Goal: Obtain resource: Download file/media

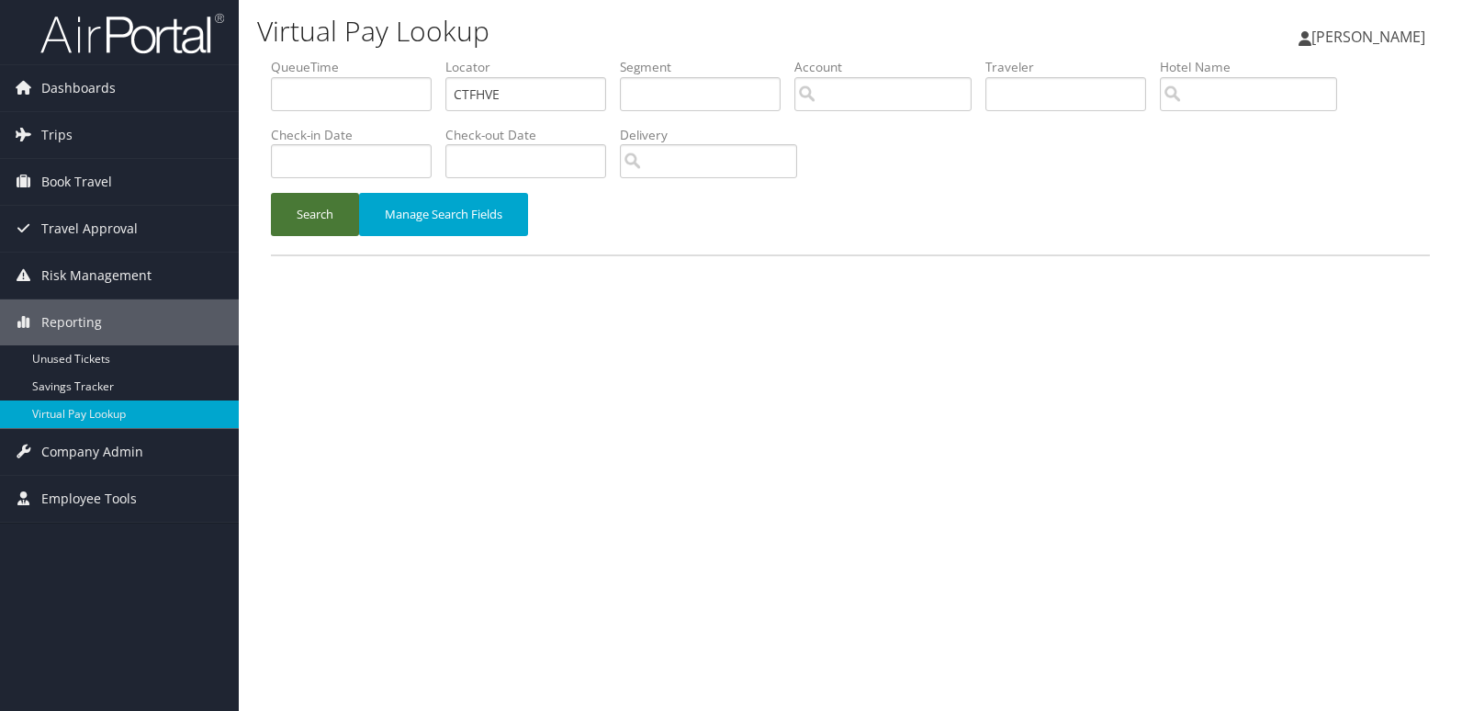
type input "CTFHVE"
click at [327, 201] on button "Search" at bounding box center [315, 214] width 88 height 43
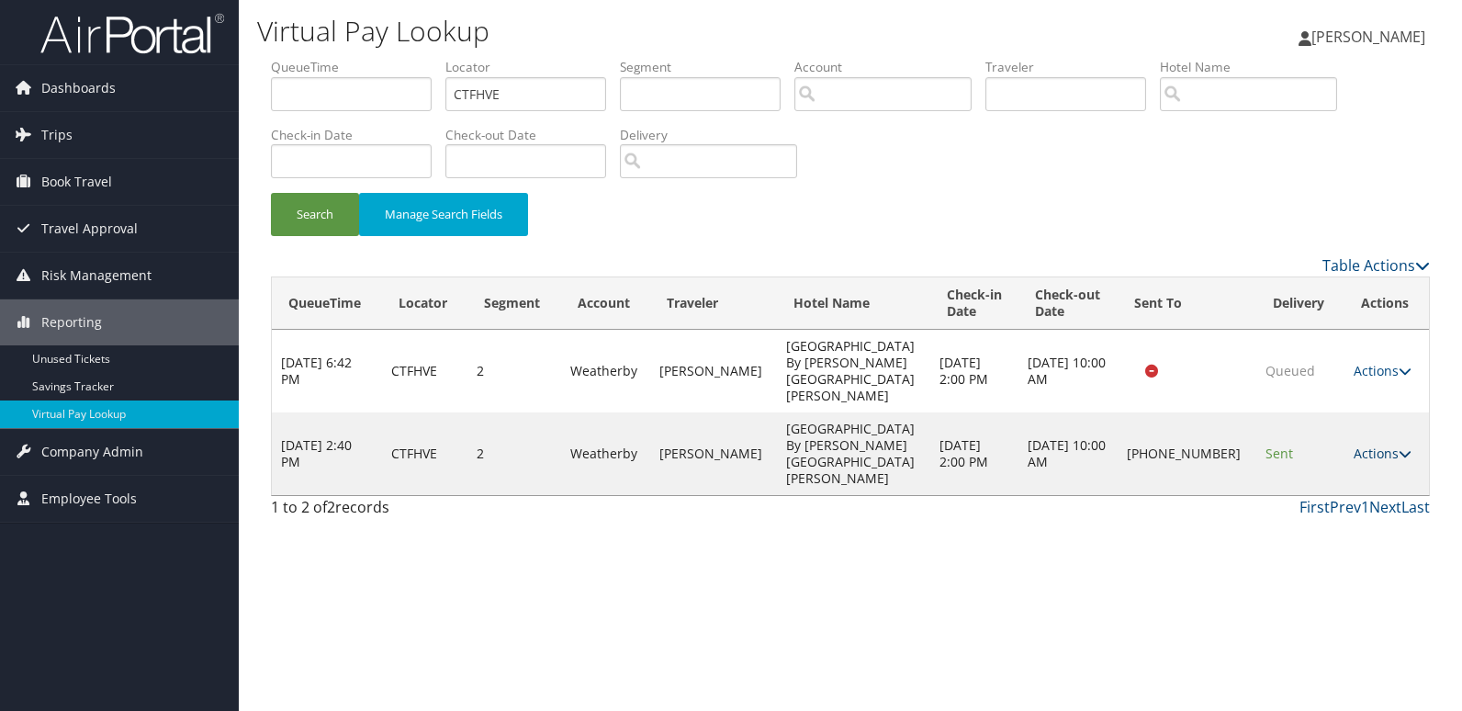
click at [1370, 445] on link "Actions" at bounding box center [1383, 453] width 58 height 17
click at [1341, 446] on link "Logs" at bounding box center [1319, 461] width 157 height 31
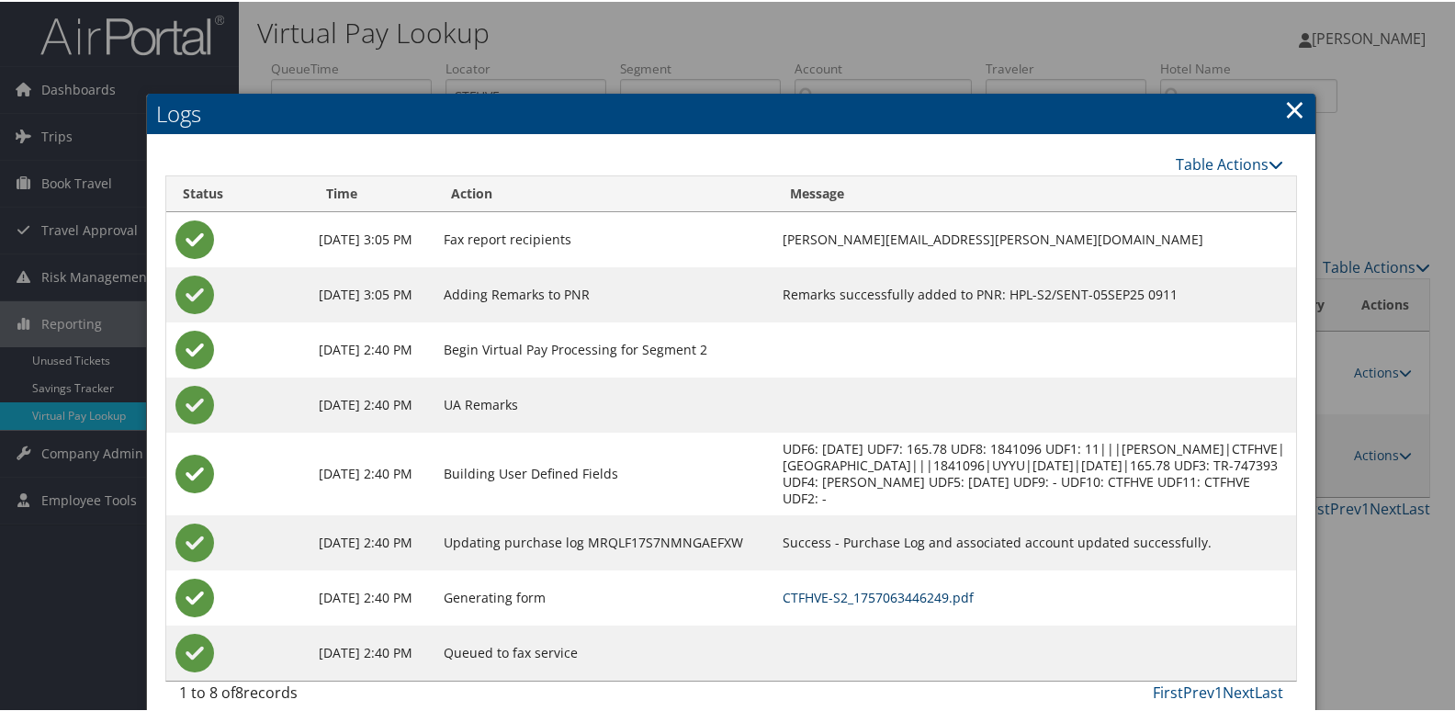
click at [974, 602] on link "CTFHVE-S2_1757063446249.pdf" at bounding box center [877, 595] width 191 height 17
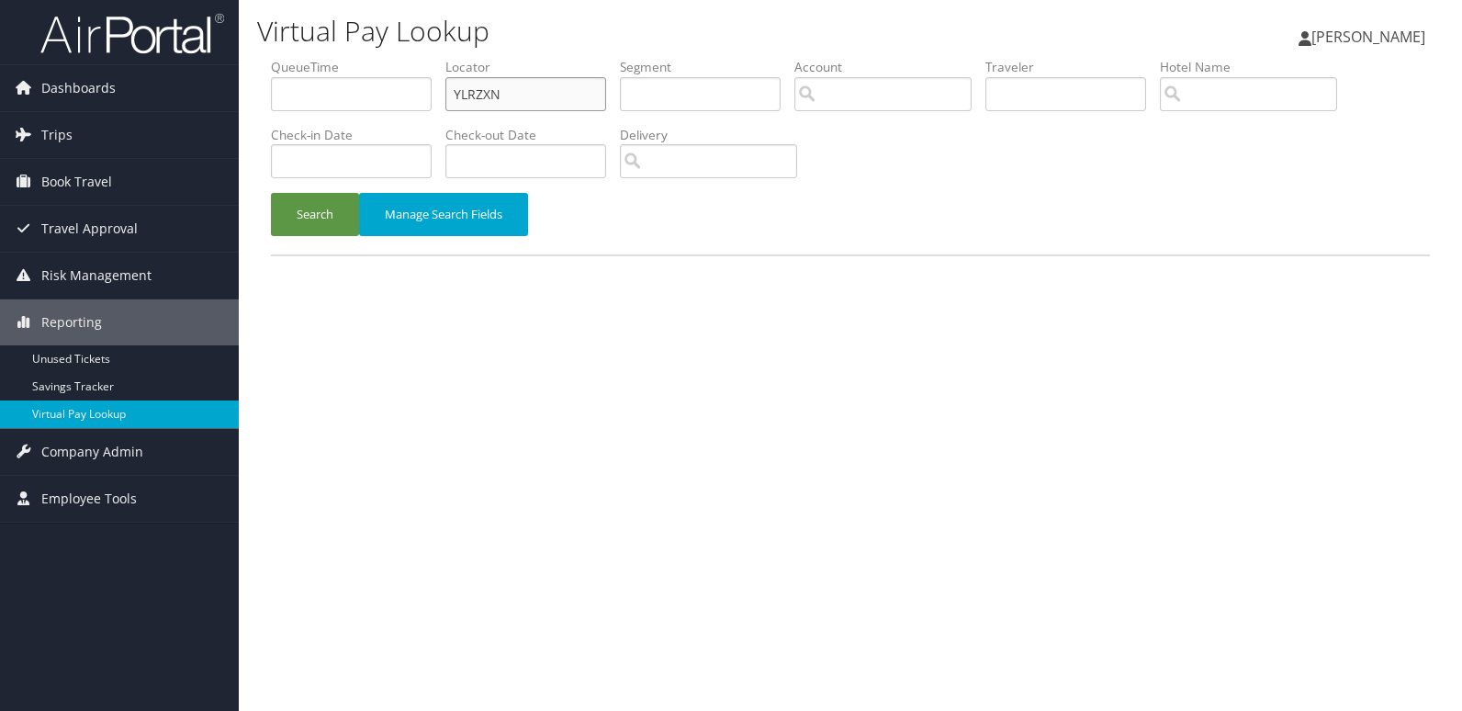
click at [569, 99] on input "YLRZXN" at bounding box center [525, 94] width 161 height 34
paste input "QAEVBH"
type input "QAEVBH"
click at [296, 220] on button "Search" at bounding box center [315, 214] width 88 height 43
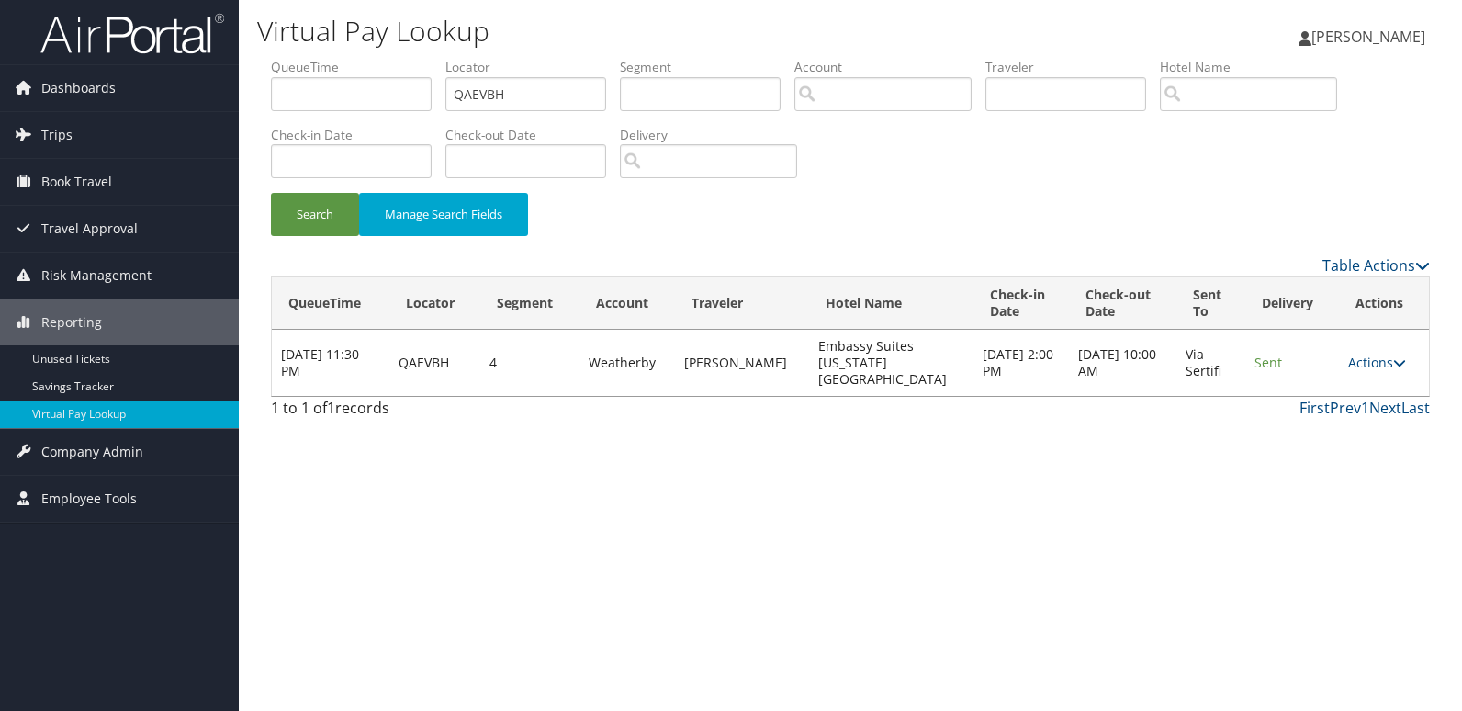
click at [1381, 343] on td "Actions Resend Logs View Itinerary" at bounding box center [1384, 363] width 90 height 66
click at [1379, 354] on link "Actions" at bounding box center [1377, 362] width 58 height 17
click at [1359, 400] on link "Logs" at bounding box center [1340, 412] width 116 height 31
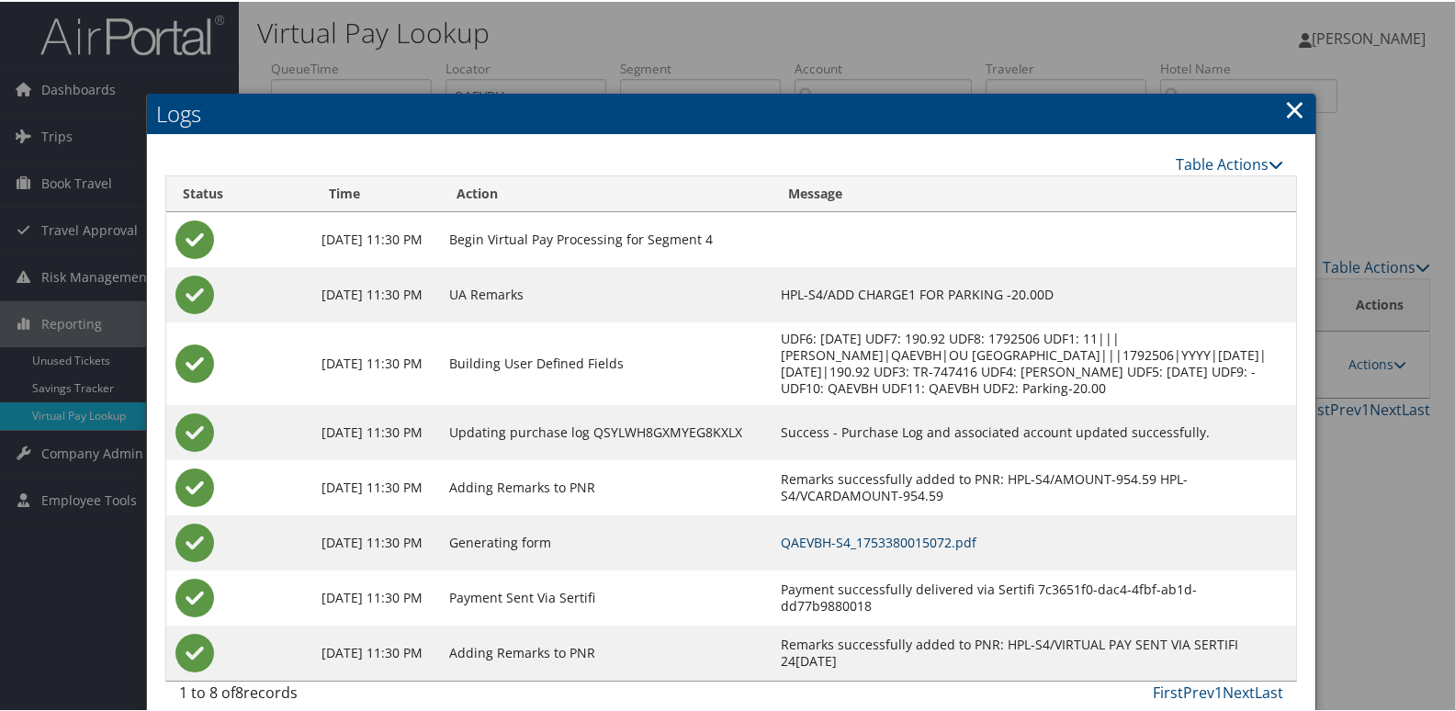
click at [976, 549] on link "QAEVBH-S4_1753380015072.pdf" at bounding box center [879, 540] width 196 height 17
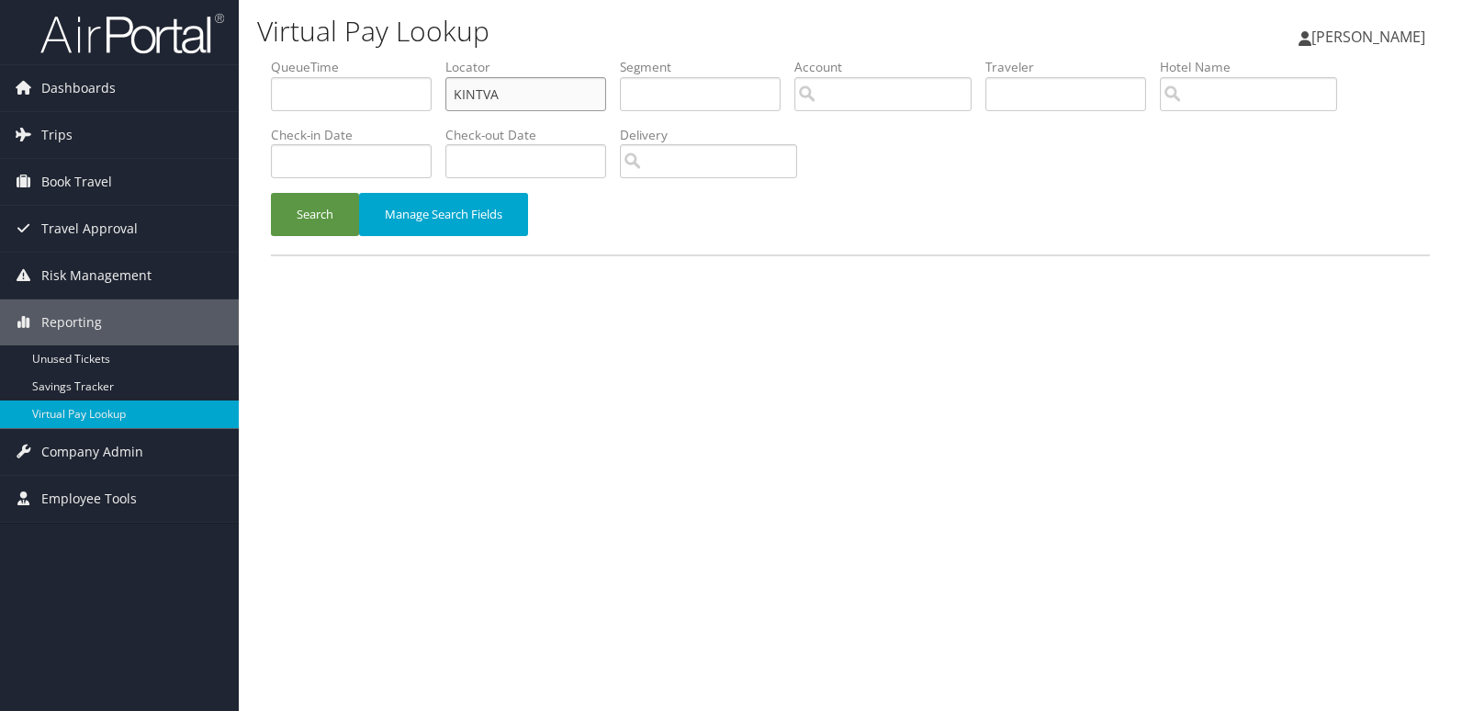
click at [591, 105] on input "KINTVA" at bounding box center [525, 94] width 161 height 34
paste input "EKMZJR"
type input "EKMZJR"
click at [325, 215] on button "Search" at bounding box center [315, 214] width 88 height 43
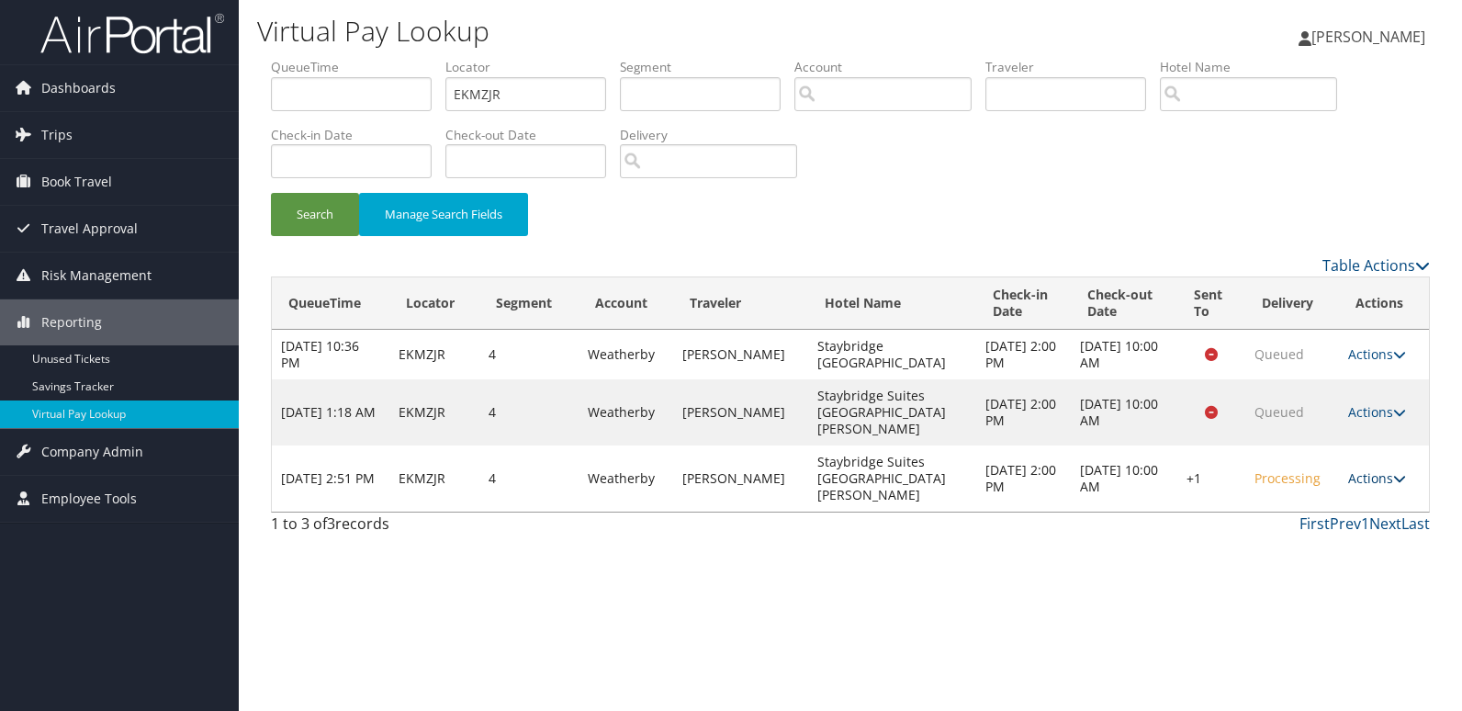
click at [1352, 469] on link "Actions" at bounding box center [1377, 477] width 58 height 17
click at [1340, 500] on link "Logs" at bounding box center [1321, 511] width 157 height 31
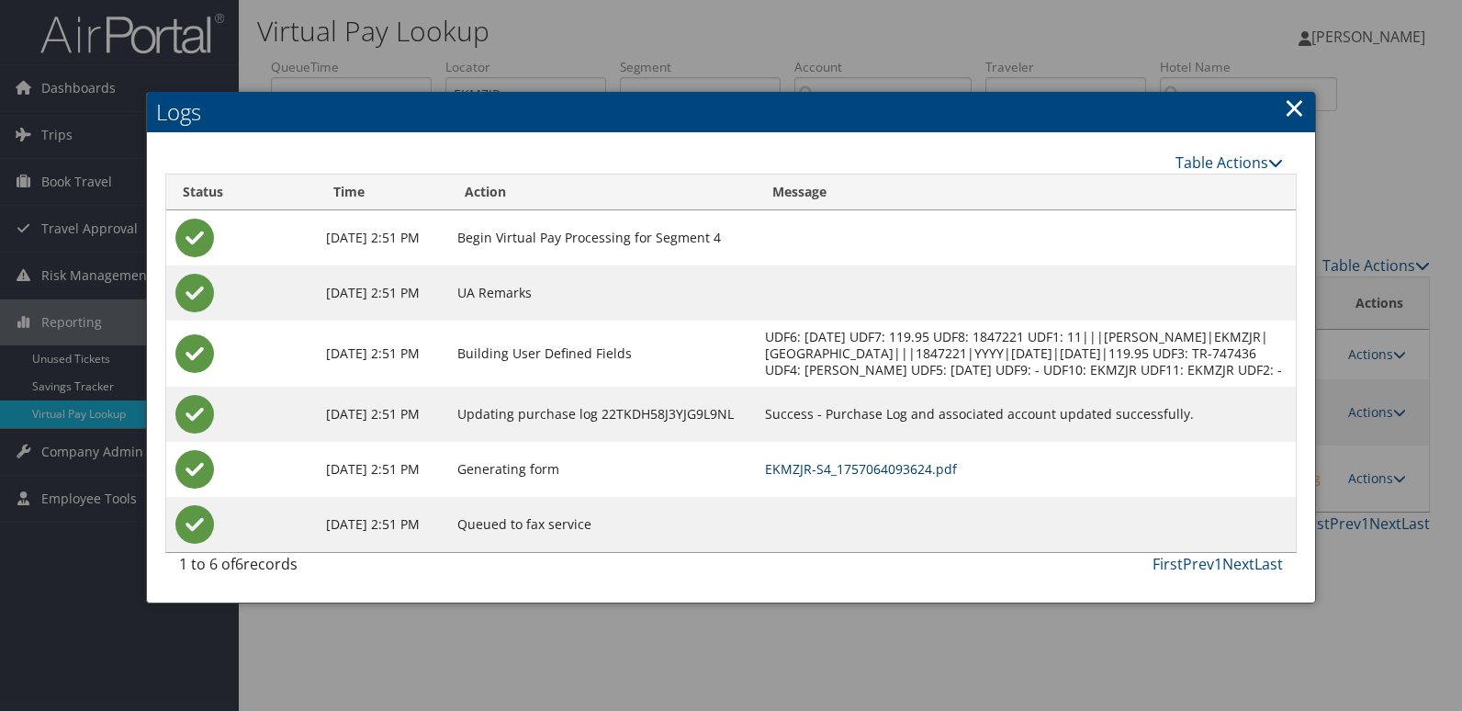
click at [957, 478] on link "EKMZJR-S4_1757064093624.pdf" at bounding box center [861, 468] width 192 height 17
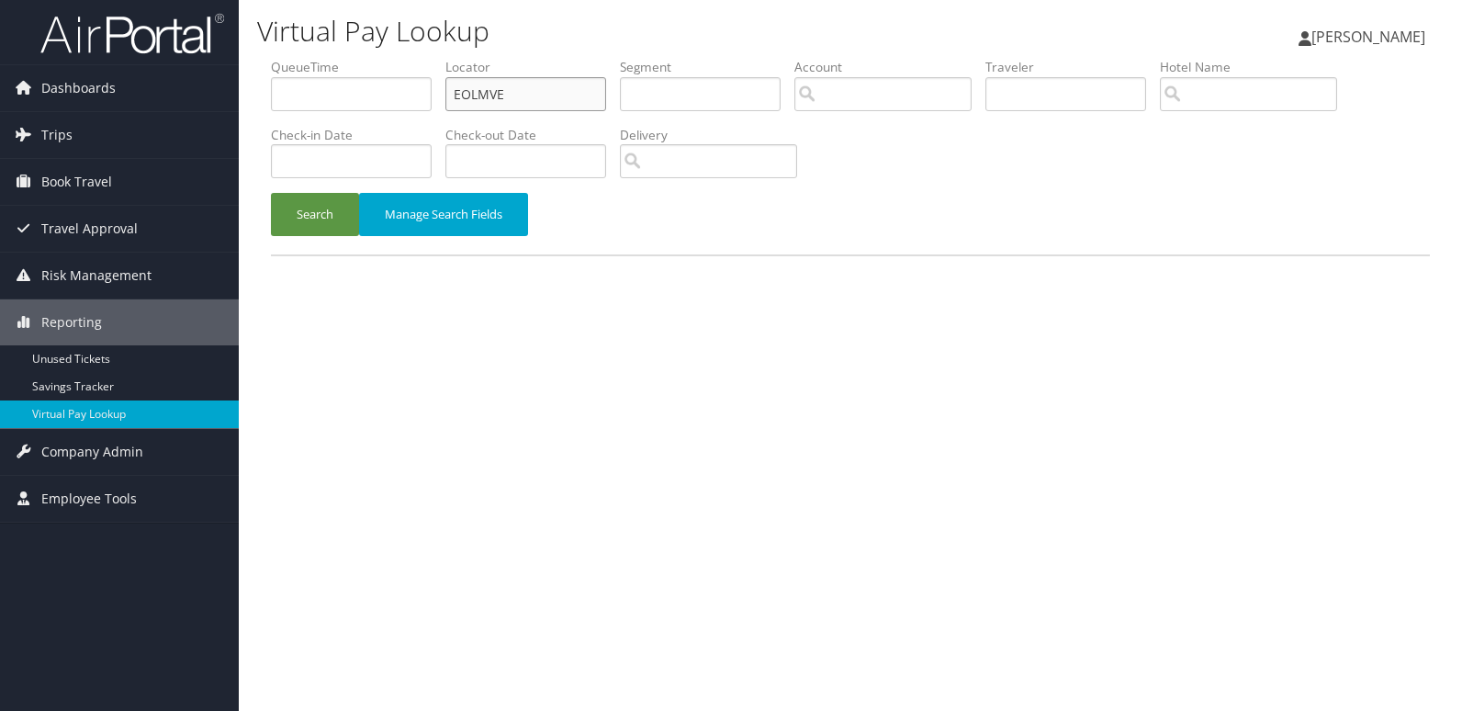
click at [540, 95] on input "EOLMVE" at bounding box center [525, 94] width 161 height 34
paste input "DVEUFZ"
type input "DVEUFZ"
click at [287, 219] on button "Search" at bounding box center [315, 214] width 88 height 43
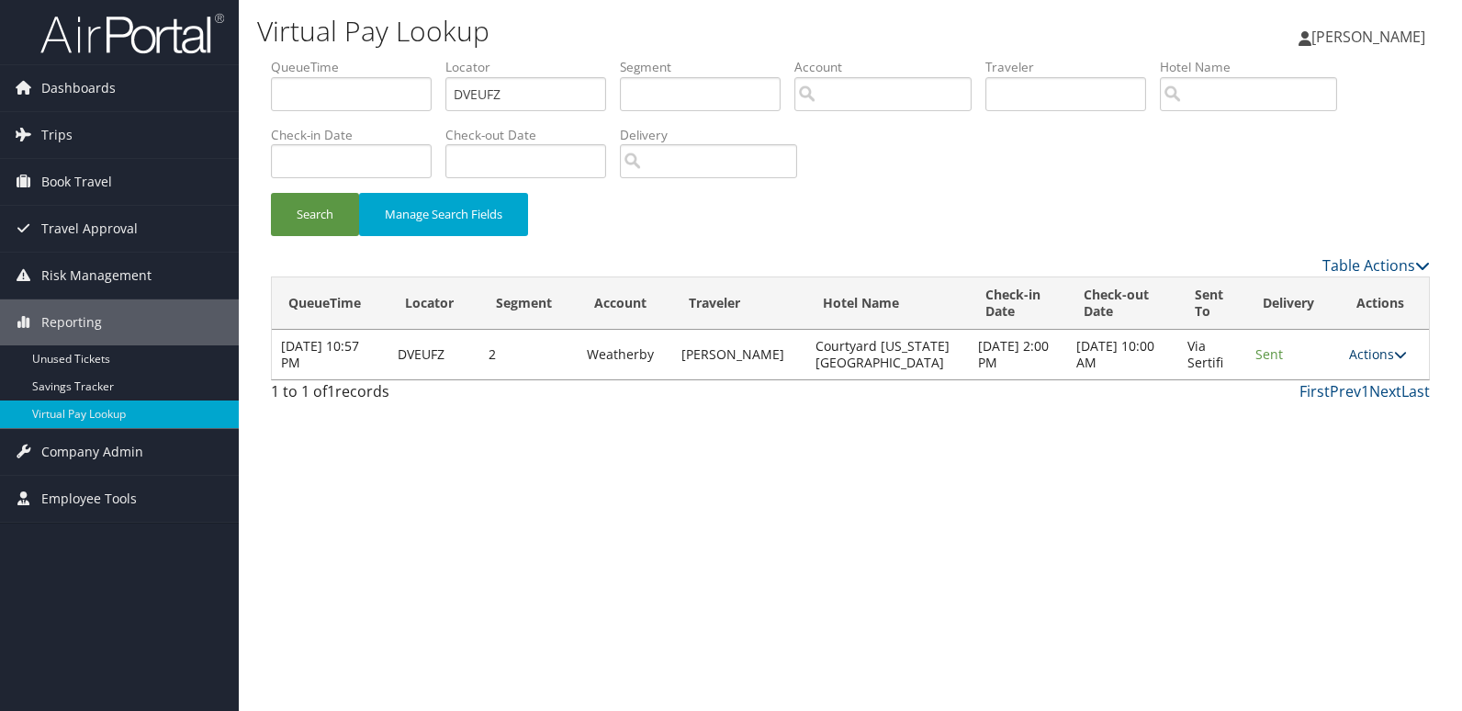
click at [1356, 350] on link "Actions" at bounding box center [1378, 353] width 58 height 17
click at [1339, 403] on link "Logs" at bounding box center [1341, 412] width 116 height 31
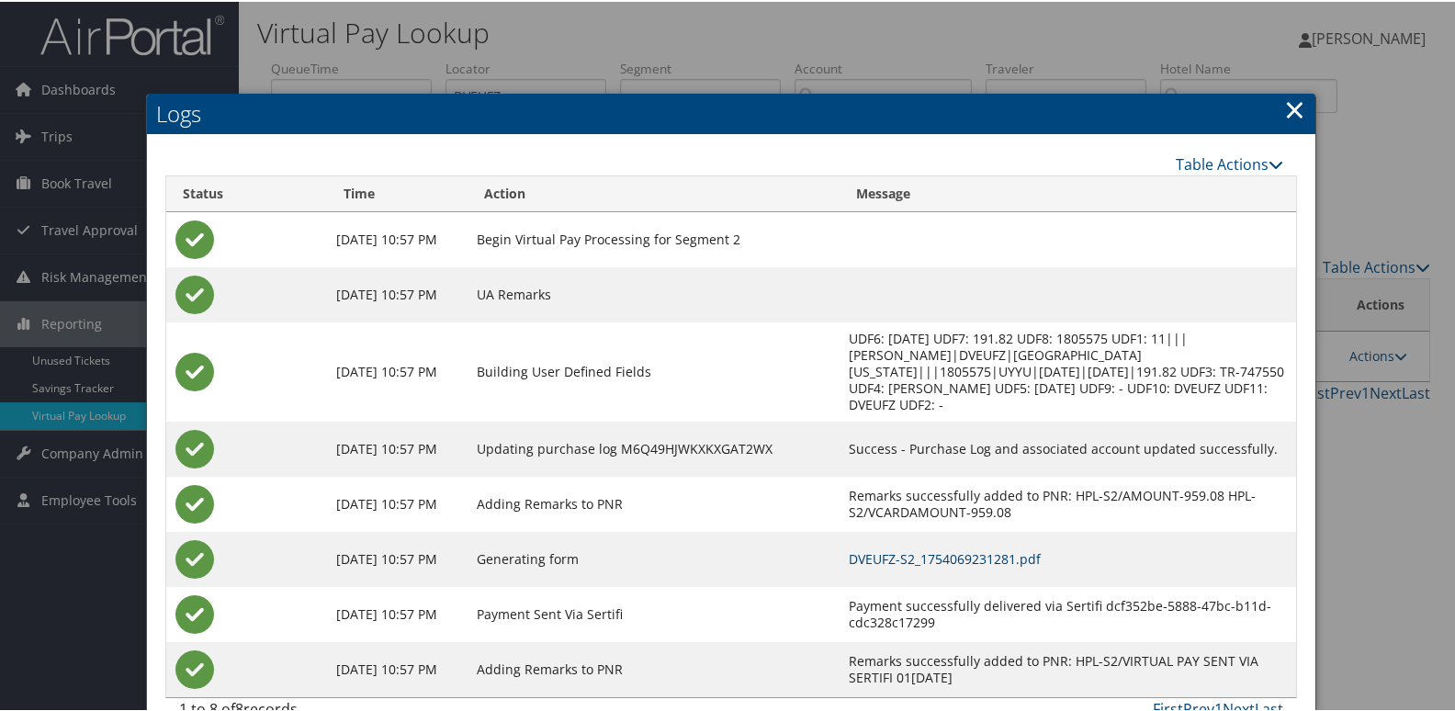
click at [996, 564] on link "DVEUFZ-S2_1754069231281.pdf" at bounding box center [945, 556] width 192 height 17
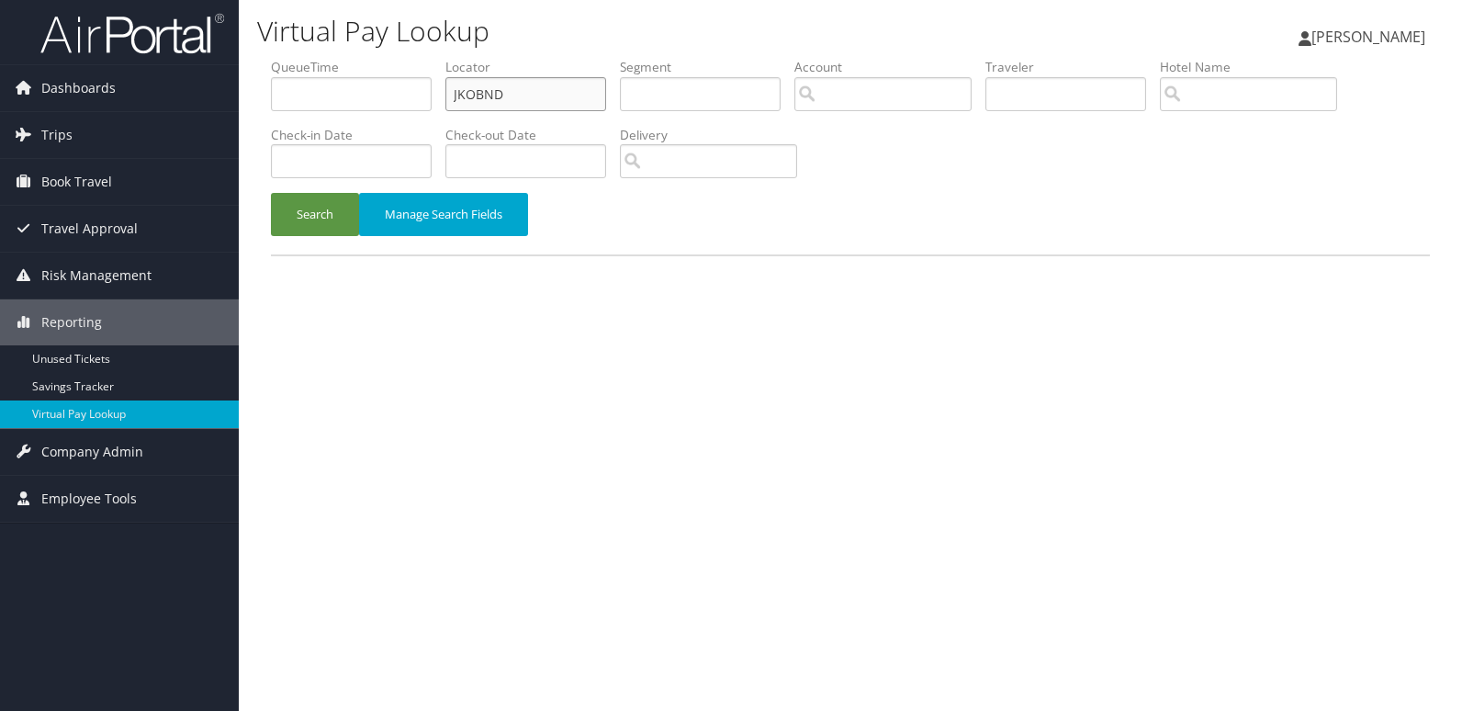
click at [577, 103] on input "JKOBND" at bounding box center [525, 94] width 161 height 34
paste input "DUICPB"
type input "DUICPB"
click at [307, 224] on button "Search" at bounding box center [315, 214] width 88 height 43
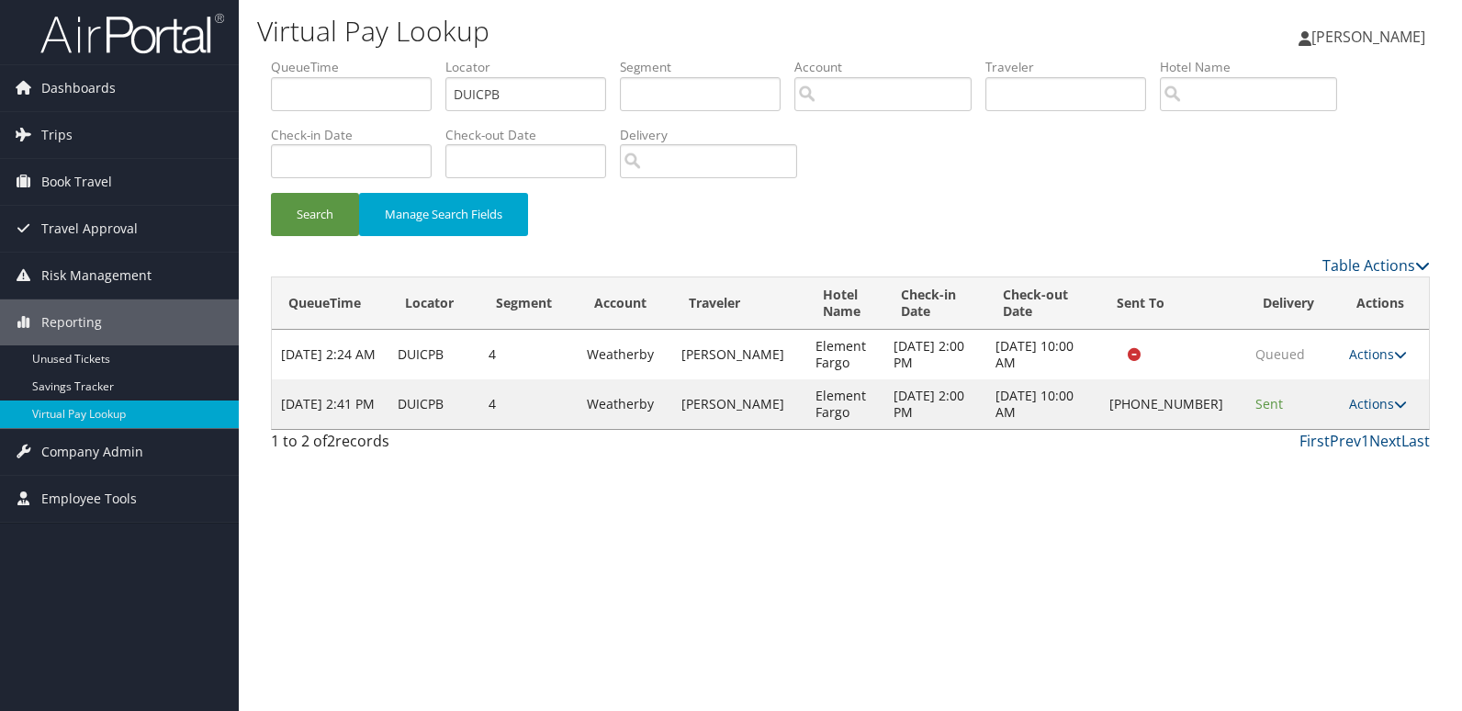
click at [1356, 413] on td "Actions Resend Logs Delivery Information View Itinerary" at bounding box center [1384, 404] width 89 height 50
click at [1380, 410] on link "Actions" at bounding box center [1378, 403] width 58 height 17
click at [1338, 456] on link "Logs" at bounding box center [1317, 461] width 157 height 31
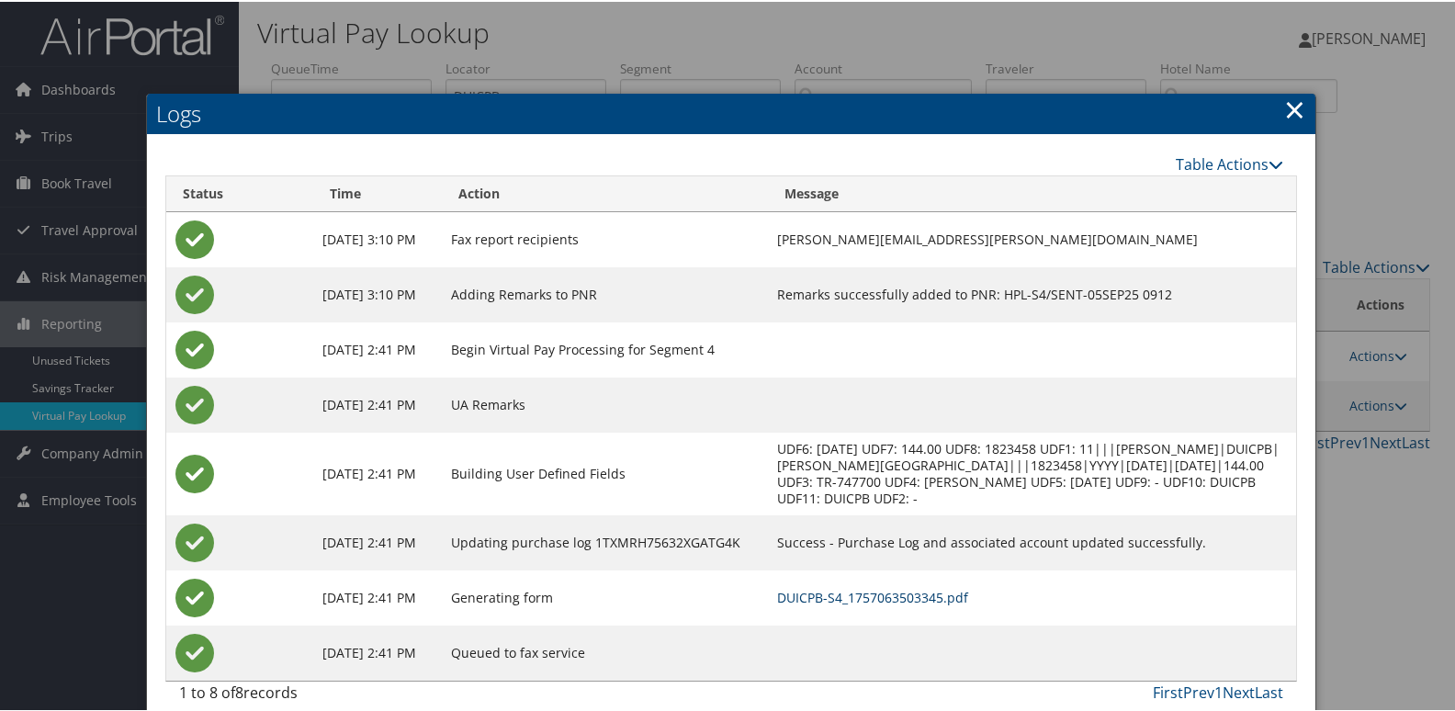
click at [964, 595] on link "DUICPB-S4_1757063503345.pdf" at bounding box center [872, 595] width 191 height 17
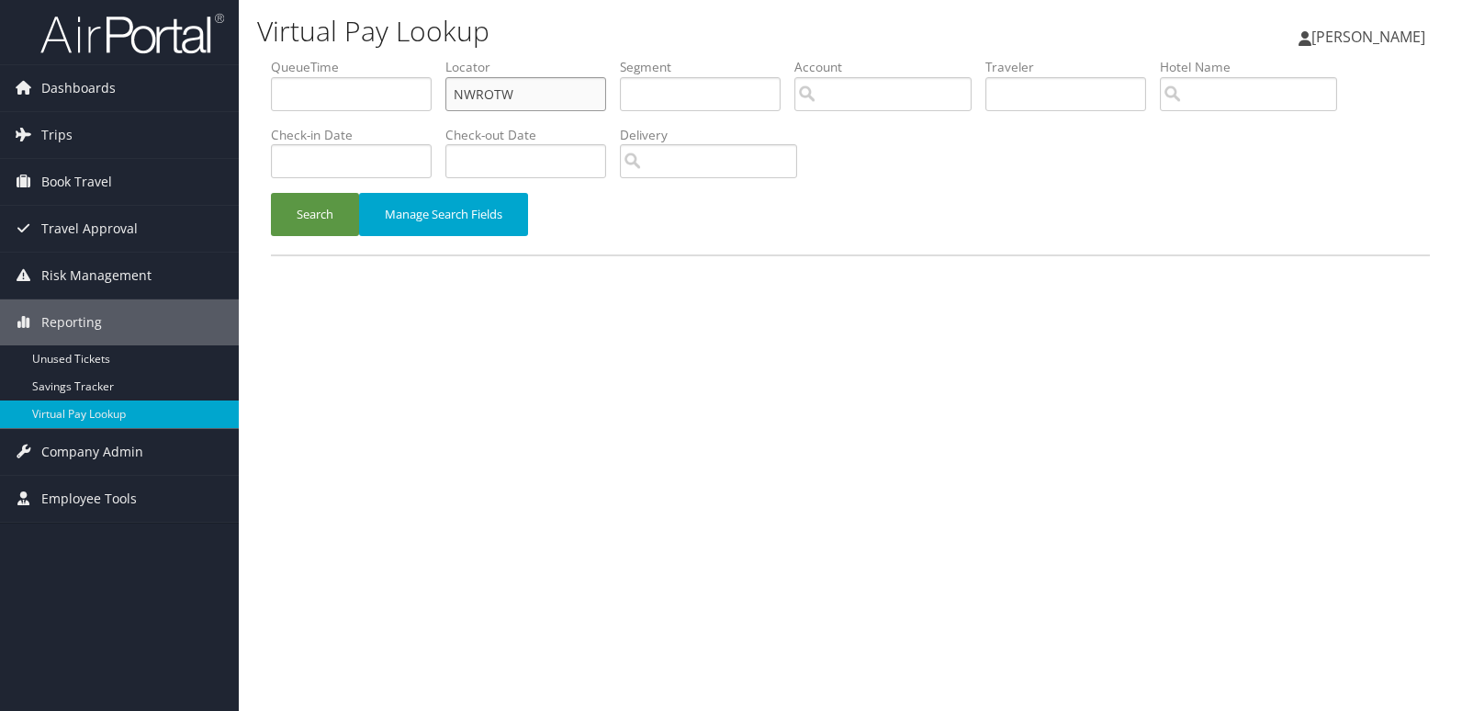
click at [536, 93] on input "NWROTW" at bounding box center [525, 94] width 161 height 34
paste input "HCQBCQ"
type input "HCQBCQ"
click at [309, 229] on button "Search" at bounding box center [315, 214] width 88 height 43
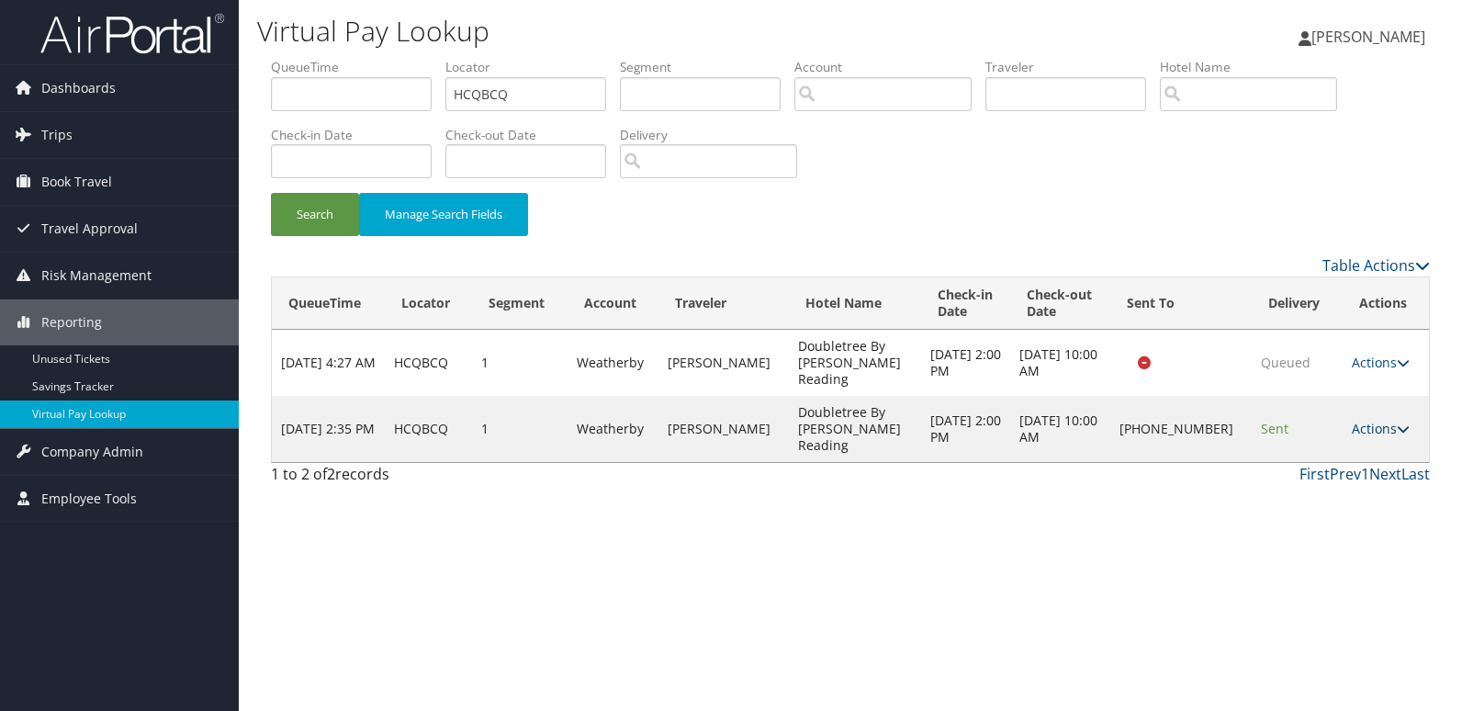
click at [1372, 420] on link "Actions" at bounding box center [1381, 428] width 58 height 17
click at [1315, 451] on link "Logs" at bounding box center [1319, 461] width 157 height 31
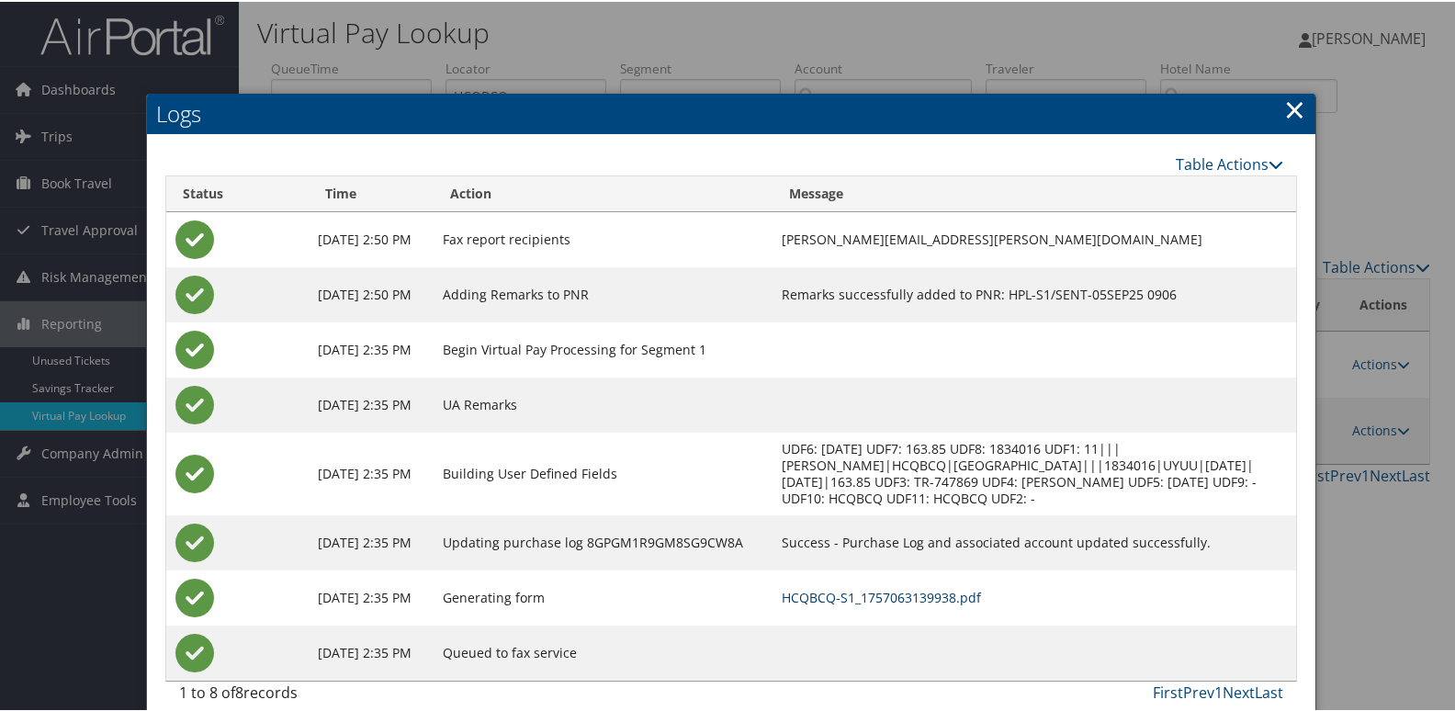
click at [959, 594] on link "HCQBCQ-S1_1757063139938.pdf" at bounding box center [881, 595] width 199 height 17
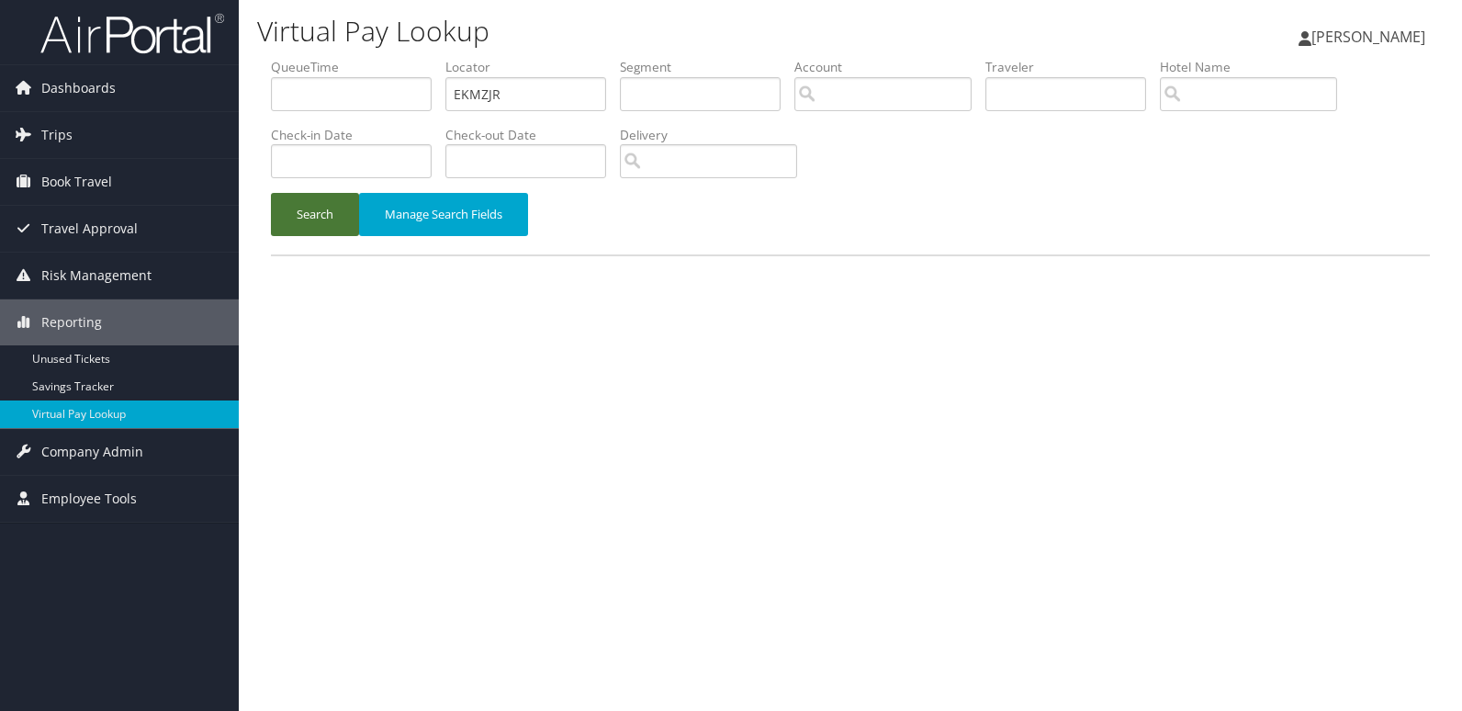
click at [322, 218] on button "Search" at bounding box center [315, 214] width 88 height 43
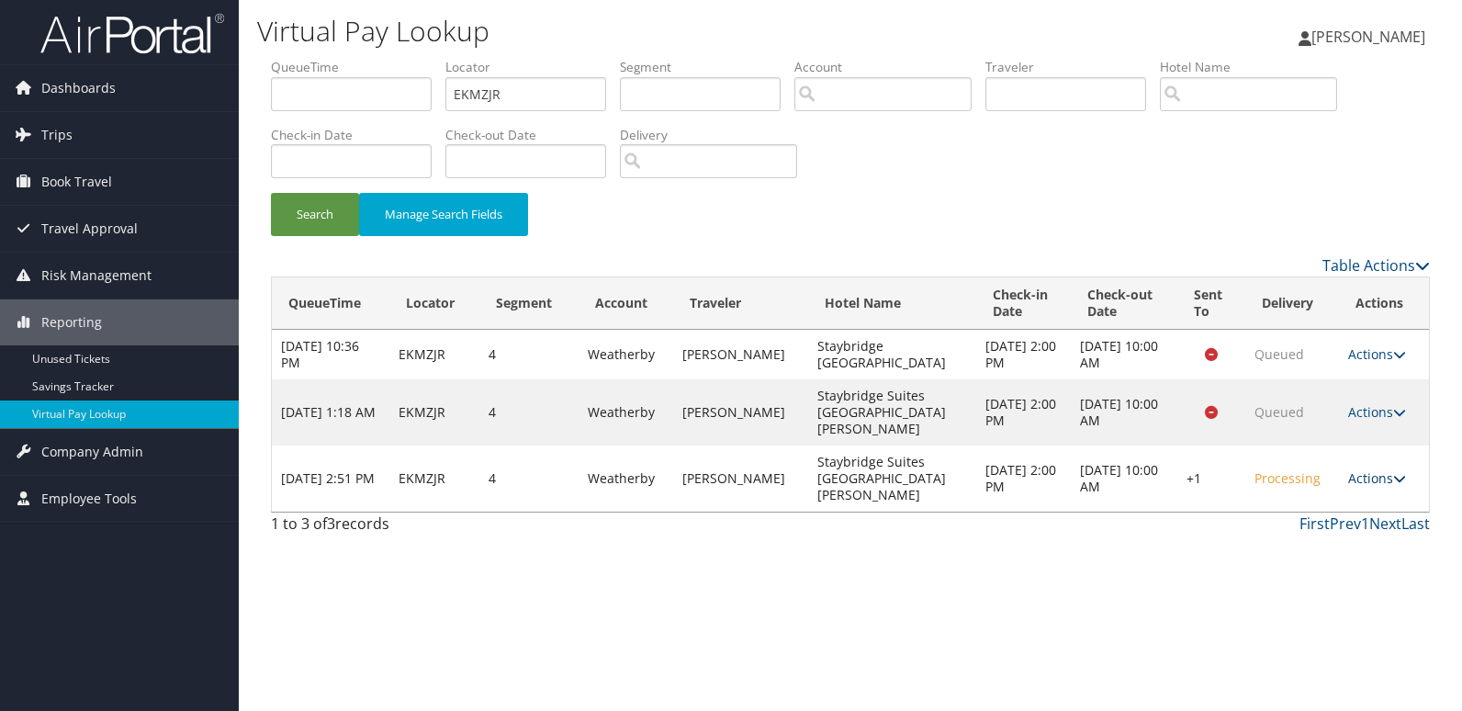
click at [1378, 469] on link "Actions" at bounding box center [1377, 477] width 58 height 17
click at [1327, 470] on link "Resend" at bounding box center [1321, 480] width 157 height 31
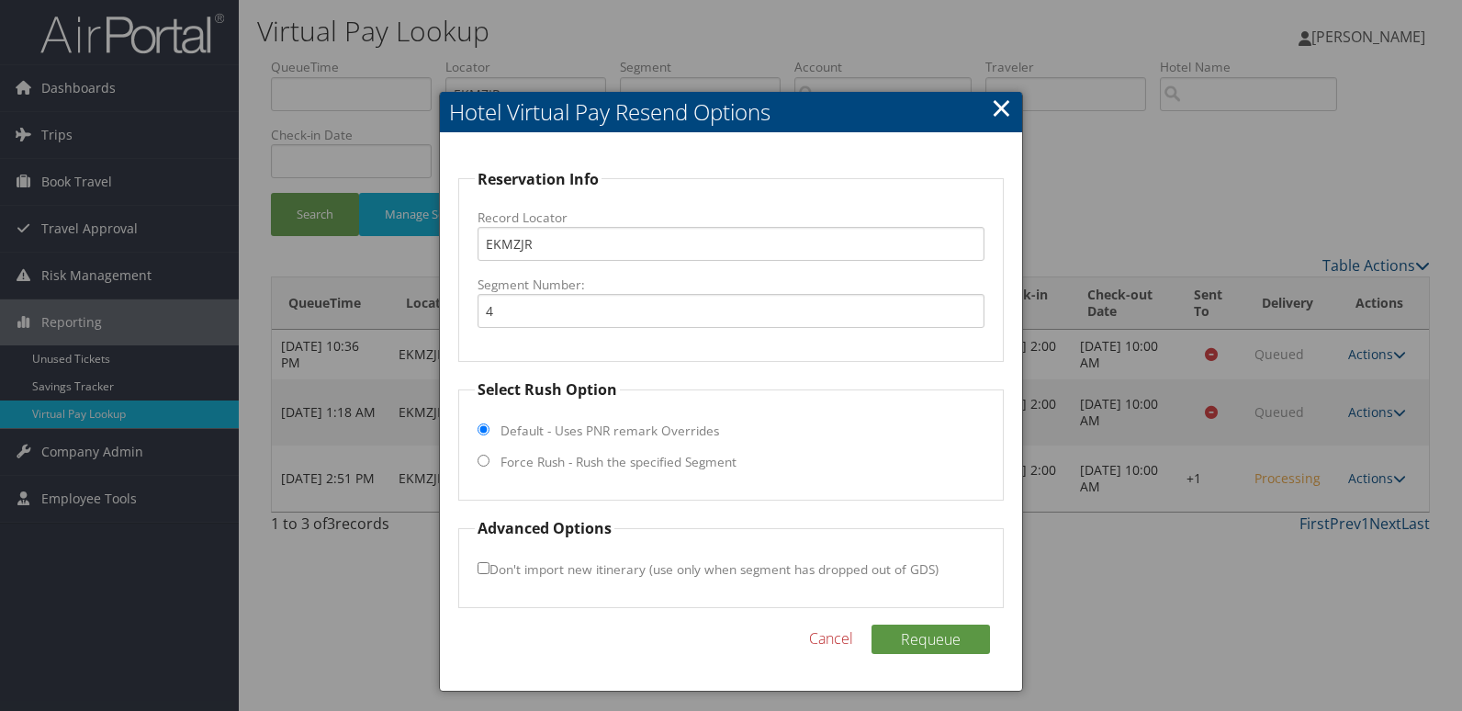
click at [547, 467] on label "Force Rush - Rush the specified Segment" at bounding box center [619, 462] width 236 height 18
click at [490, 467] on input "Force Rush - Rush the specified Segment" at bounding box center [484, 461] width 12 height 12
radio input "true"
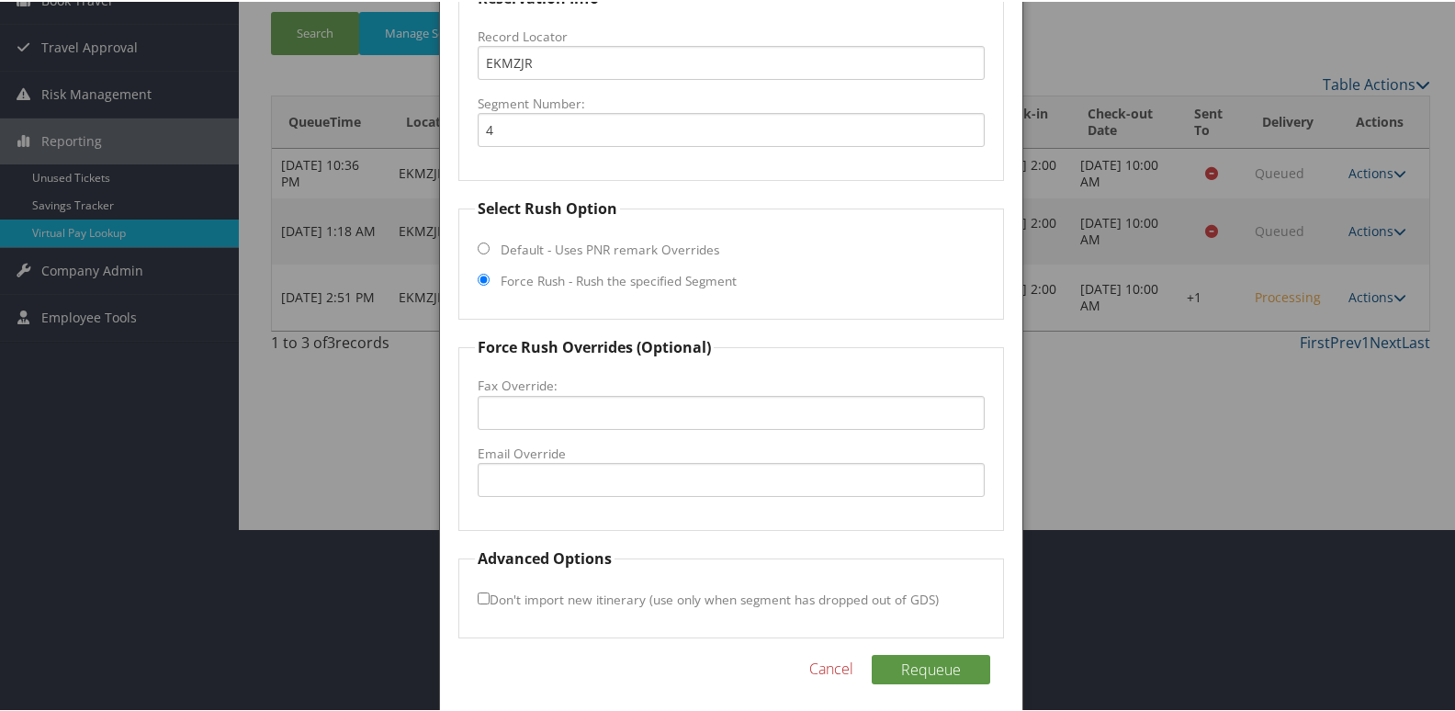
scroll to position [184, 0]
click at [587, 477] on input "Email Override" at bounding box center [732, 477] width 508 height 34
click at [496, 476] on input "sbdesk@larsonmanagement.com" at bounding box center [732, 477] width 508 height 34
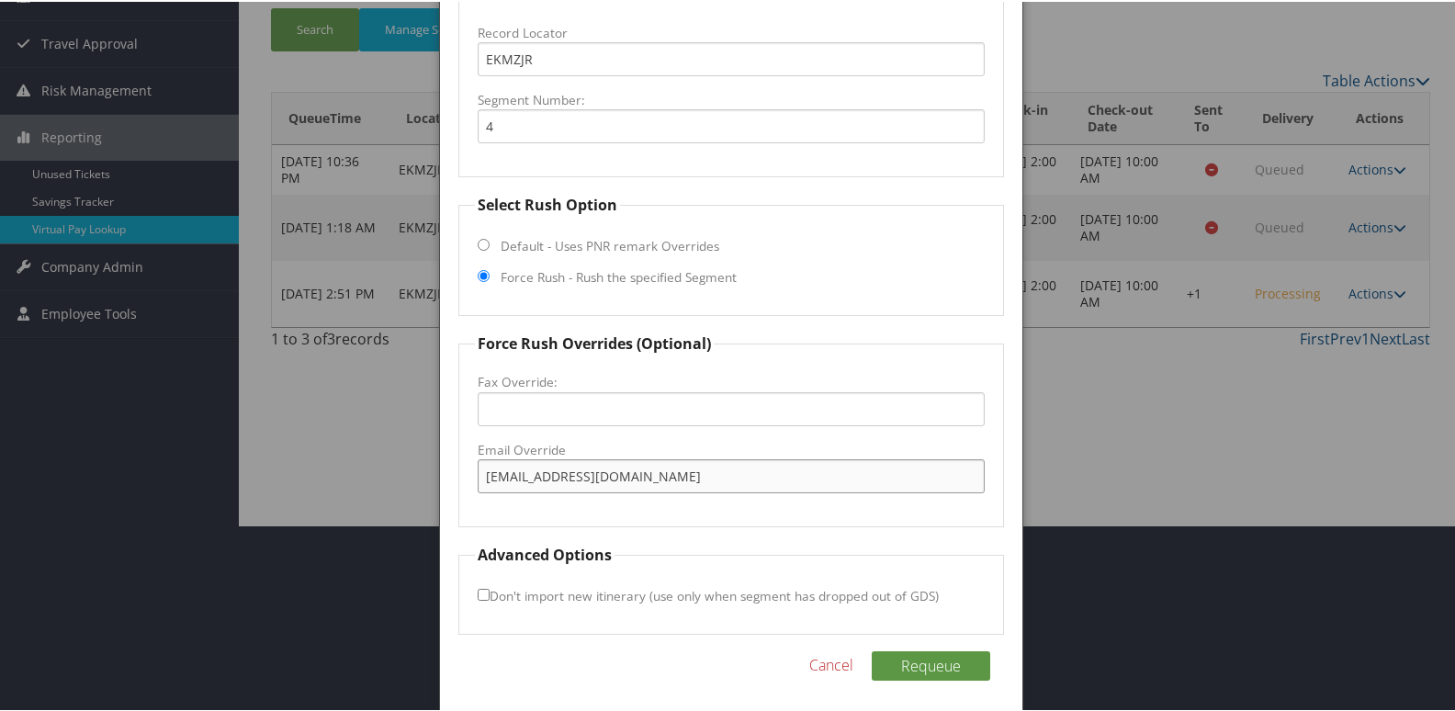
scroll to position [192, 0]
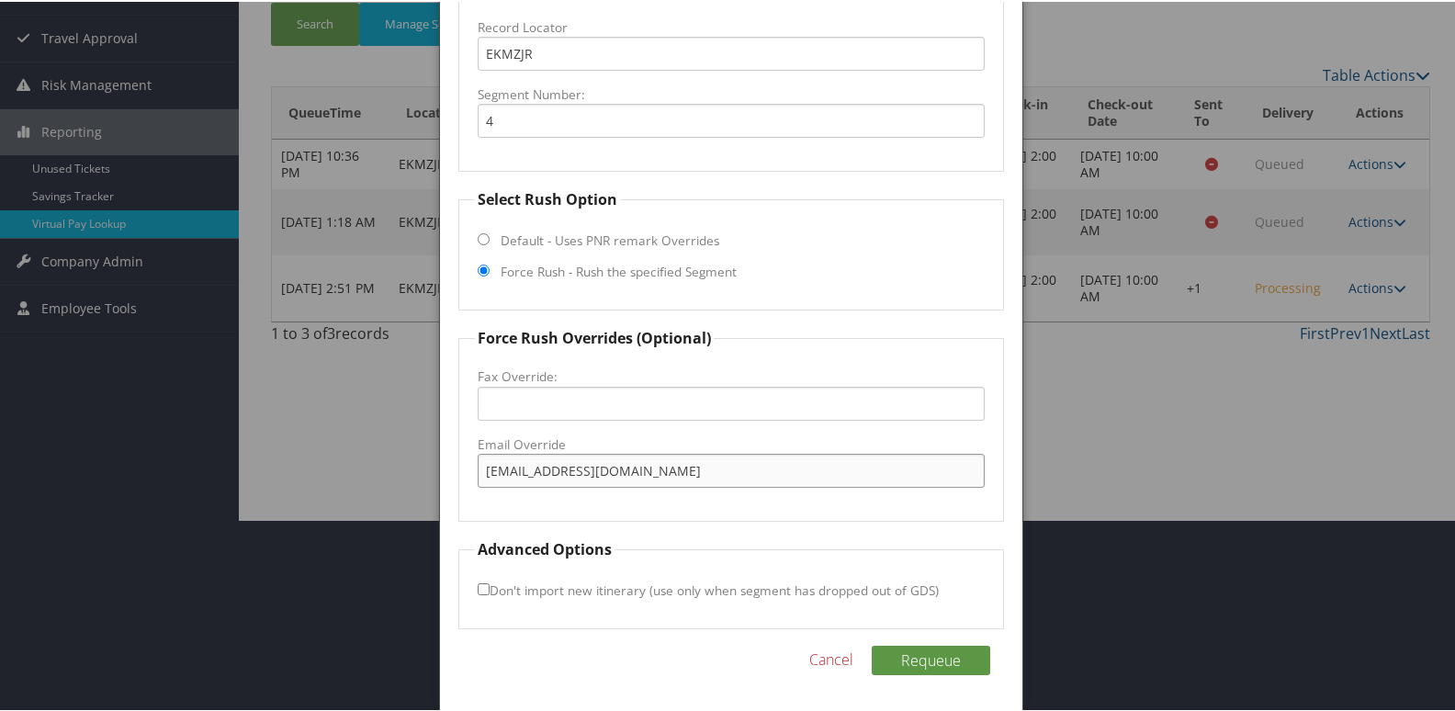
type input "SBdesk@larsonmanagement.com"
click at [588, 513] on fieldset "Force Rush Overrides (Optional) Fax Override: Email Override SBdesk@larsonmanag…" at bounding box center [731, 422] width 546 height 195
click at [603, 513] on fieldset "Force Rush Overrides (Optional) Fax Override: Email Override SBdesk@larsonmanag…" at bounding box center [731, 422] width 546 height 195
click at [932, 661] on button "Requeue" at bounding box center [931, 658] width 118 height 29
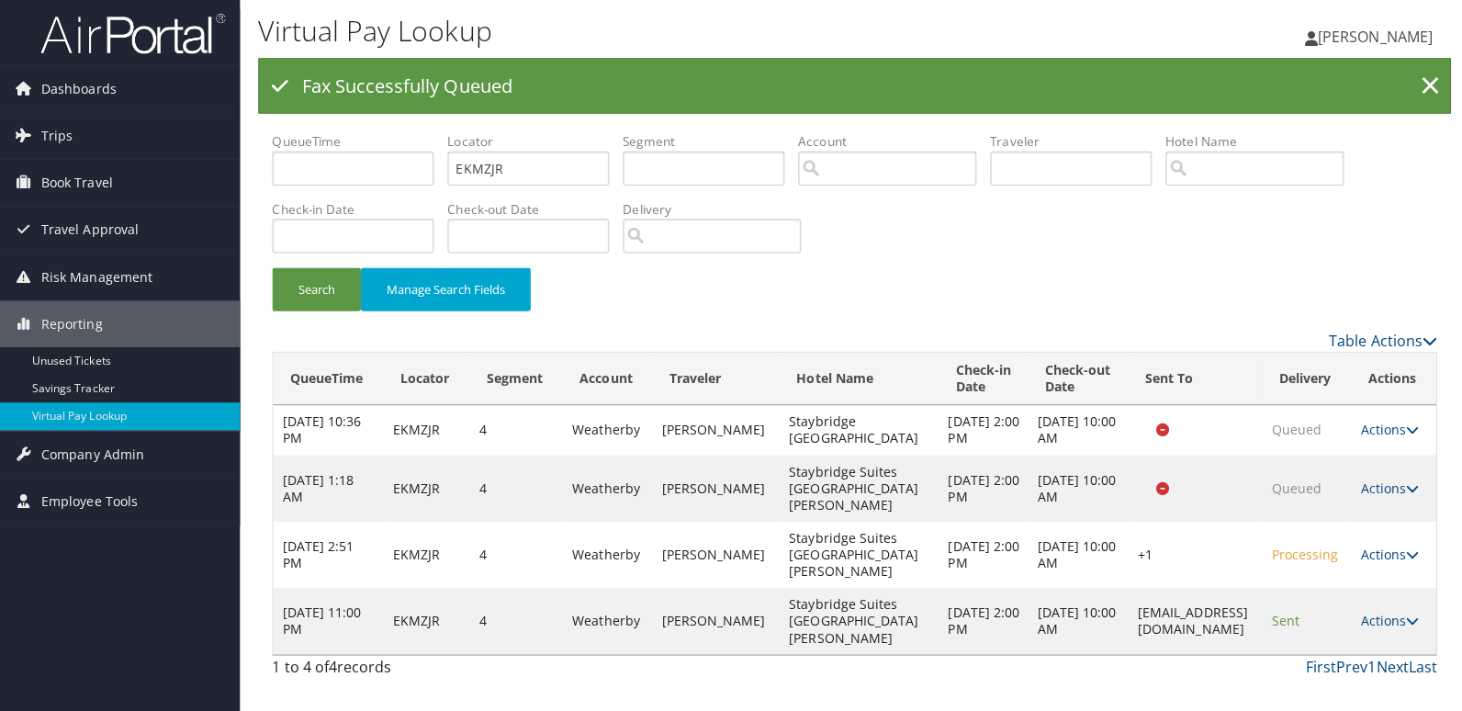
scroll to position [0, 0]
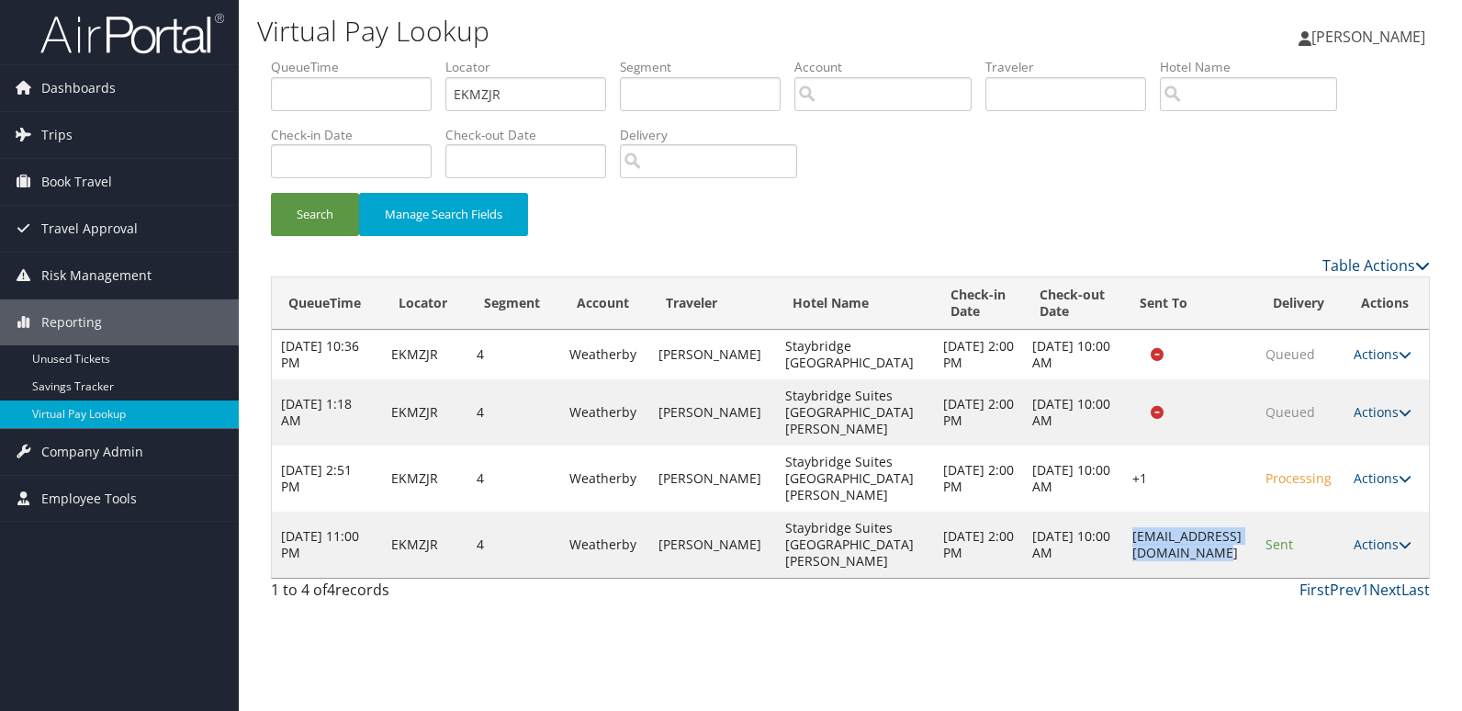
drag, startPoint x: 1053, startPoint y: 559, endPoint x: 1255, endPoint y: 568, distance: 202.3
click at [1255, 568] on td "SBdesk@larsonmanagement.com" at bounding box center [1189, 545] width 133 height 66
copy td "SBdesk@larsonmanagement.com"
click at [1255, 568] on td "SBdesk@larsonmanagement.com" at bounding box center [1189, 545] width 133 height 66
click at [1403, 553] on link "Actions" at bounding box center [1383, 543] width 58 height 17
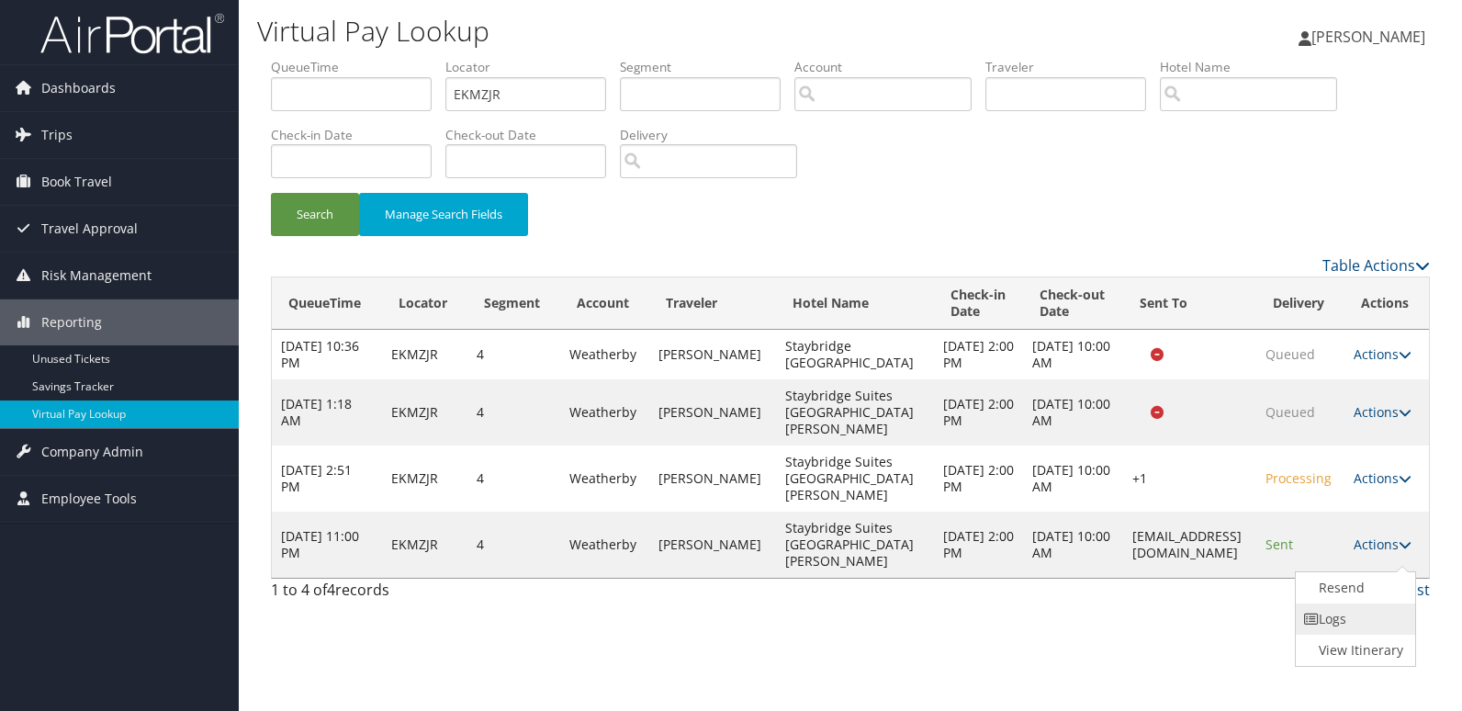
click at [1399, 617] on link "Logs" at bounding box center [1354, 618] width 116 height 31
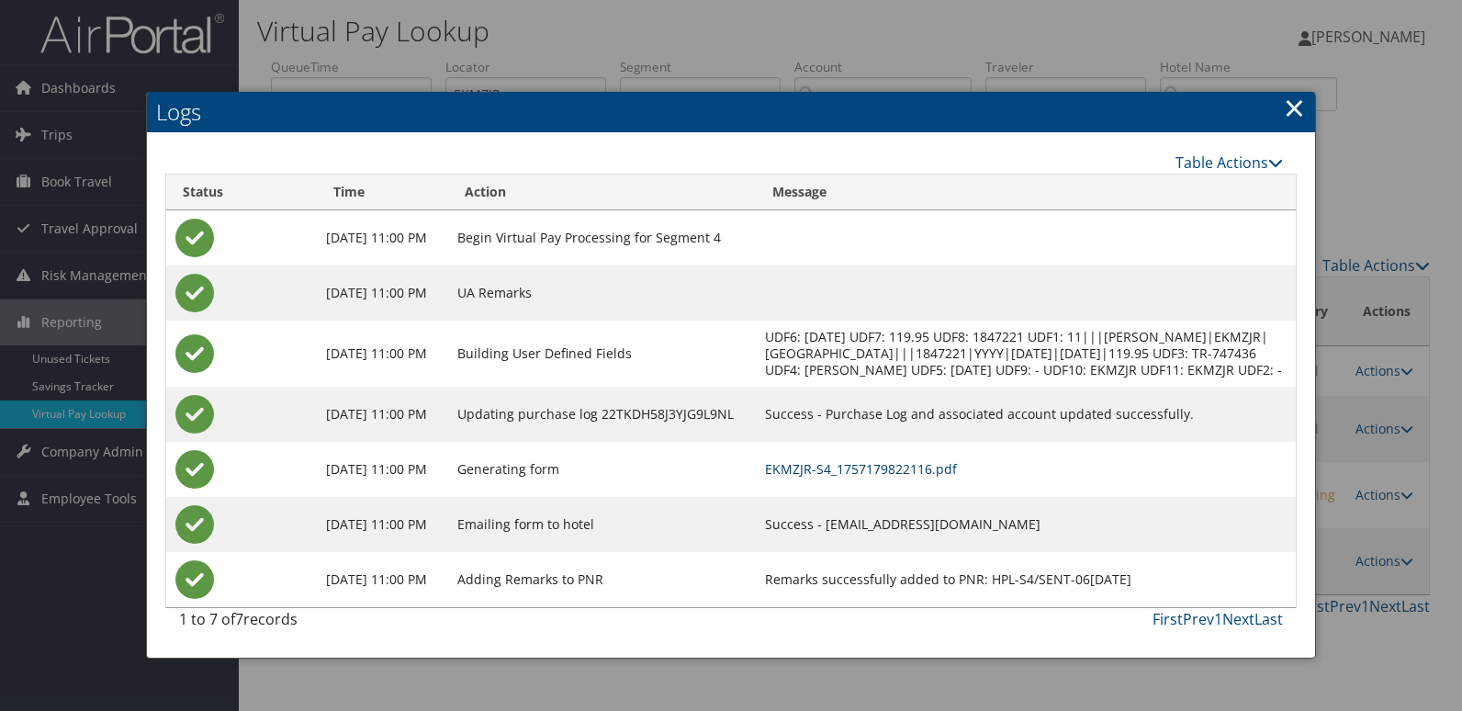
click at [957, 478] on link "EKMZJR-S4_1757179822116.pdf" at bounding box center [861, 468] width 192 height 17
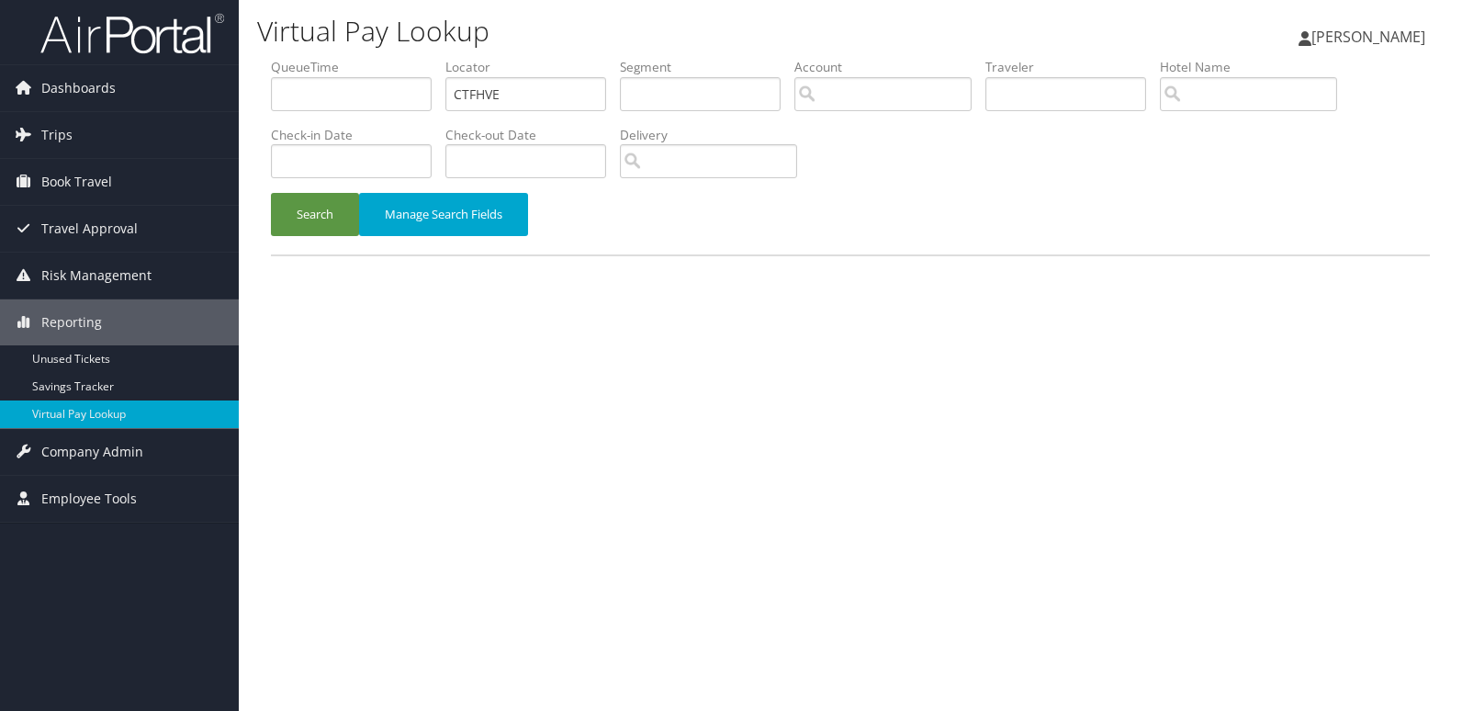
click at [551, 109] on input "CTFHVE" at bounding box center [525, 94] width 161 height 34
type input "NZYRSW"
click at [319, 224] on button "Search" at bounding box center [315, 214] width 88 height 43
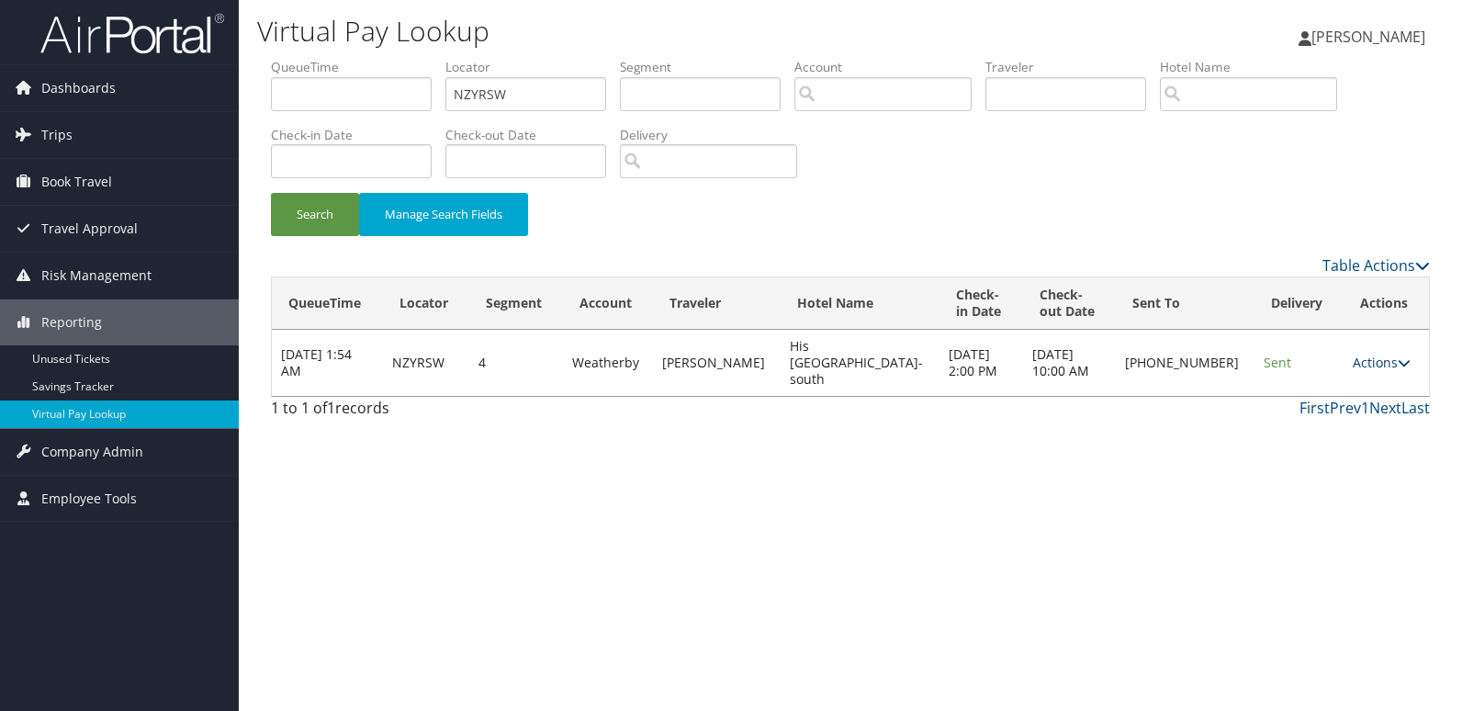
click at [1353, 354] on link "Actions" at bounding box center [1382, 362] width 58 height 17
click at [1330, 408] on link "Logs" at bounding box center [1319, 412] width 157 height 31
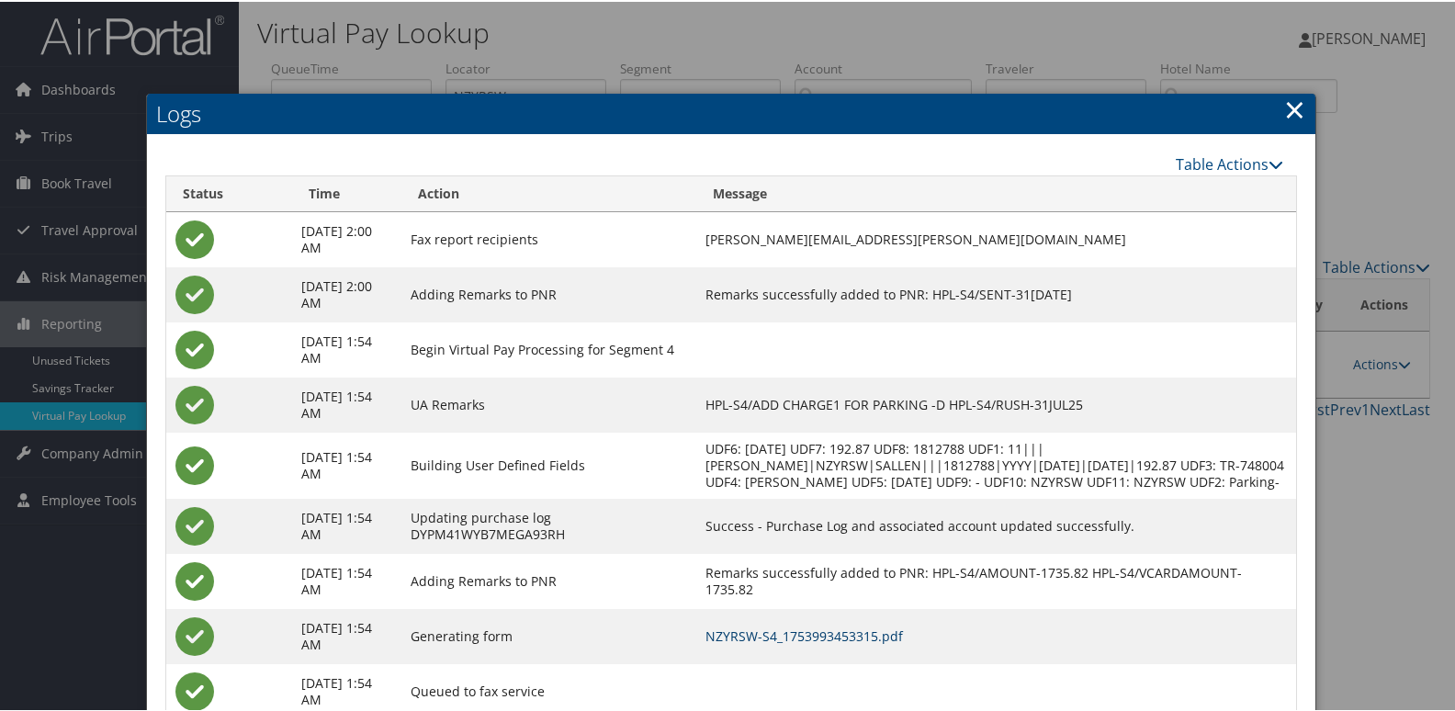
click at [903, 643] on link "NZYRSW-S4_1753993453315.pdf" at bounding box center [803, 633] width 197 height 17
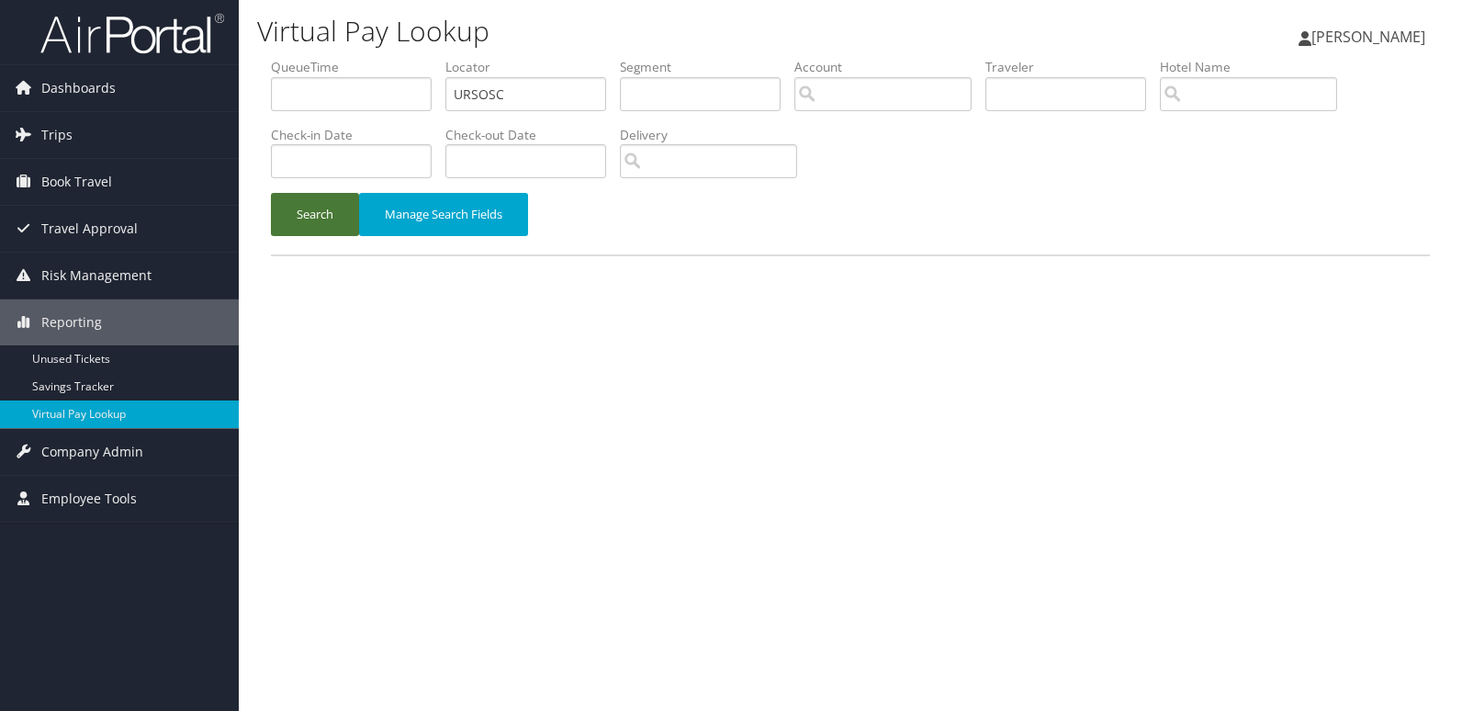
type input "URSOSC"
click at [310, 213] on button "Search" at bounding box center [315, 214] width 88 height 43
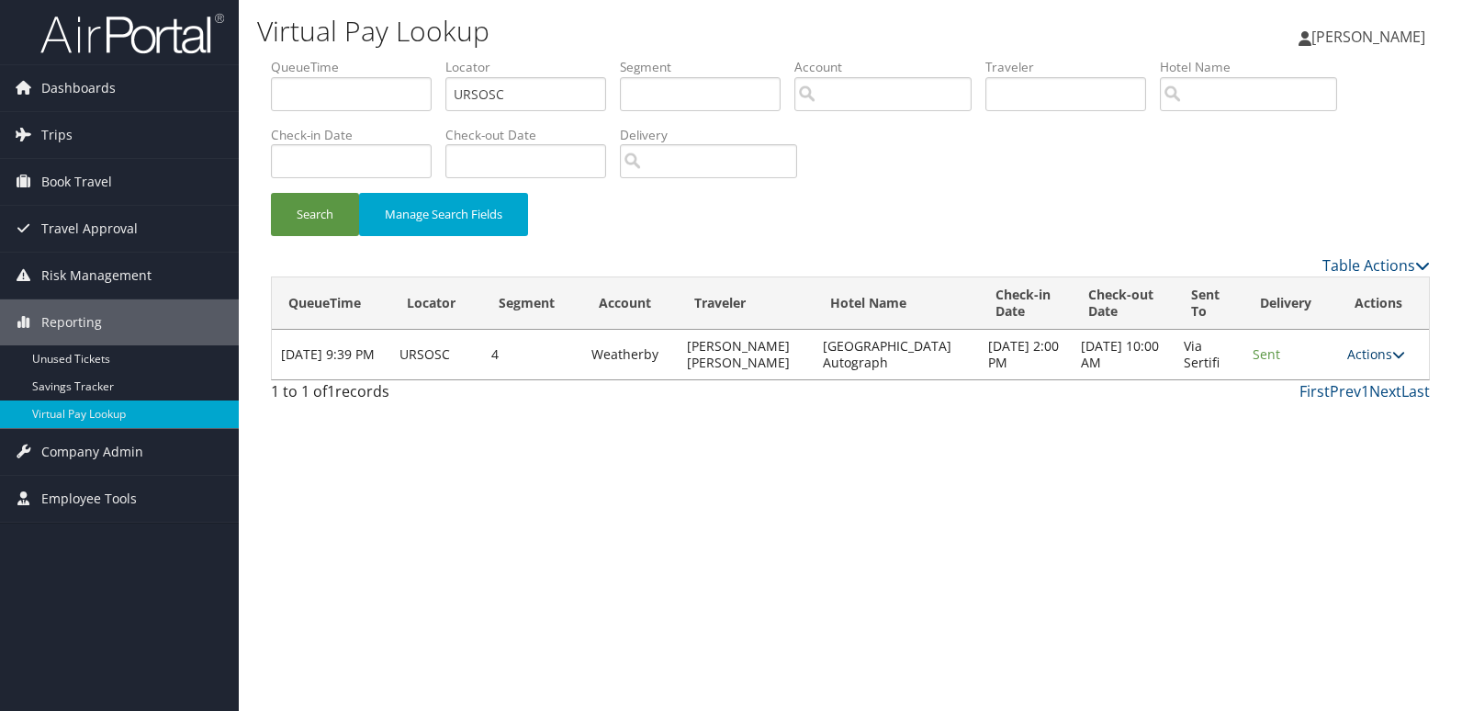
click at [1384, 357] on link "Actions" at bounding box center [1376, 353] width 58 height 17
click at [1365, 410] on link "Logs" at bounding box center [1341, 412] width 116 height 31
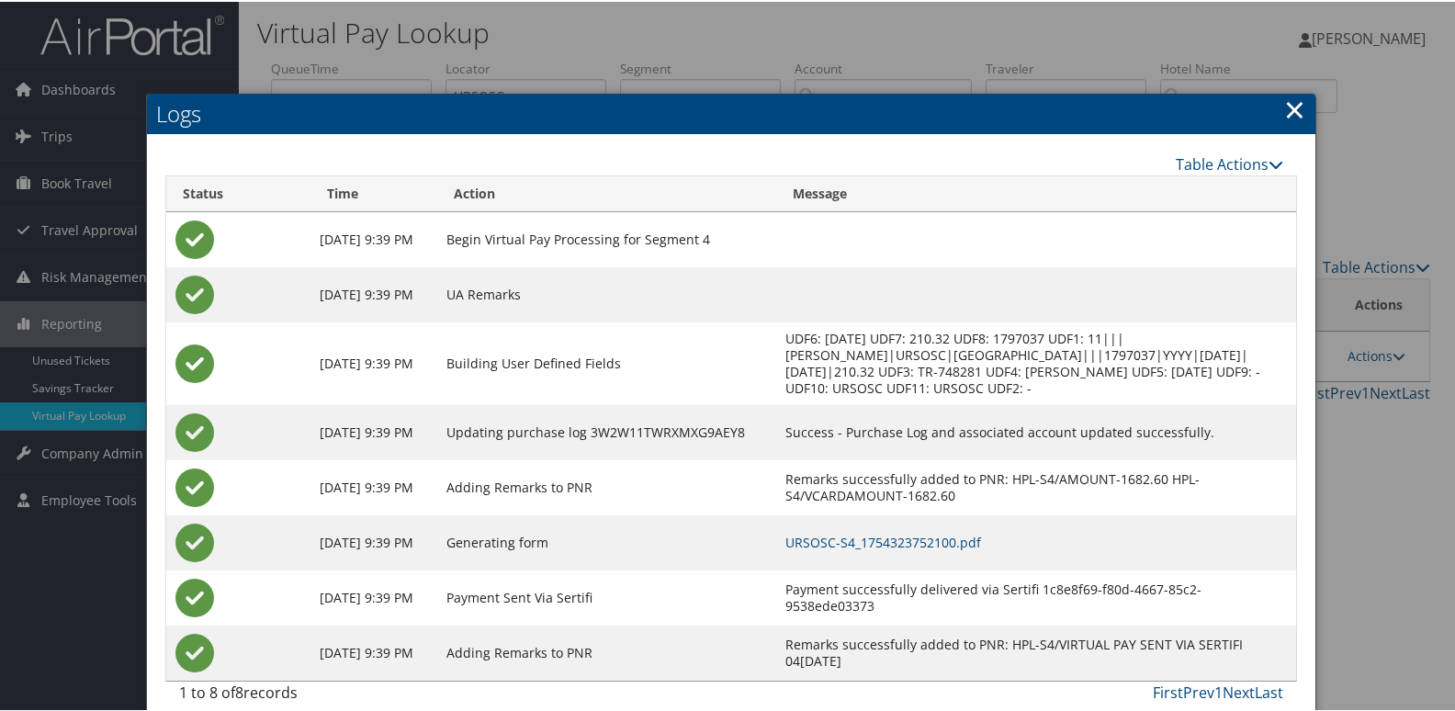
click at [995, 568] on td "URSOSC-S4_1754323752100.pdf" at bounding box center [1036, 540] width 520 height 55
click at [981, 549] on link "URSOSC-S4_1754323752100.pdf" at bounding box center [883, 540] width 196 height 17
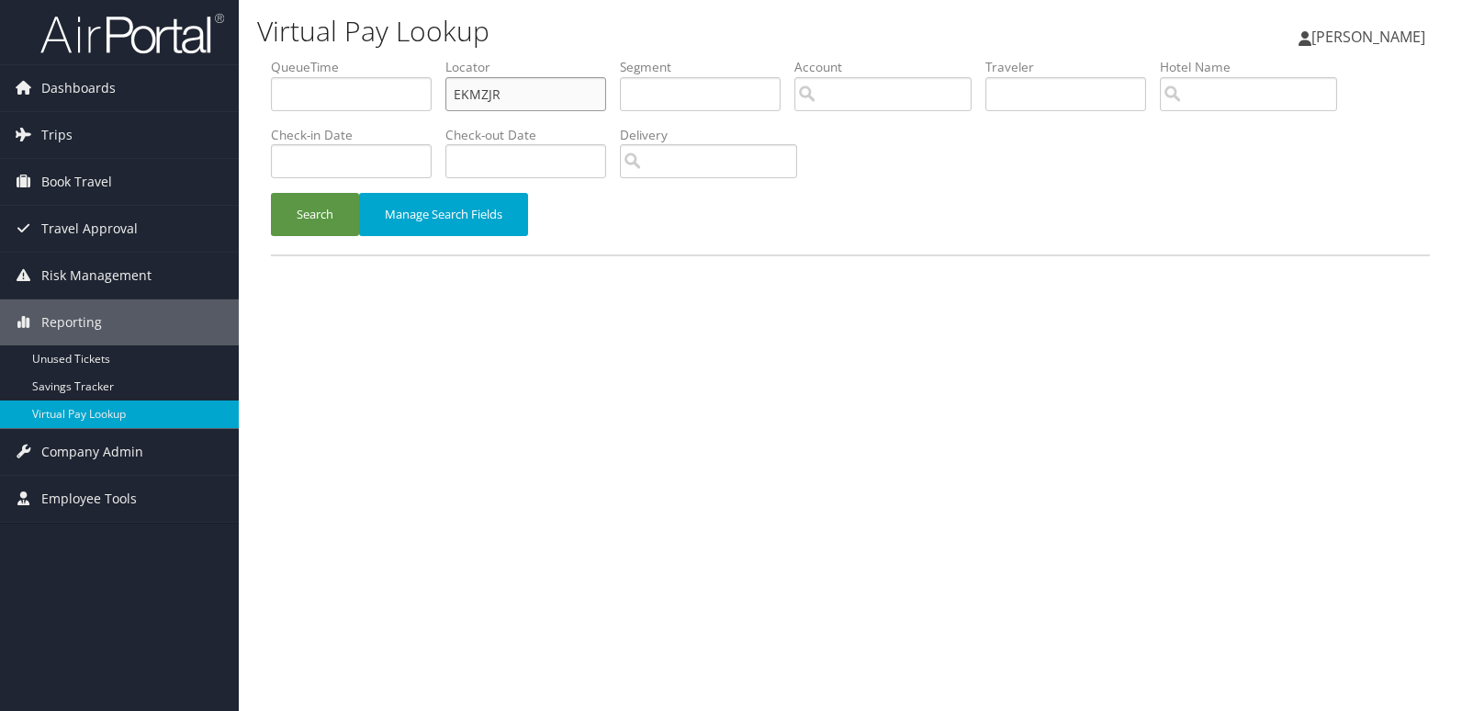
click at [557, 94] on input "EKMZJR" at bounding box center [525, 94] width 161 height 34
paste input "AVTYRS"
type input "AVTYRS"
click at [324, 220] on button "Search" at bounding box center [315, 214] width 88 height 43
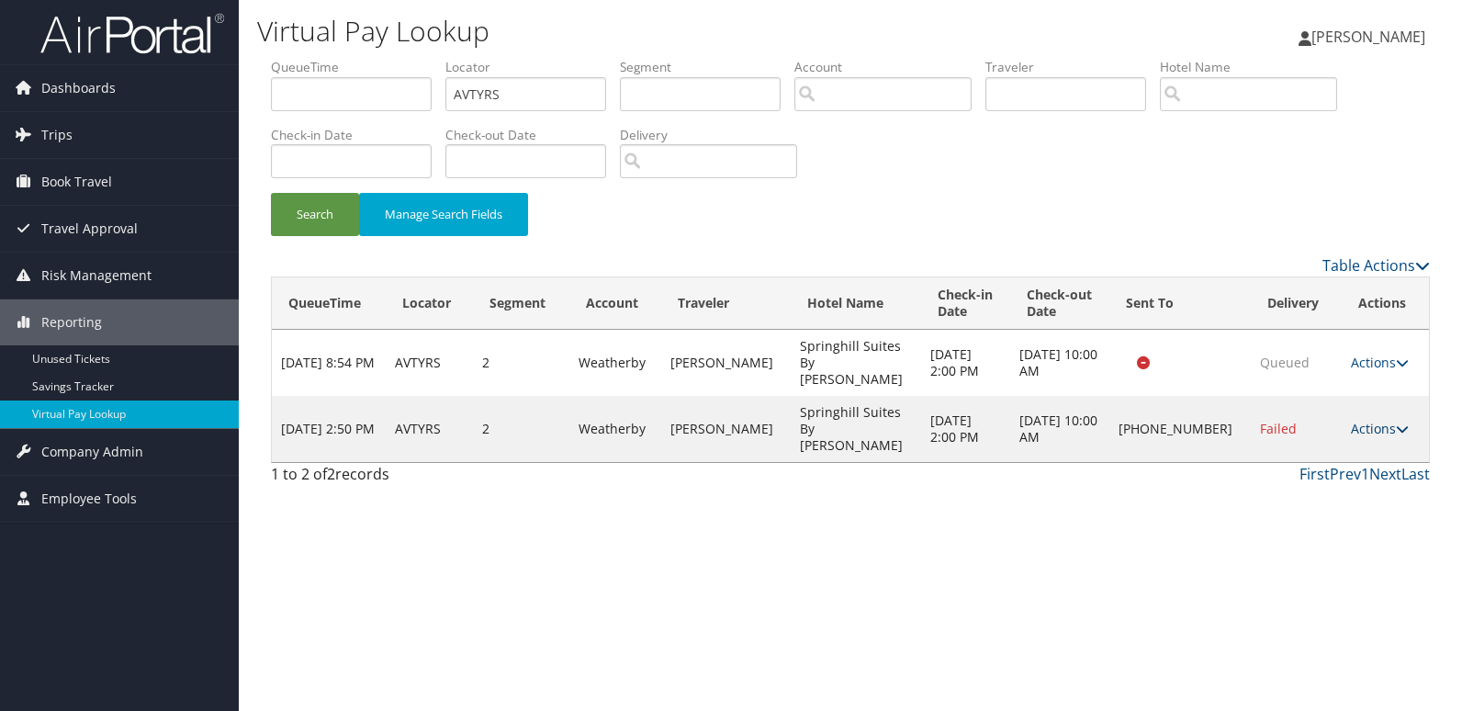
click at [1364, 420] on link "Actions" at bounding box center [1380, 428] width 58 height 17
click at [1322, 454] on link "Logs" at bounding box center [1317, 461] width 157 height 31
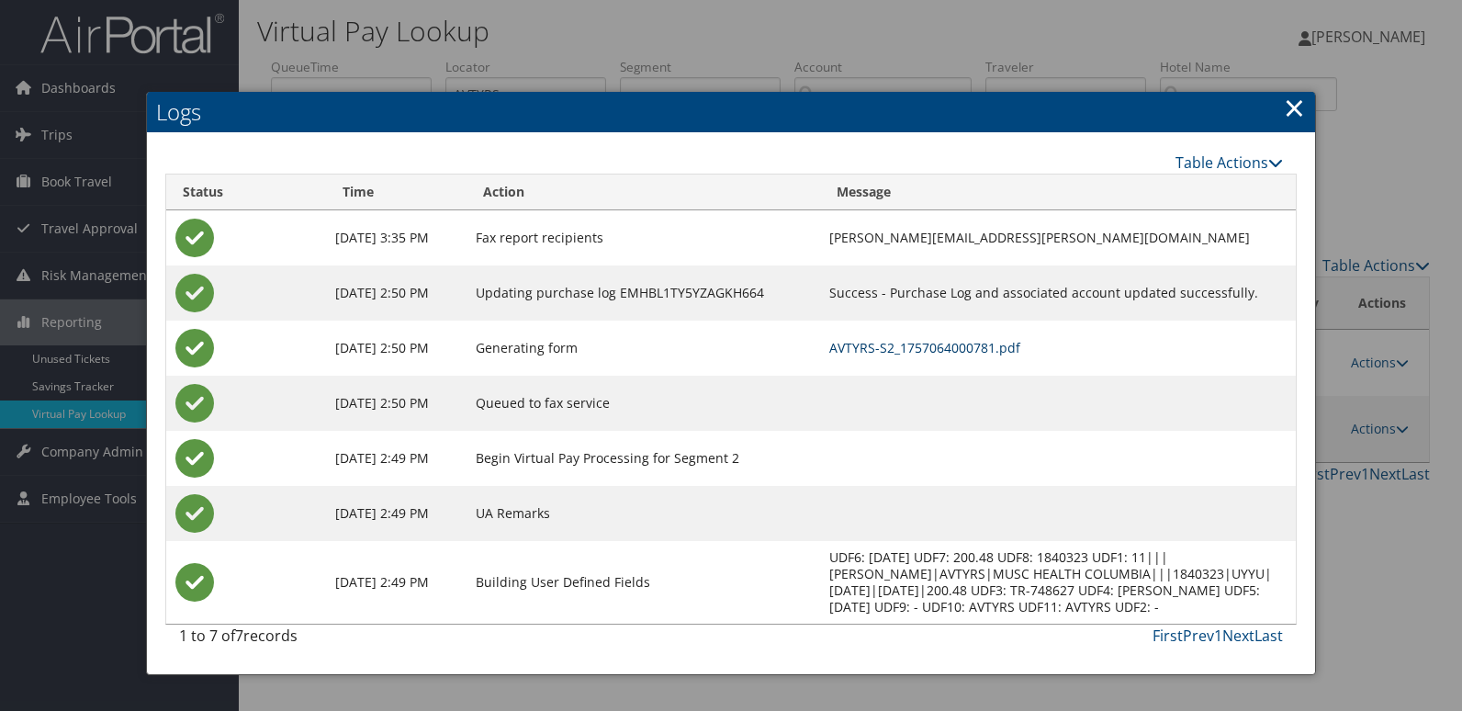
click at [972, 353] on link "AVTYRS-S2_1757064000781.pdf" at bounding box center [924, 347] width 191 height 17
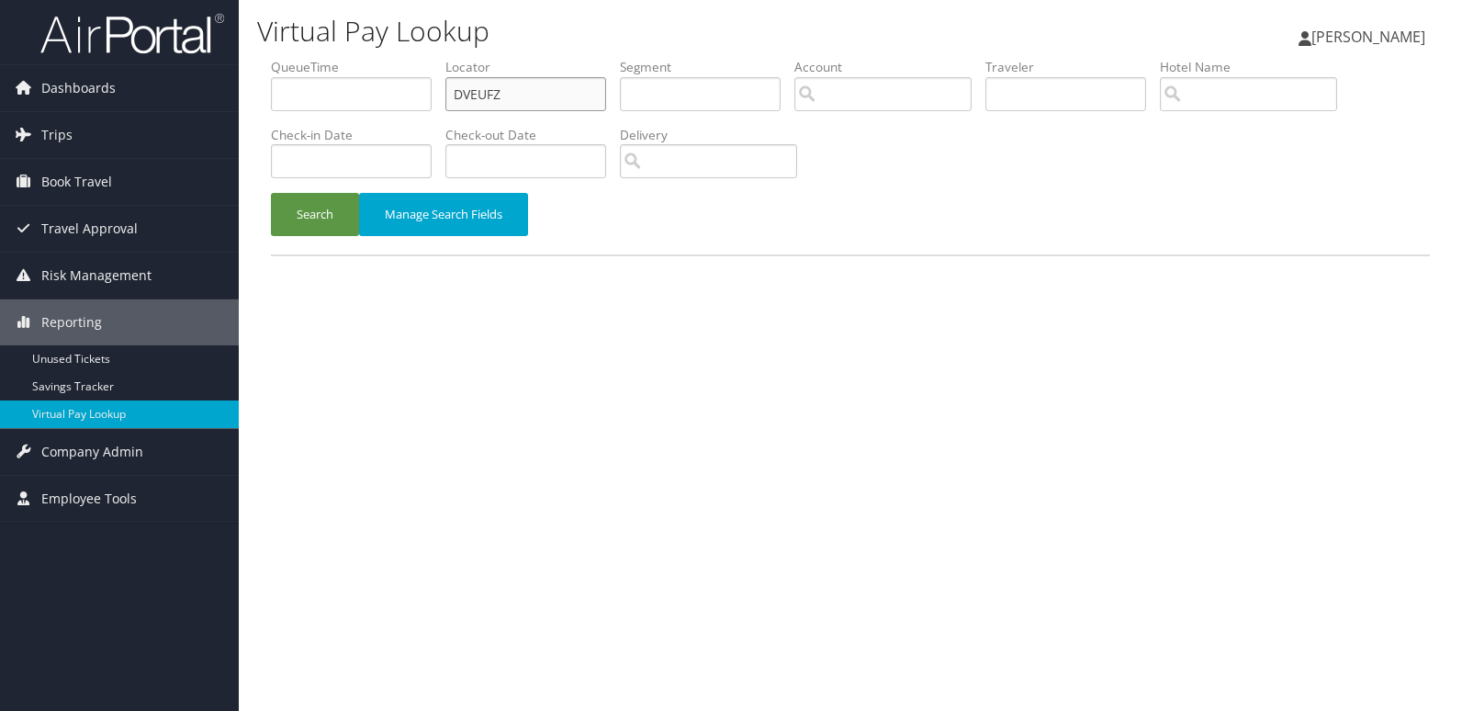
click at [567, 84] on input "DVEUFZ" at bounding box center [525, 94] width 161 height 34
paste input "MTHBAH"
type input "MTHBAH"
click at [322, 221] on button "Search" at bounding box center [315, 214] width 88 height 43
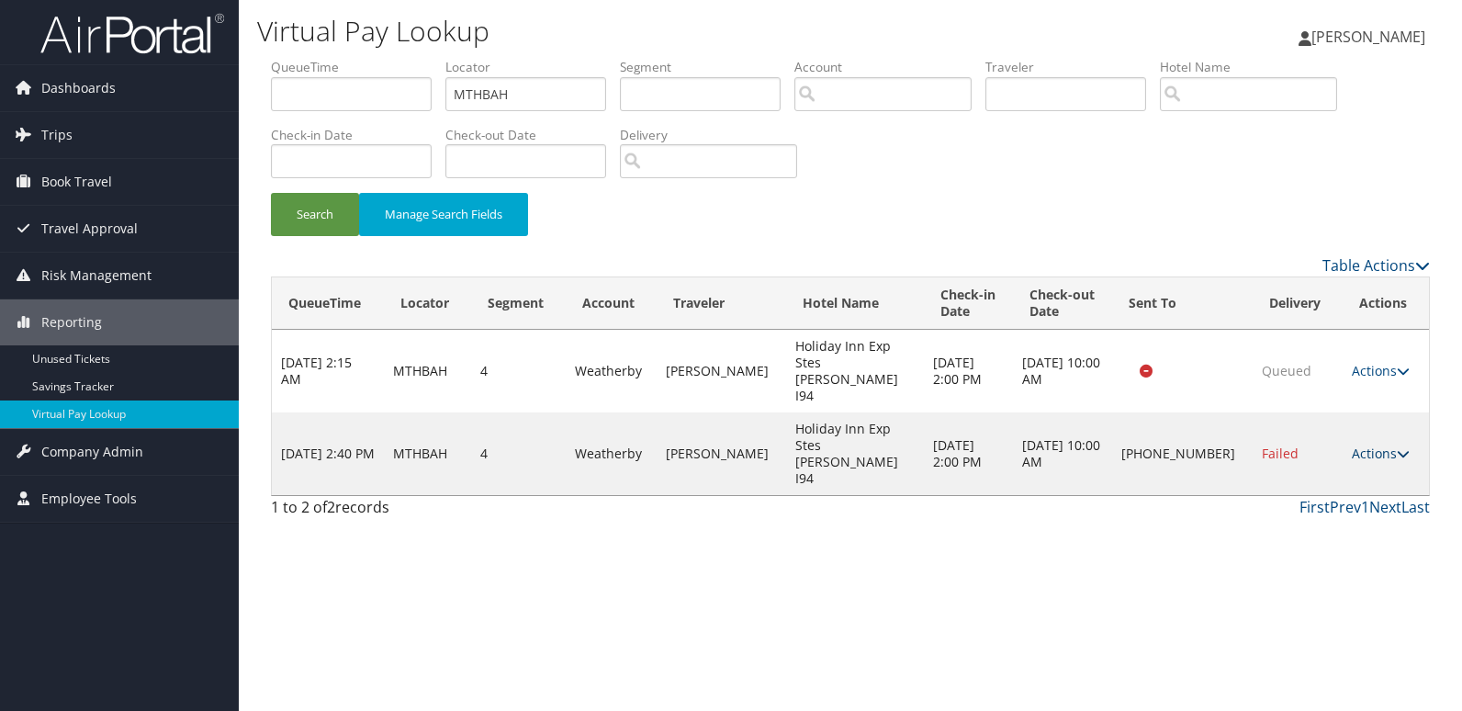
click at [1379, 445] on link "Actions" at bounding box center [1381, 453] width 58 height 17
click at [1339, 448] on link "Logs" at bounding box center [1319, 461] width 157 height 31
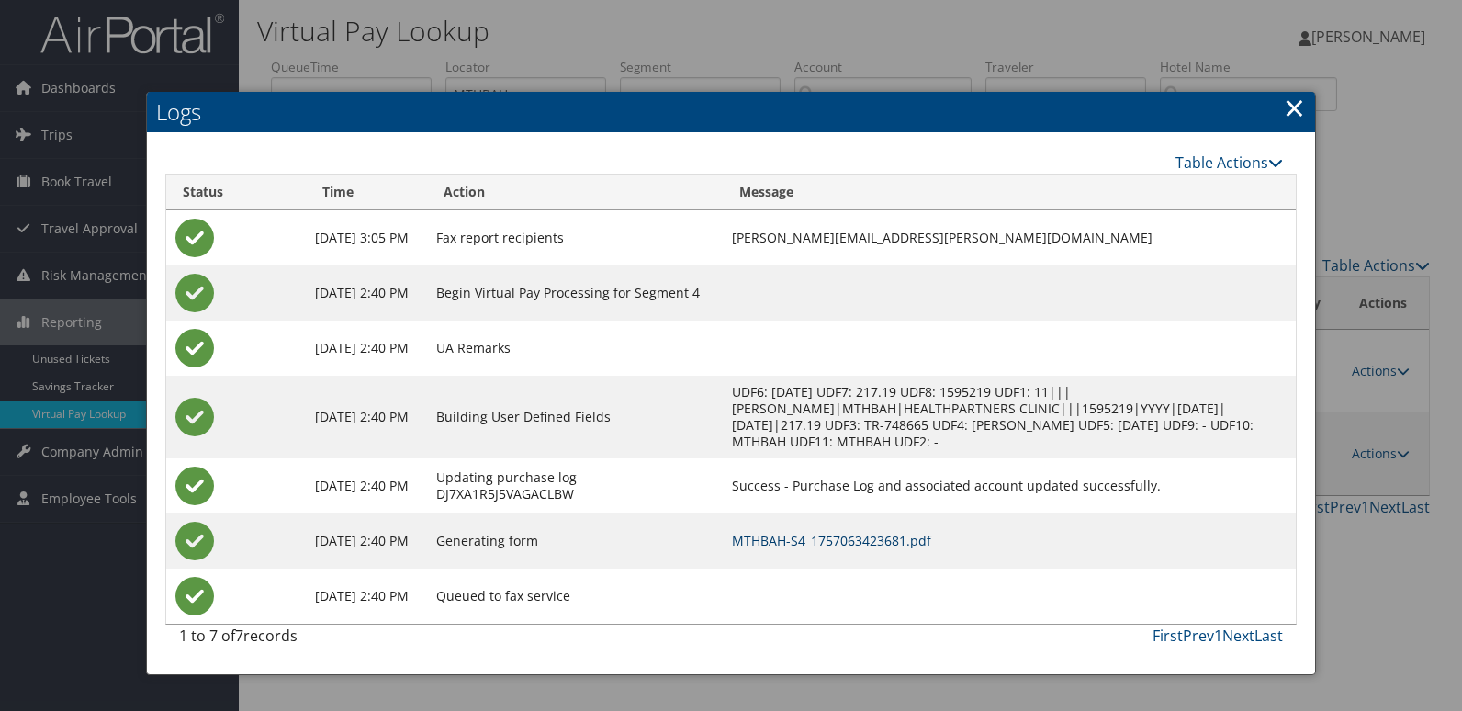
click at [931, 540] on link "MTHBAH-S4_1757063423681.pdf" at bounding box center [831, 540] width 199 height 17
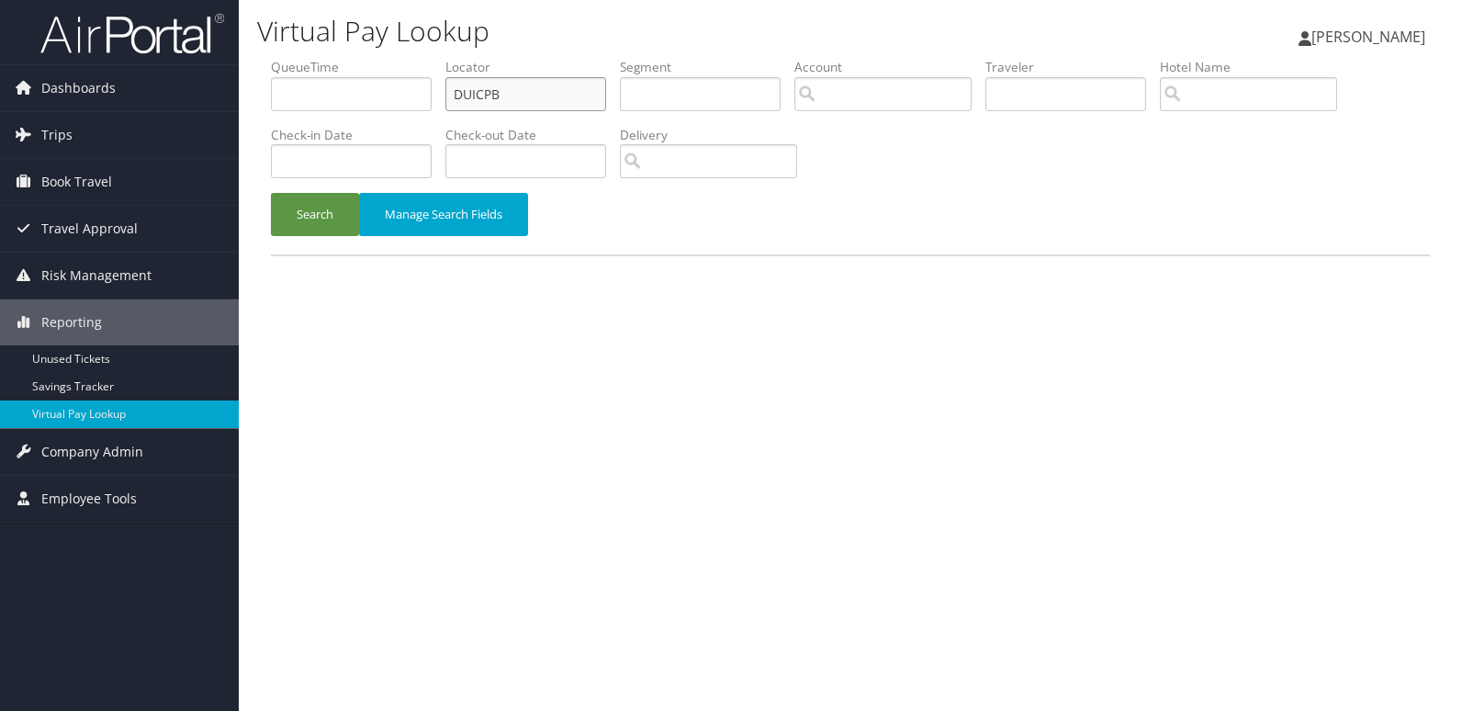
click at [556, 77] on input "DUICPB" at bounding box center [525, 94] width 161 height 34
paste input "HUCUYC"
type input "HUCUYC"
click at [322, 211] on button "Search" at bounding box center [315, 214] width 88 height 43
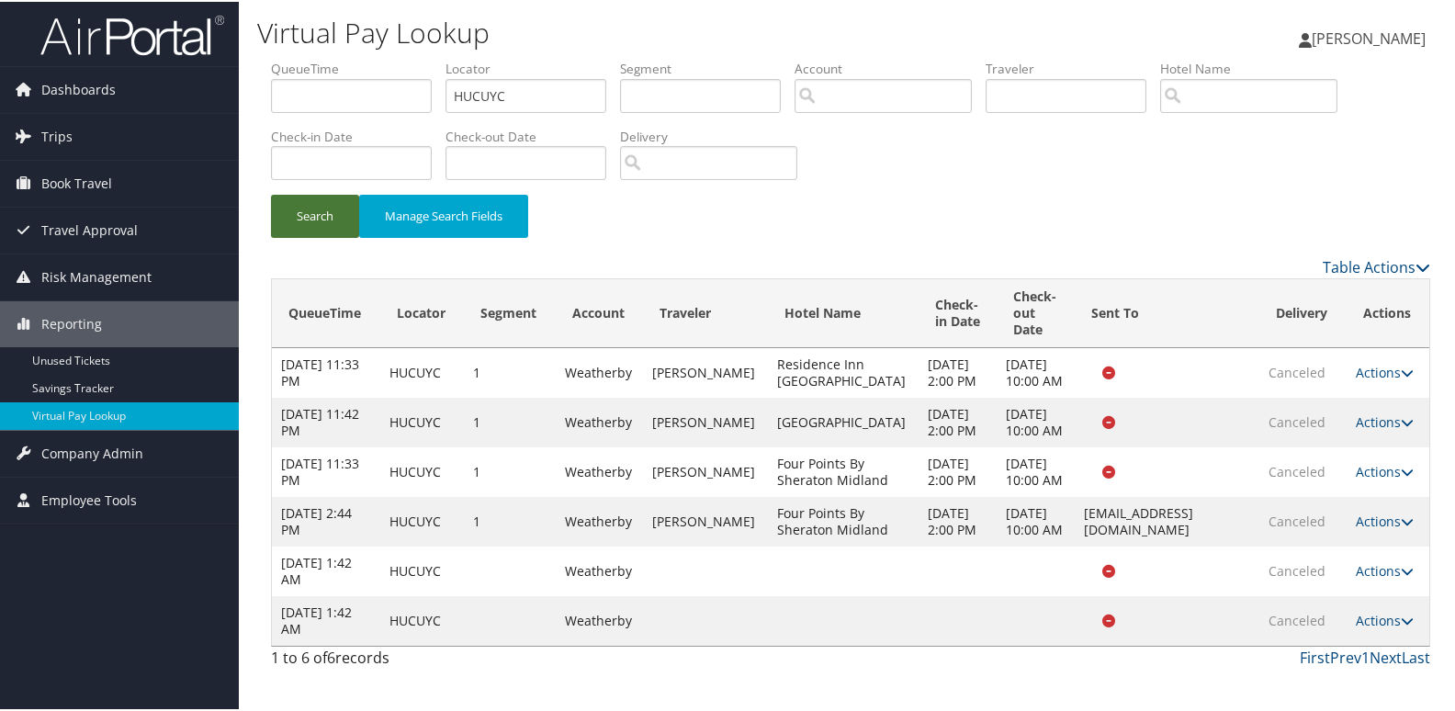
scroll to position [81, 0]
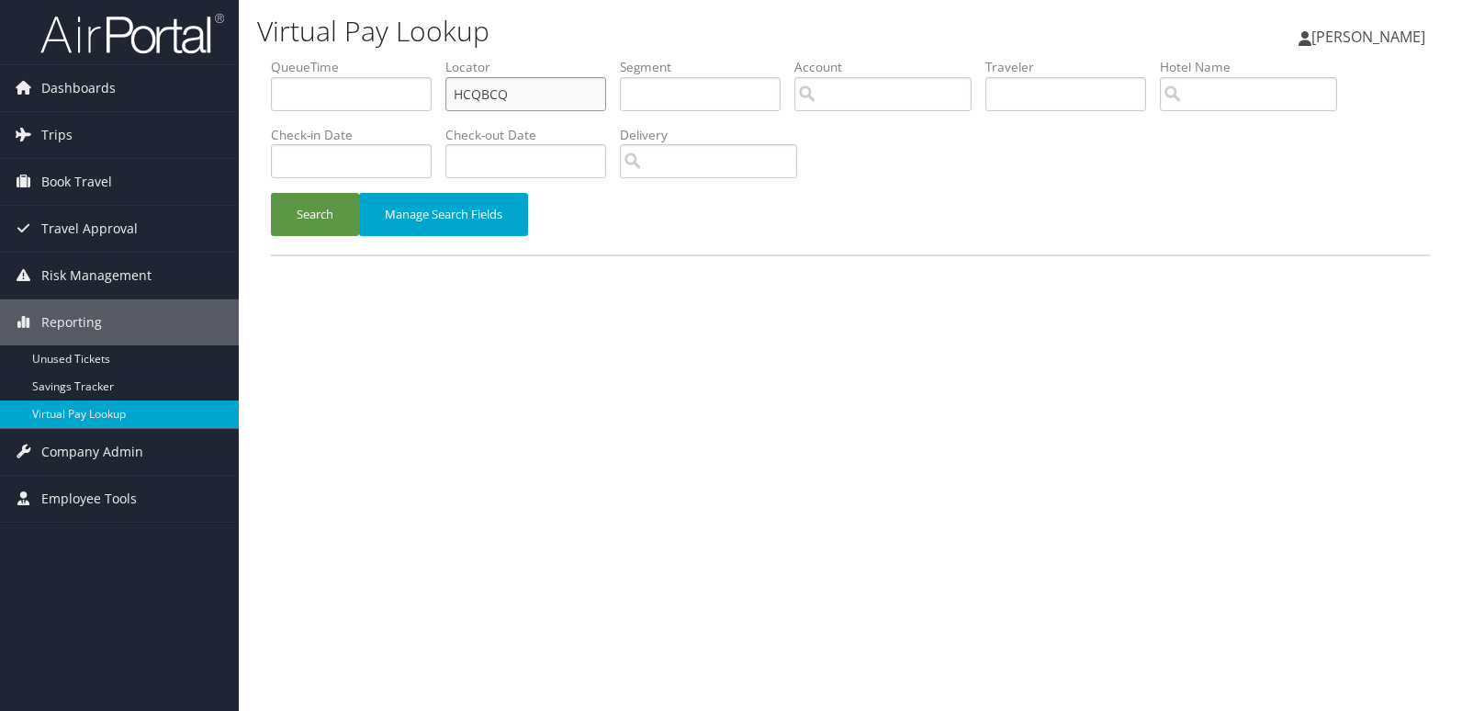
click at [553, 95] on input "HCQBCQ" at bounding box center [525, 94] width 161 height 34
paste input "JMUYBX"
type input "JMUYBX"
click at [311, 215] on button "Search" at bounding box center [315, 214] width 88 height 43
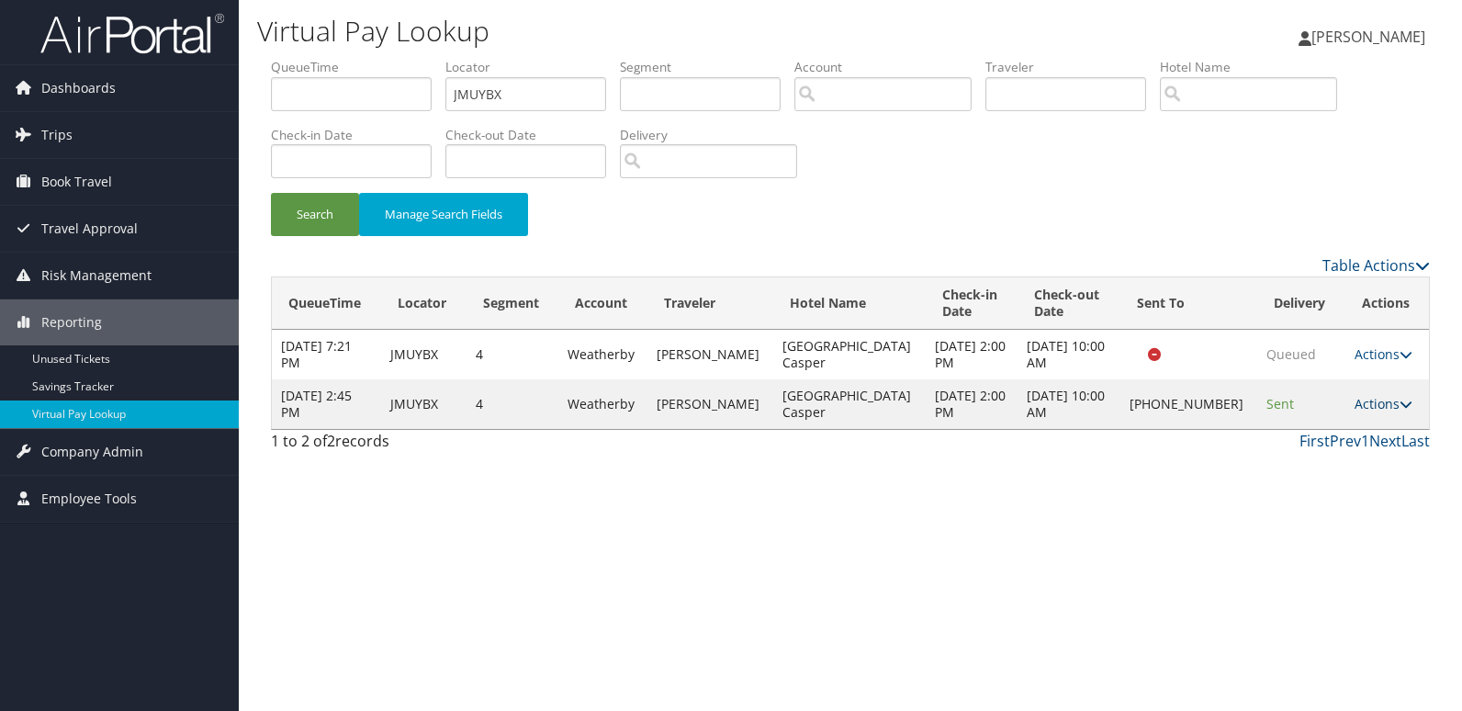
click at [1355, 409] on link "Actions" at bounding box center [1384, 403] width 58 height 17
click at [1309, 455] on link "Logs" at bounding box center [1319, 461] width 157 height 31
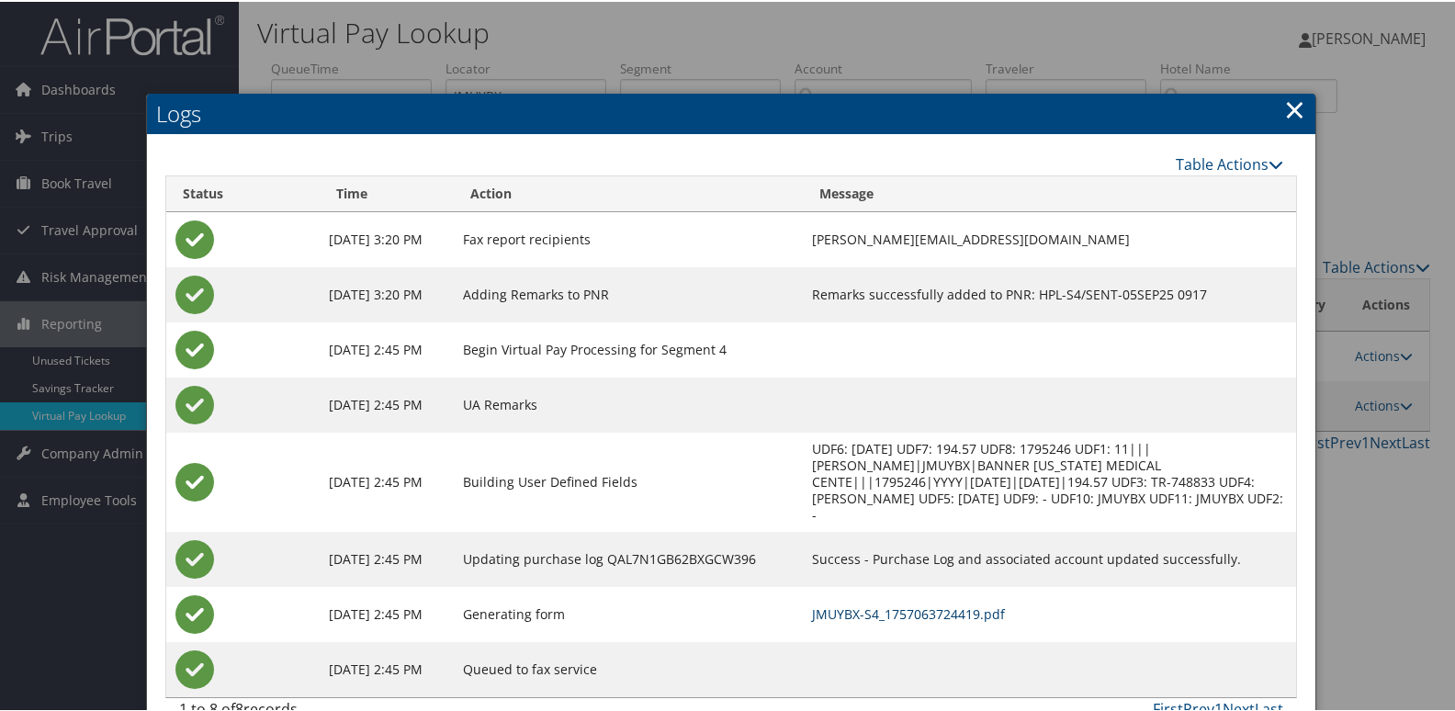
click at [958, 603] on link "JMUYBX-S4_1757063724419.pdf" at bounding box center [908, 611] width 193 height 17
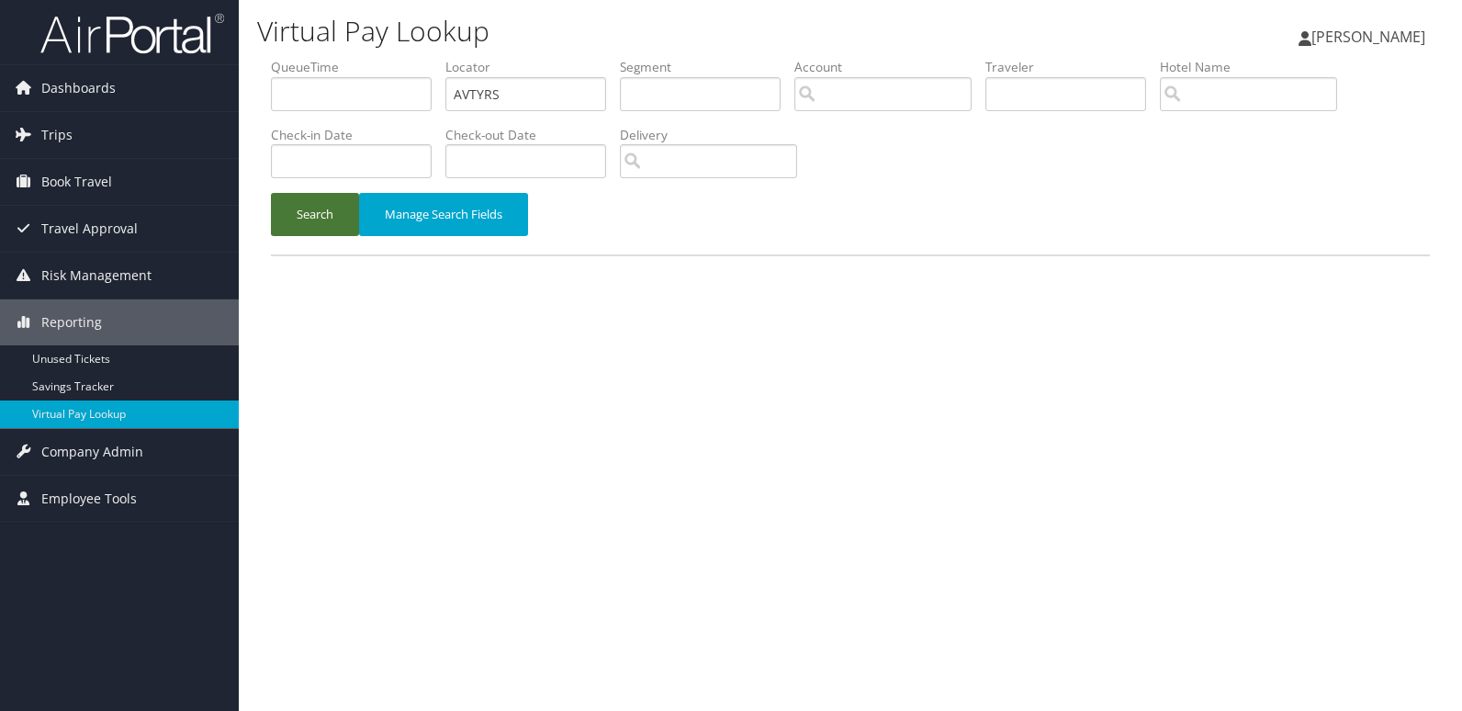
drag, startPoint x: 0, startPoint y: 0, endPoint x: 282, endPoint y: 223, distance: 359.6
click at [282, 223] on button "Search" at bounding box center [315, 214] width 88 height 43
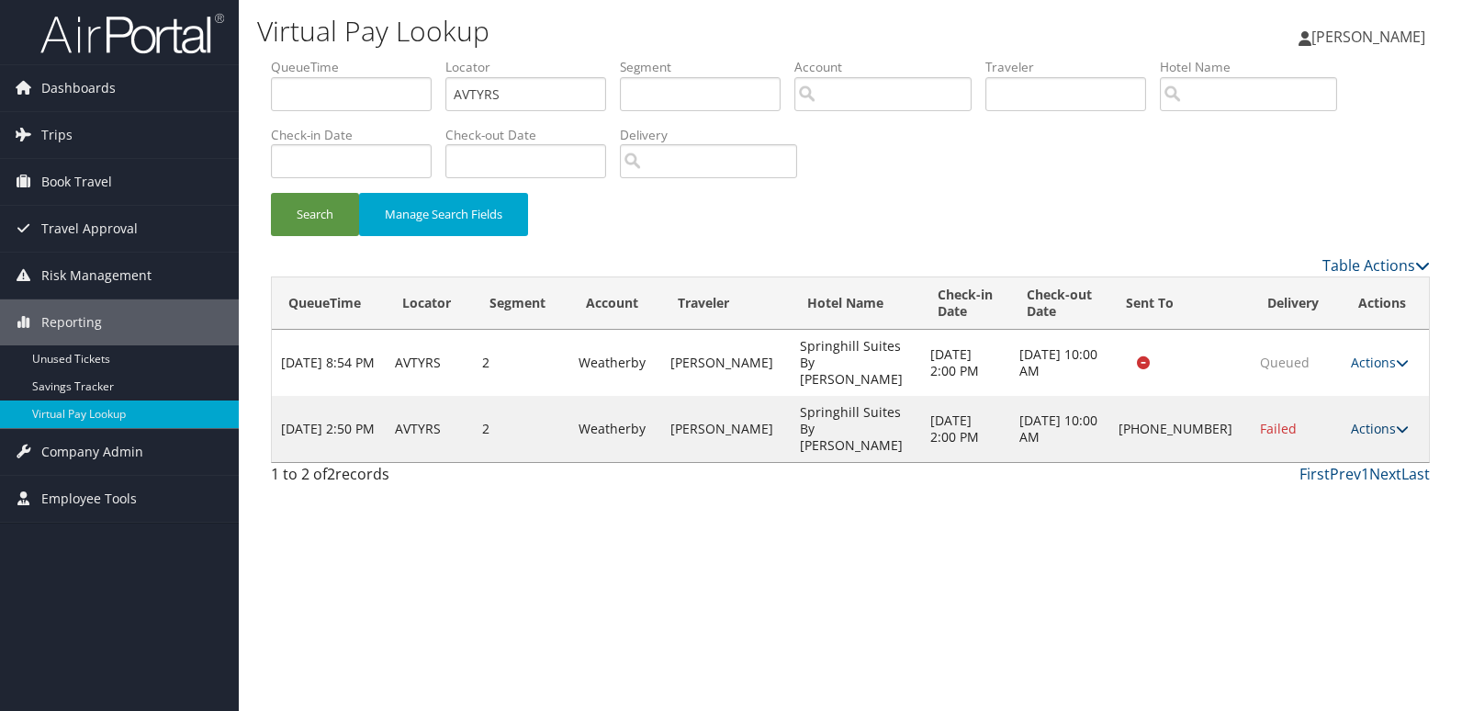
click at [1351, 420] on link "Actions" at bounding box center [1380, 428] width 58 height 17
click at [1345, 427] on link "Resend" at bounding box center [1317, 430] width 157 height 31
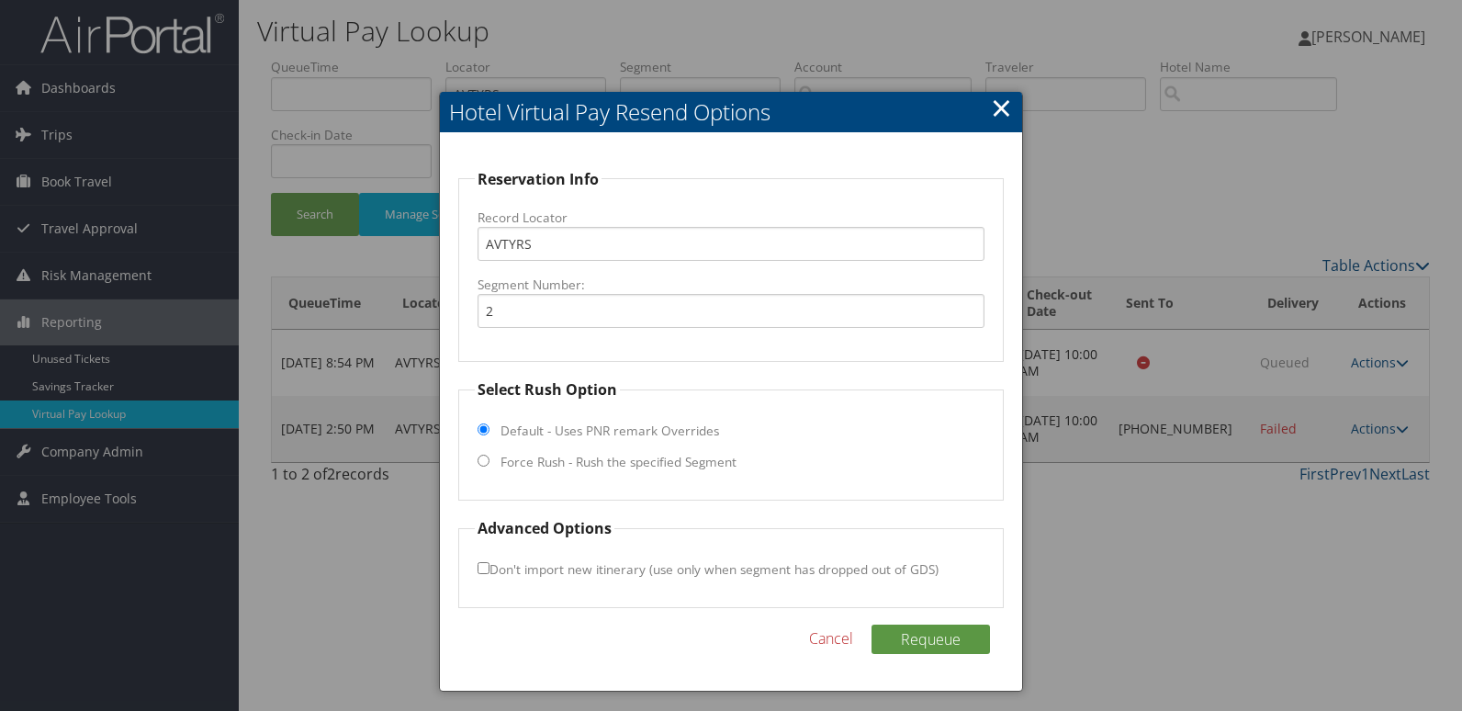
click at [636, 464] on label "Force Rush - Rush the specified Segment" at bounding box center [619, 462] width 236 height 18
click at [490, 464] on input "Force Rush - Rush the specified Segment" at bounding box center [484, 461] width 12 height 12
radio input "true"
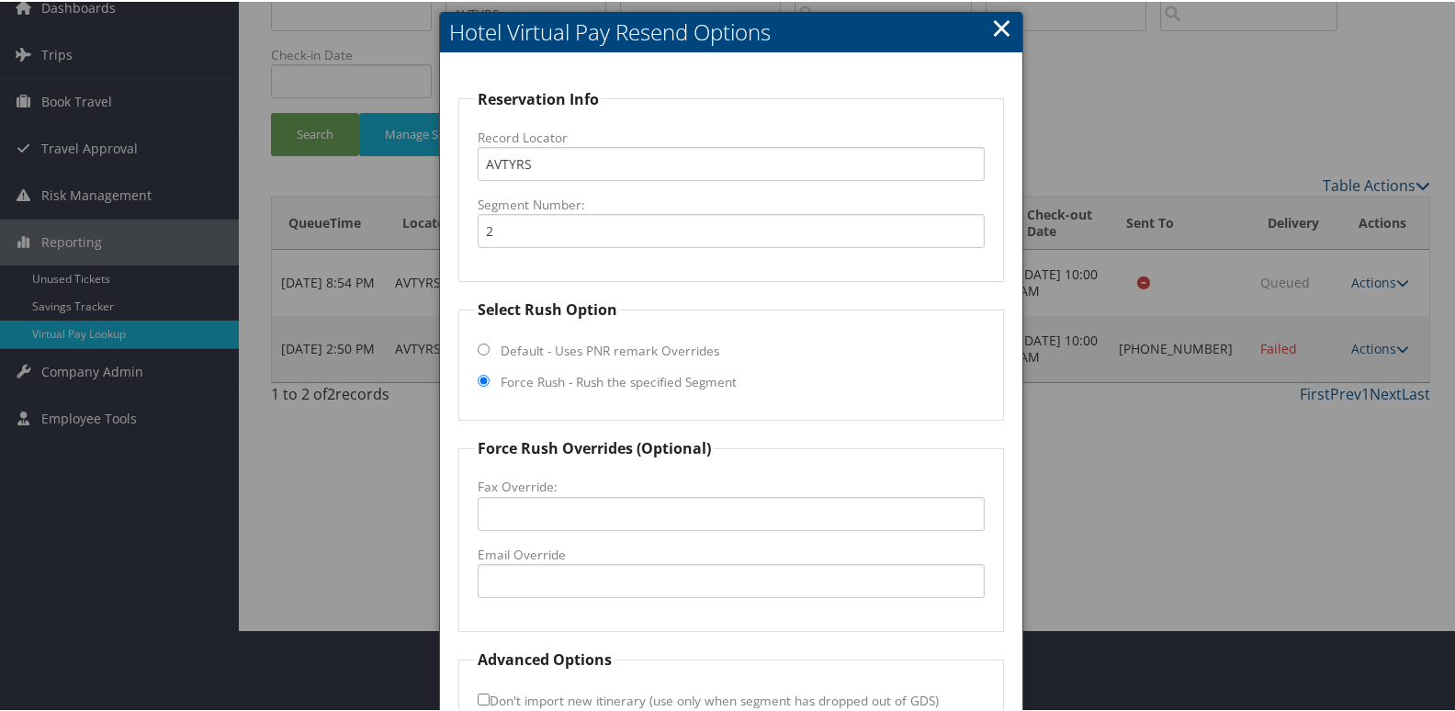
scroll to position [192, 0]
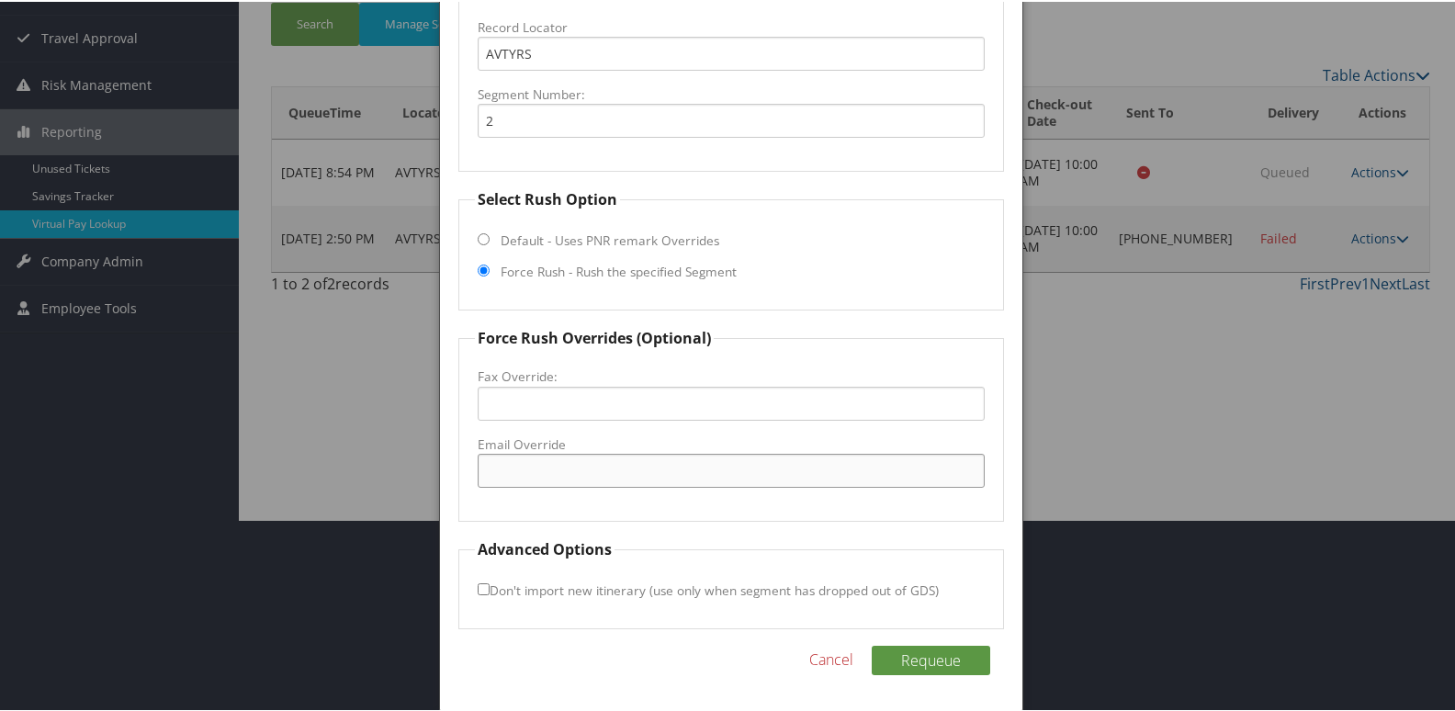
click at [628, 472] on input "Email Override" at bounding box center [732, 469] width 508 height 34
type input "shscamdenfd@gmail.com"
click at [940, 662] on button "Requeue" at bounding box center [931, 658] width 118 height 29
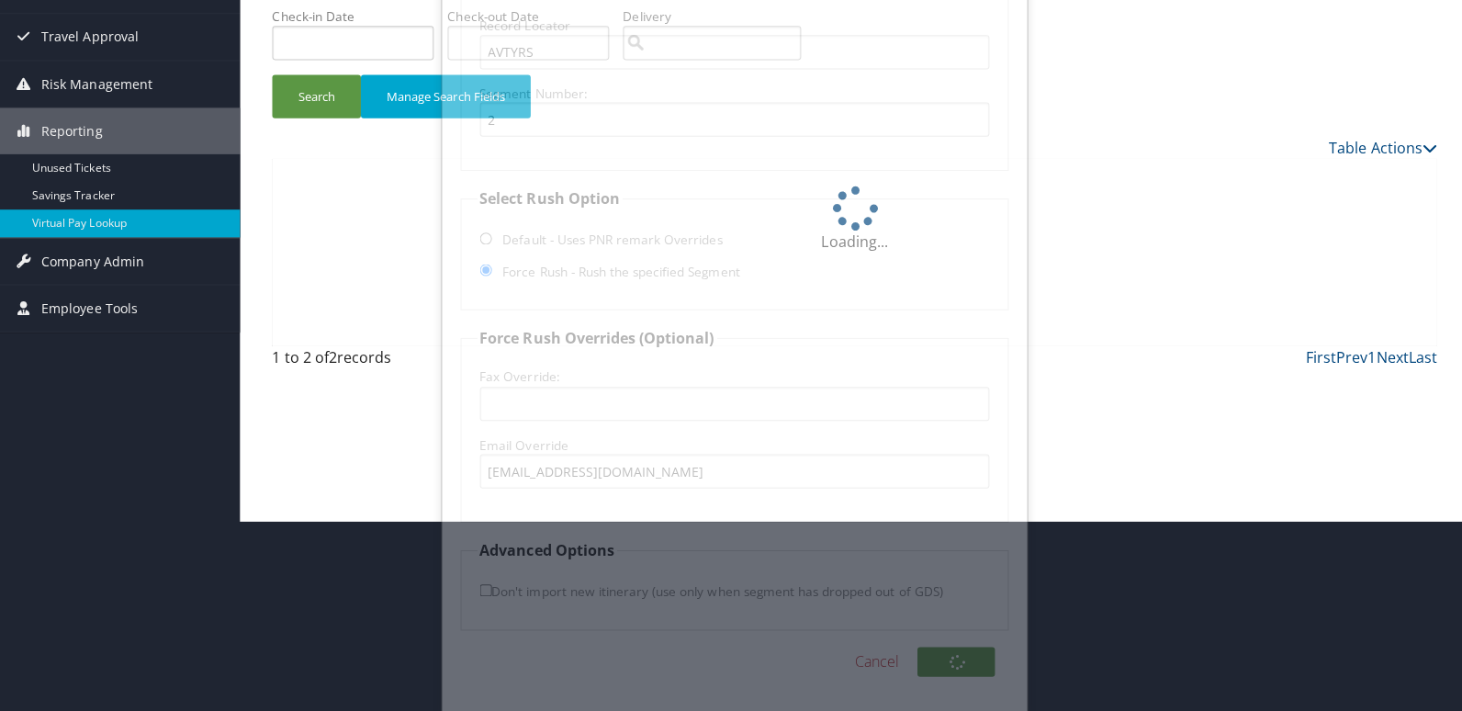
scroll to position [0, 0]
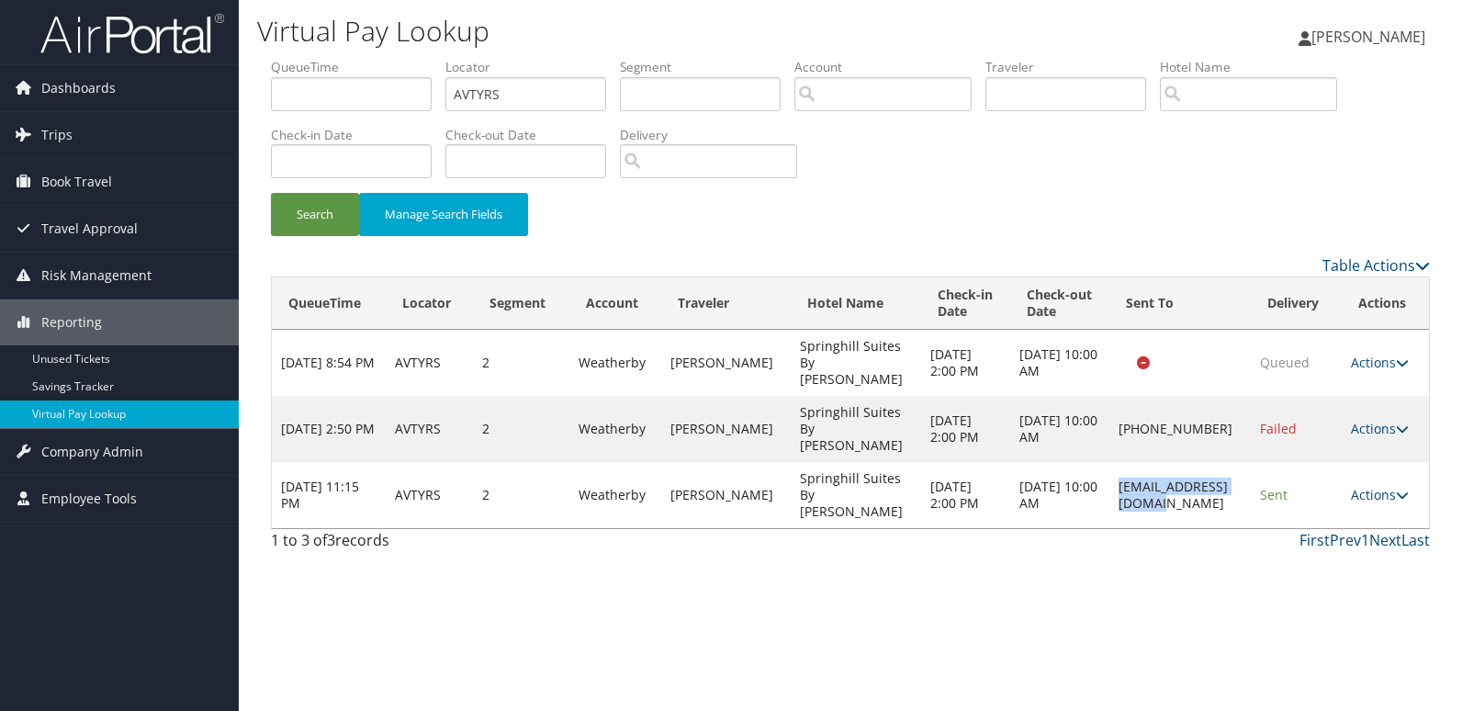
drag, startPoint x: 1209, startPoint y: 452, endPoint x: 1073, endPoint y: 453, distance: 135.9
click at [1109, 462] on td "shscamdenfd@gmail.com" at bounding box center [1180, 495] width 142 height 66
copy td "shscamdenfd@gmail.com"
click at [1355, 486] on link "Actions" at bounding box center [1380, 494] width 58 height 17
click at [1356, 498] on link "Logs" at bounding box center [1347, 511] width 116 height 31
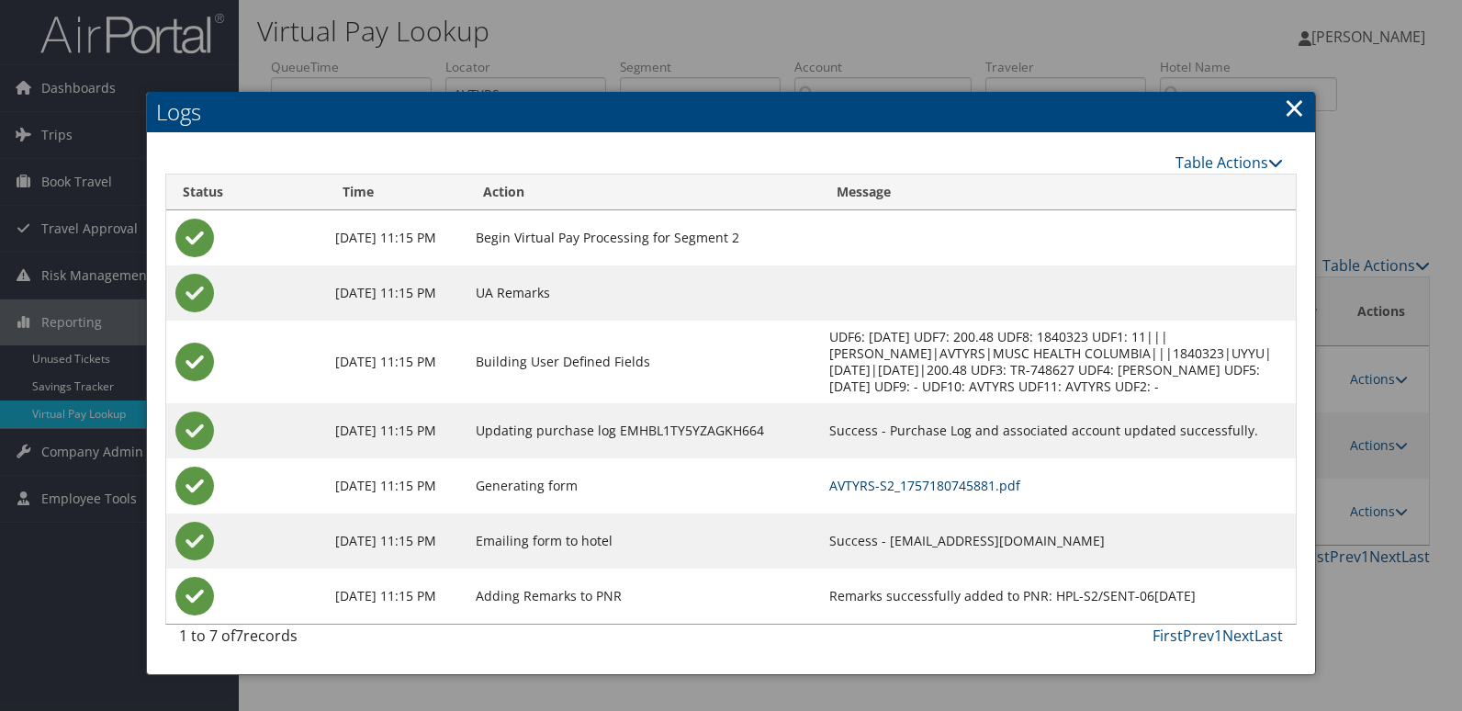
click at [955, 482] on link "AVTYRS-S2_1757180745881.pdf" at bounding box center [924, 485] width 191 height 17
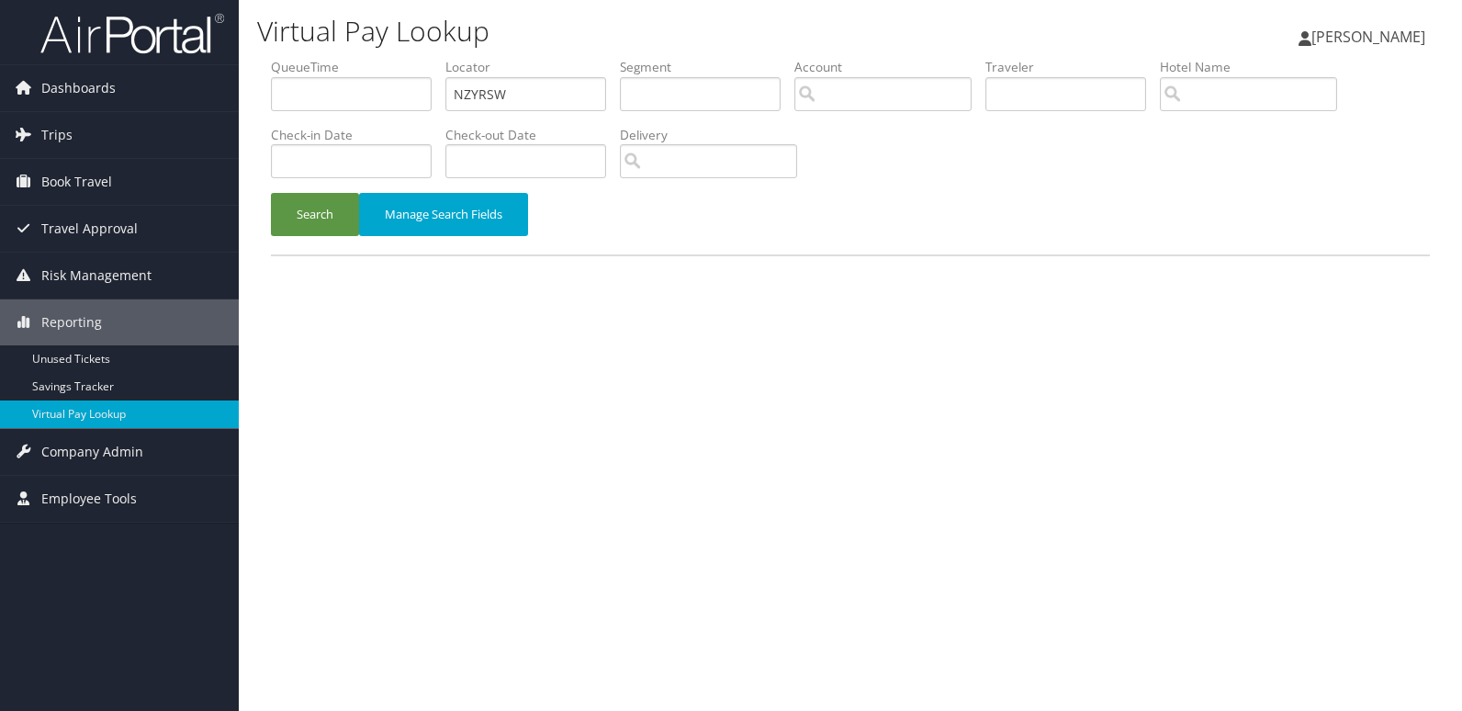
click at [522, 96] on input "NZYRSW" at bounding box center [525, 94] width 161 height 34
type input "IJVZYI"
click at [305, 206] on button "Search" at bounding box center [315, 214] width 88 height 43
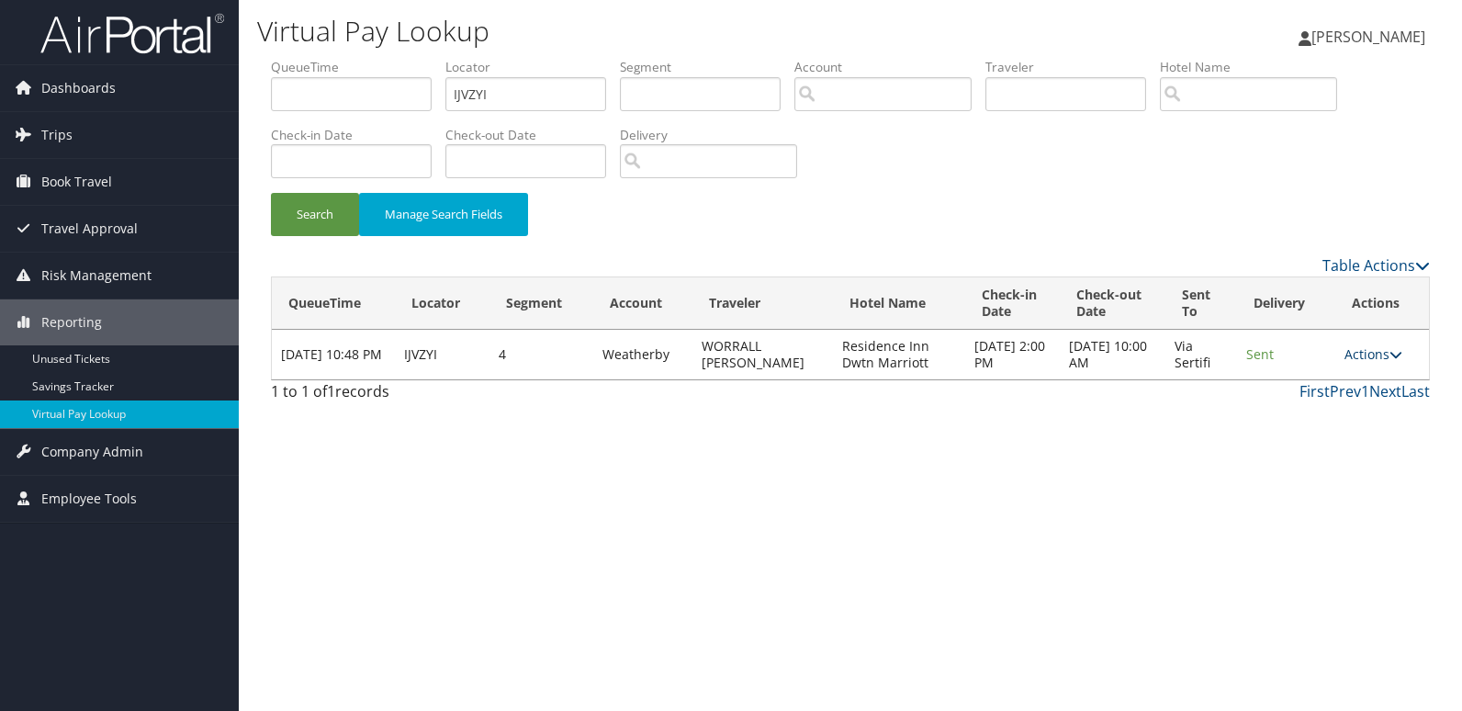
click at [1382, 354] on link "Actions" at bounding box center [1374, 353] width 58 height 17
click at [1343, 403] on link "Logs" at bounding box center [1340, 412] width 116 height 31
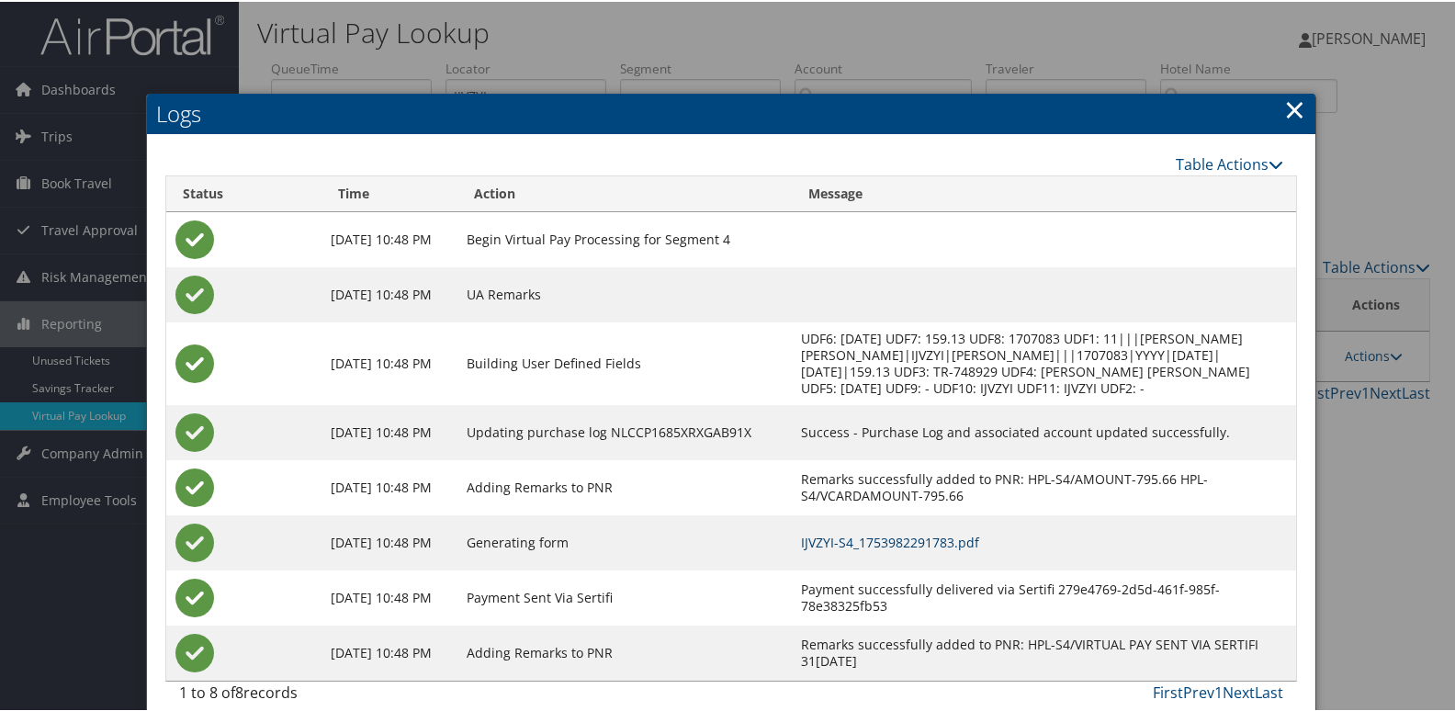
click at [966, 549] on link "IJVZYI-S4_1753982291783.pdf" at bounding box center [890, 540] width 178 height 17
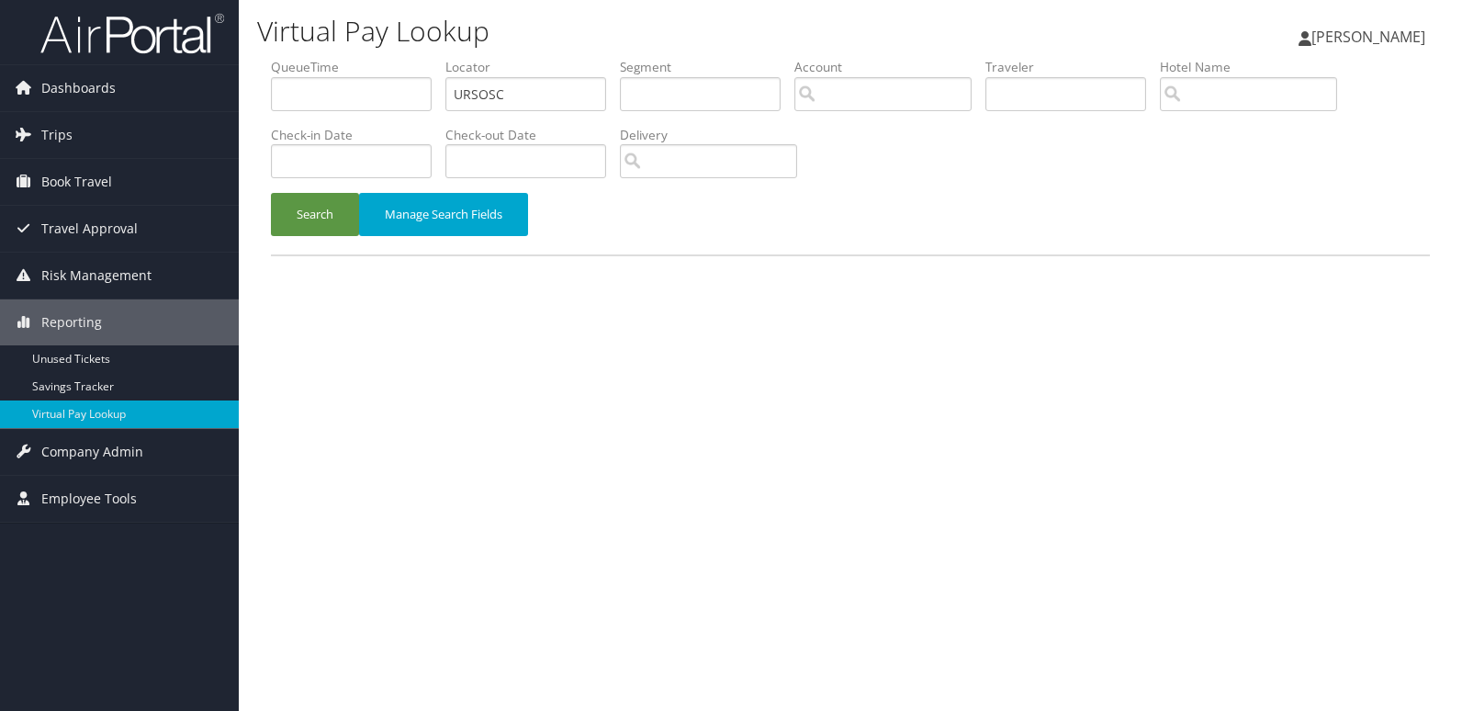
click at [620, 110] on li "Locator URSOSC" at bounding box center [532, 91] width 174 height 67
click at [568, 96] on input "URSOSC" at bounding box center [525, 94] width 161 height 34
paste input "CRMXIH"
type input "CRMXIH"
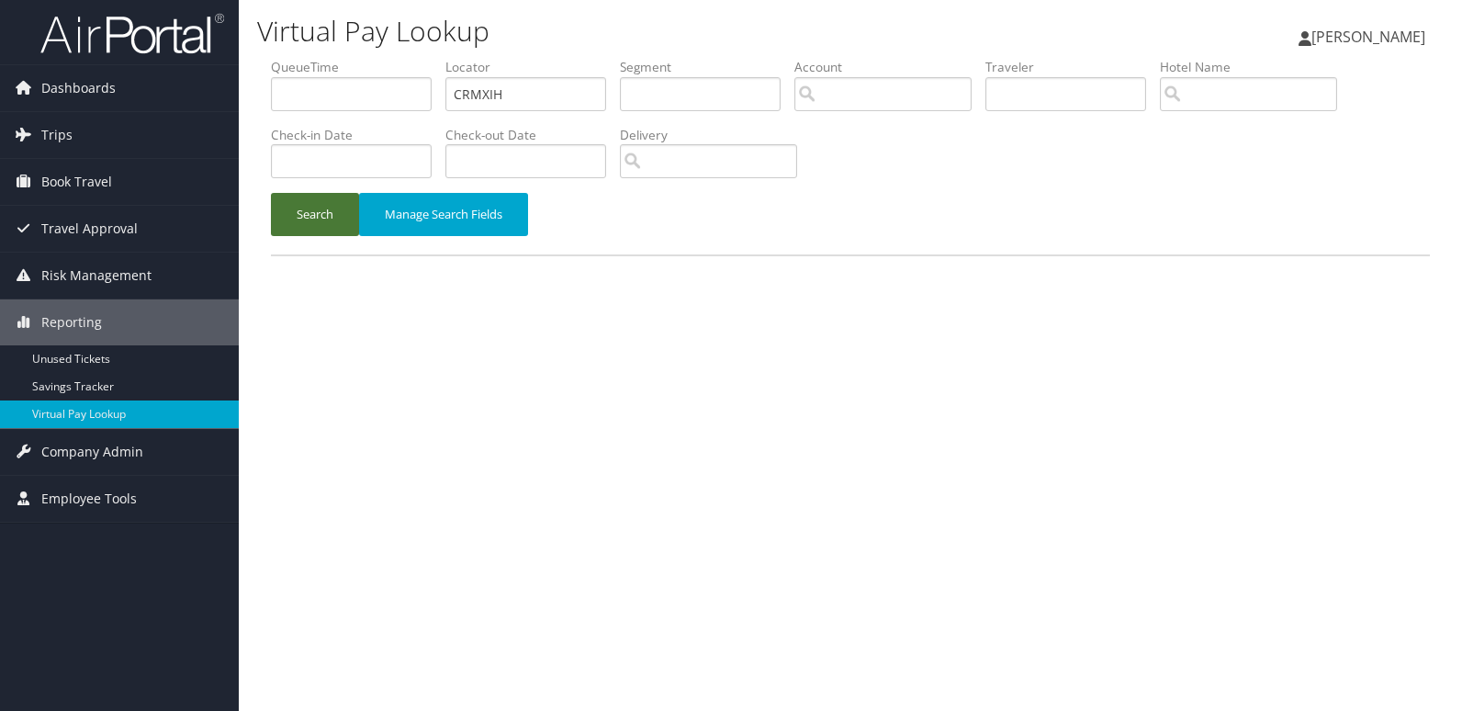
click at [321, 212] on button "Search" at bounding box center [315, 214] width 88 height 43
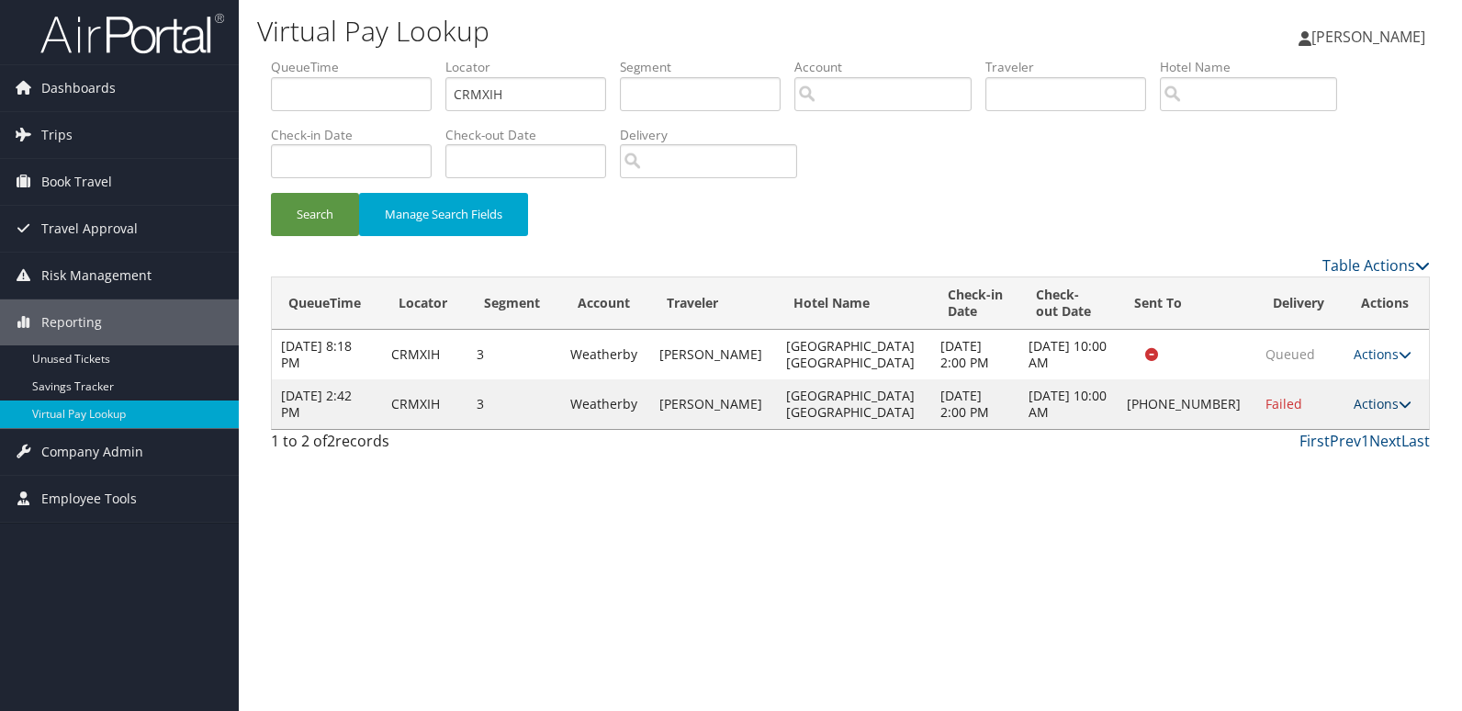
click at [1363, 410] on link "Actions" at bounding box center [1383, 403] width 58 height 17
click at [1338, 456] on link "Logs" at bounding box center [1318, 461] width 157 height 31
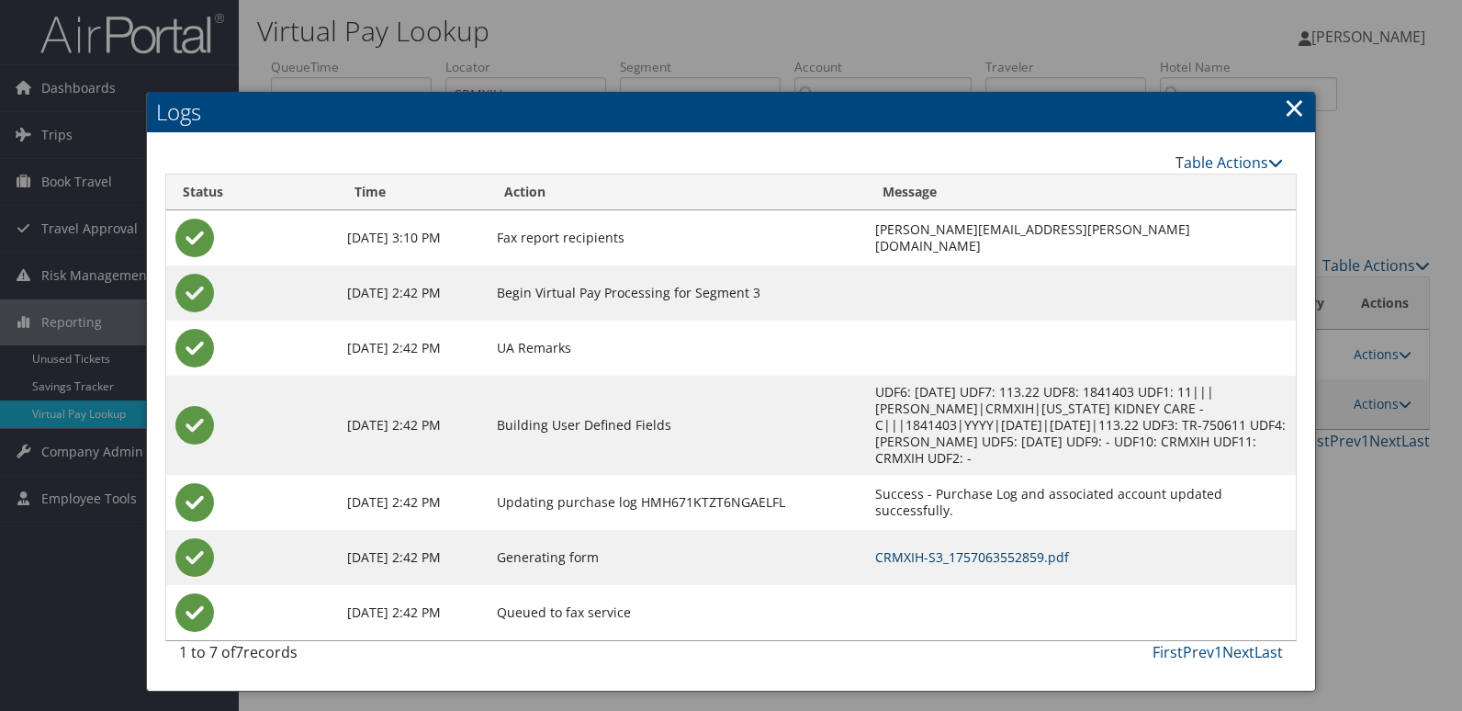
click at [916, 548] on link "CRMXIH-S3_1757063552859.pdf" at bounding box center [972, 556] width 194 height 17
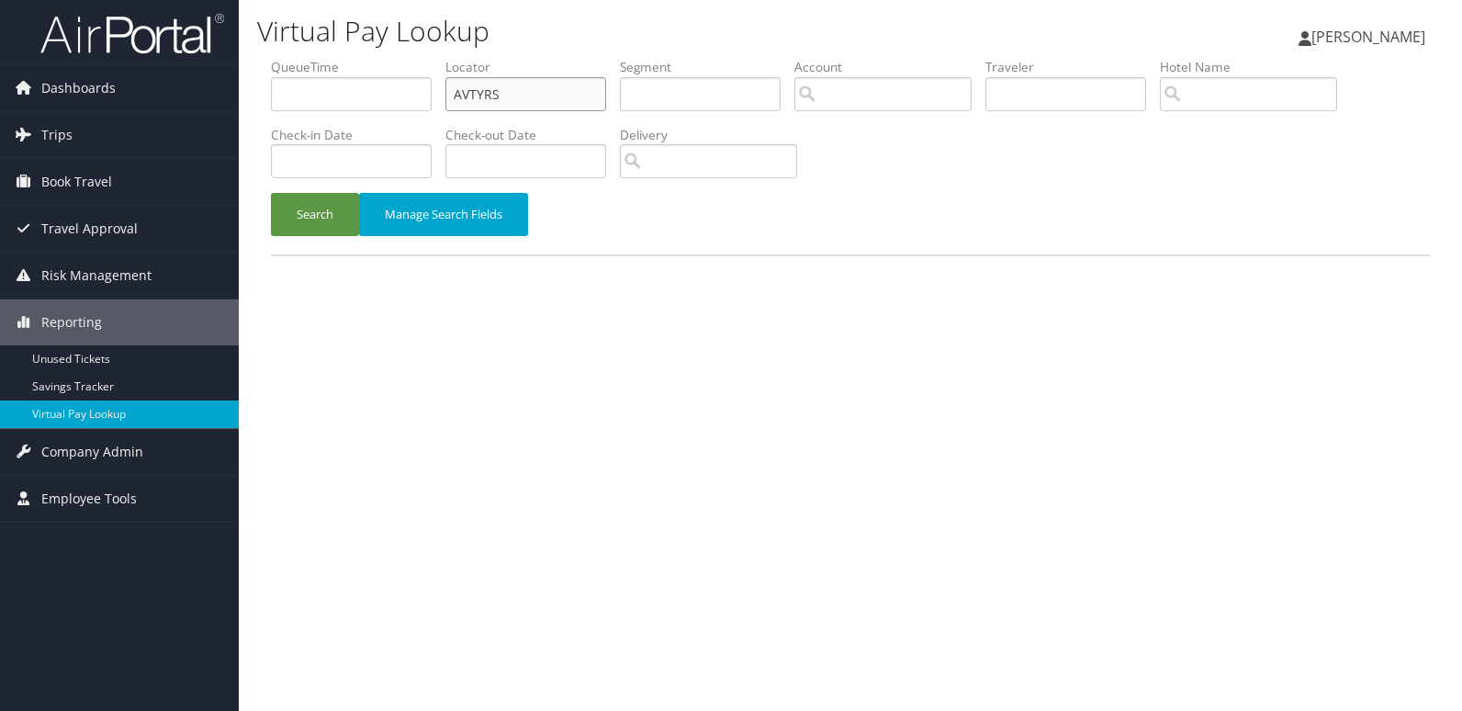
click at [520, 100] on input "AVTYRS" at bounding box center [525, 94] width 161 height 34
paste input "SCCRE"
click at [520, 100] on input "AVTYRS" at bounding box center [525, 94] width 161 height 34
type input "SCCRES"
click at [327, 223] on button "Search" at bounding box center [315, 214] width 88 height 43
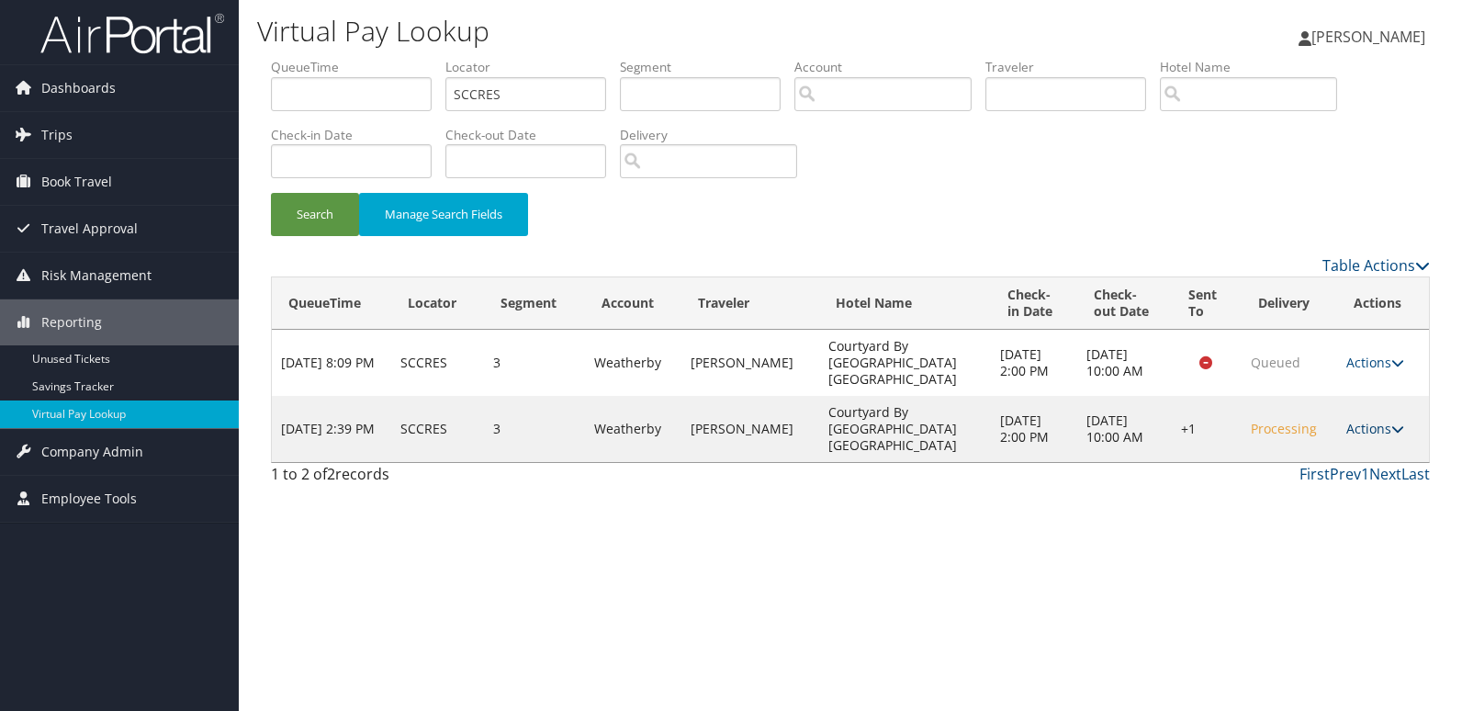
click at [1384, 428] on link "Actions" at bounding box center [1375, 428] width 58 height 17
click at [1295, 496] on link "Logs" at bounding box center [1321, 486] width 157 height 31
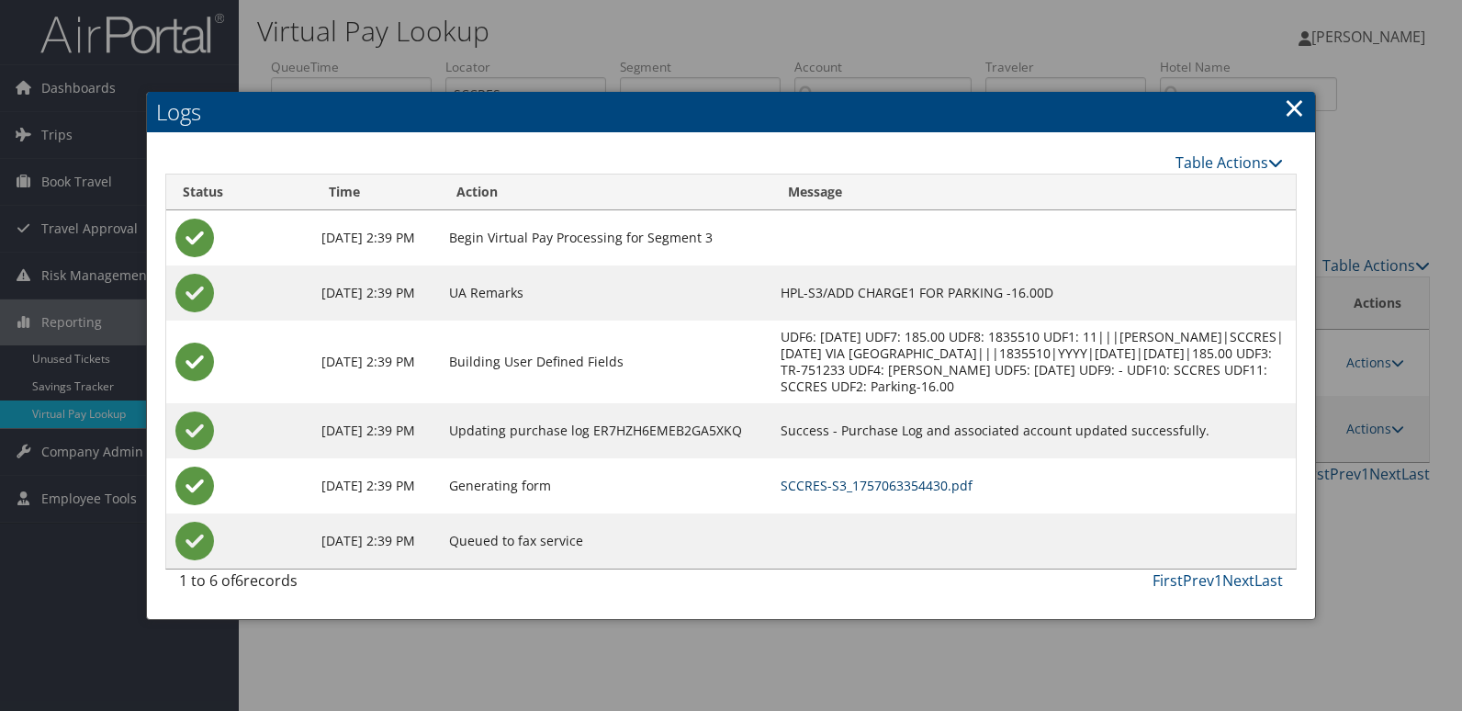
click at [973, 494] on link "SCCRES-S3_1757063354430.pdf" at bounding box center [877, 485] width 192 height 17
click at [1009, 511] on td "SCCRES-S3_1757063354430.pdf" at bounding box center [1033, 485] width 524 height 55
click at [973, 494] on link "SCCRES-S3_1757063354430.pdf" at bounding box center [877, 485] width 192 height 17
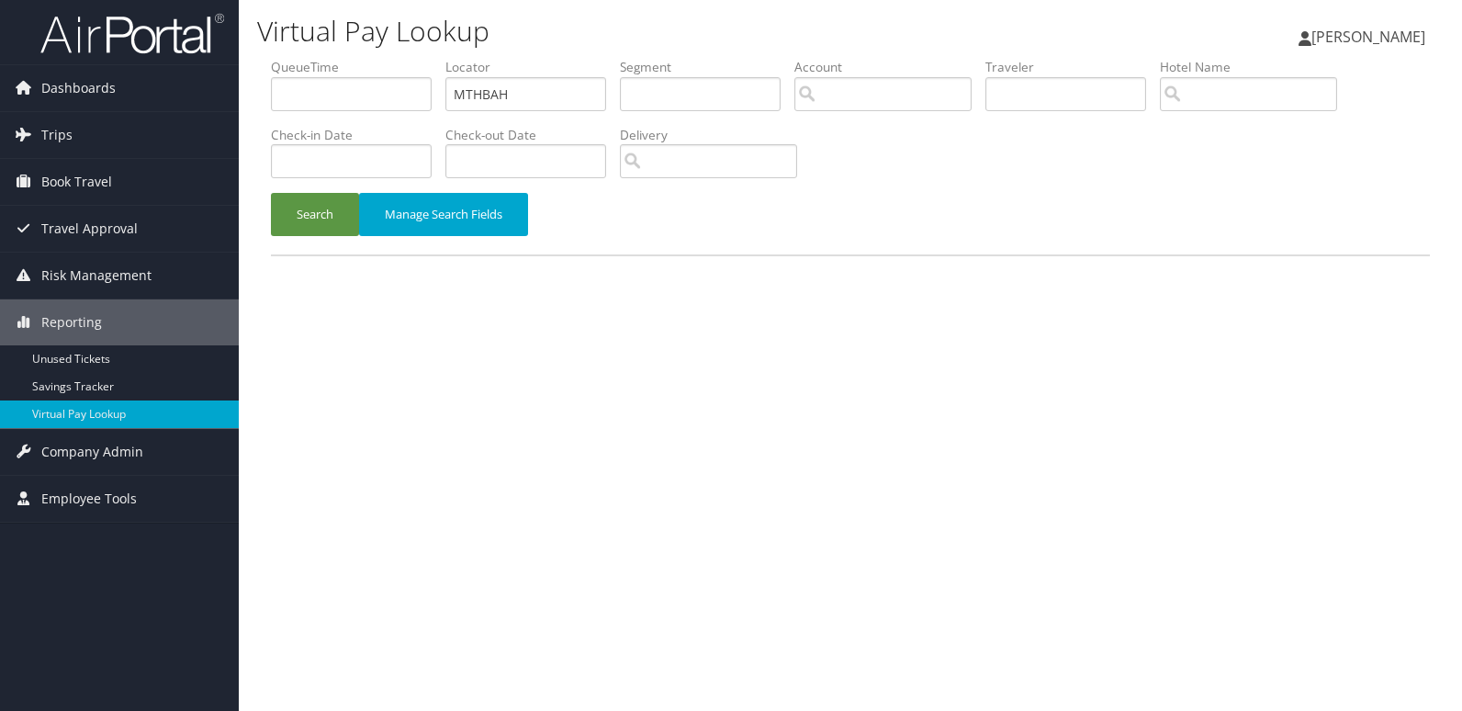
click at [582, 114] on li "Locator MTHBAH" at bounding box center [532, 91] width 174 height 67
click at [548, 74] on label "Locator" at bounding box center [532, 67] width 174 height 18
click at [537, 82] on input "MTHBAH" at bounding box center [525, 94] width 161 height 34
paste input "KFOTTP"
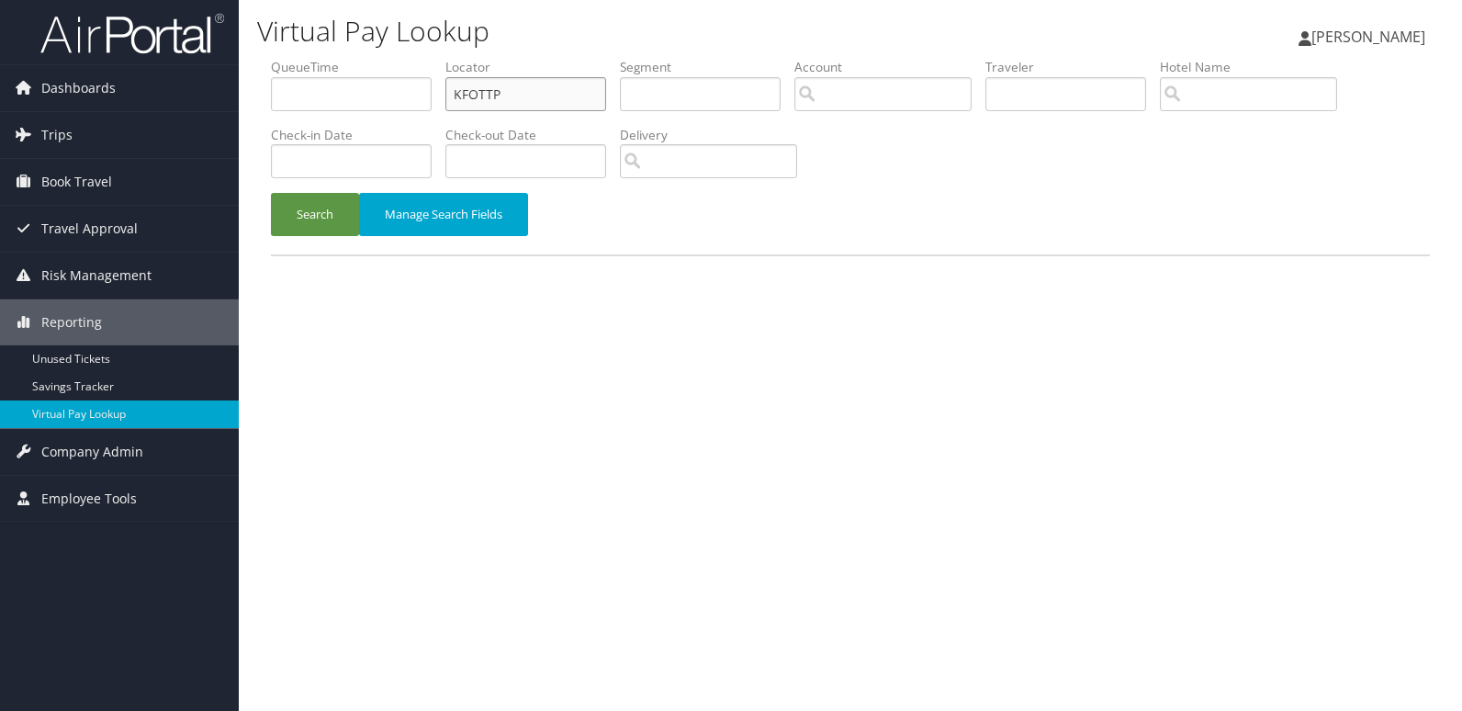
click at [537, 82] on input "KFOTTP" at bounding box center [525, 94] width 161 height 34
type input "KFOTTP"
click at [312, 221] on button "Search" at bounding box center [315, 214] width 88 height 43
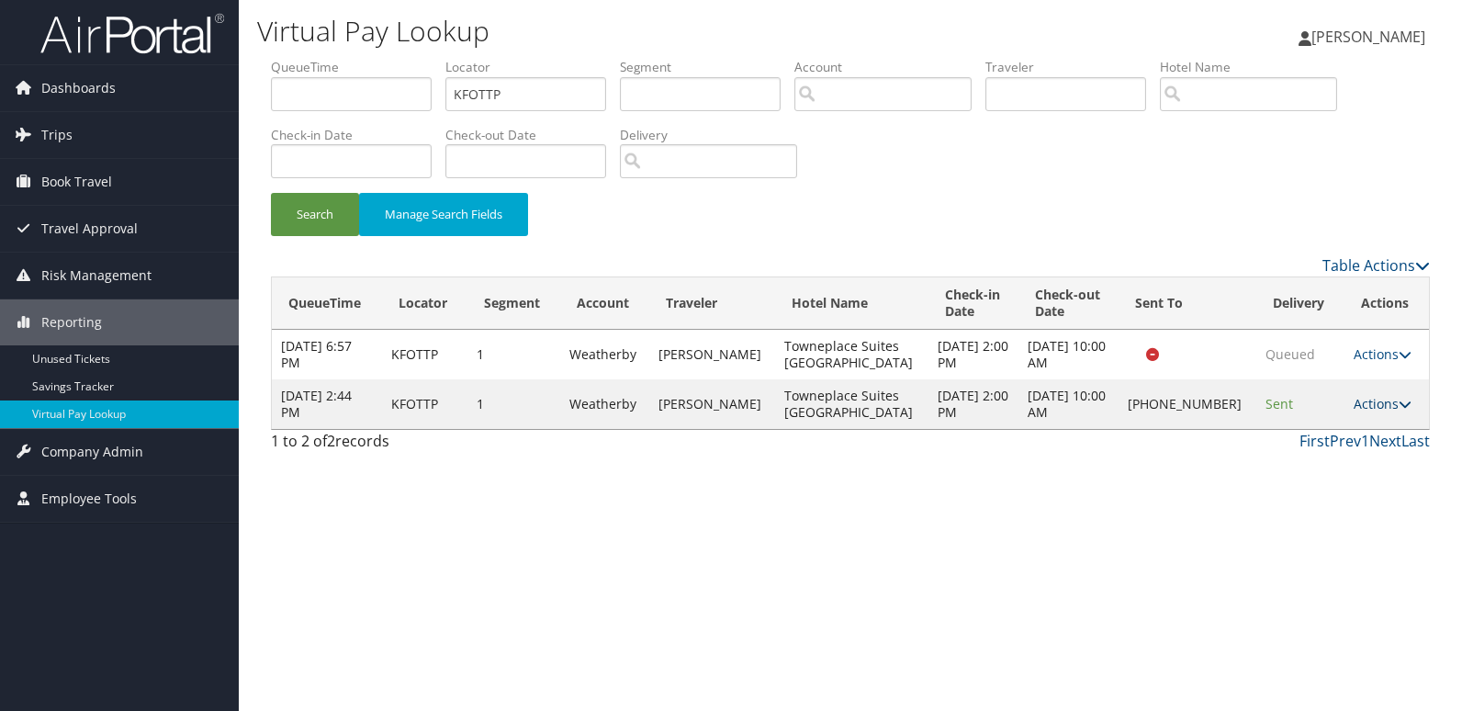
click at [1354, 399] on link "Actions" at bounding box center [1383, 403] width 58 height 17
click at [1378, 453] on link "Logs" at bounding box center [1320, 461] width 157 height 31
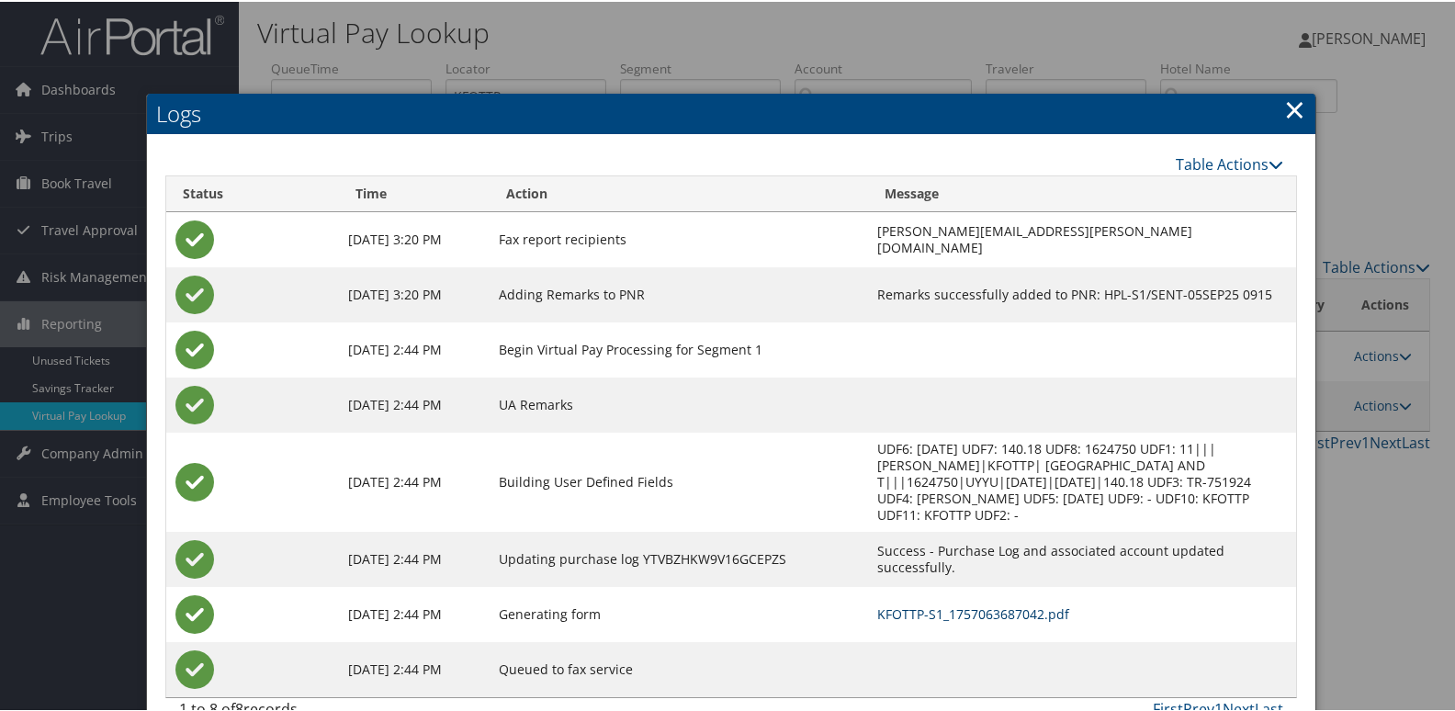
click at [1053, 616] on link "KFOTTP-S1_1757063687042.pdf" at bounding box center [973, 611] width 192 height 17
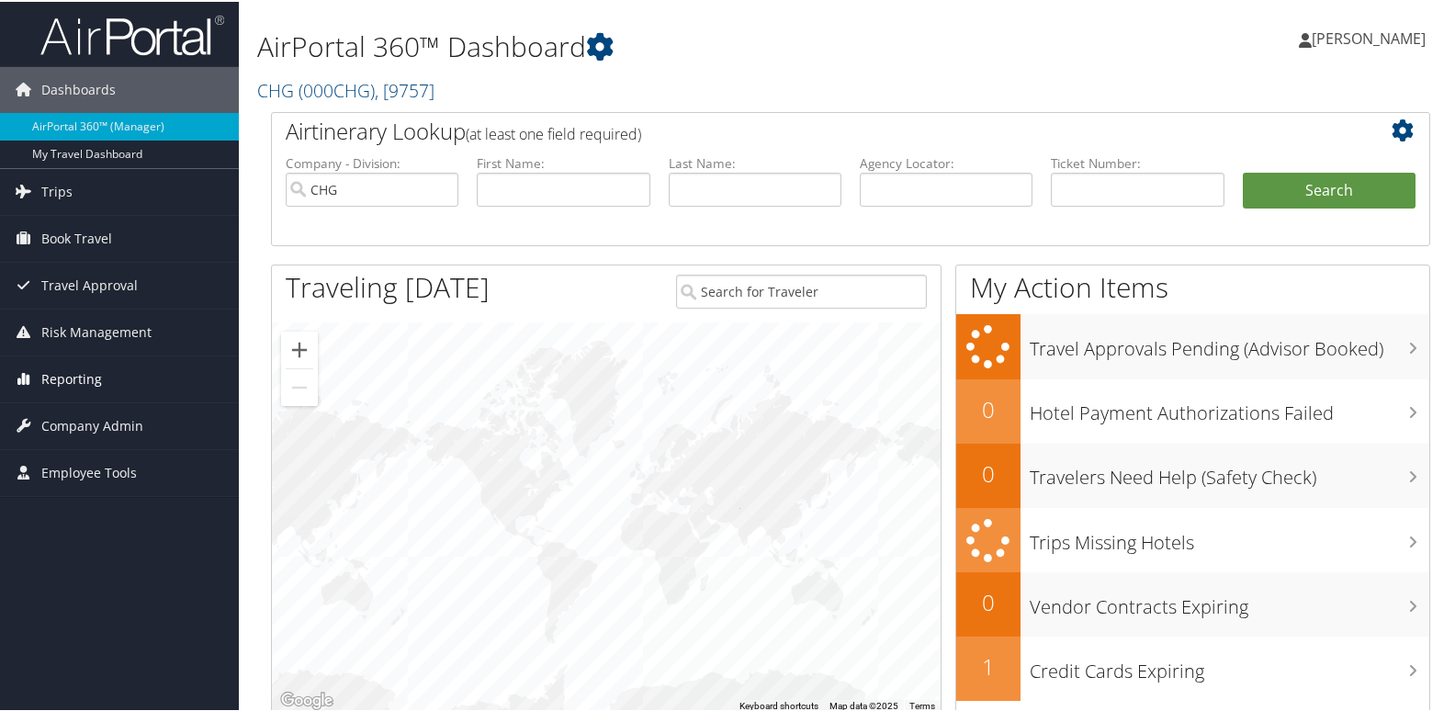
click at [107, 376] on link "Reporting" at bounding box center [119, 378] width 239 height 46
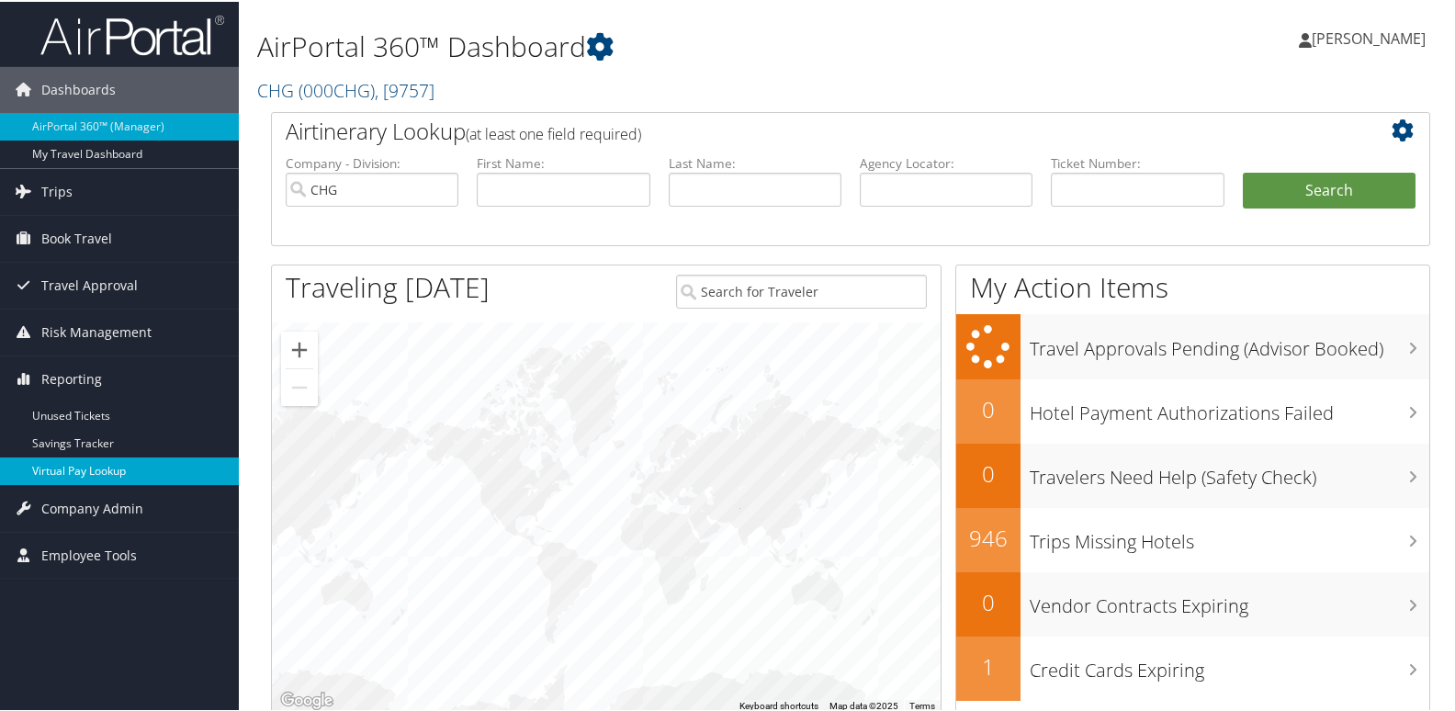
click at [93, 461] on link "Virtual Pay Lookup" at bounding box center [119, 470] width 239 height 28
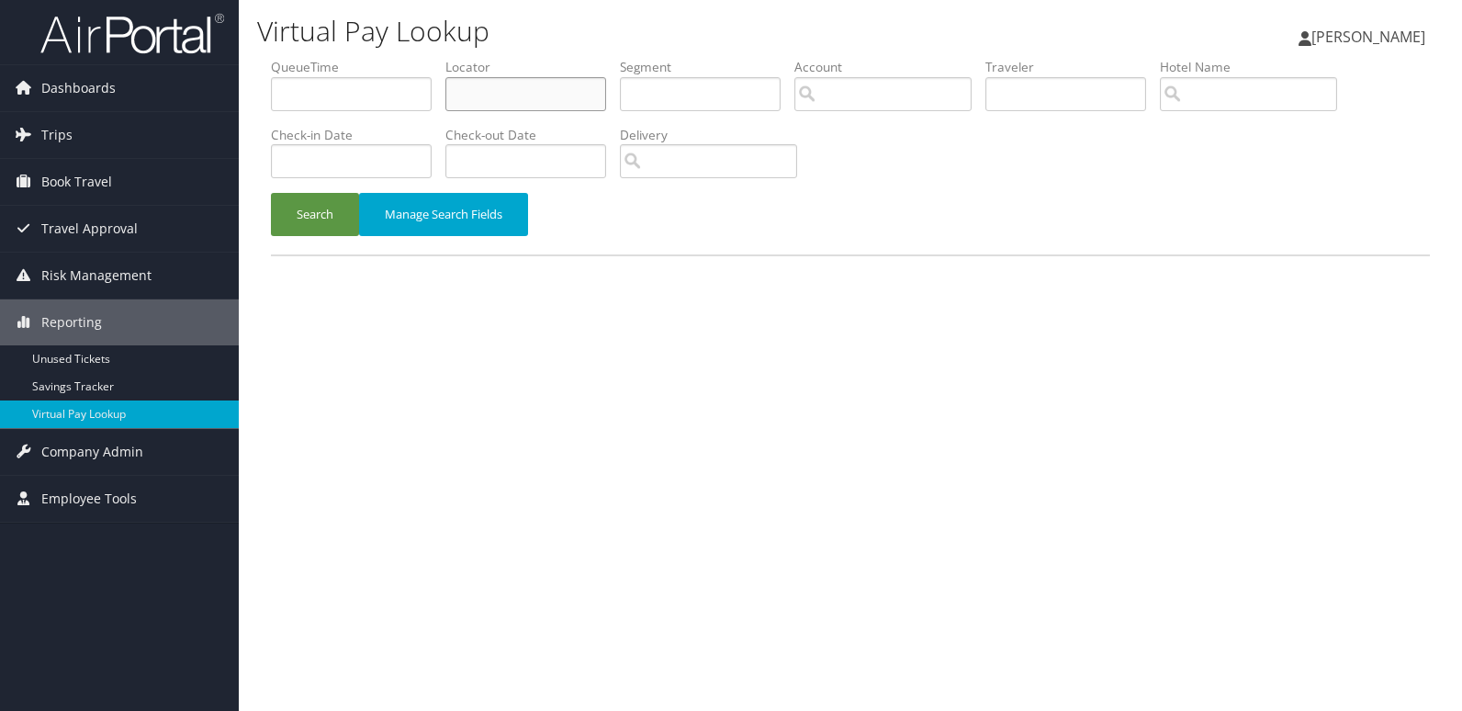
drag, startPoint x: 489, startPoint y: 77, endPoint x: 494, endPoint y: 89, distance: 13.1
click at [489, 77] on input "text" at bounding box center [525, 94] width 161 height 34
paste input "KIAVUG"
type input "KIAVUG"
click at [314, 225] on button "Search" at bounding box center [315, 214] width 88 height 43
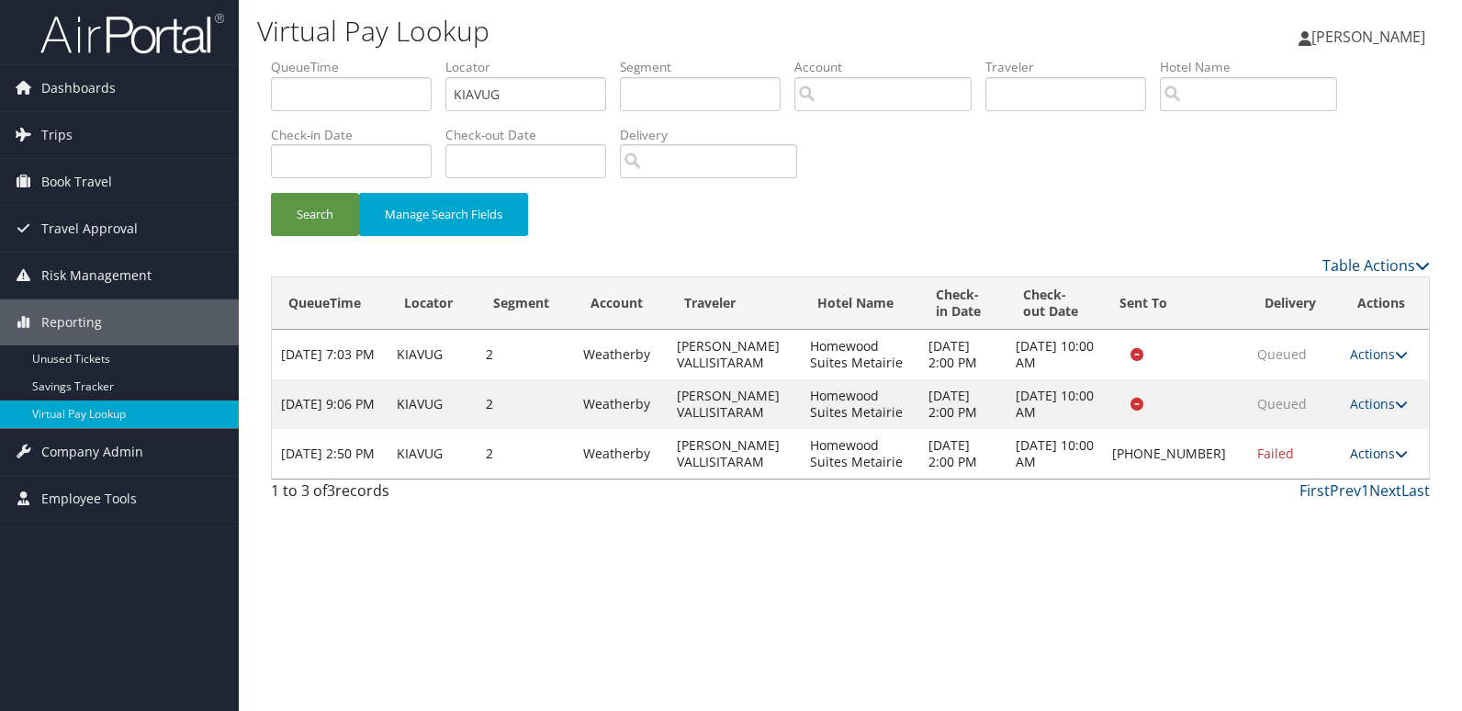
click at [1365, 453] on link "Actions" at bounding box center [1379, 453] width 58 height 17
click at [1314, 517] on link "Logs" at bounding box center [1318, 511] width 157 height 31
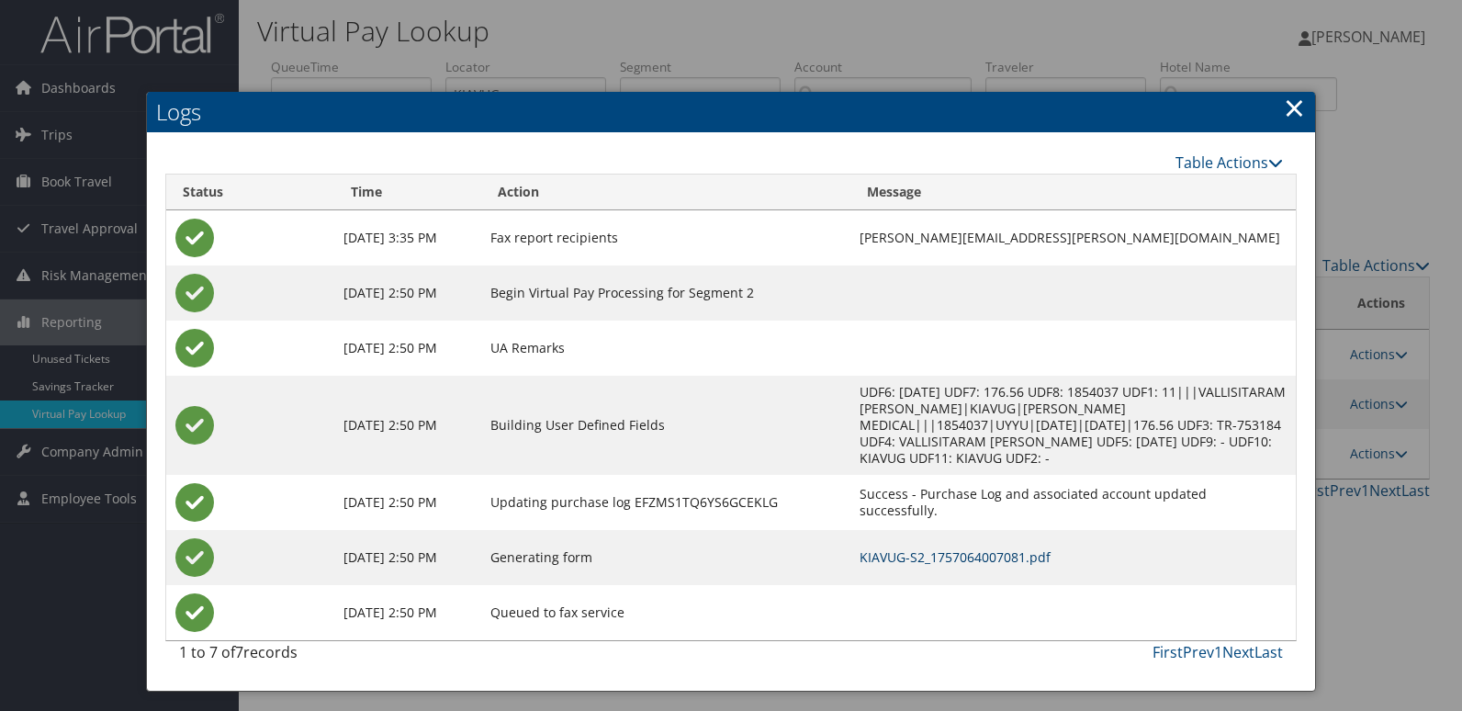
click at [944, 548] on link "KIAVUG-S2_1757064007081.pdf" at bounding box center [955, 556] width 191 height 17
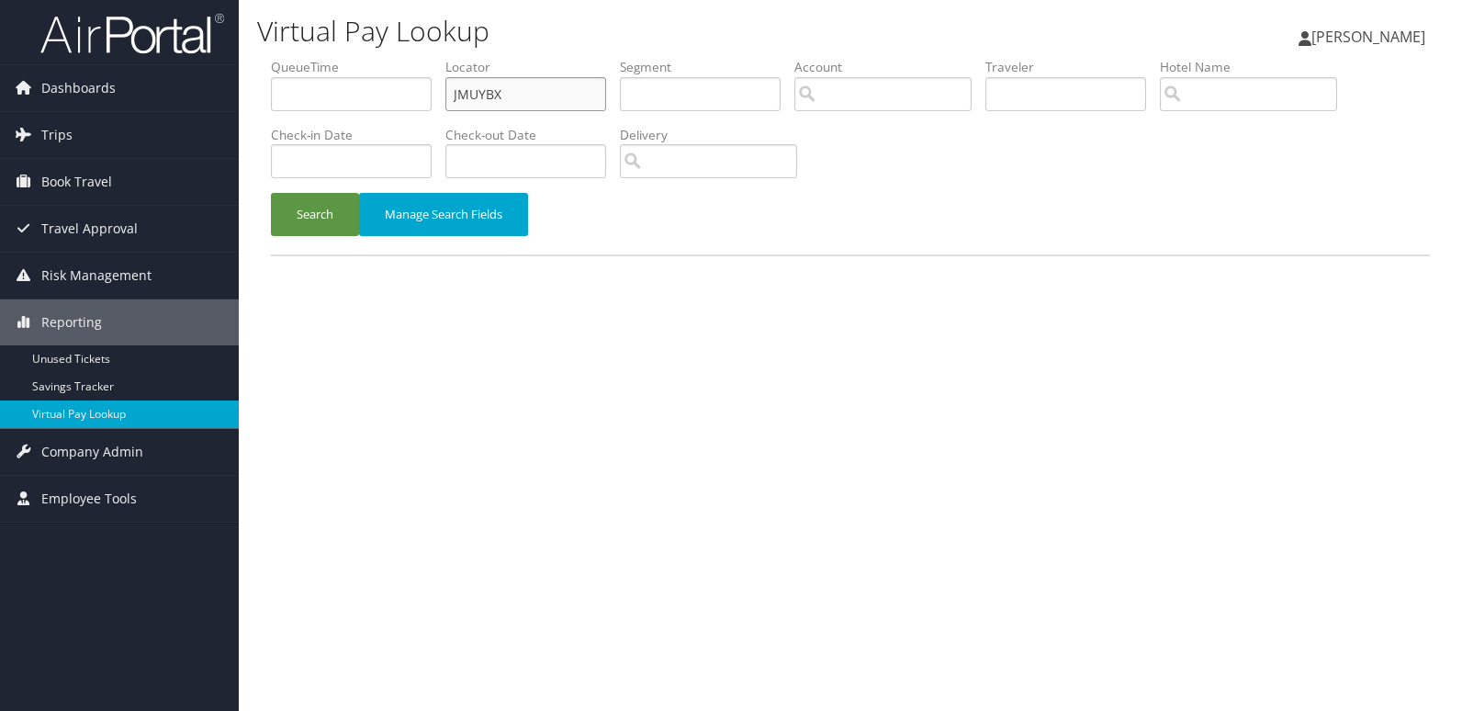
click at [522, 85] on input "JMUYBX" at bounding box center [525, 94] width 161 height 34
paste input "LVGUR"
type input "JLVGUR"
click at [288, 203] on button "Search" at bounding box center [315, 214] width 88 height 43
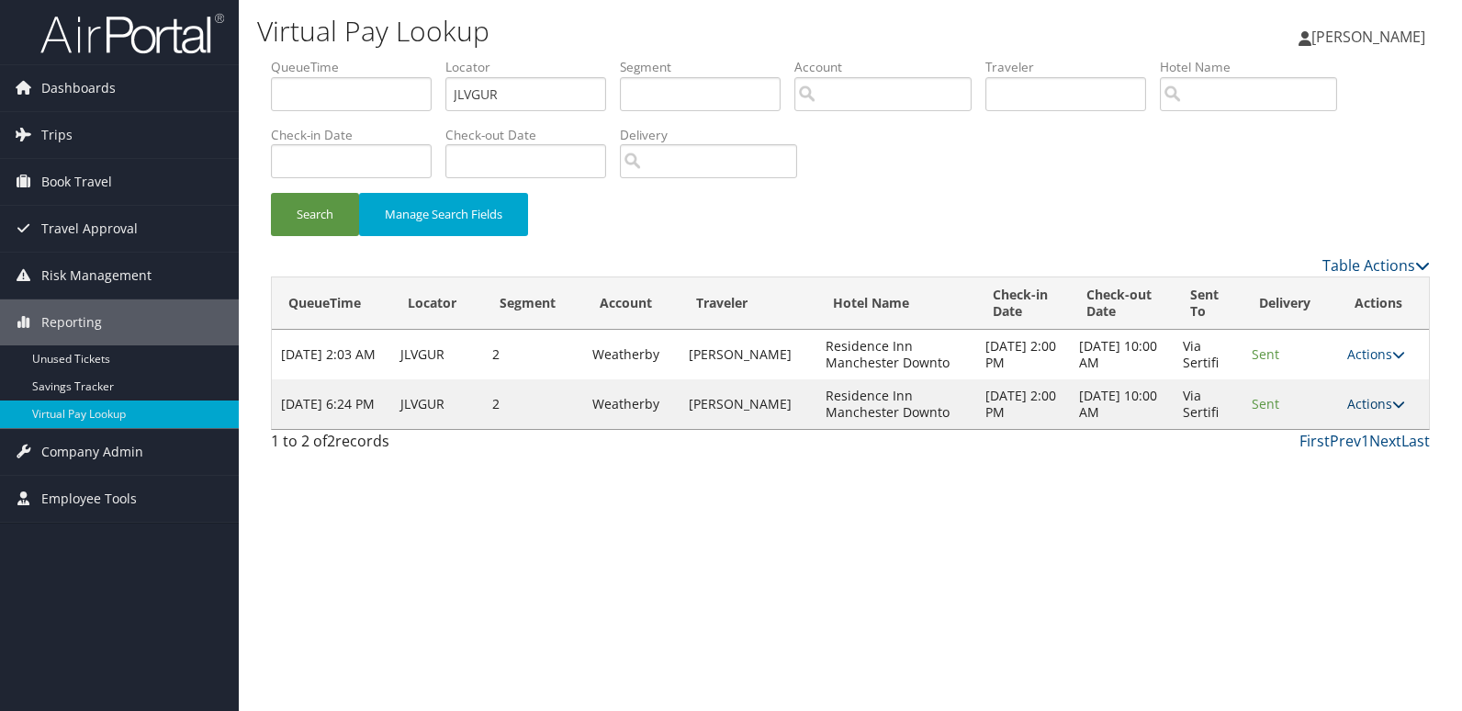
click at [1373, 403] on link "Actions" at bounding box center [1376, 403] width 58 height 17
click at [1368, 456] on link "Logs" at bounding box center [1341, 461] width 116 height 31
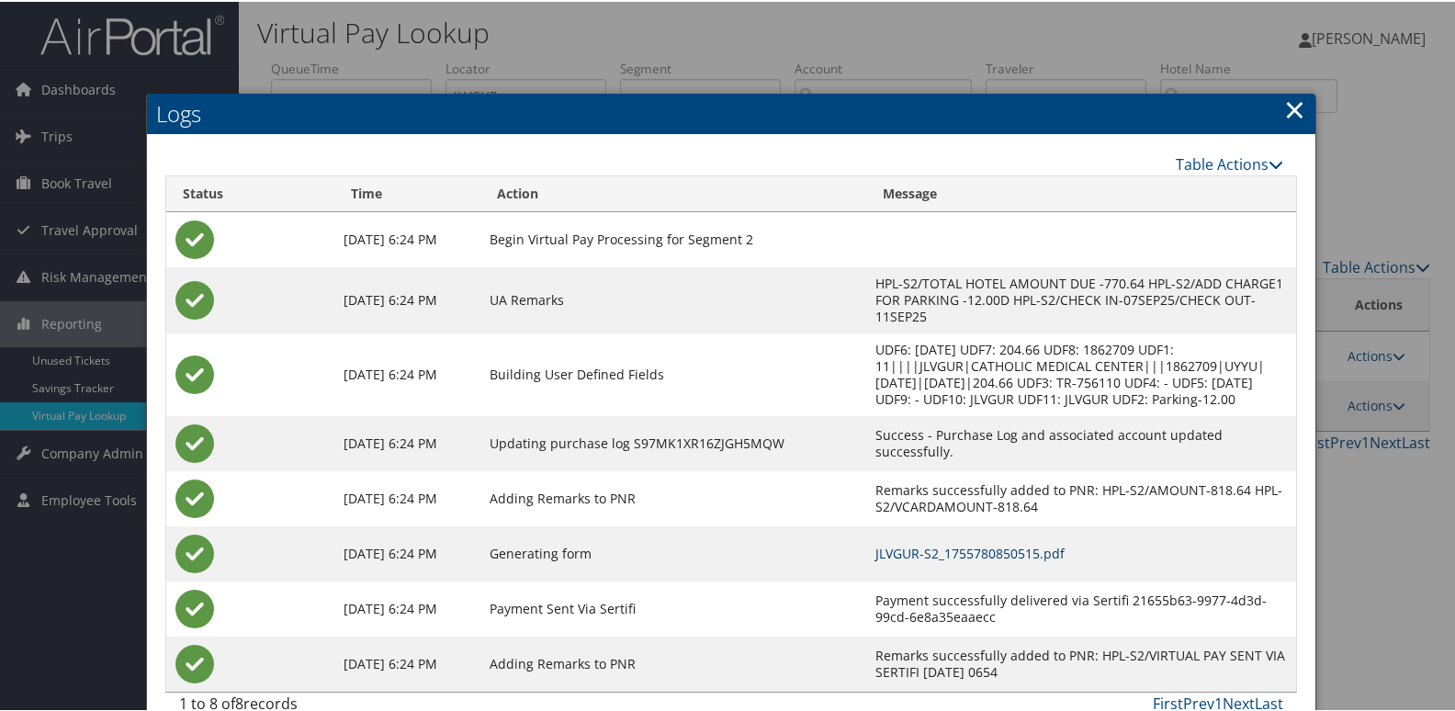
click at [892, 543] on link "JLVGUR-S2_1755780850515.pdf" at bounding box center [969, 551] width 189 height 17
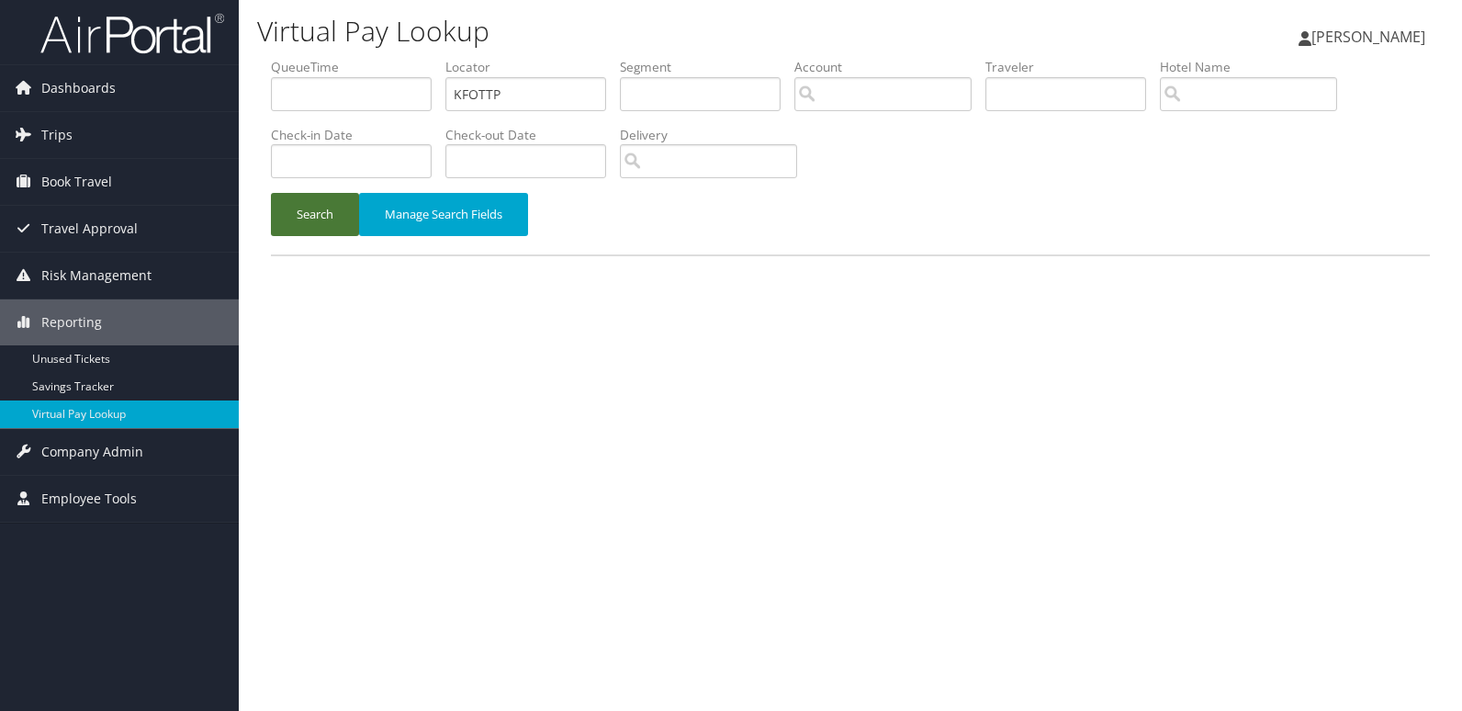
click at [291, 217] on button "Search" at bounding box center [315, 214] width 88 height 43
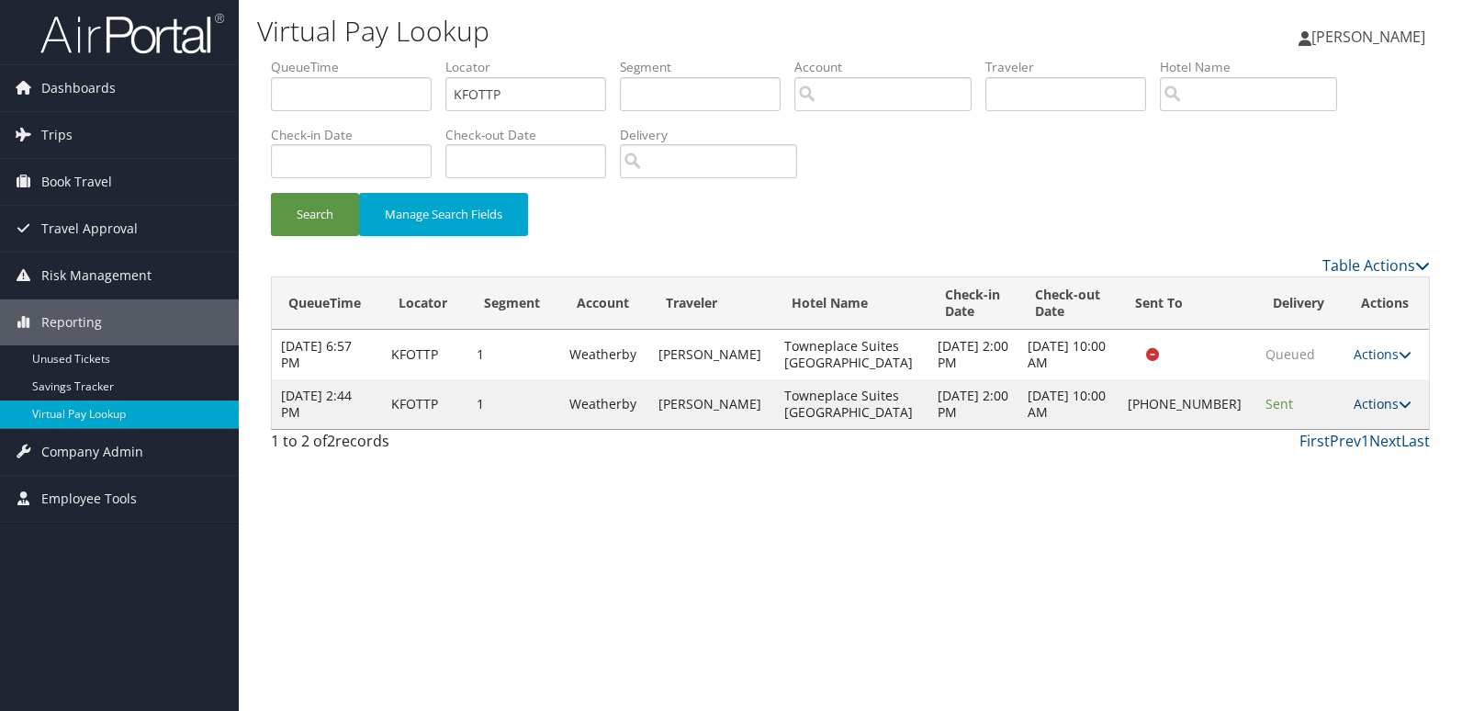
click at [1383, 400] on link "Actions" at bounding box center [1383, 403] width 58 height 17
click at [1355, 453] on link "Logs" at bounding box center [1320, 461] width 157 height 31
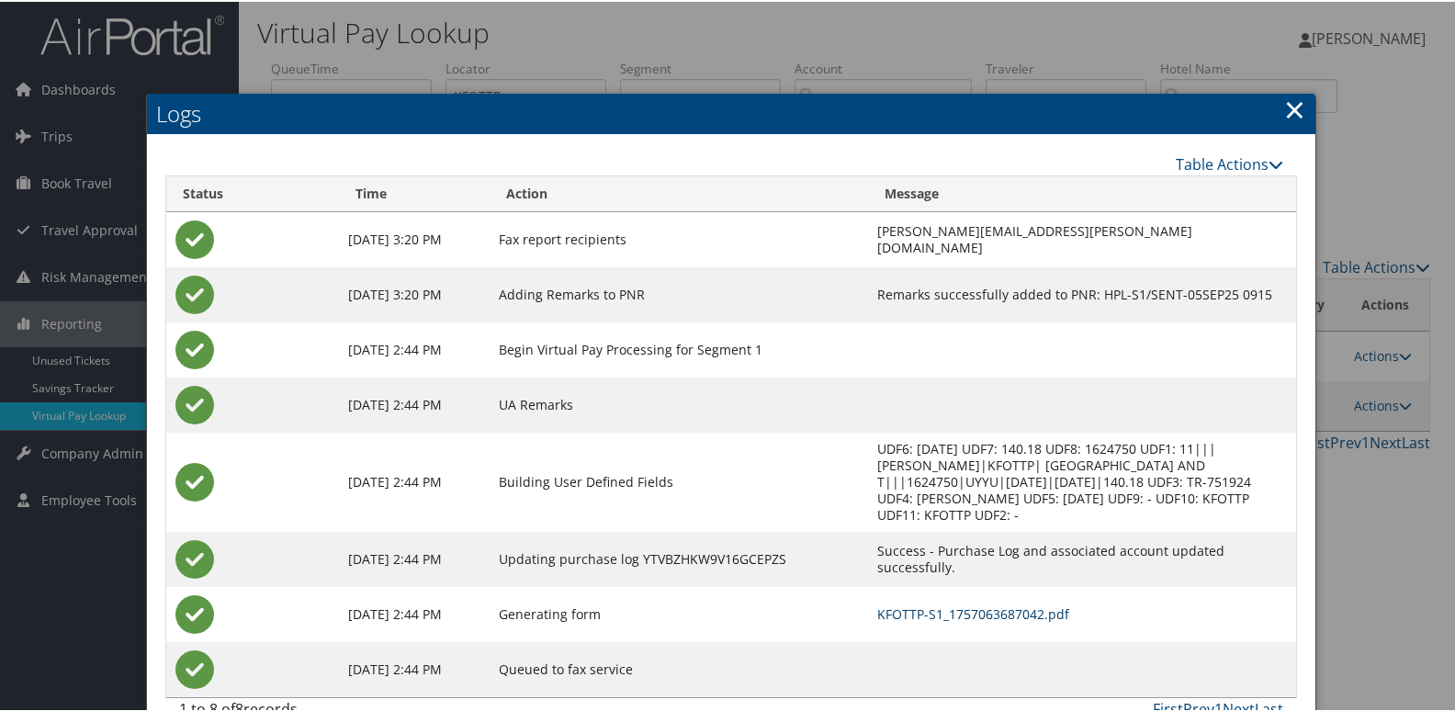
click at [1034, 613] on link "KFOTTP-S1_1757063687042.pdf" at bounding box center [973, 611] width 192 height 17
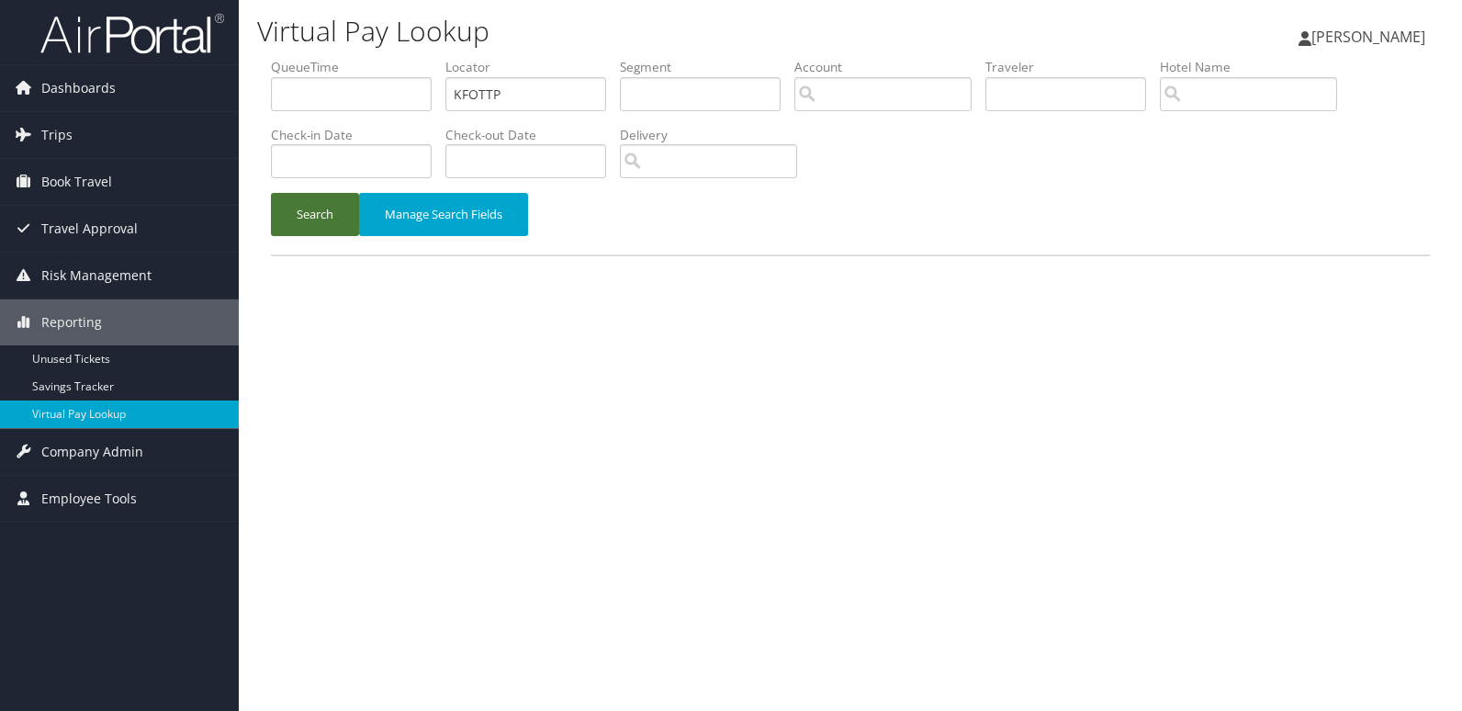
click at [299, 232] on button "Search" at bounding box center [315, 214] width 88 height 43
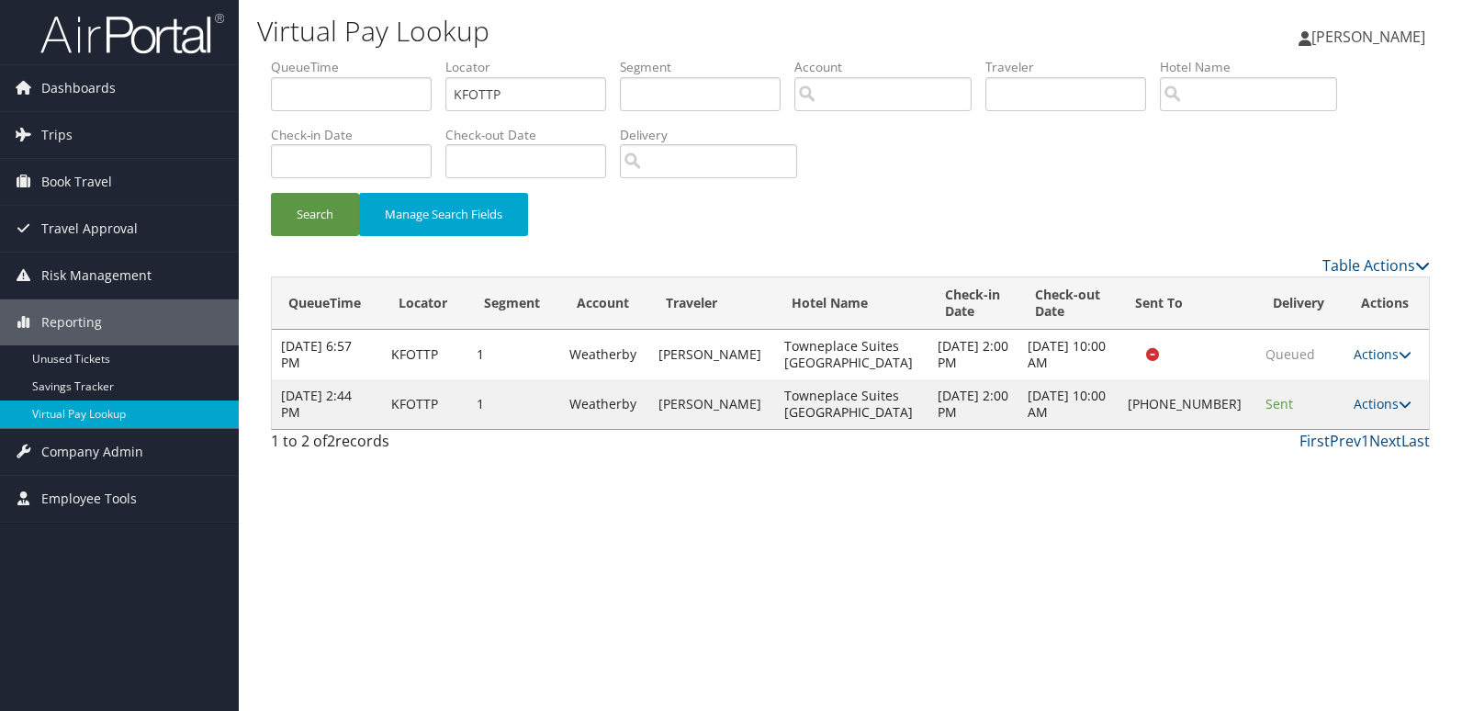
click at [1391, 413] on td "Actions Resend Logs Delivery Information View Itinerary" at bounding box center [1387, 404] width 84 height 50
click at [1366, 401] on link "Actions" at bounding box center [1383, 403] width 58 height 17
click at [1148, 524] on div "Virtual Pay Lookup Mack Bravo Mack Bravo My Settings Travel Agency Contacts Vie…" at bounding box center [850, 355] width 1223 height 711
click at [1375, 402] on link "Actions" at bounding box center [1383, 403] width 58 height 17
click at [1360, 457] on link "Logs" at bounding box center [1320, 461] width 157 height 31
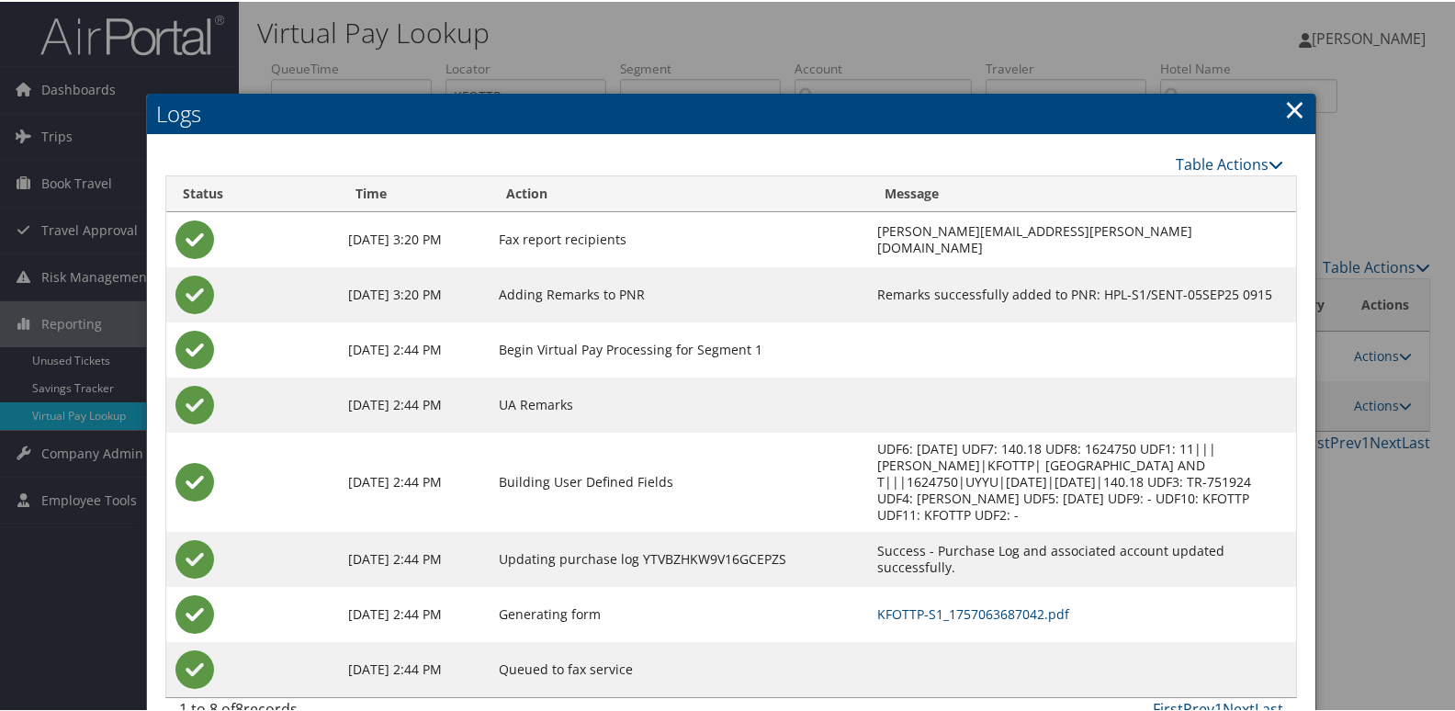
click at [1291, 103] on link "×" at bounding box center [1294, 107] width 21 height 37
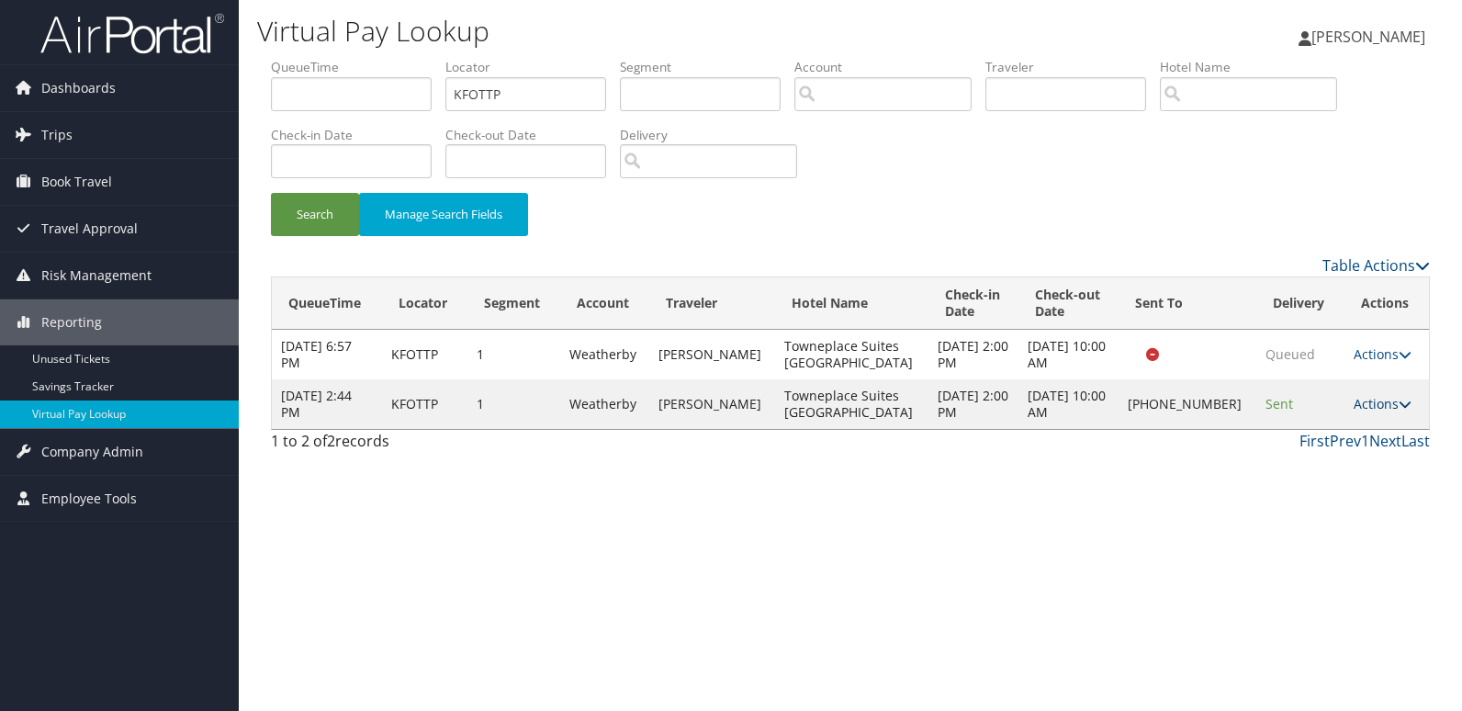
click at [1357, 406] on link "Actions" at bounding box center [1383, 403] width 58 height 17
click at [1341, 459] on link "Logs" at bounding box center [1320, 461] width 157 height 31
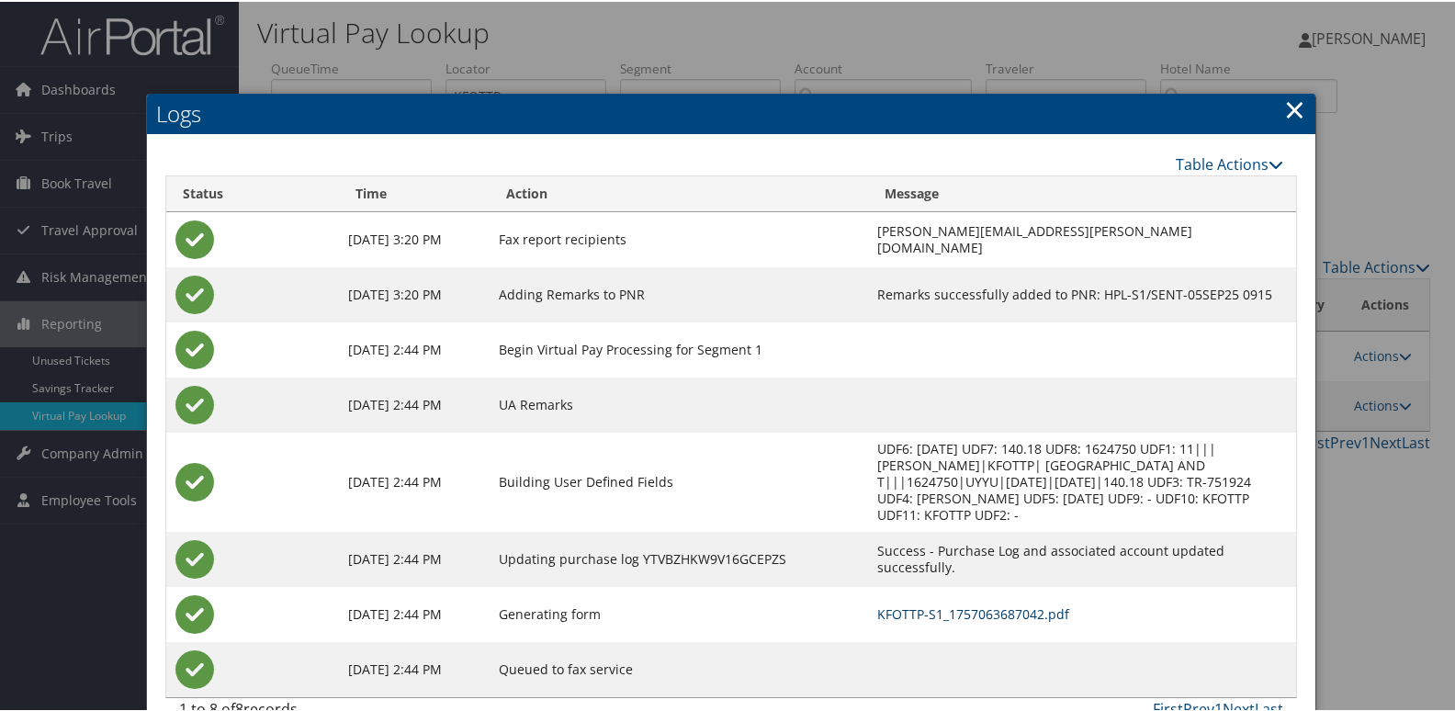
click at [1032, 609] on link "KFOTTP-S1_1757063687042.pdf" at bounding box center [973, 611] width 192 height 17
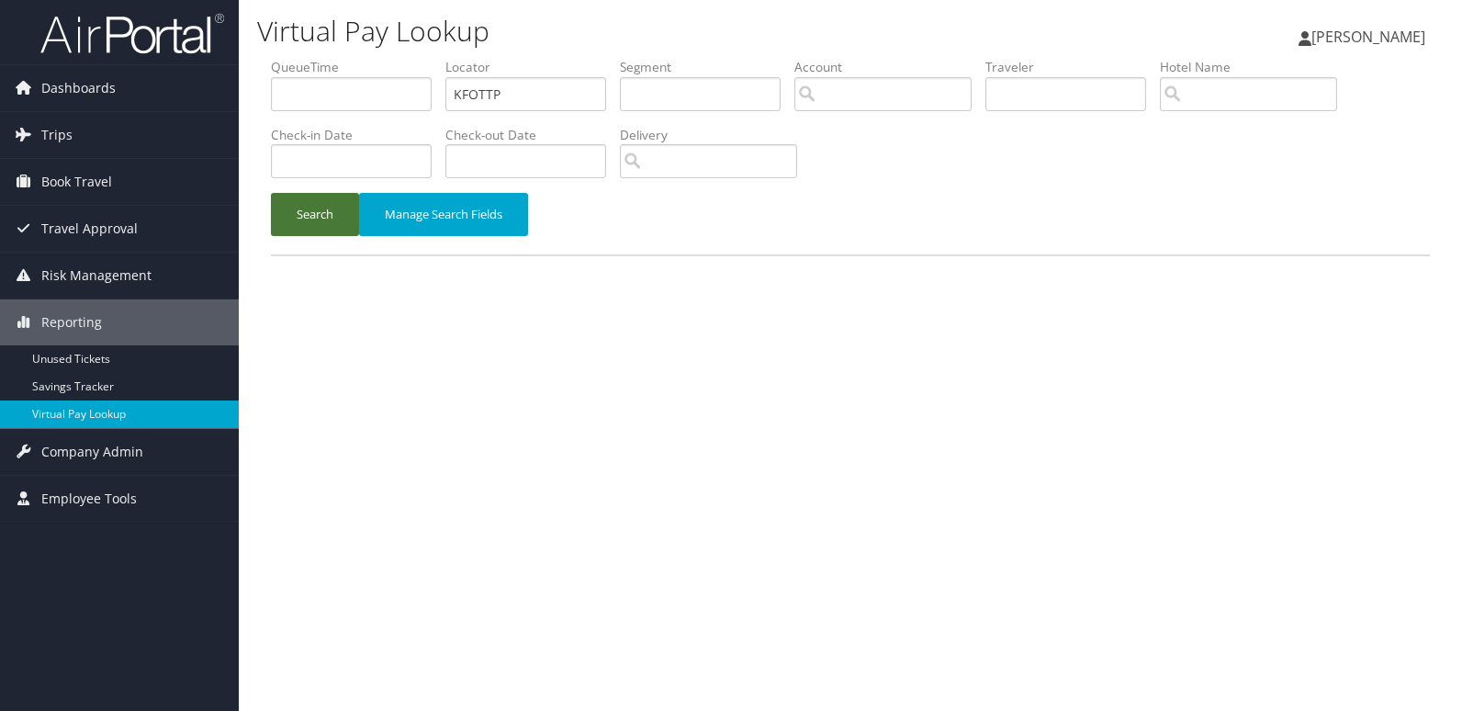
click at [317, 214] on button "Search" at bounding box center [315, 214] width 88 height 43
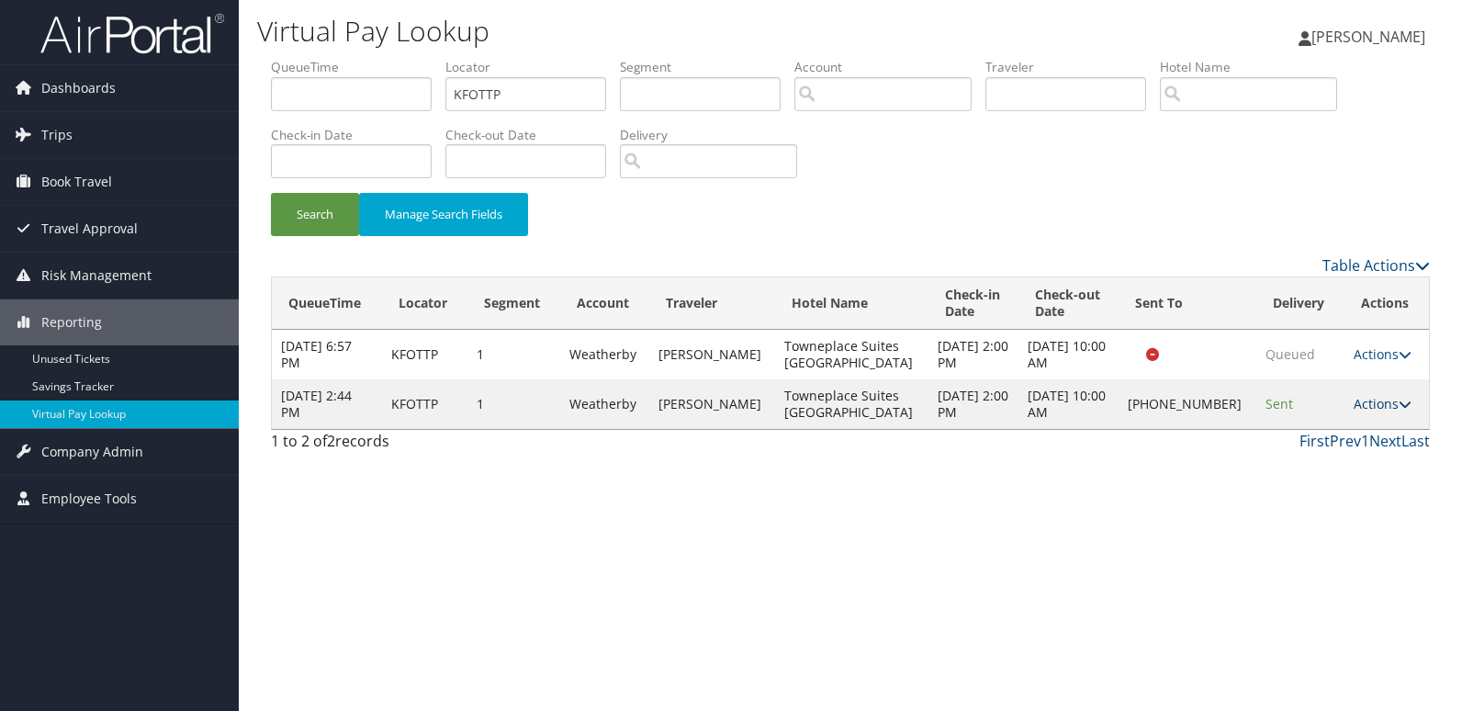
click at [1377, 403] on link "Actions" at bounding box center [1383, 403] width 58 height 17
click at [1341, 440] on link "Resend" at bounding box center [1320, 430] width 157 height 31
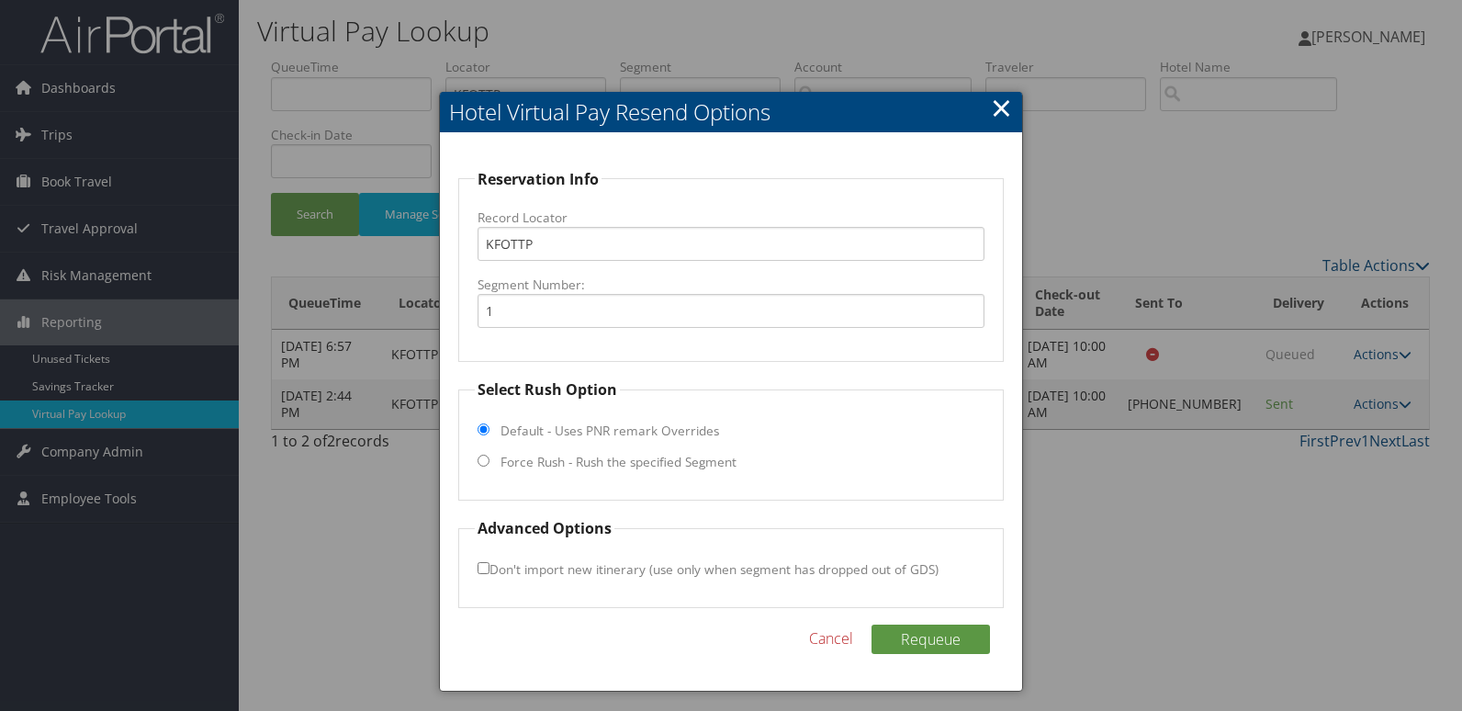
click at [616, 465] on label "Force Rush - Rush the specified Segment" at bounding box center [619, 462] width 236 height 18
click at [490, 465] on input "Force Rush - Rush the specified Segment" at bounding box center [484, 461] width 12 height 12
radio input "true"
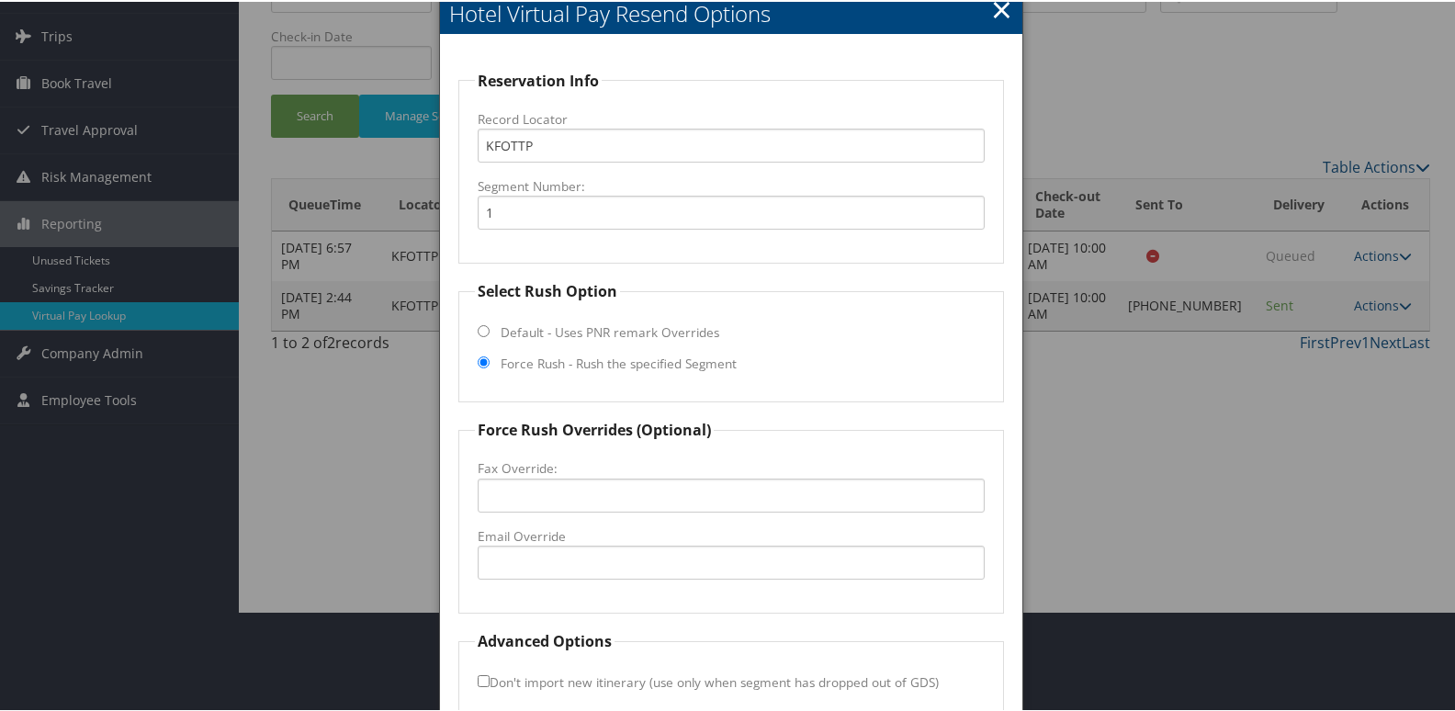
scroll to position [184, 0]
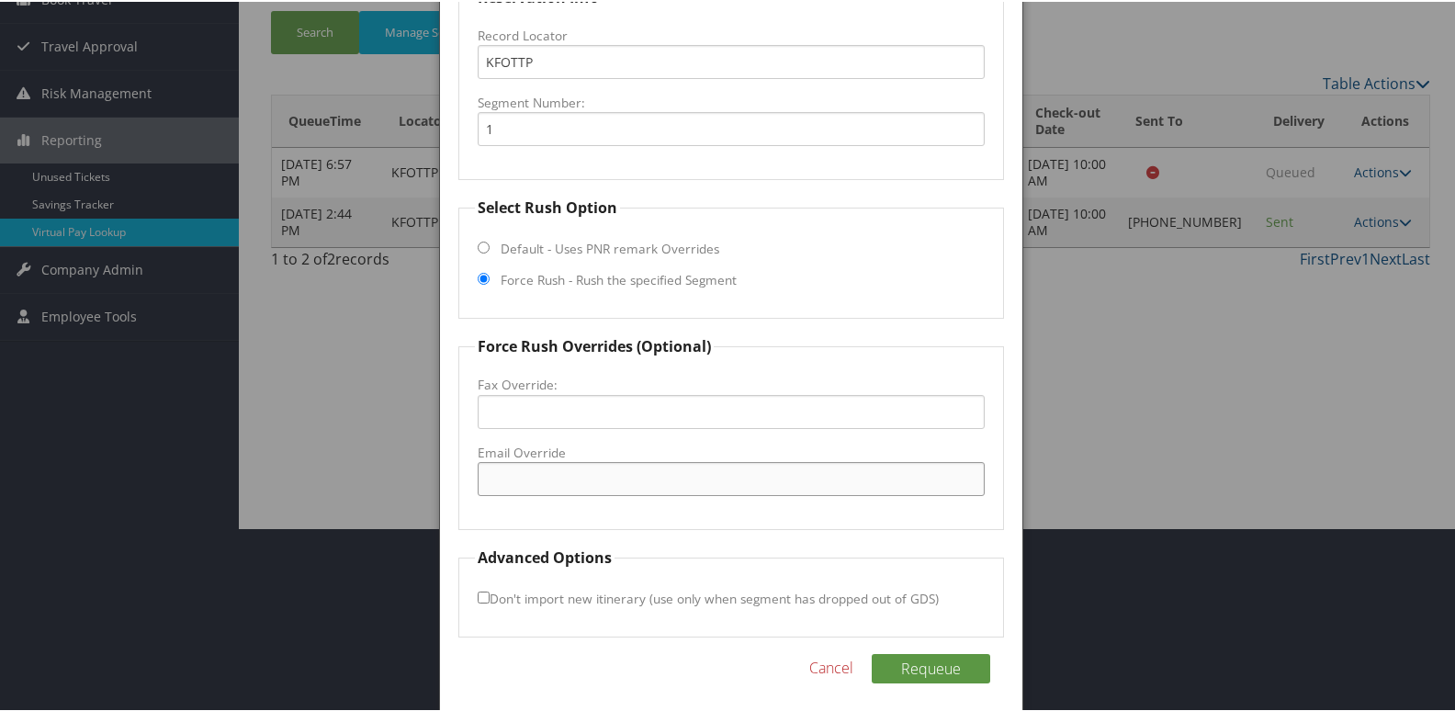
click at [584, 484] on input "Email Override" at bounding box center [732, 477] width 508 height 34
type input "[EMAIL_ADDRESS][DOMAIN_NAME]"
click at [906, 672] on button "Requeue" at bounding box center [931, 666] width 118 height 29
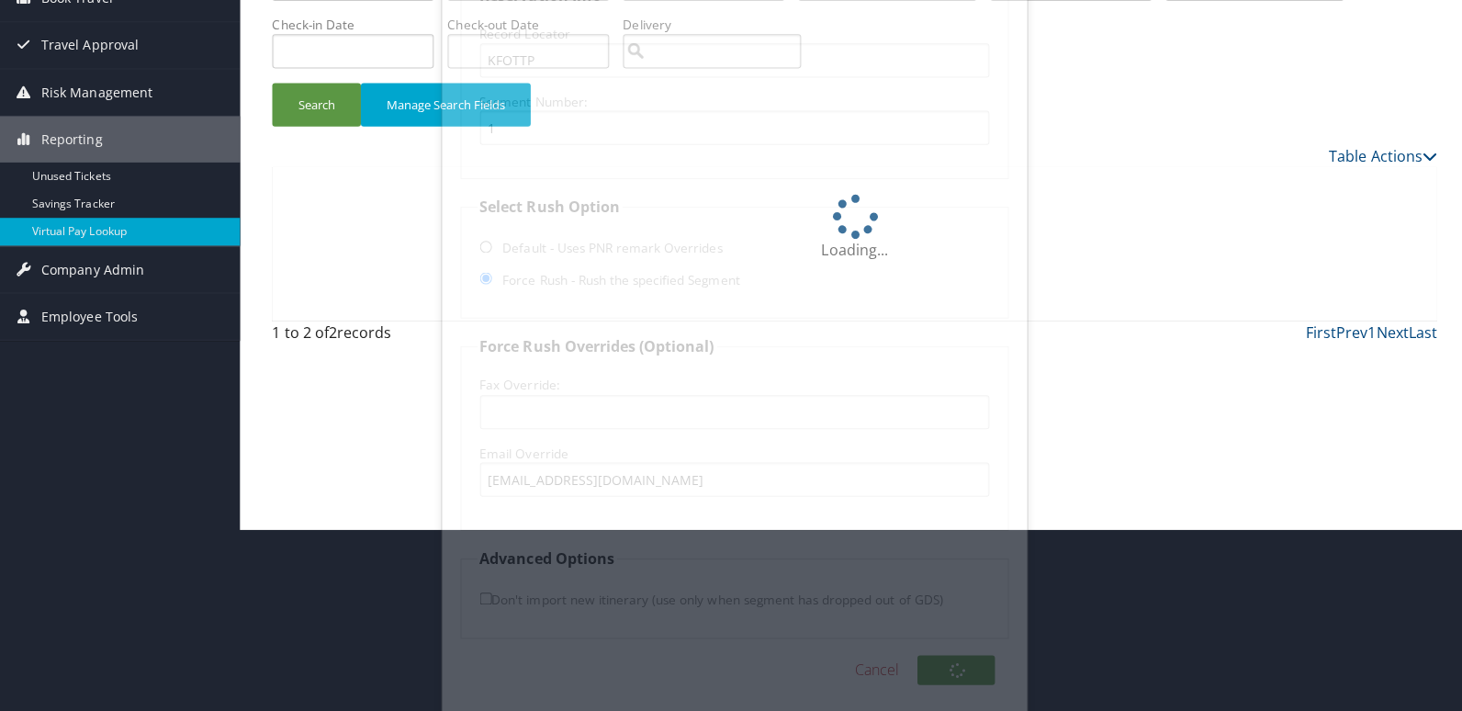
scroll to position [0, 0]
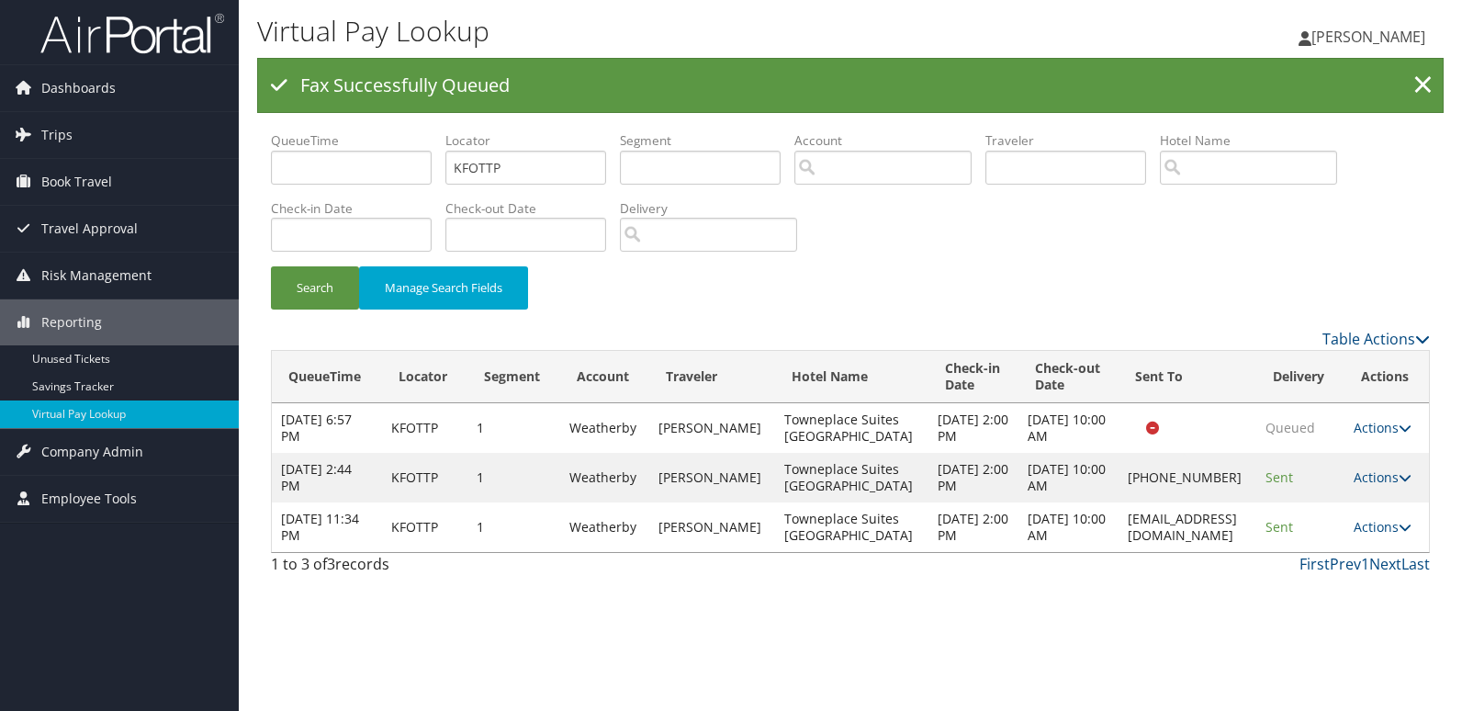
drag, startPoint x: 1256, startPoint y: 524, endPoint x: 1048, endPoint y: 521, distance: 208.5
click at [1119, 521] on td "towneplacesuites.19@gmail.com" at bounding box center [1188, 527] width 138 height 50
copy td "towneplacesuites.19@gmail.com"
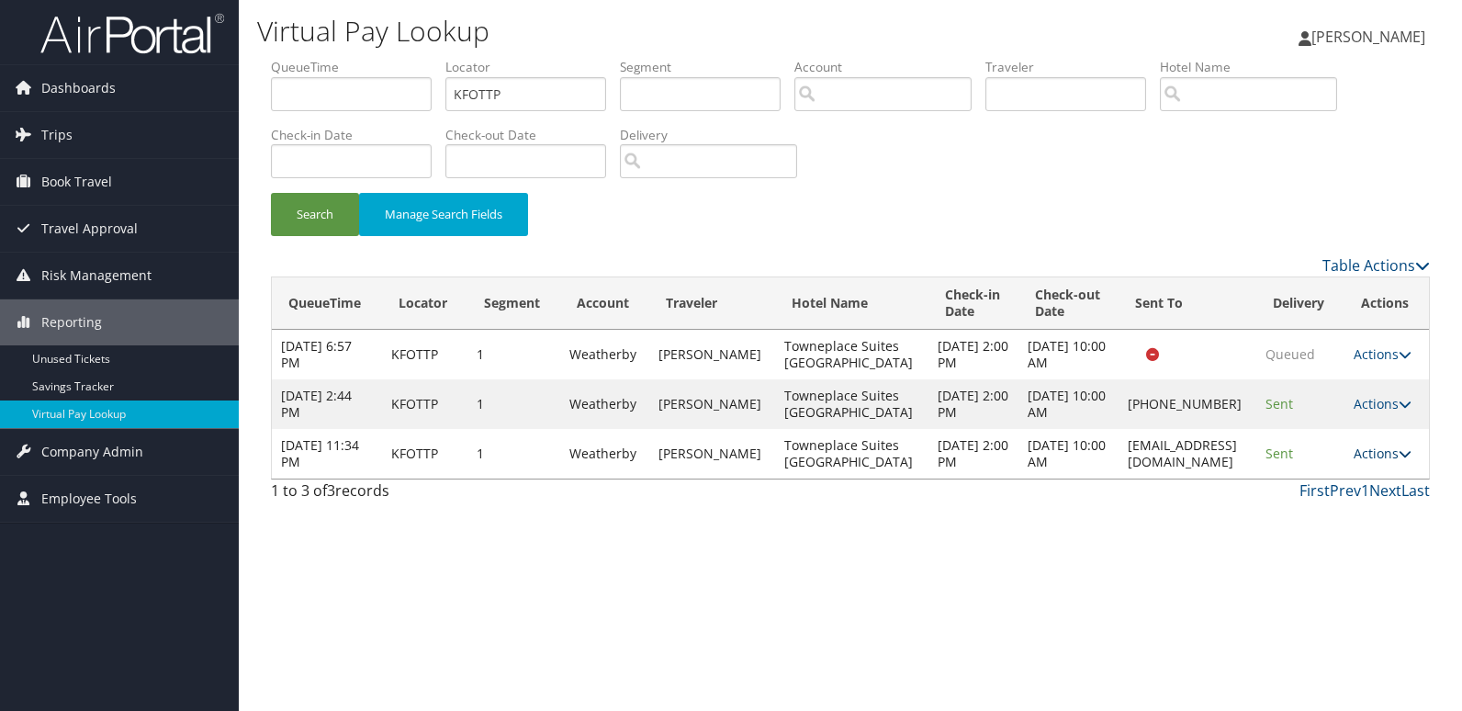
drag, startPoint x: 1351, startPoint y: 445, endPoint x: 1372, endPoint y: 454, distance: 23.0
click at [1351, 445] on td "Actions Resend Logs View Itinerary" at bounding box center [1387, 454] width 84 height 50
click at [1372, 454] on link "Actions" at bounding box center [1383, 453] width 58 height 17
click at [1356, 503] on link "Logs" at bounding box center [1352, 511] width 116 height 31
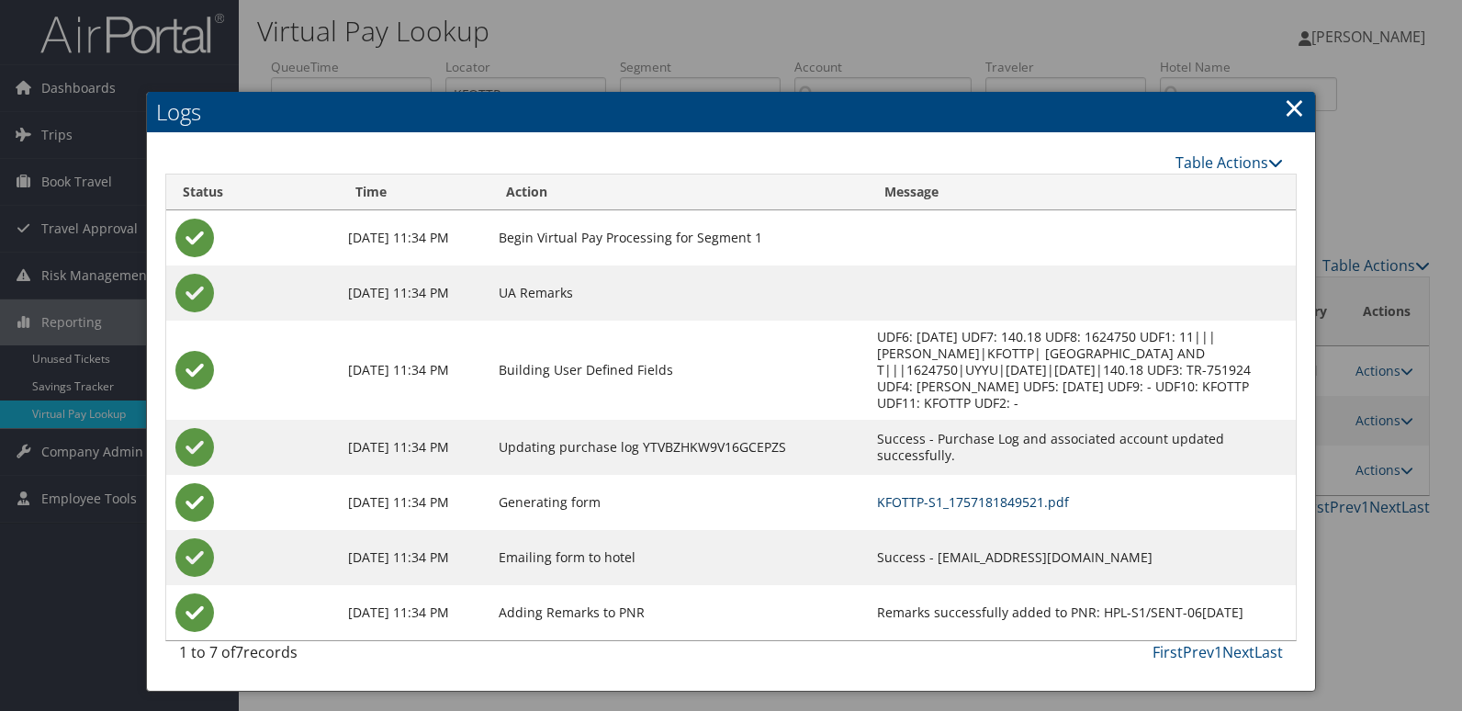
click at [1004, 493] on link "KFOTTP-S1_1757181849521.pdf" at bounding box center [973, 501] width 192 height 17
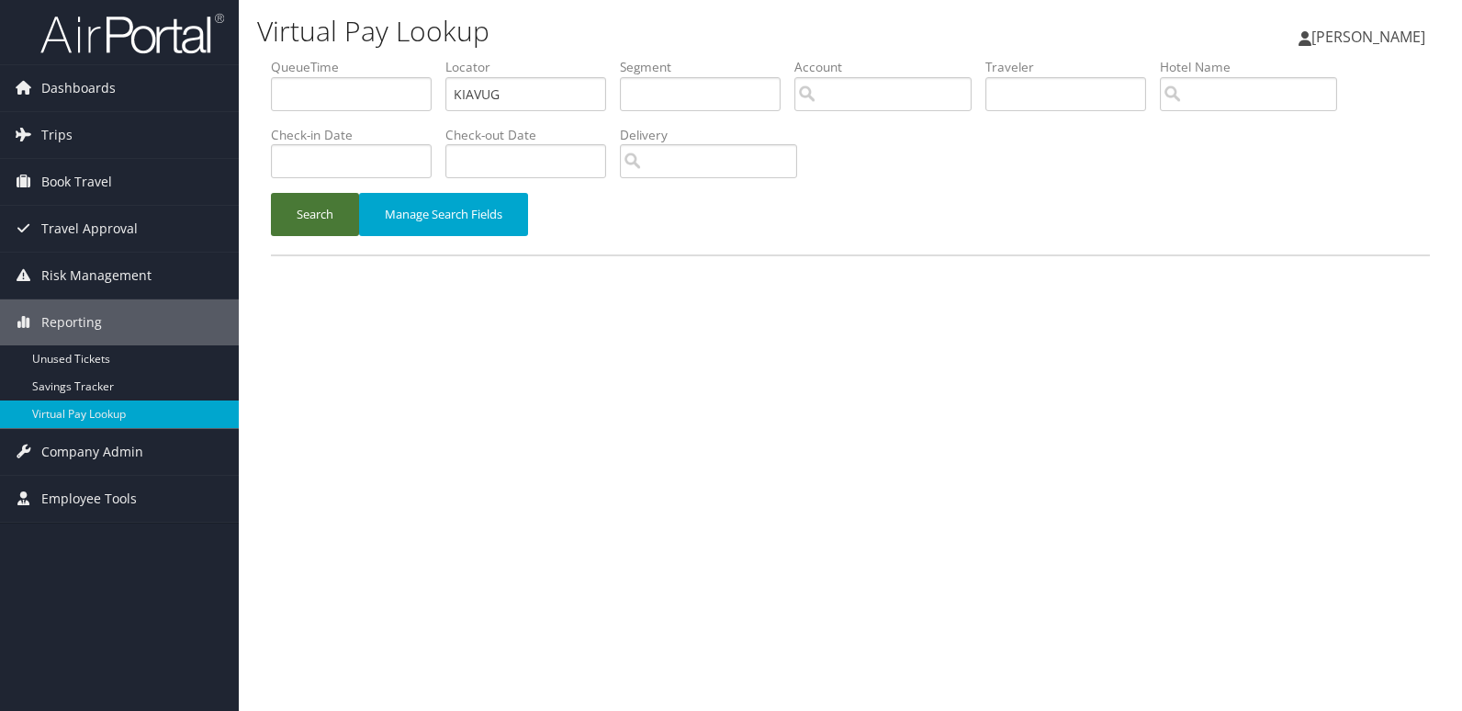
click at [326, 226] on button "Search" at bounding box center [315, 214] width 88 height 43
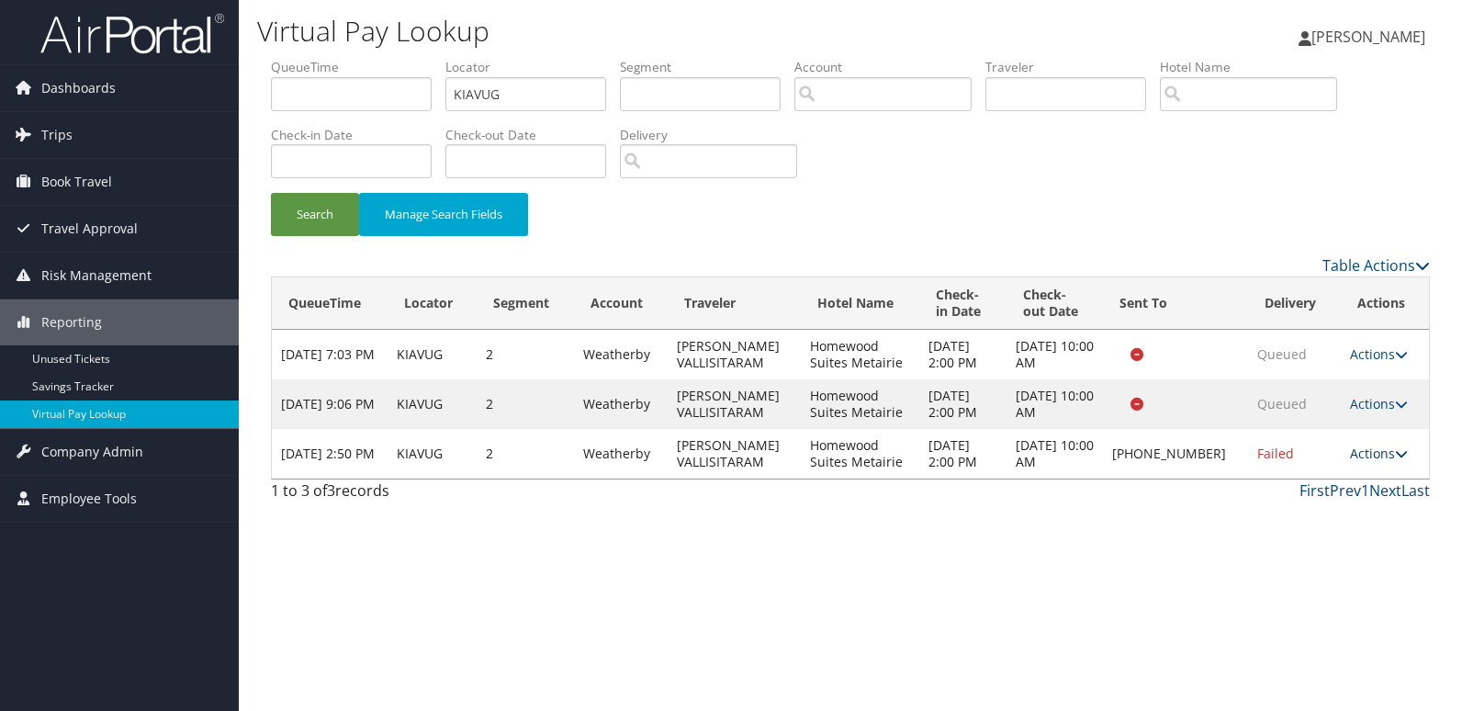
click at [1370, 456] on link "Actions" at bounding box center [1379, 453] width 58 height 17
click at [1347, 476] on link "Resend" at bounding box center [1318, 480] width 157 height 31
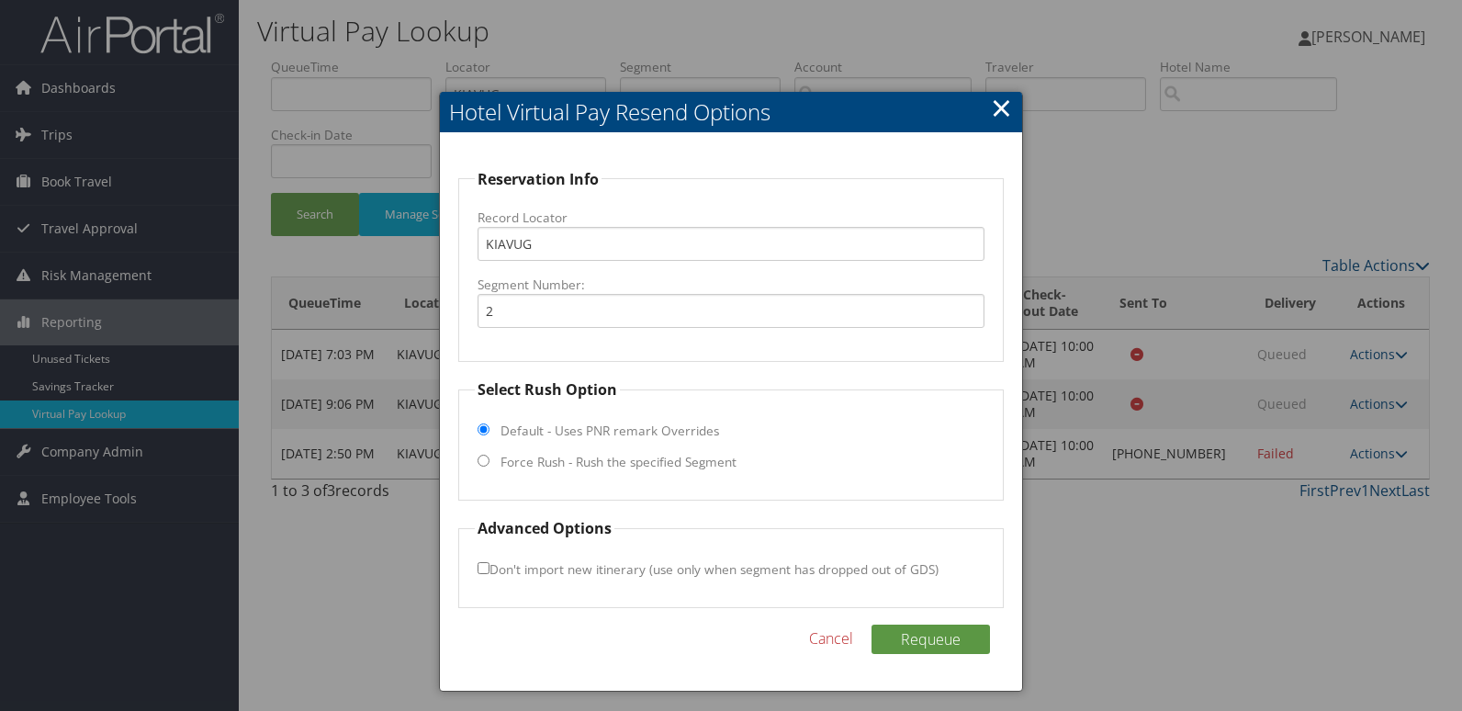
click at [527, 465] on label "Force Rush - Rush the specified Segment" at bounding box center [619, 462] width 236 height 18
click at [490, 465] on input "Force Rush - Rush the specified Segment" at bounding box center [484, 461] width 12 height 12
radio input "true"
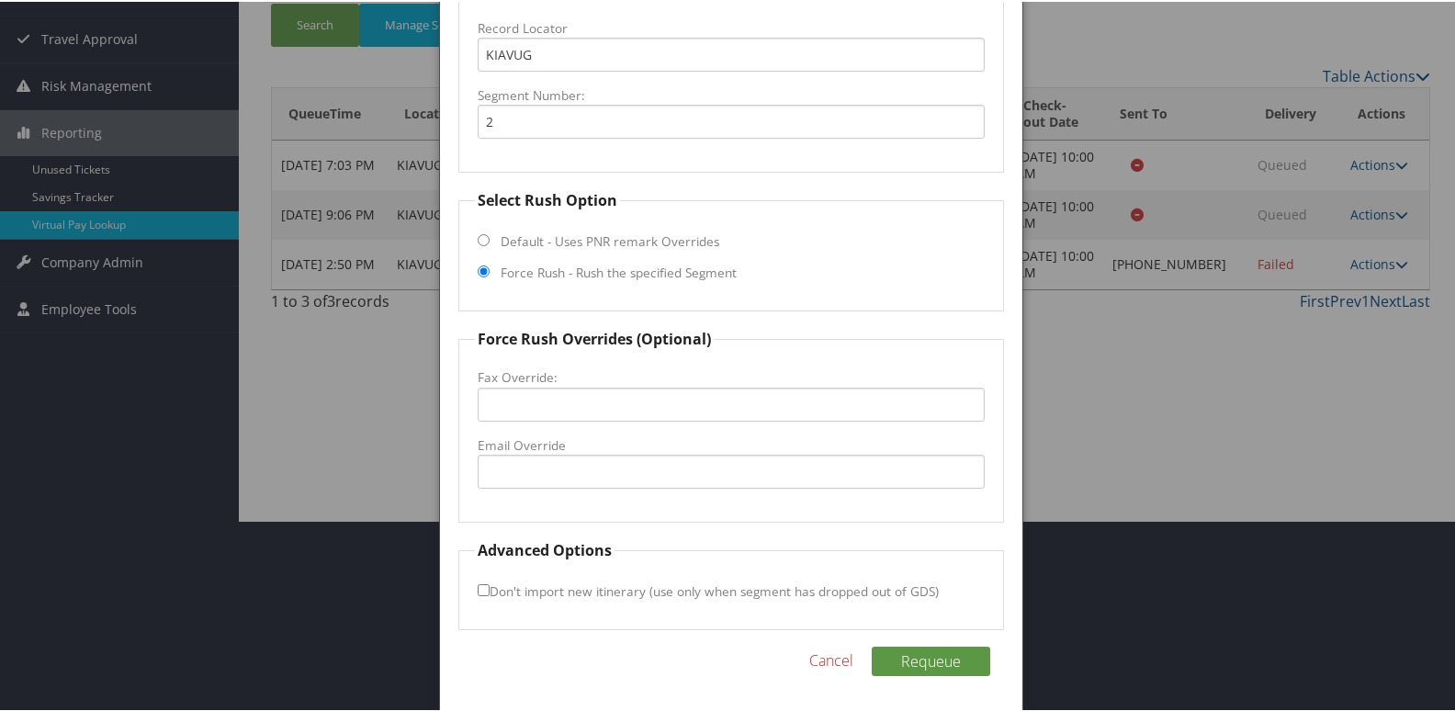
scroll to position [192, 0]
click at [612, 494] on fieldset "Force Rush Overrides (Optional) Fax Override: Email Override" at bounding box center [731, 422] width 546 height 195
click at [661, 490] on fieldset "Force Rush Overrides (Optional) Fax Override: Email Override" at bounding box center [731, 422] width 546 height 195
click at [694, 482] on input "Email Override" at bounding box center [732, 469] width 508 height 34
click at [381, 514] on div at bounding box center [731, 355] width 1462 height 711
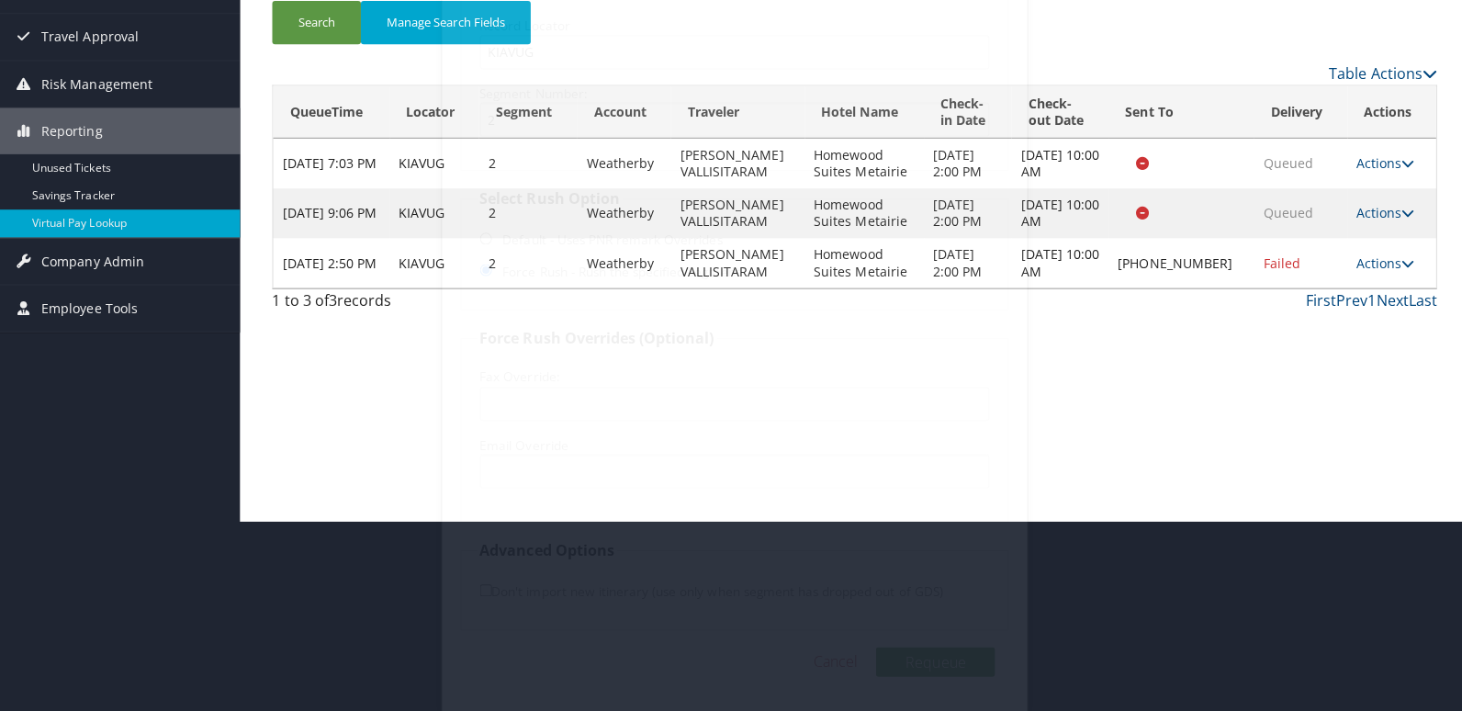
scroll to position [0, 0]
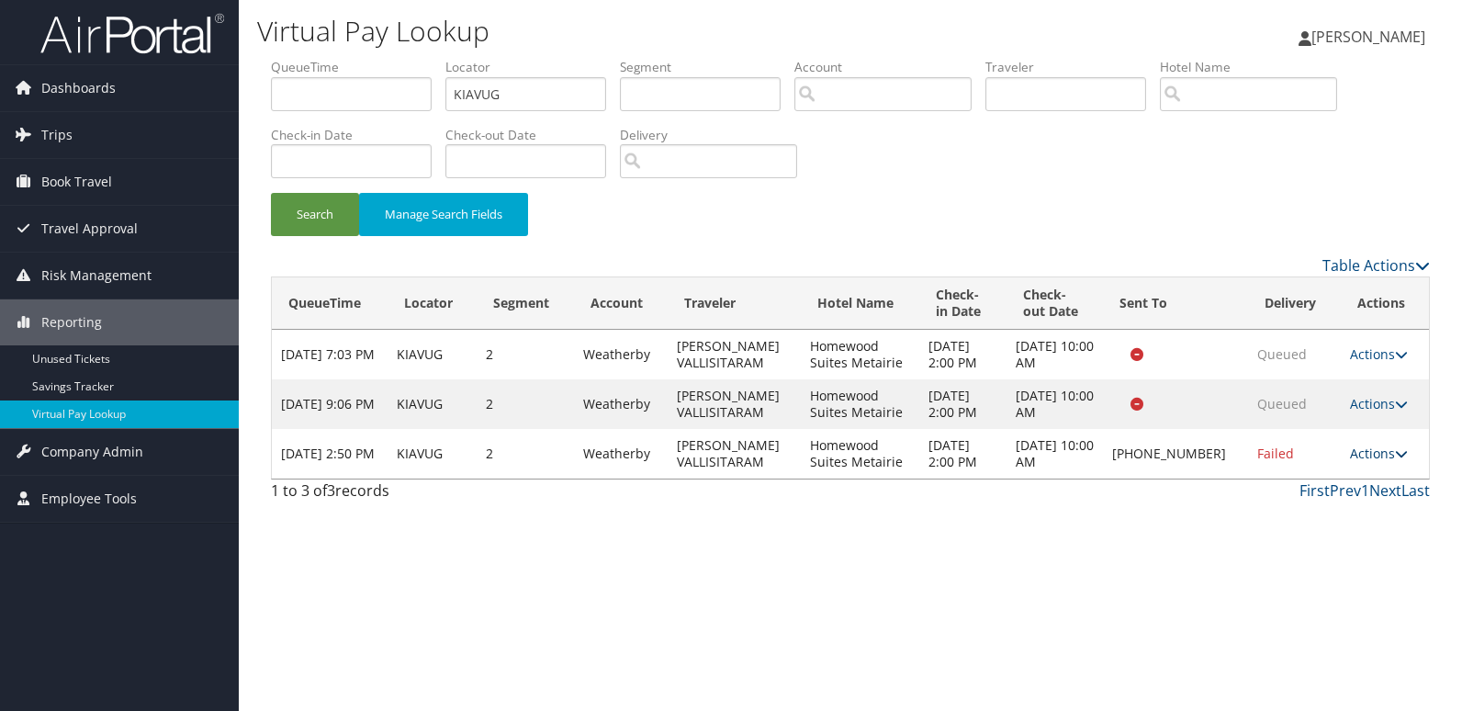
click at [1379, 454] on link "Actions" at bounding box center [1379, 453] width 58 height 17
click at [1351, 501] on link "Logs" at bounding box center [1318, 511] width 157 height 31
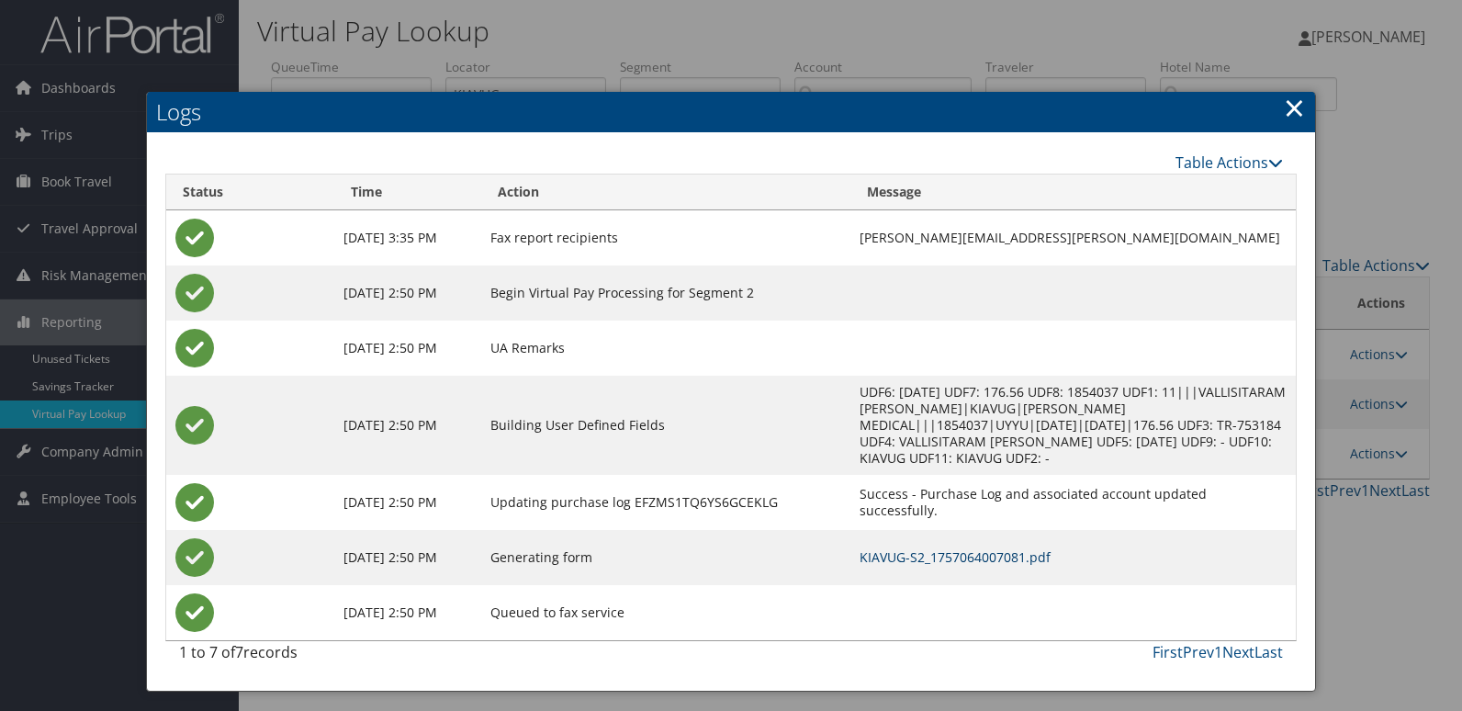
click at [993, 548] on link "KIAVUG-S2_1757064007081.pdf" at bounding box center [955, 556] width 191 height 17
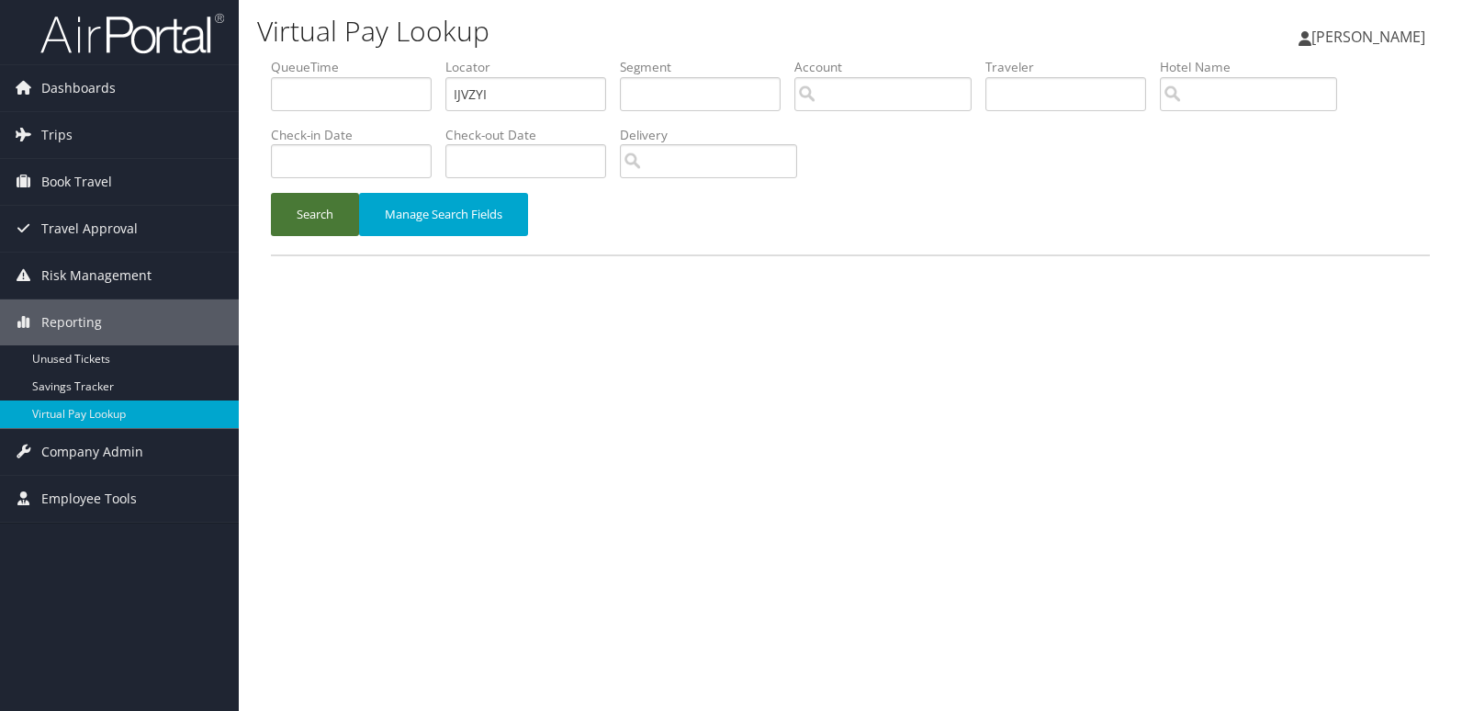
click at [298, 231] on button "Search" at bounding box center [315, 214] width 88 height 43
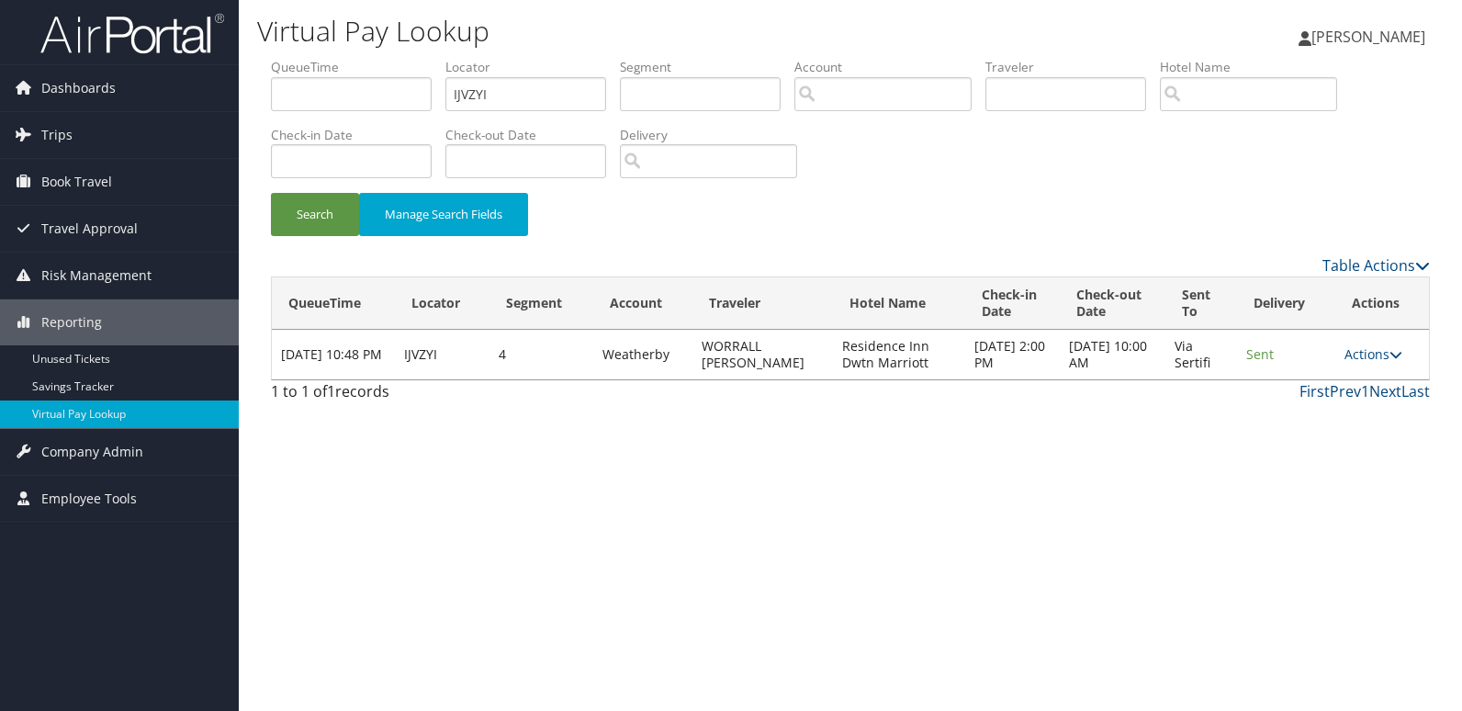
click at [836, 477] on div "Virtual Pay Lookup [PERSON_NAME] [PERSON_NAME] My Settings Travel Agency Contac…" at bounding box center [850, 355] width 1223 height 711
click at [1375, 349] on link "Actions" at bounding box center [1374, 353] width 58 height 17
click at [1359, 398] on link "Logs" at bounding box center [1340, 412] width 116 height 31
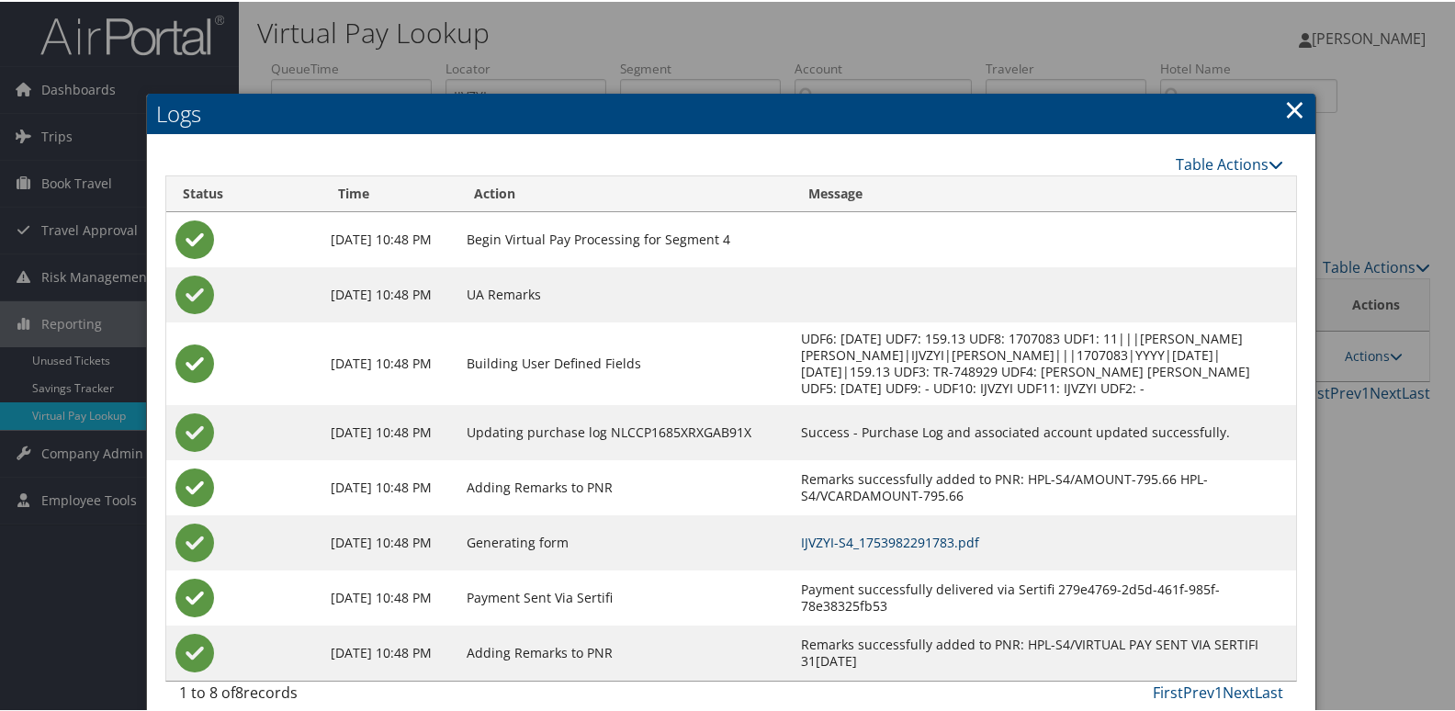
click at [952, 549] on link "IJVZYI-S4_1753982291783.pdf" at bounding box center [890, 540] width 178 height 17
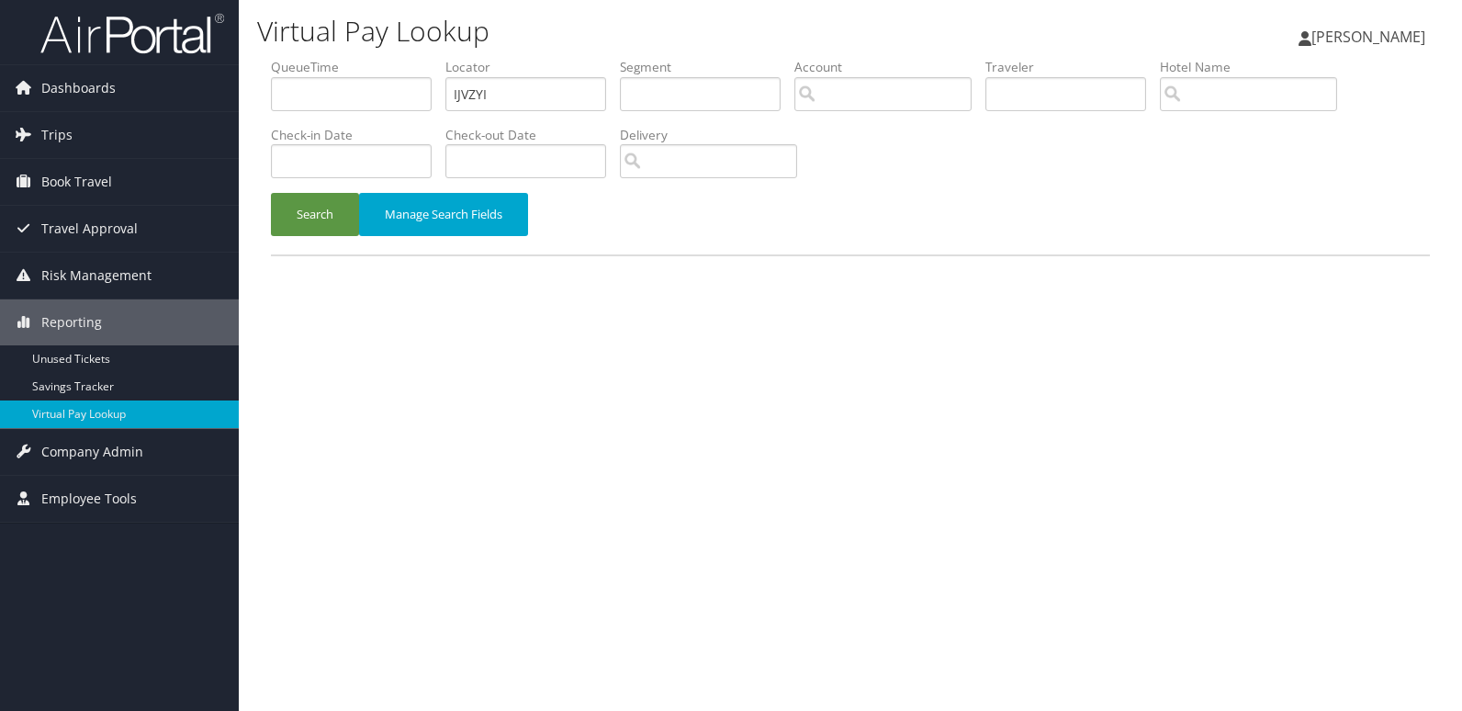
click at [526, 97] on input "IJVZYI" at bounding box center [525, 94] width 161 height 34
click at [311, 218] on button "Search" at bounding box center [315, 214] width 88 height 43
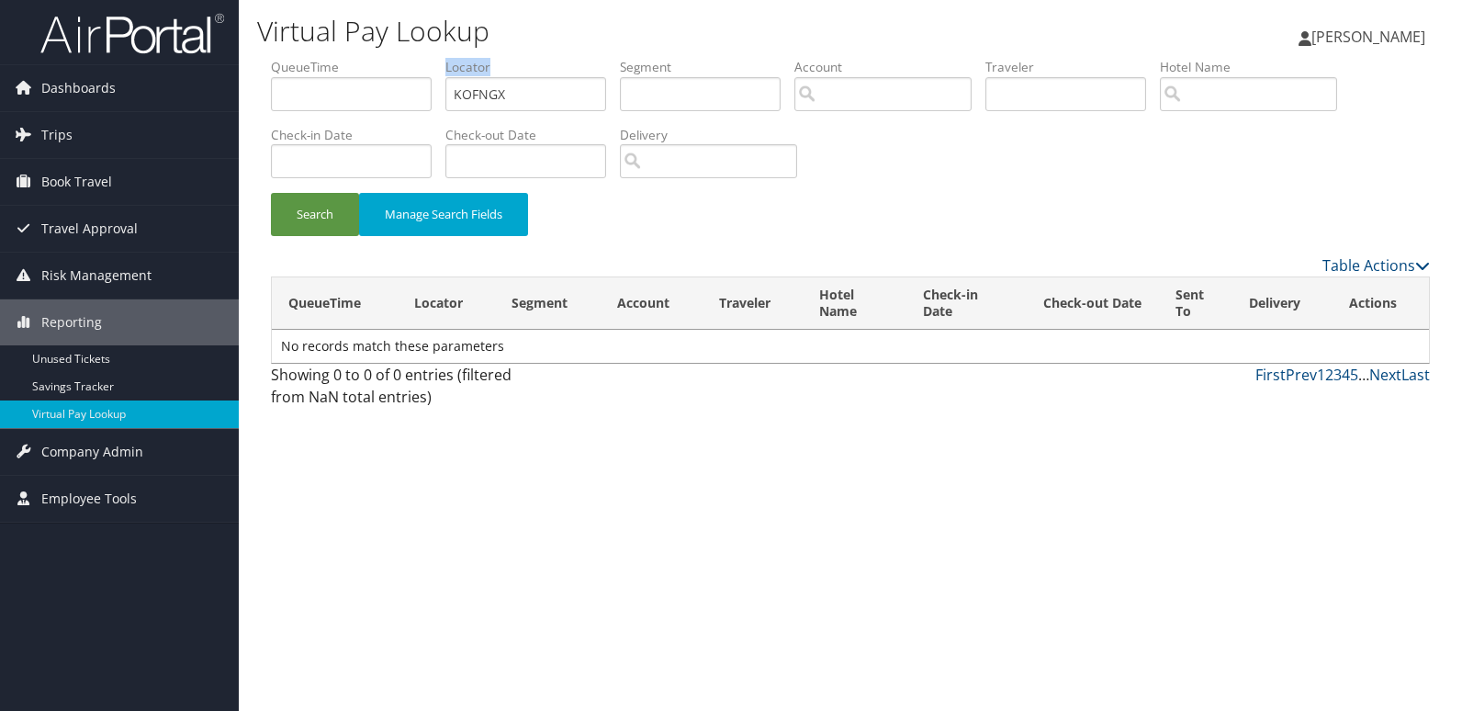
click at [531, 81] on li "Locator KOFNGX" at bounding box center [532, 91] width 174 height 67
click at [531, 81] on input "KOFNGX" at bounding box center [525, 94] width 161 height 34
click at [533, 85] on input "KOFNGX" at bounding box center [525, 94] width 161 height 34
paste input "HODOID"
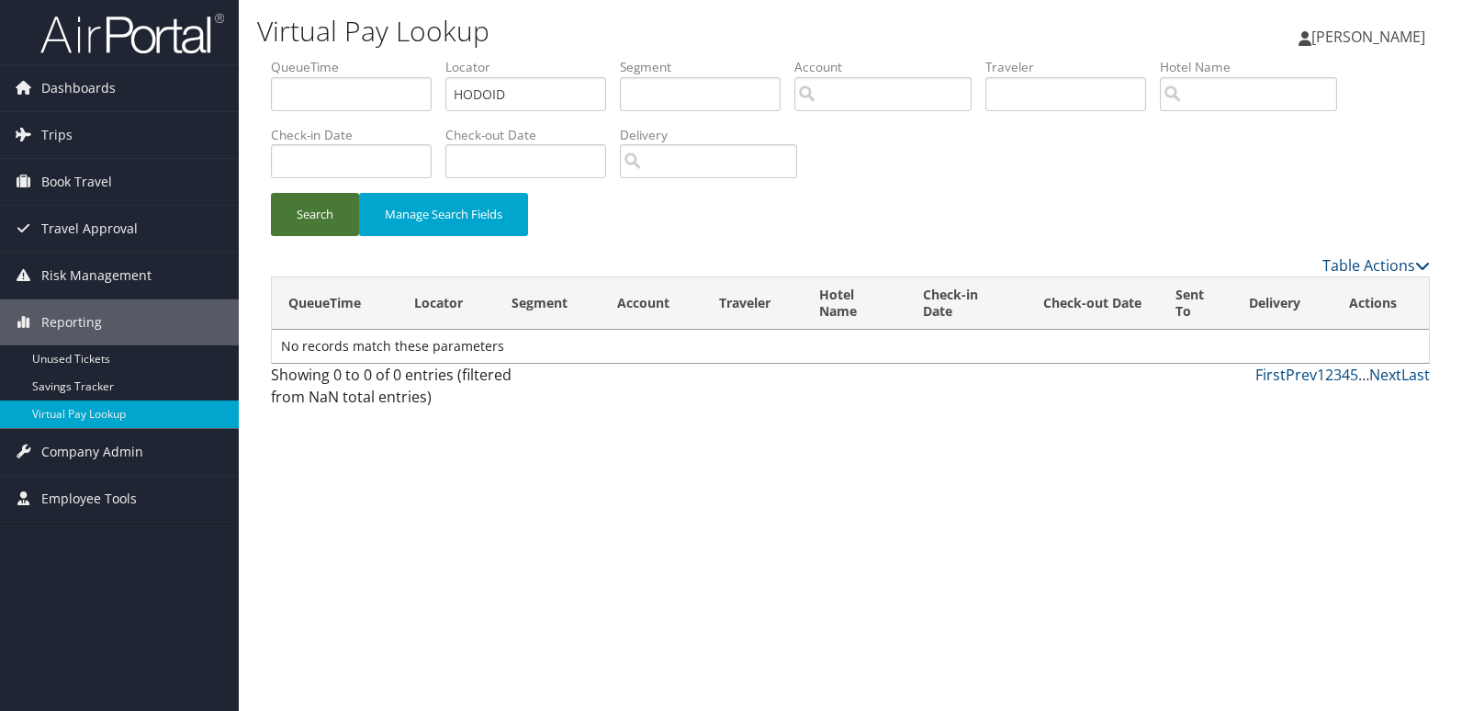
click at [323, 206] on button "Search" at bounding box center [315, 214] width 88 height 43
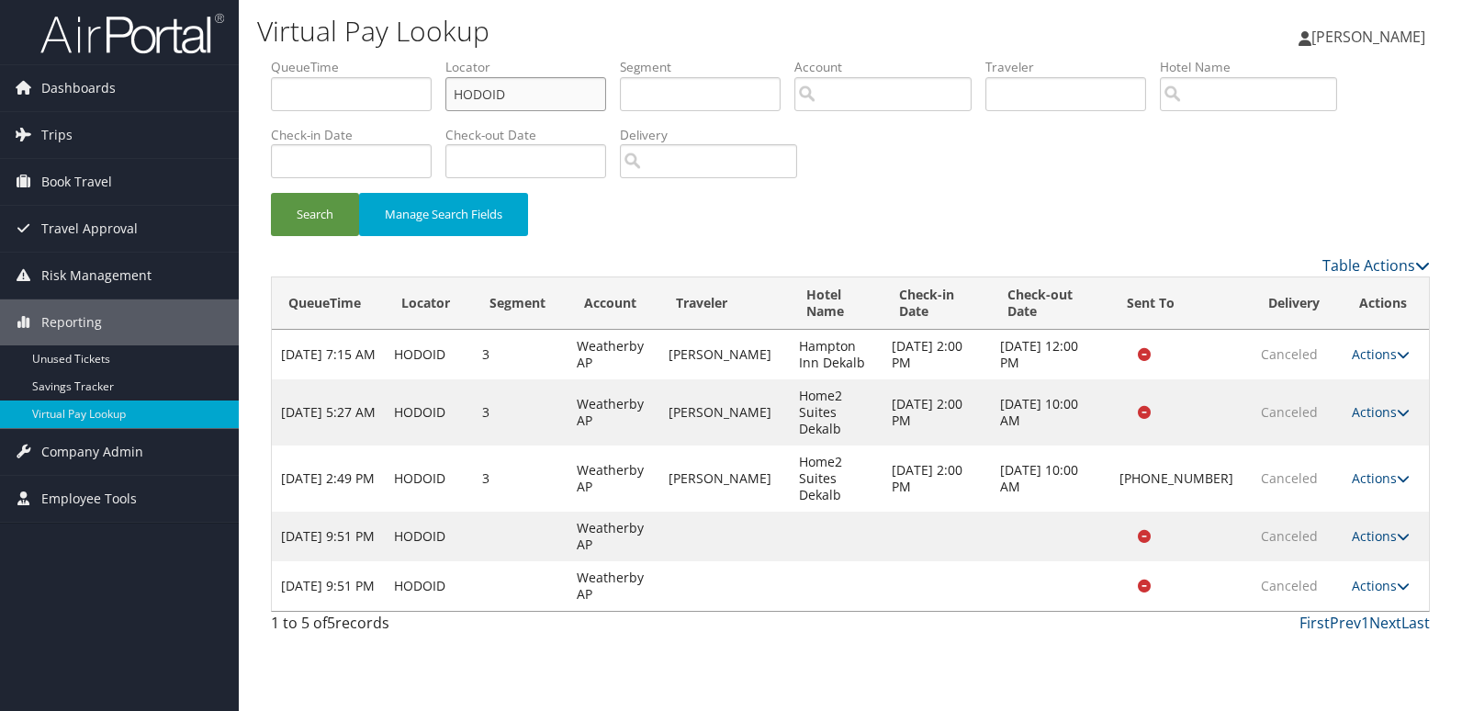
click at [550, 81] on input "HODOID" at bounding box center [525, 94] width 161 height 34
paste input "NVWRHI"
type input "NVWRHI"
click at [310, 216] on button "Search" at bounding box center [315, 214] width 88 height 43
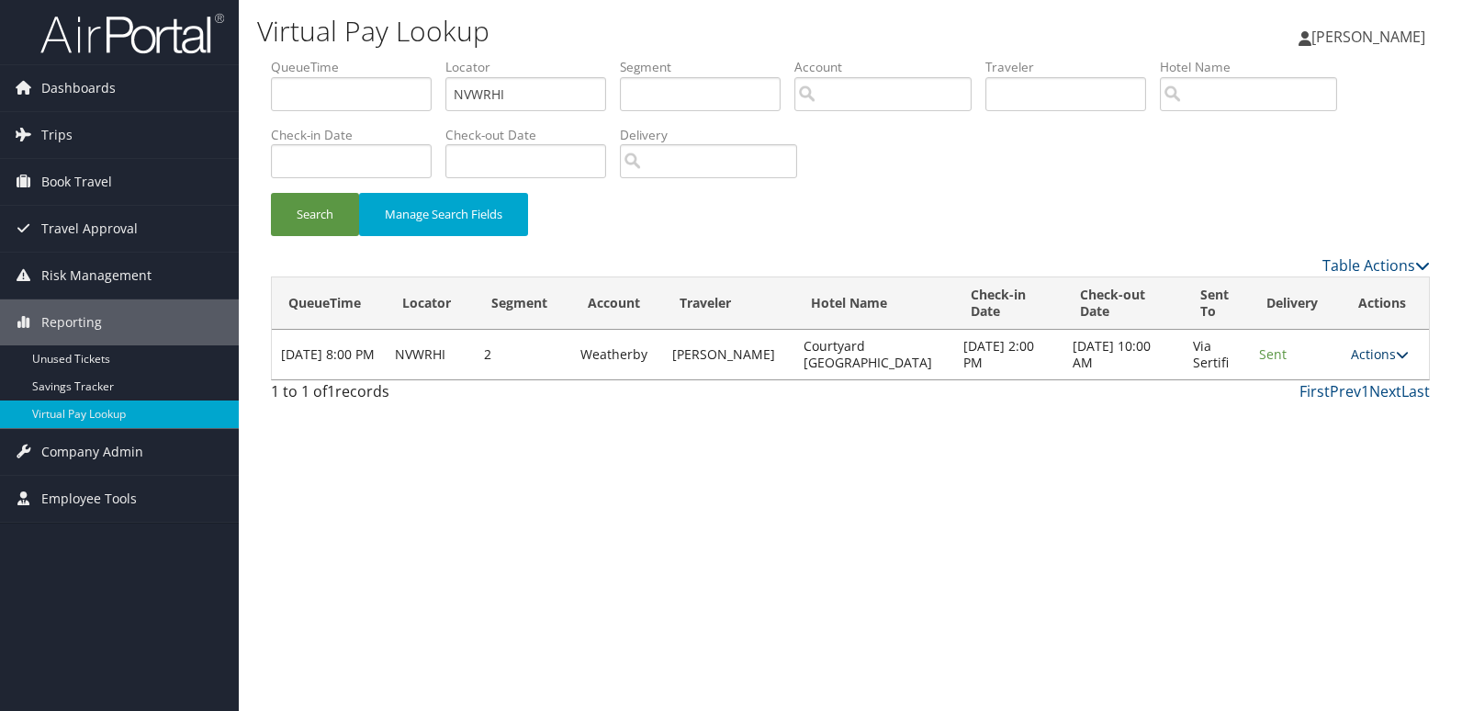
click at [1387, 358] on link "Actions" at bounding box center [1380, 353] width 58 height 17
click at [1307, 410] on link "Logs" at bounding box center [1339, 420] width 116 height 31
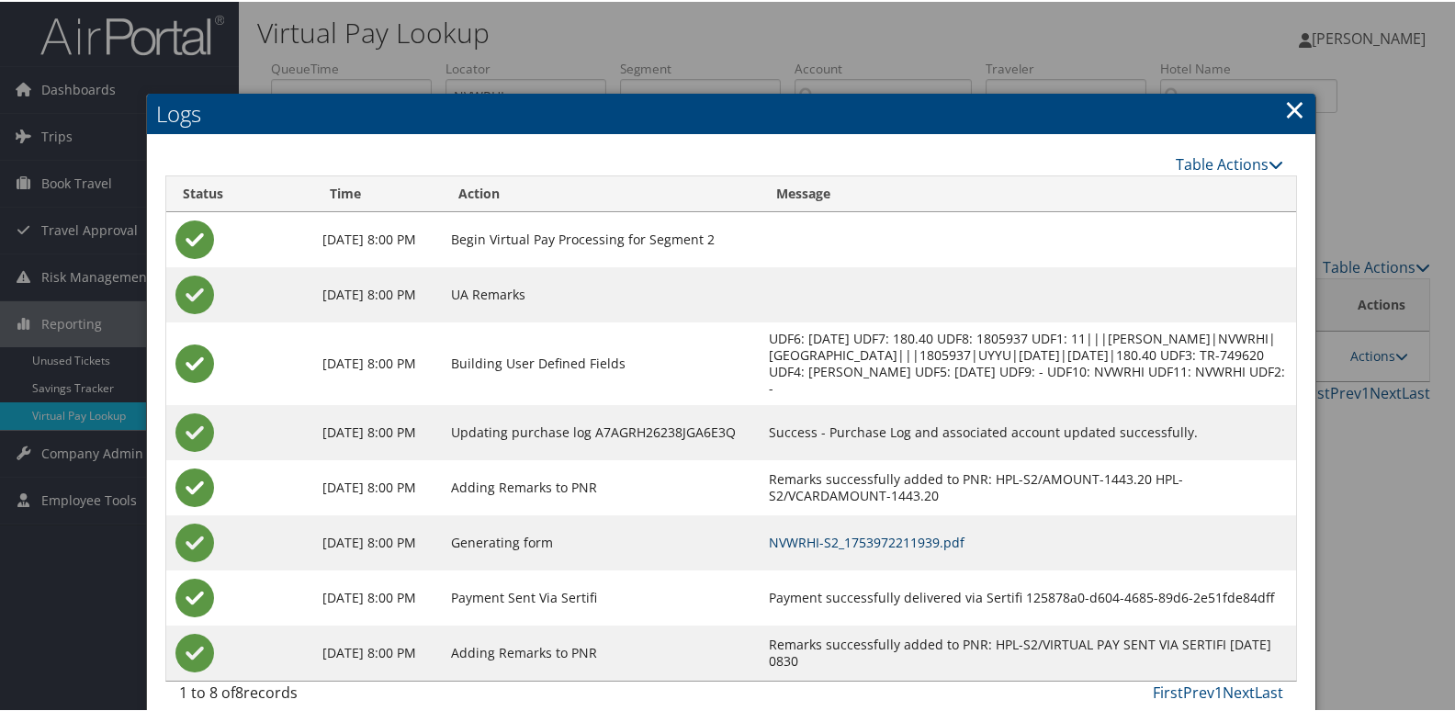
click at [964, 543] on link "NVWRHI-S2_1753972211939.pdf" at bounding box center [867, 540] width 196 height 17
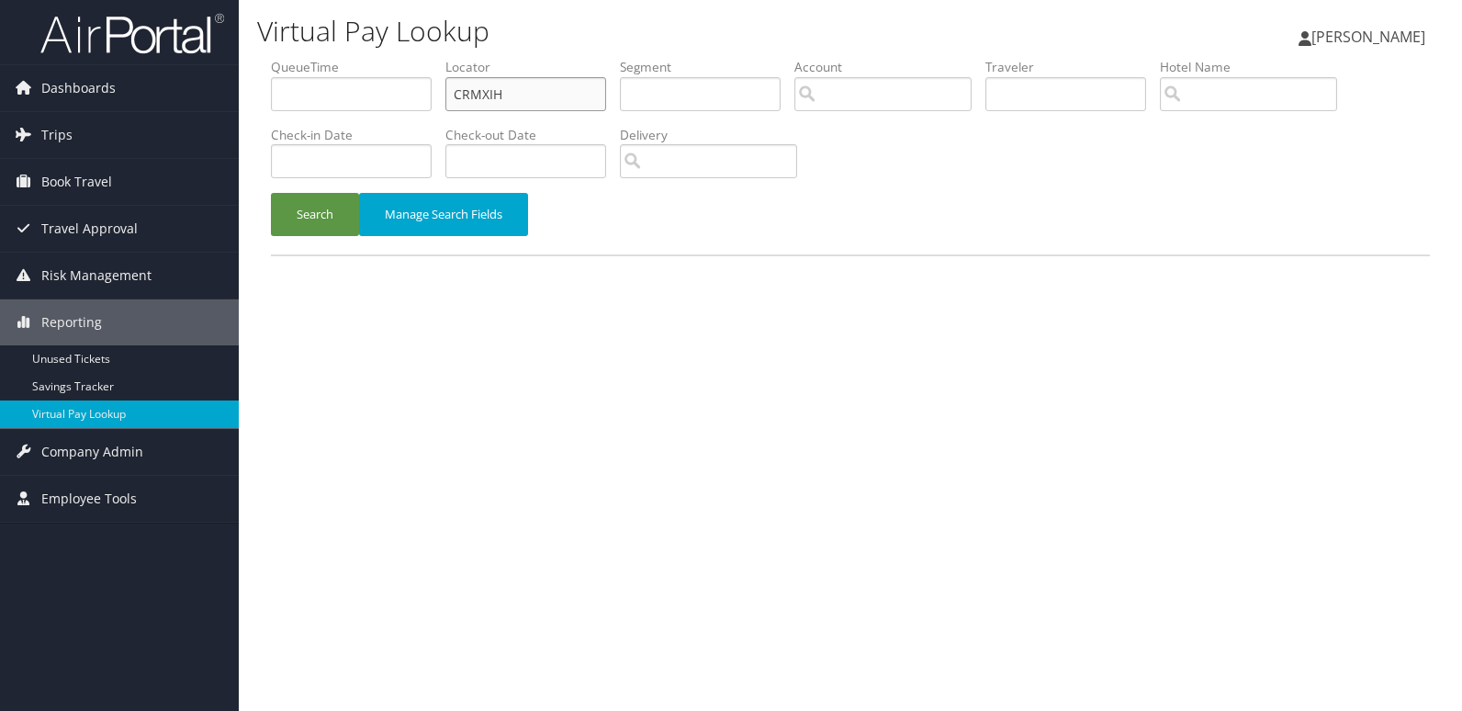
click at [513, 82] on input "CRMXIH" at bounding box center [525, 94] width 161 height 34
paste input "LHMREO"
type input "LHMREO"
click at [333, 215] on button "Search" at bounding box center [315, 214] width 88 height 43
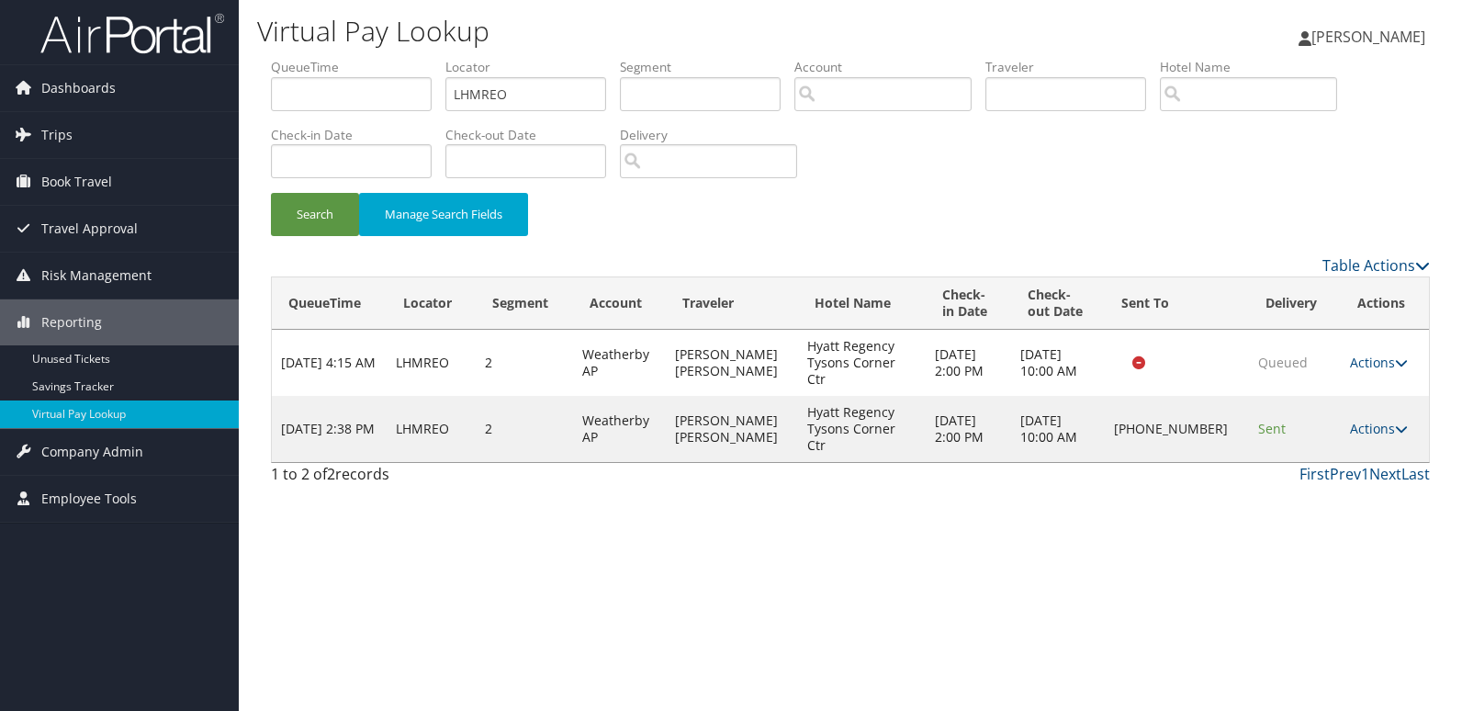
click at [844, 575] on div "Virtual Pay Lookup Mack Bravo Mack Bravo My Settings Travel Agency Contacts Vie…" at bounding box center [850, 355] width 1223 height 711
click at [1374, 420] on link "Actions" at bounding box center [1379, 428] width 58 height 17
click at [1321, 474] on link "Logs" at bounding box center [1317, 461] width 157 height 31
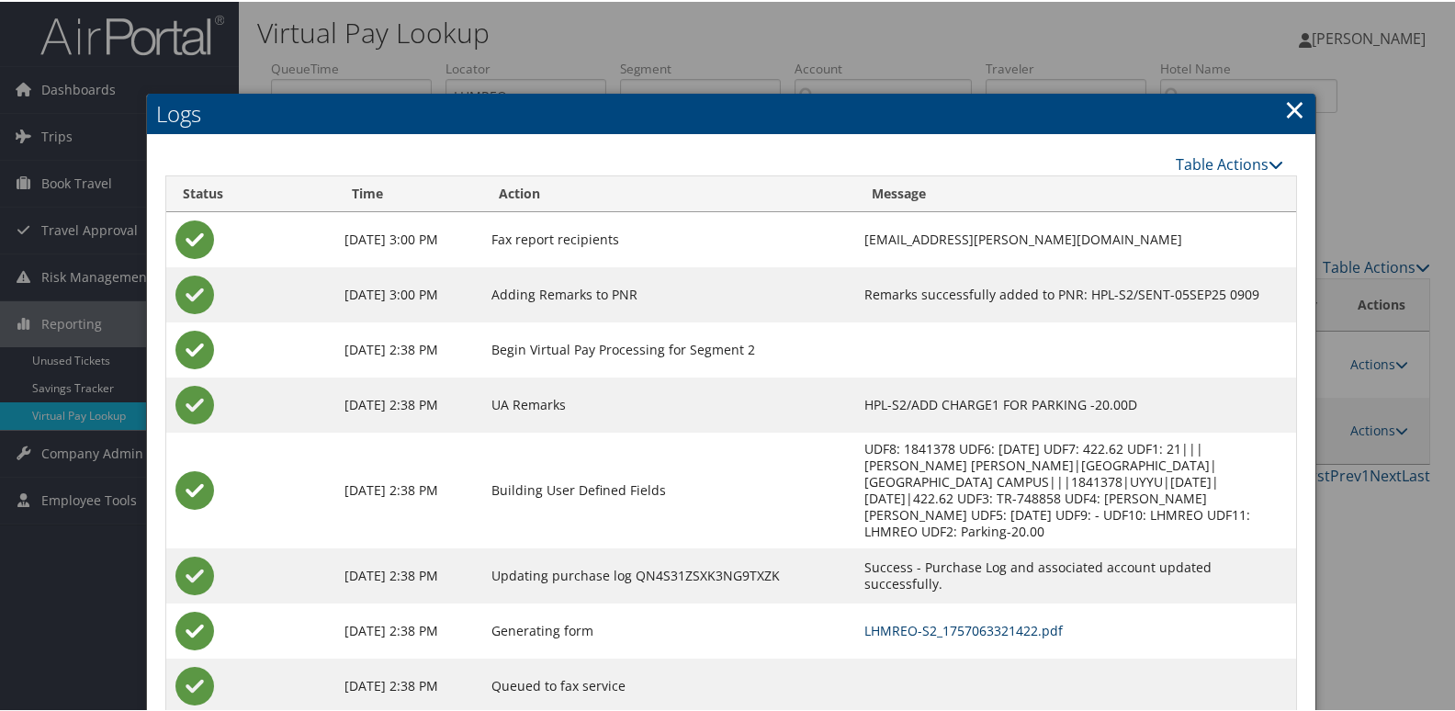
click at [989, 620] on link "LHMREO-S2_1757063321422.pdf" at bounding box center [963, 628] width 198 height 17
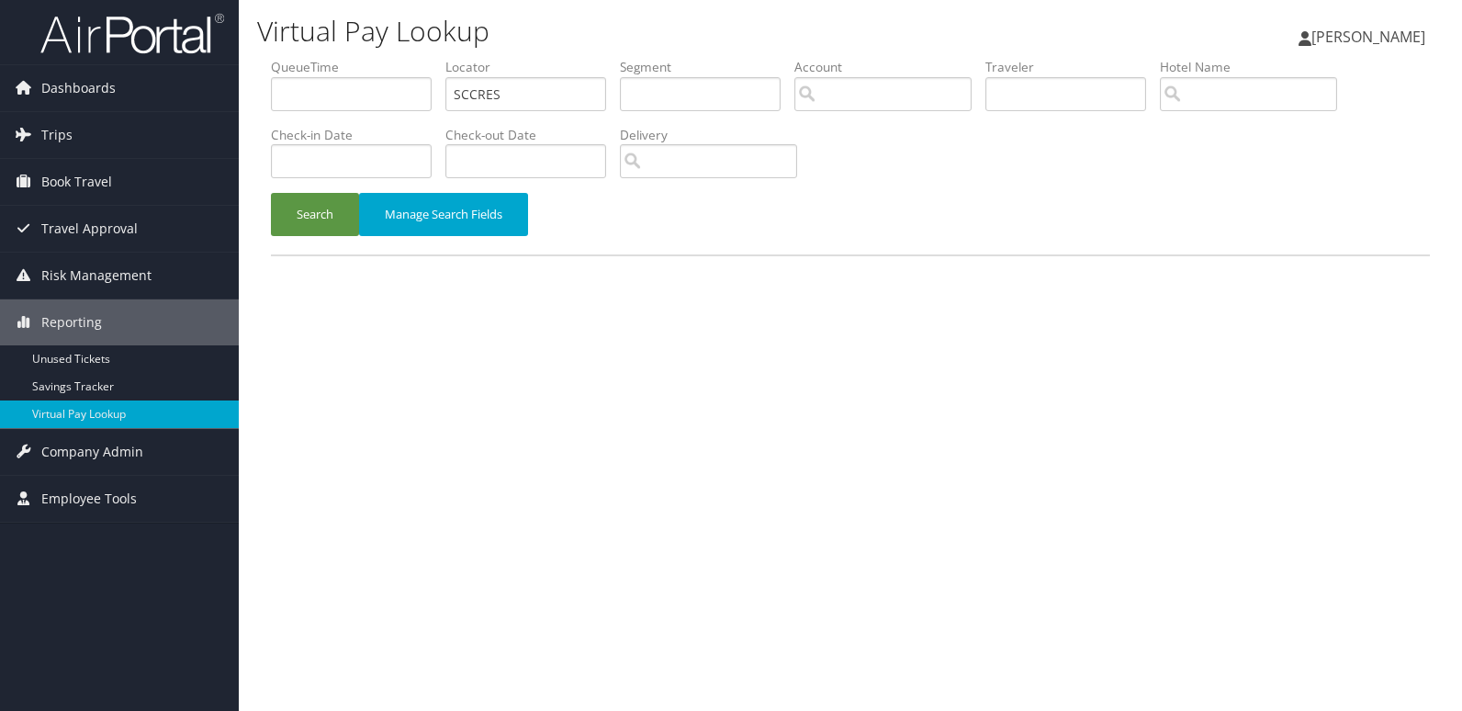
click at [551, 95] on input "SCCRES" at bounding box center [525, 94] width 161 height 34
type input "JMVDLS"
click at [298, 234] on button "Search" at bounding box center [315, 214] width 88 height 43
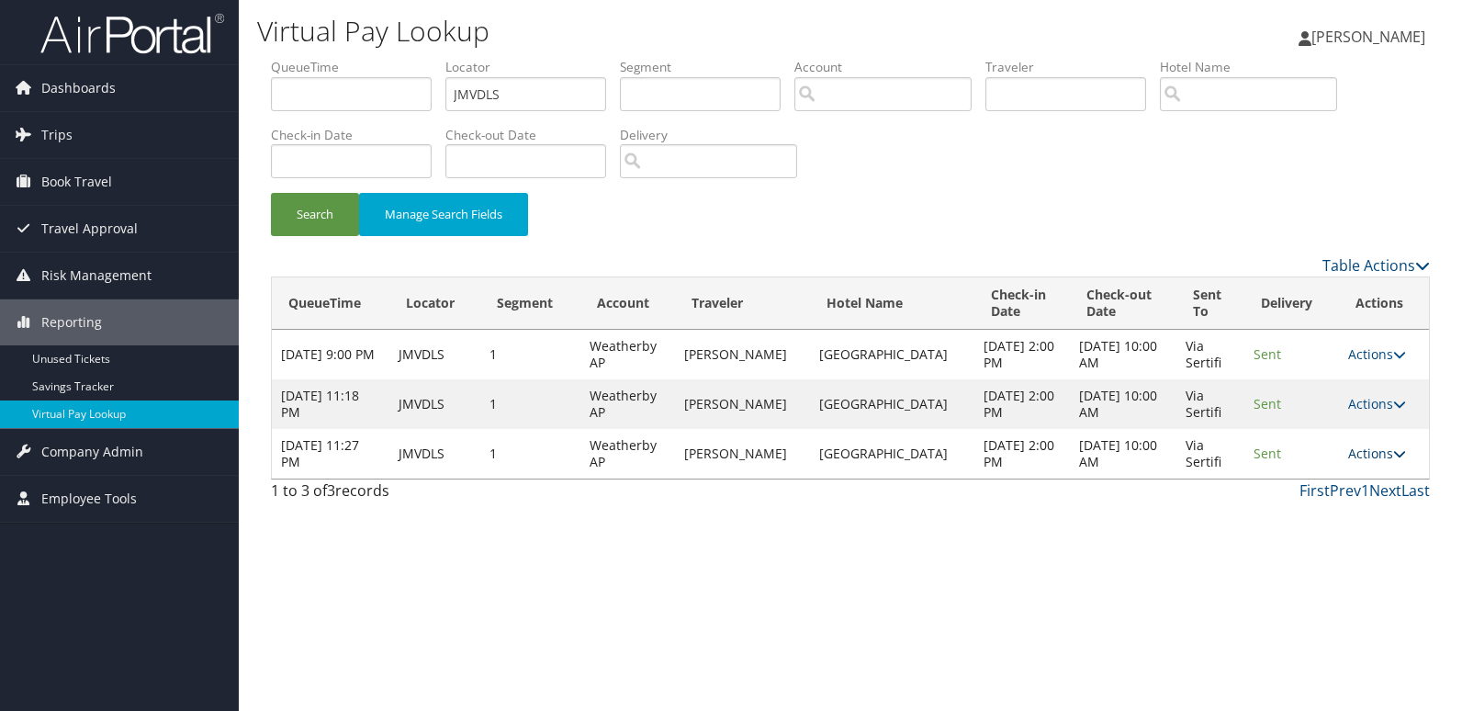
click at [1371, 456] on link "Actions" at bounding box center [1377, 453] width 58 height 17
click at [1305, 521] on link "Logs" at bounding box center [1339, 511] width 116 height 31
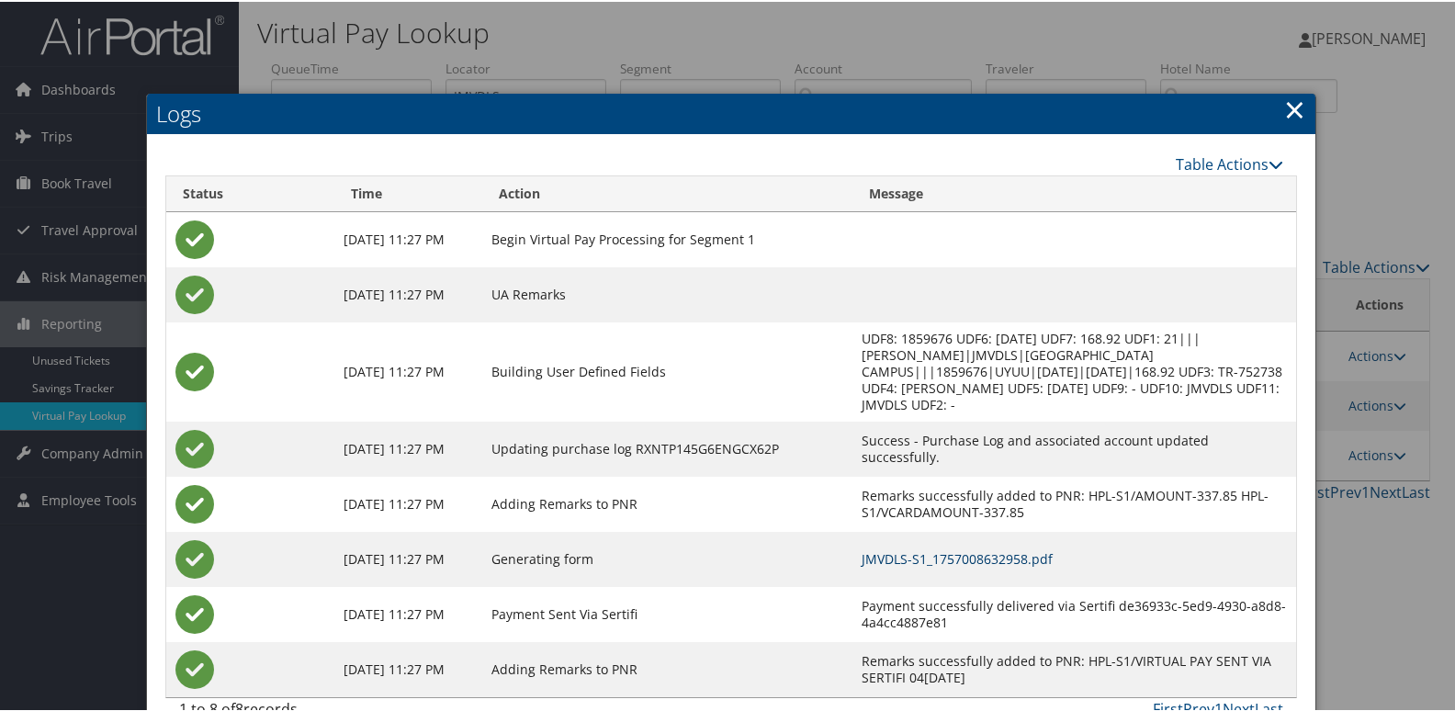
click at [944, 555] on link "JMVDLS-S1_1757008632958.pdf" at bounding box center [956, 556] width 191 height 17
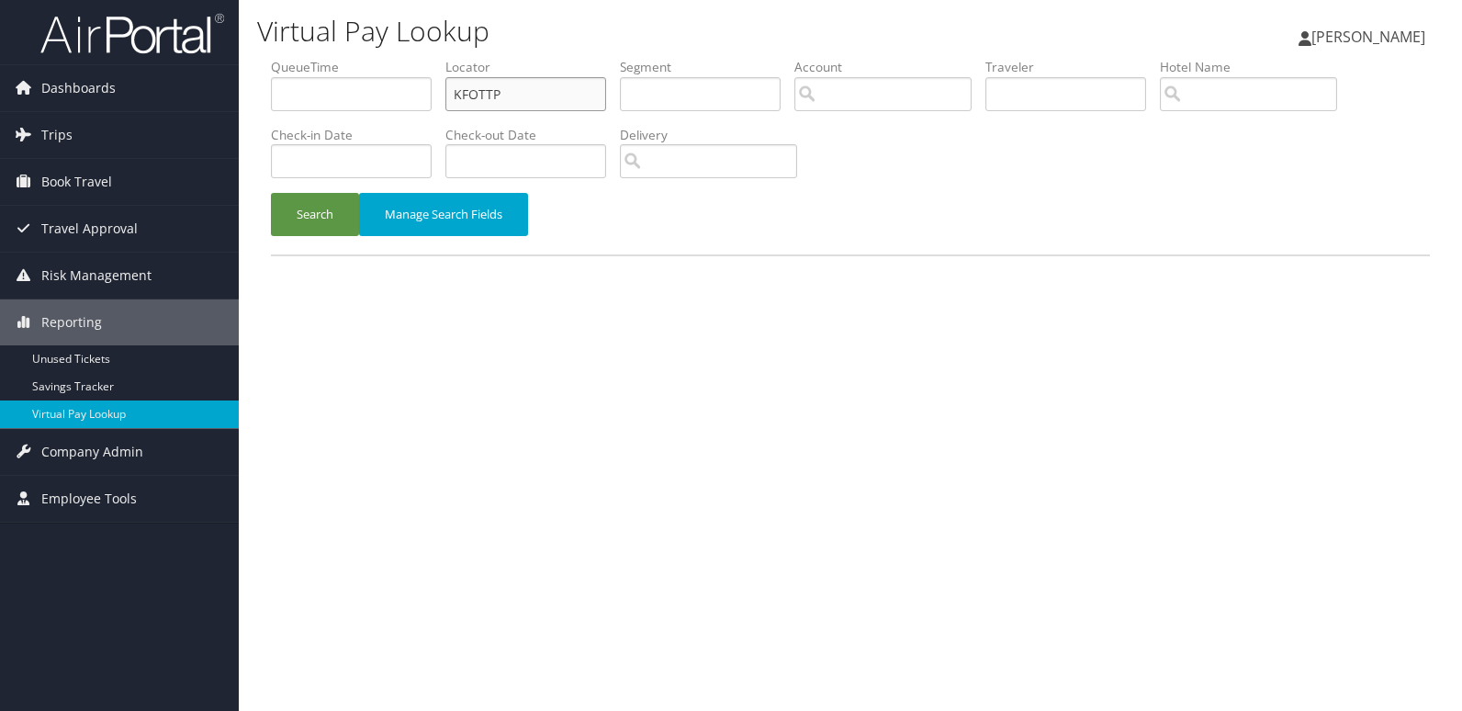
click at [561, 84] on input "KFOTTP" at bounding box center [525, 94] width 161 height 34
paste input "CMNPWZ"
type input "CMNPWZ"
click at [320, 209] on button "Search" at bounding box center [315, 214] width 88 height 43
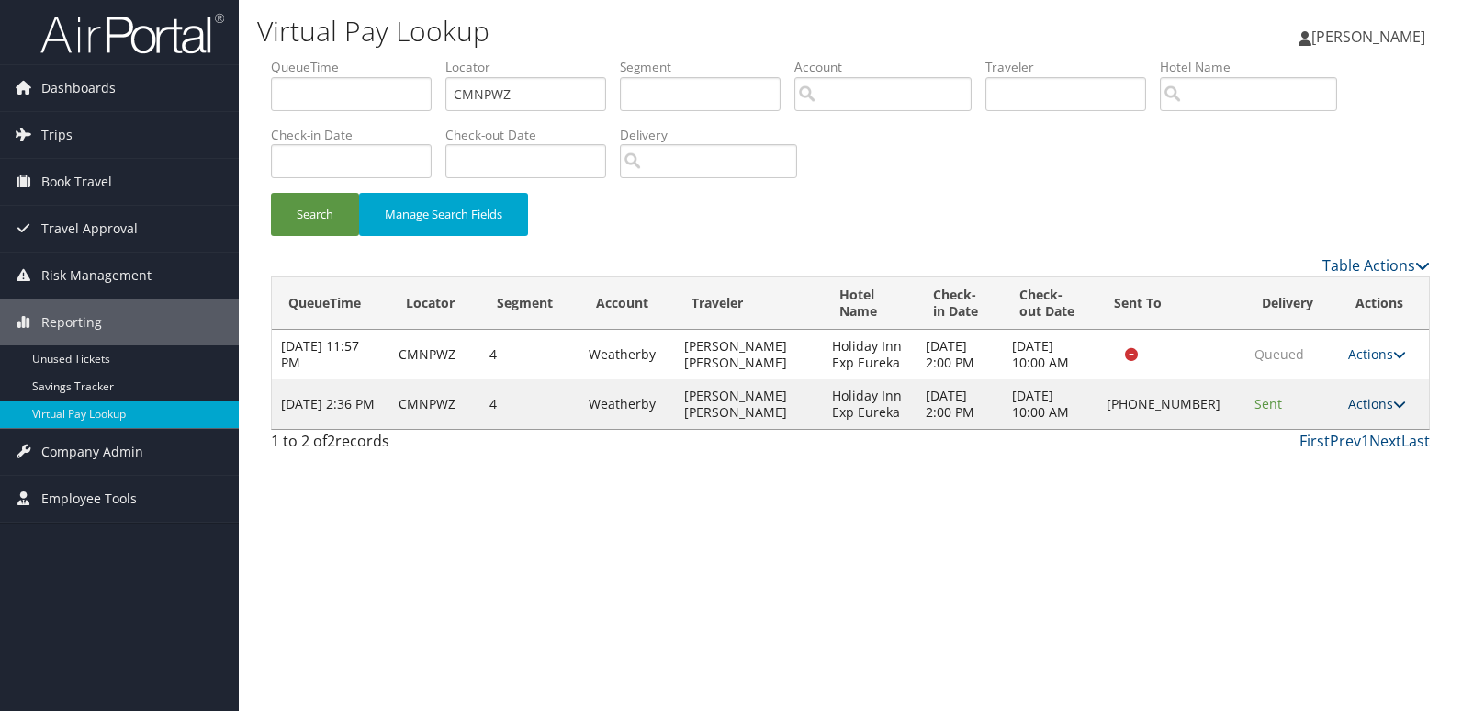
click at [1370, 403] on link "Actions" at bounding box center [1377, 403] width 58 height 17
click at [1314, 463] on link "Logs" at bounding box center [1317, 461] width 157 height 31
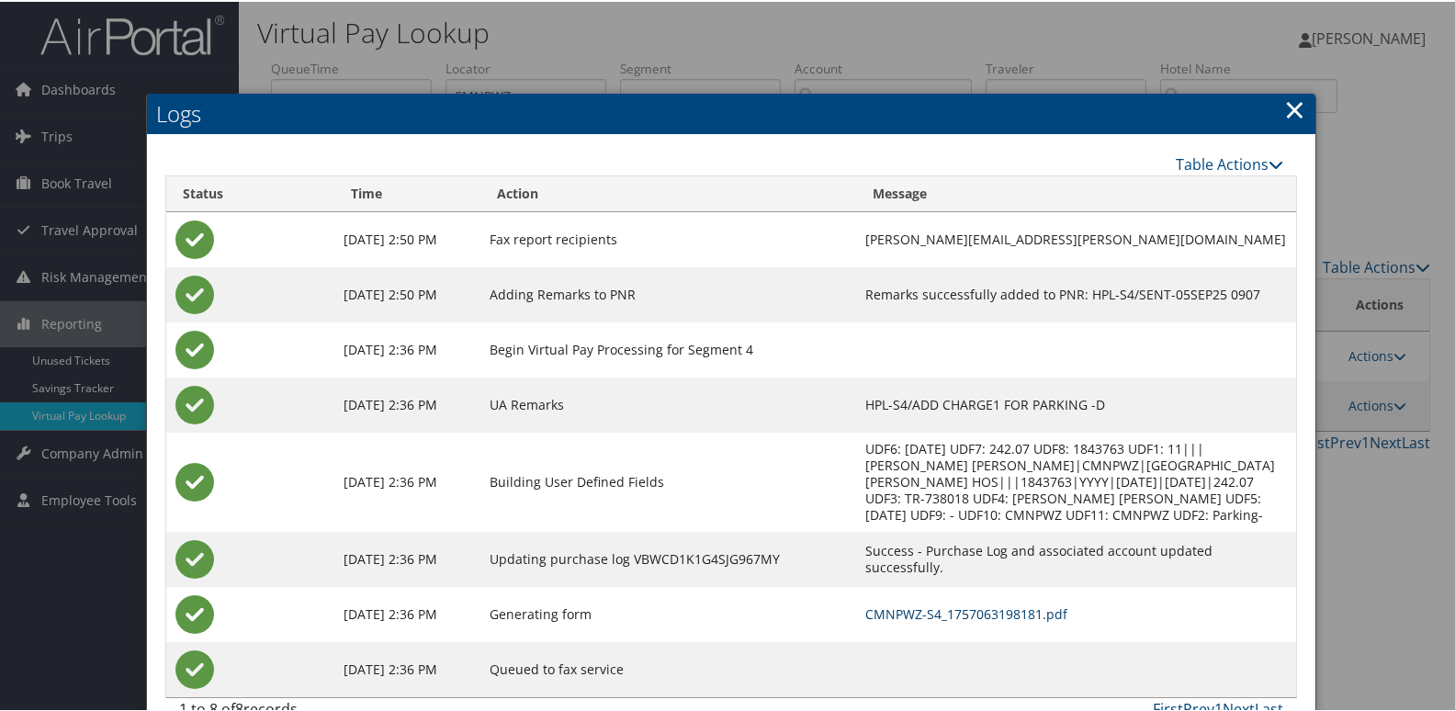
click at [945, 609] on link "CMNPWZ-S4_1757063198181.pdf" at bounding box center [966, 611] width 202 height 17
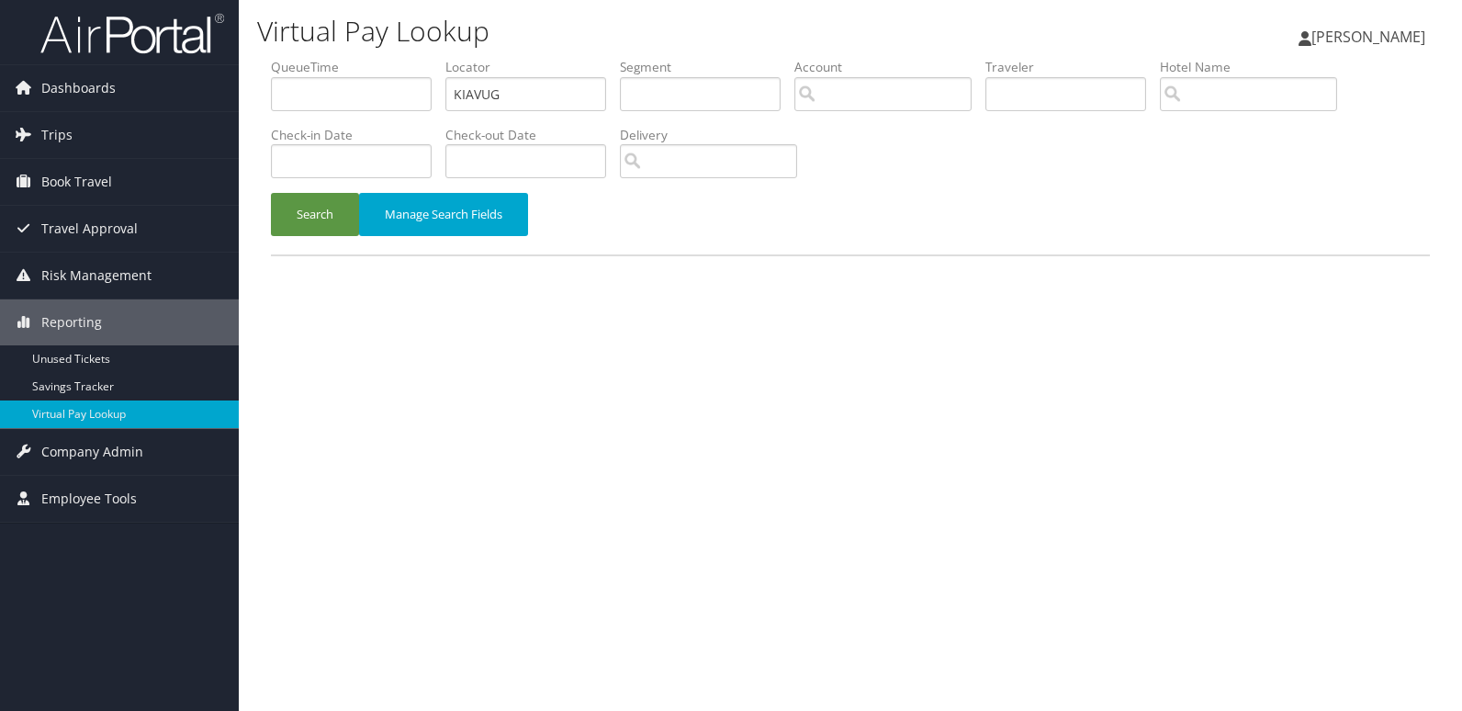
click at [547, 104] on input "KIAVUG" at bounding box center [525, 94] width 161 height 34
type input "CMNPWZ"
click at [323, 206] on button "Search" at bounding box center [315, 214] width 88 height 43
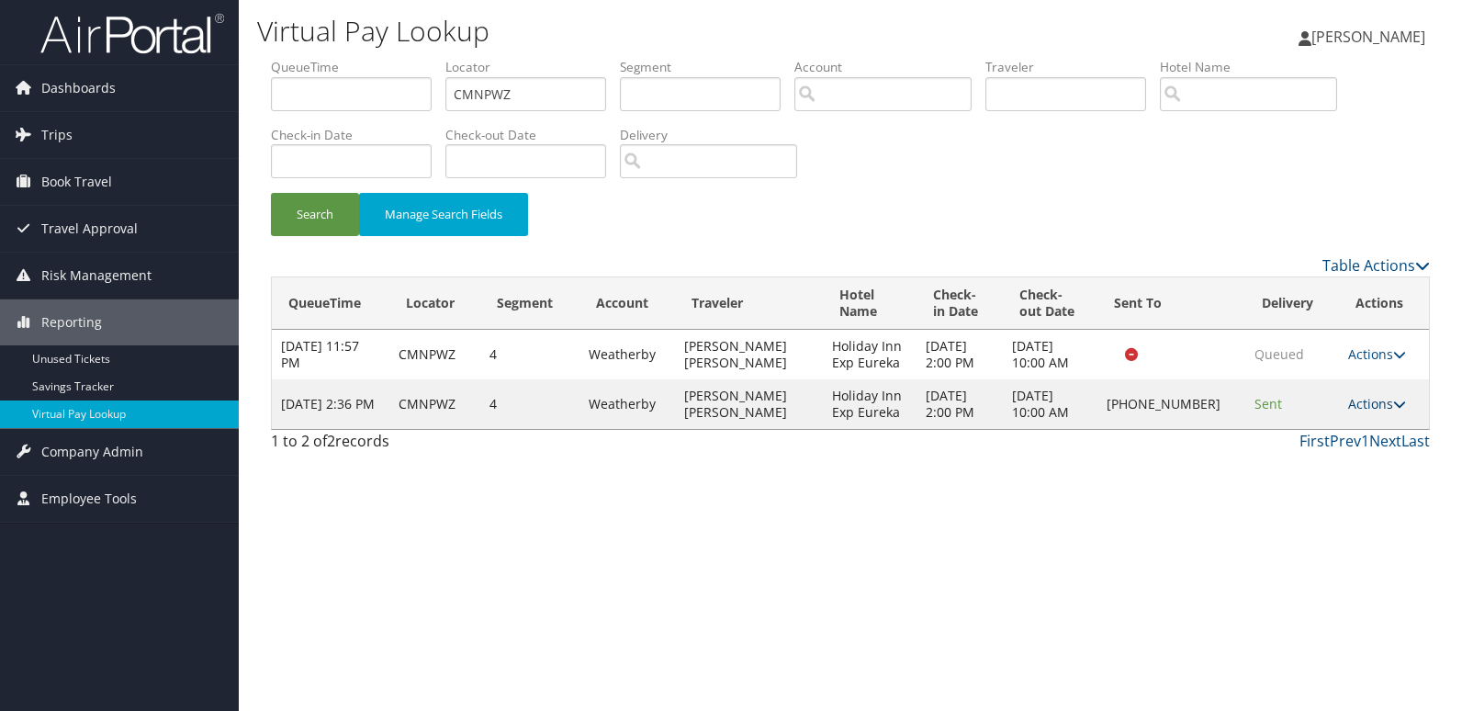
click at [1362, 407] on link "Actions" at bounding box center [1377, 403] width 58 height 17
click at [1321, 456] on link "Logs" at bounding box center [1317, 461] width 157 height 31
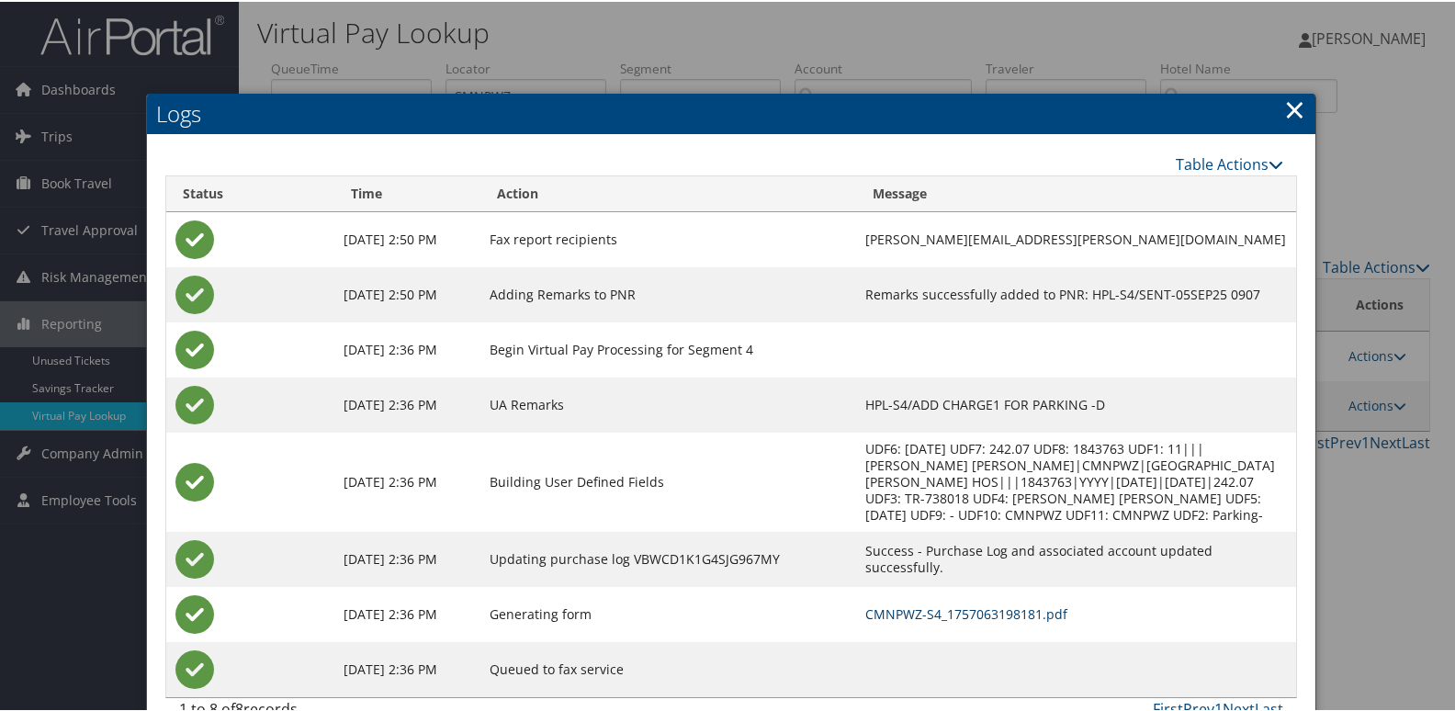
click at [968, 611] on link "CMNPWZ-S4_1757063198181.pdf" at bounding box center [966, 611] width 202 height 17
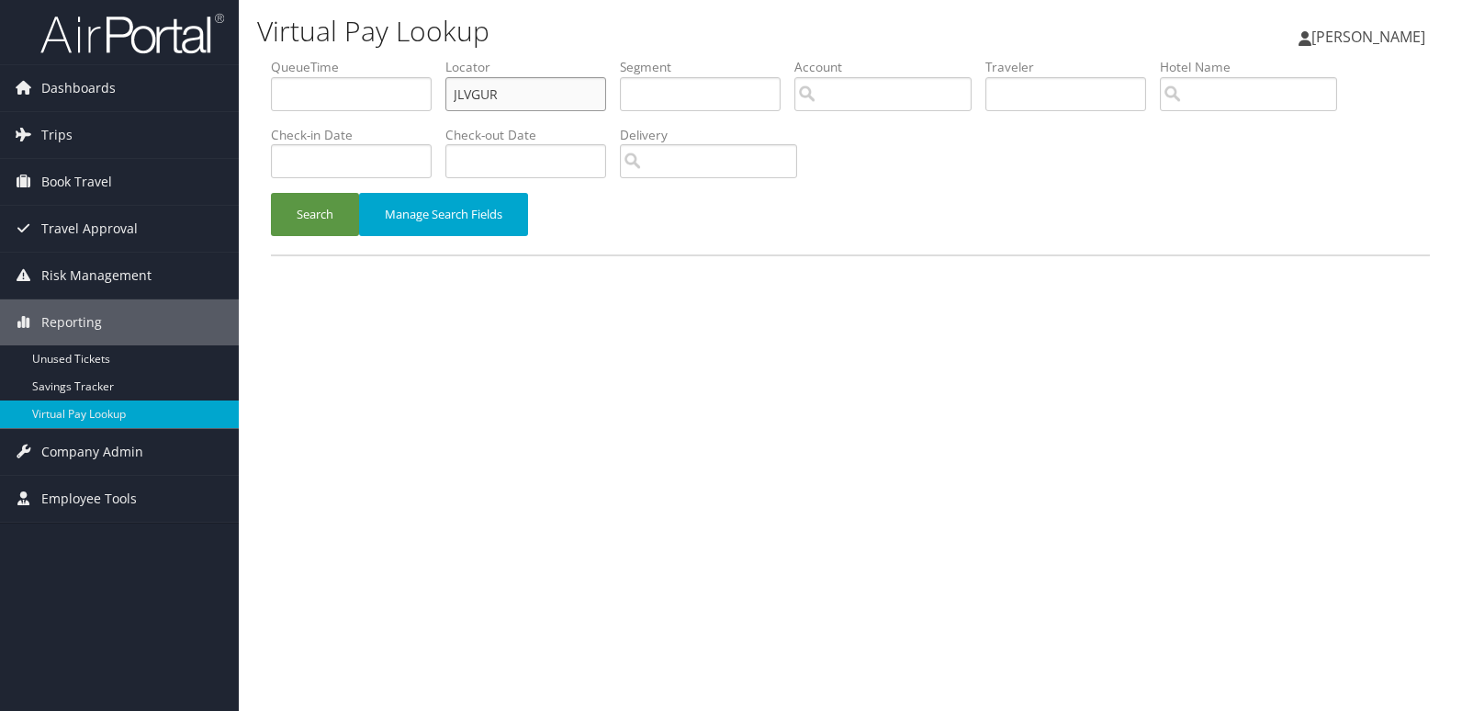
click at [575, 97] on input "JLVGUR" at bounding box center [525, 94] width 161 height 34
paste input "OVXDZA"
type input "OVXDZA"
click at [317, 216] on button "Search" at bounding box center [315, 214] width 88 height 43
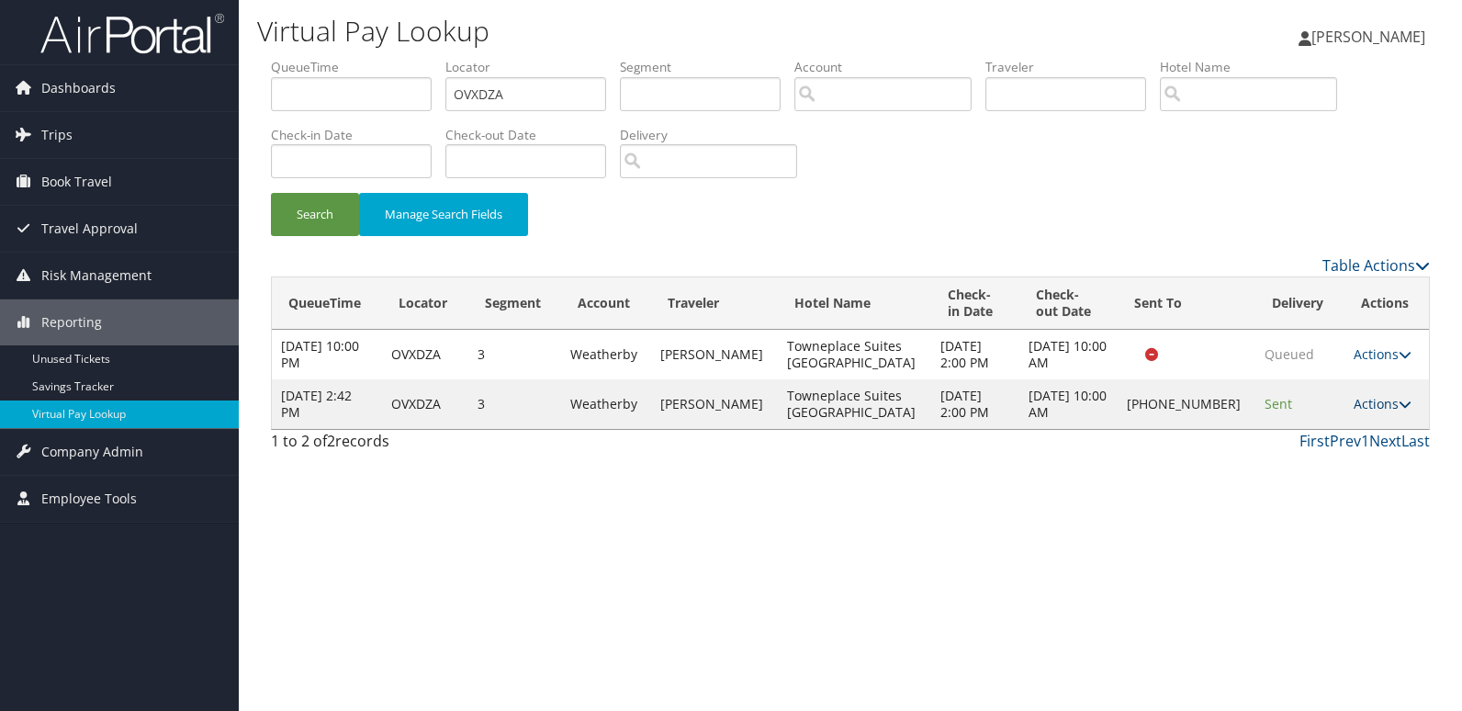
click at [1382, 400] on link "Actions" at bounding box center [1383, 403] width 58 height 17
click at [1326, 466] on link "Logs" at bounding box center [1319, 461] width 157 height 31
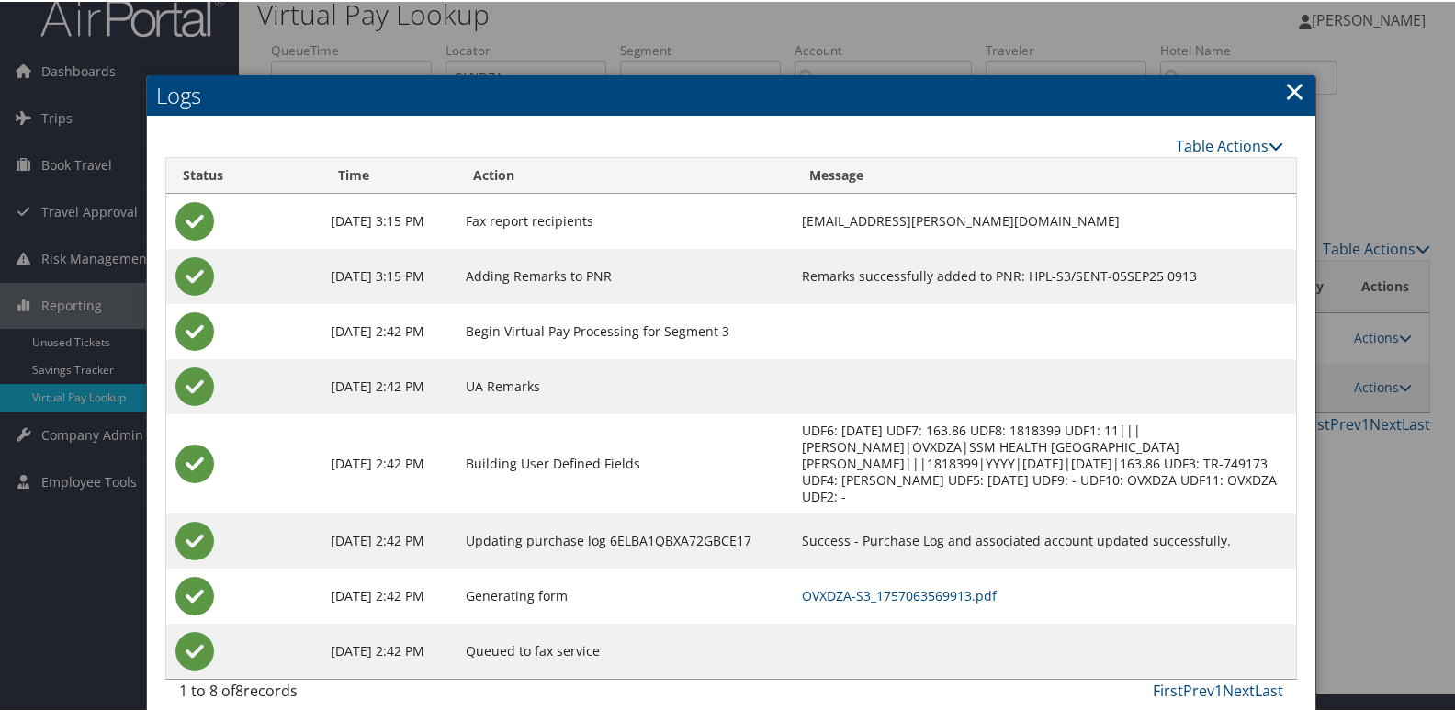
scroll to position [36, 0]
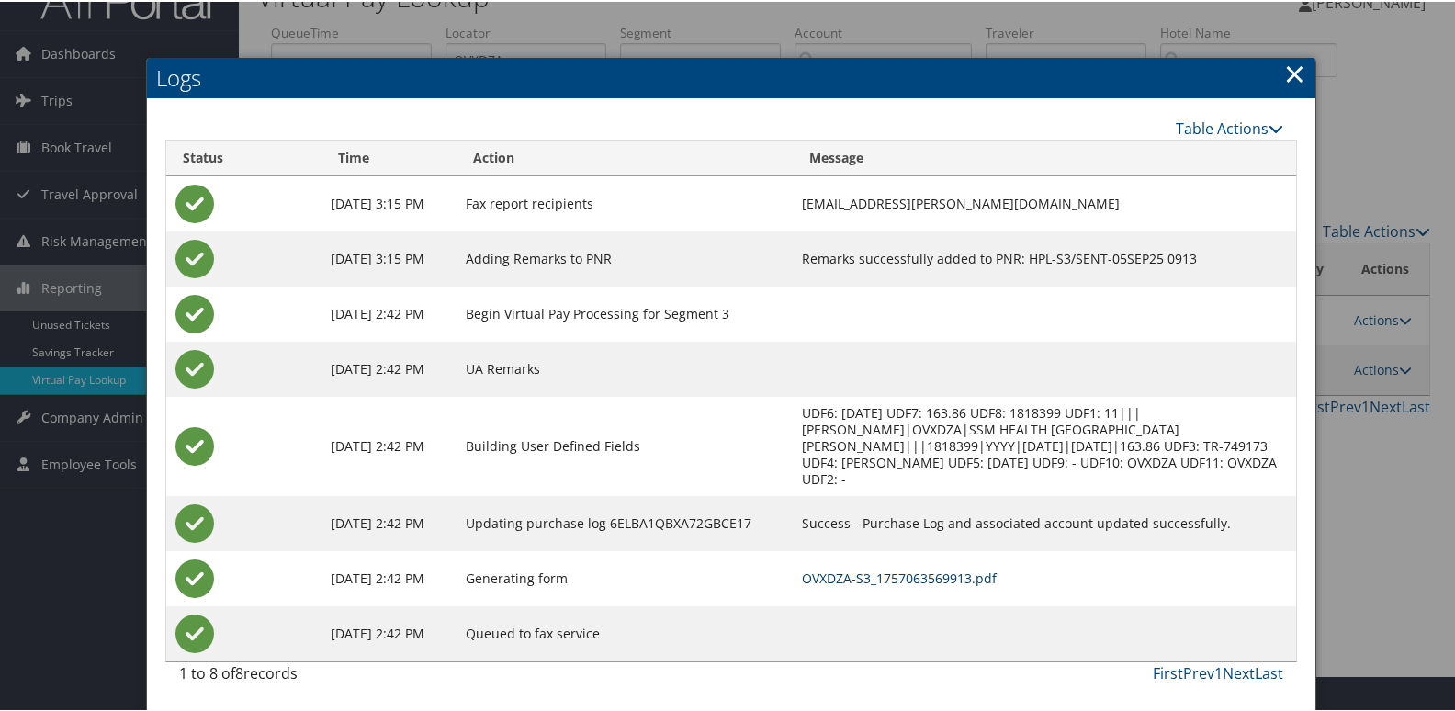
click at [963, 577] on link "OVXDZA-S3_1757063569913.pdf" at bounding box center [899, 576] width 195 height 17
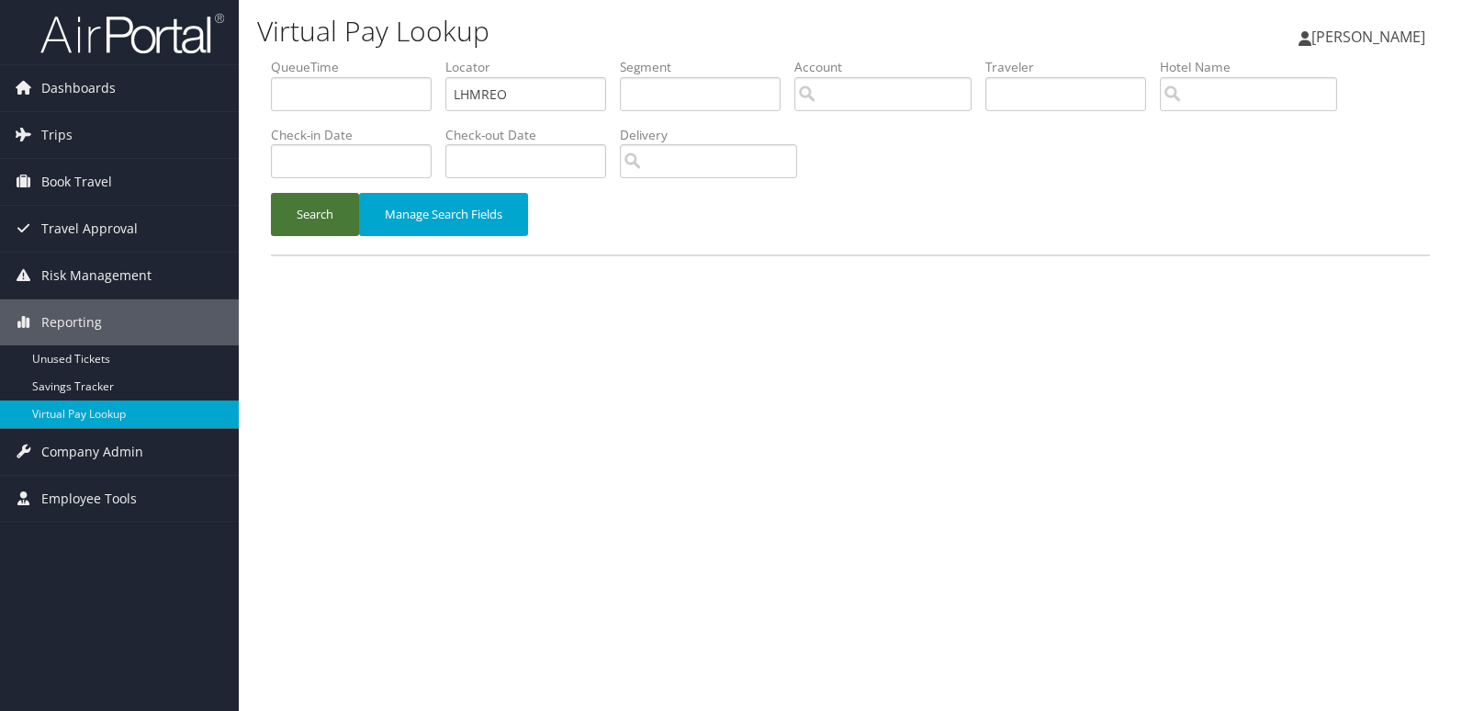
click at [296, 198] on button "Search" at bounding box center [315, 214] width 88 height 43
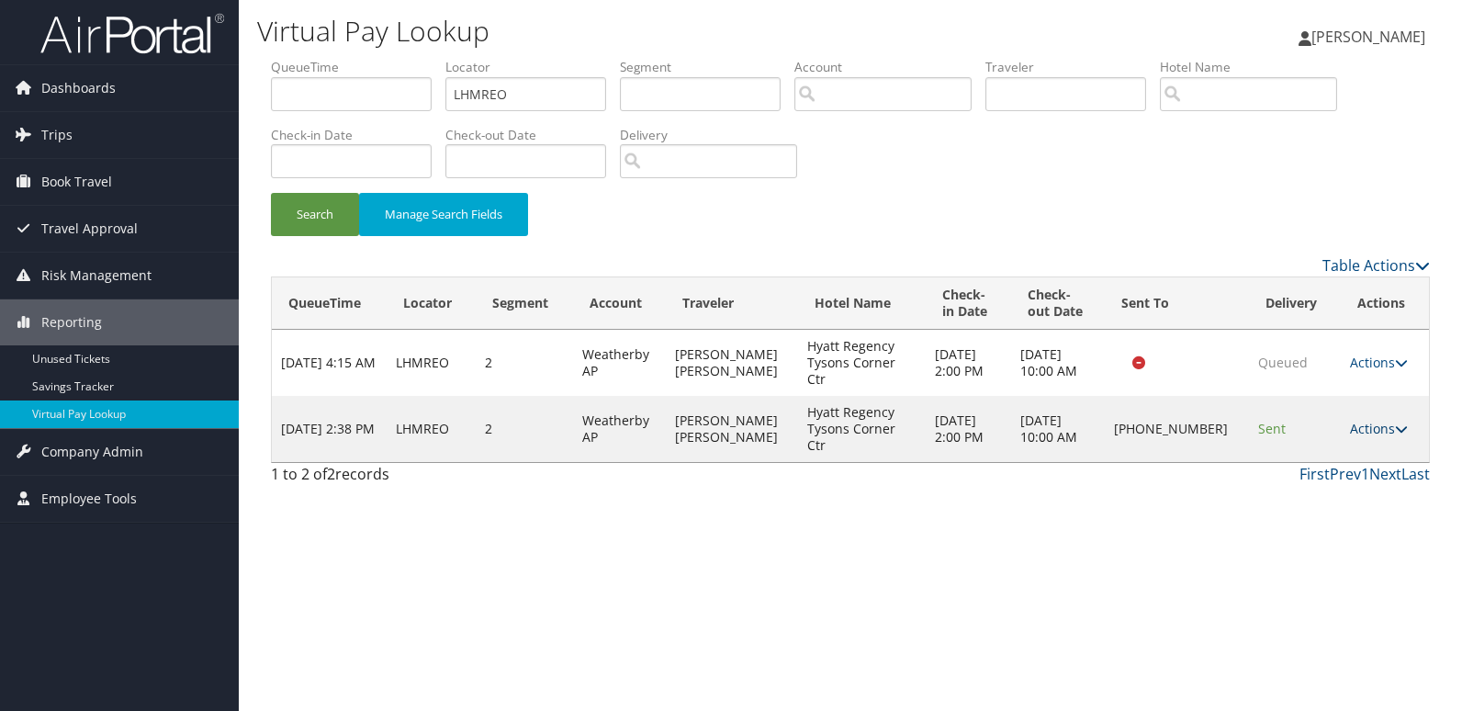
click at [1359, 420] on link "Actions" at bounding box center [1379, 428] width 58 height 17
click at [1323, 463] on link "Logs" at bounding box center [1317, 461] width 157 height 31
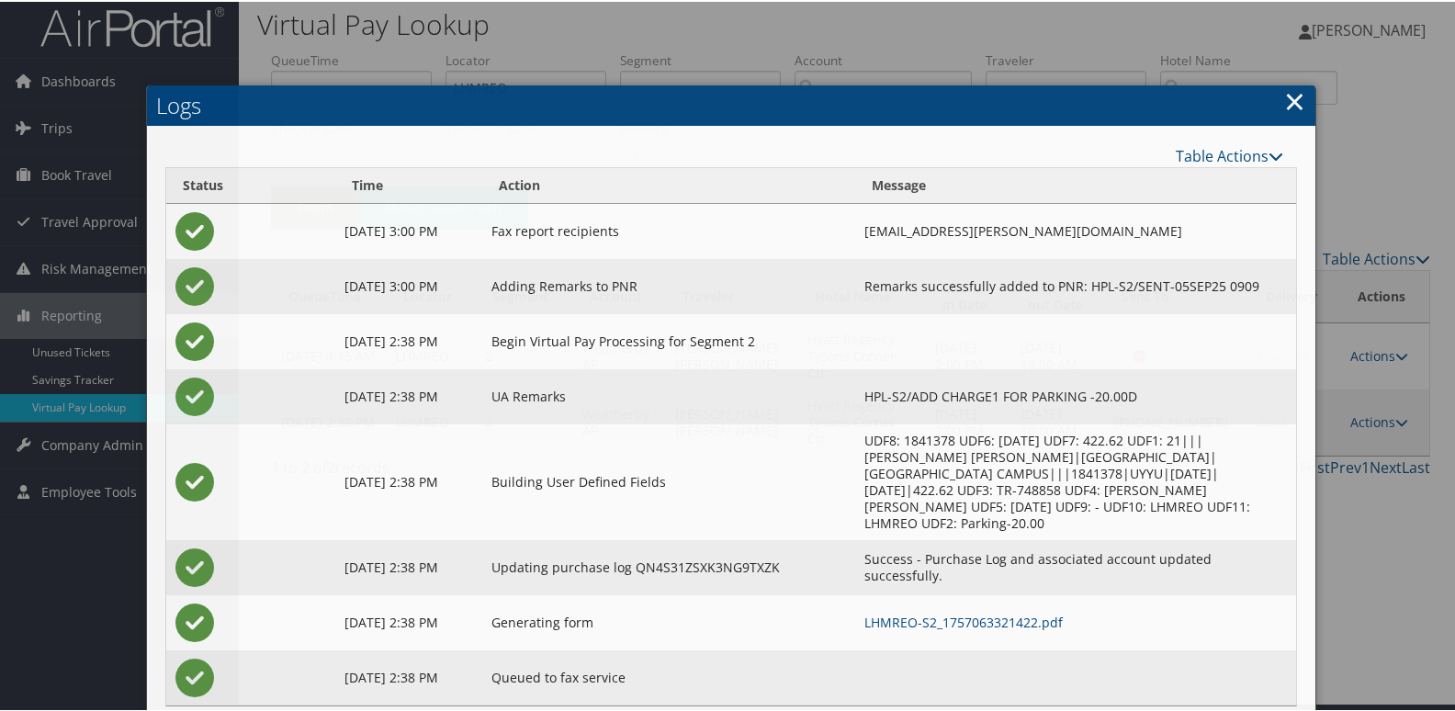
scroll to position [36, 0]
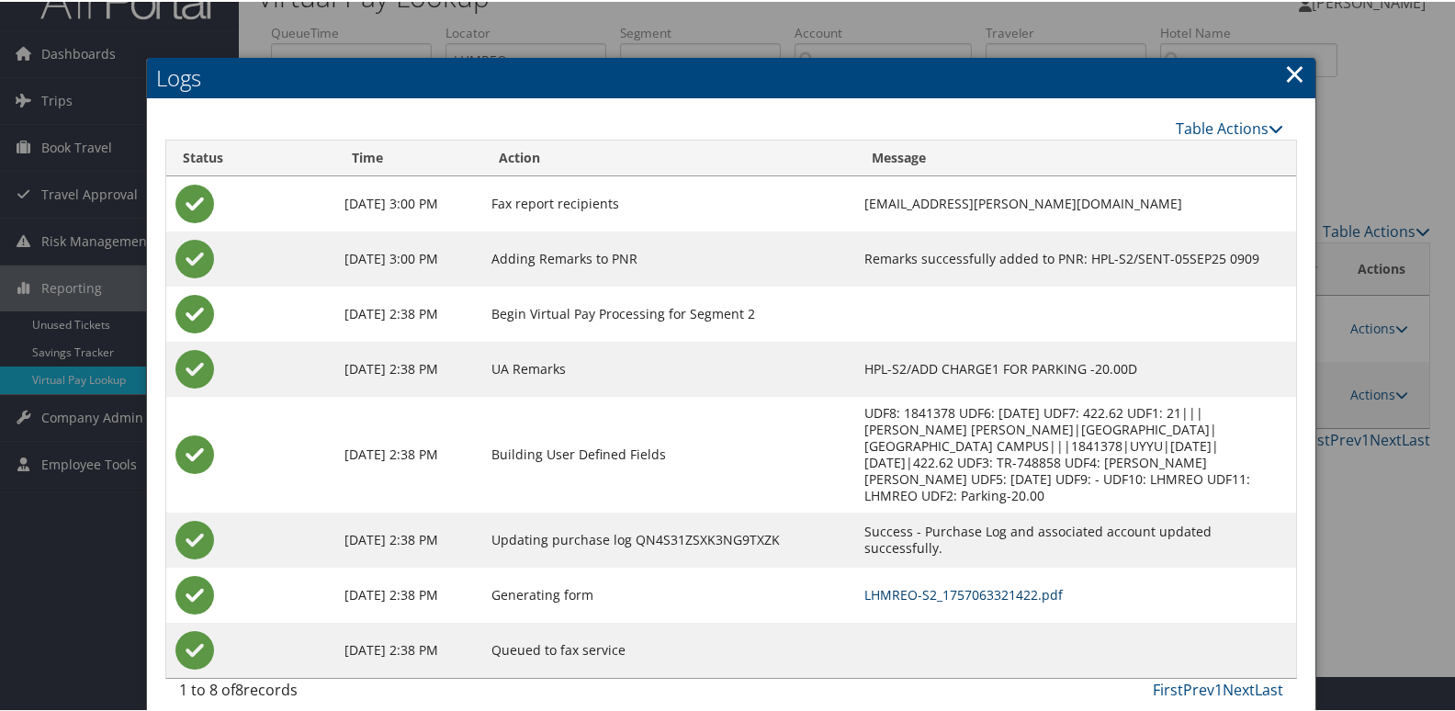
click at [988, 584] on link "LHMREO-S2_1757063321422.pdf" at bounding box center [963, 592] width 198 height 17
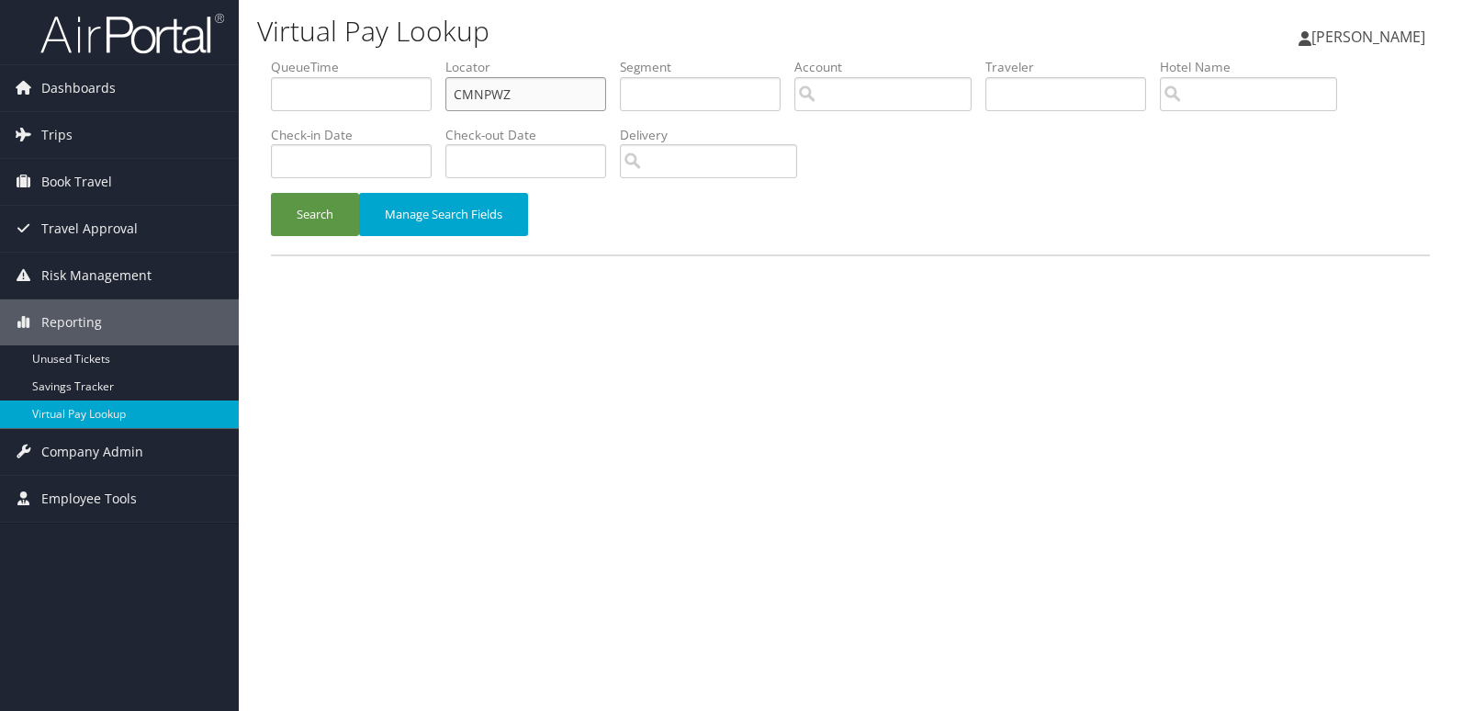
click at [564, 77] on input "CMNPWZ" at bounding box center [525, 94] width 161 height 34
paste input "NCCHTY"
click at [564, 77] on input "NCCHTY" at bounding box center [525, 94] width 161 height 34
type input "NCCHTY"
click at [316, 208] on button "Search" at bounding box center [315, 214] width 88 height 43
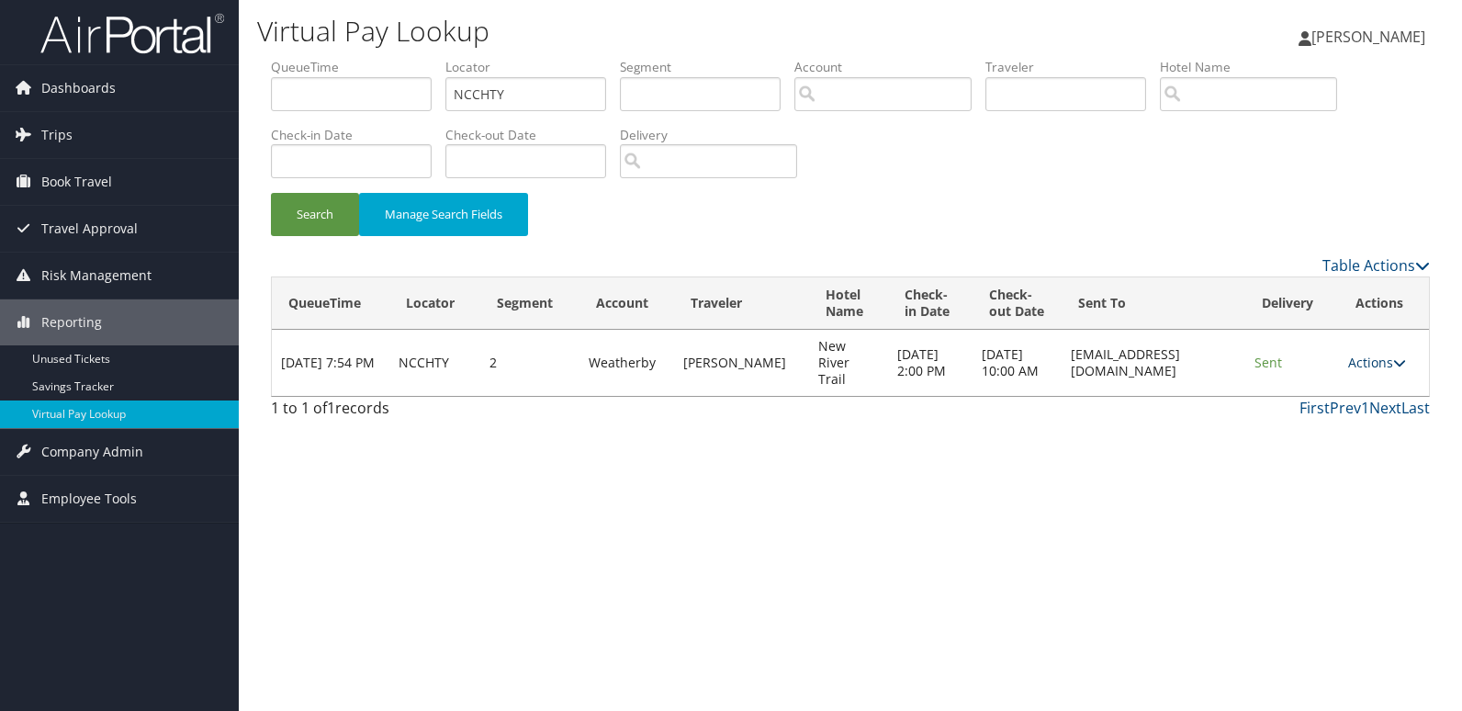
click at [1370, 371] on link "Actions" at bounding box center [1377, 362] width 58 height 17
click at [1361, 434] on link "Logs" at bounding box center [1345, 437] width 116 height 31
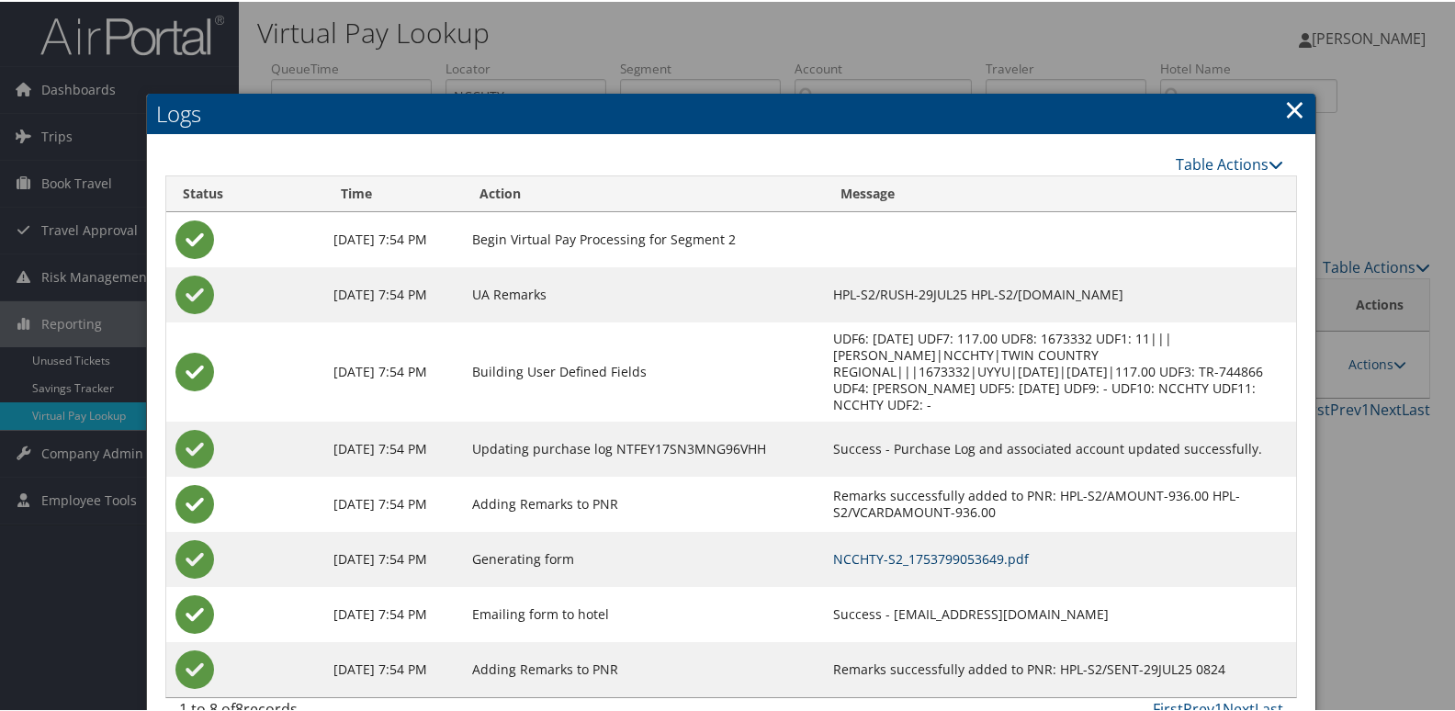
click at [985, 548] on link "NCCHTY-S2_1753799053649.pdf" at bounding box center [931, 556] width 196 height 17
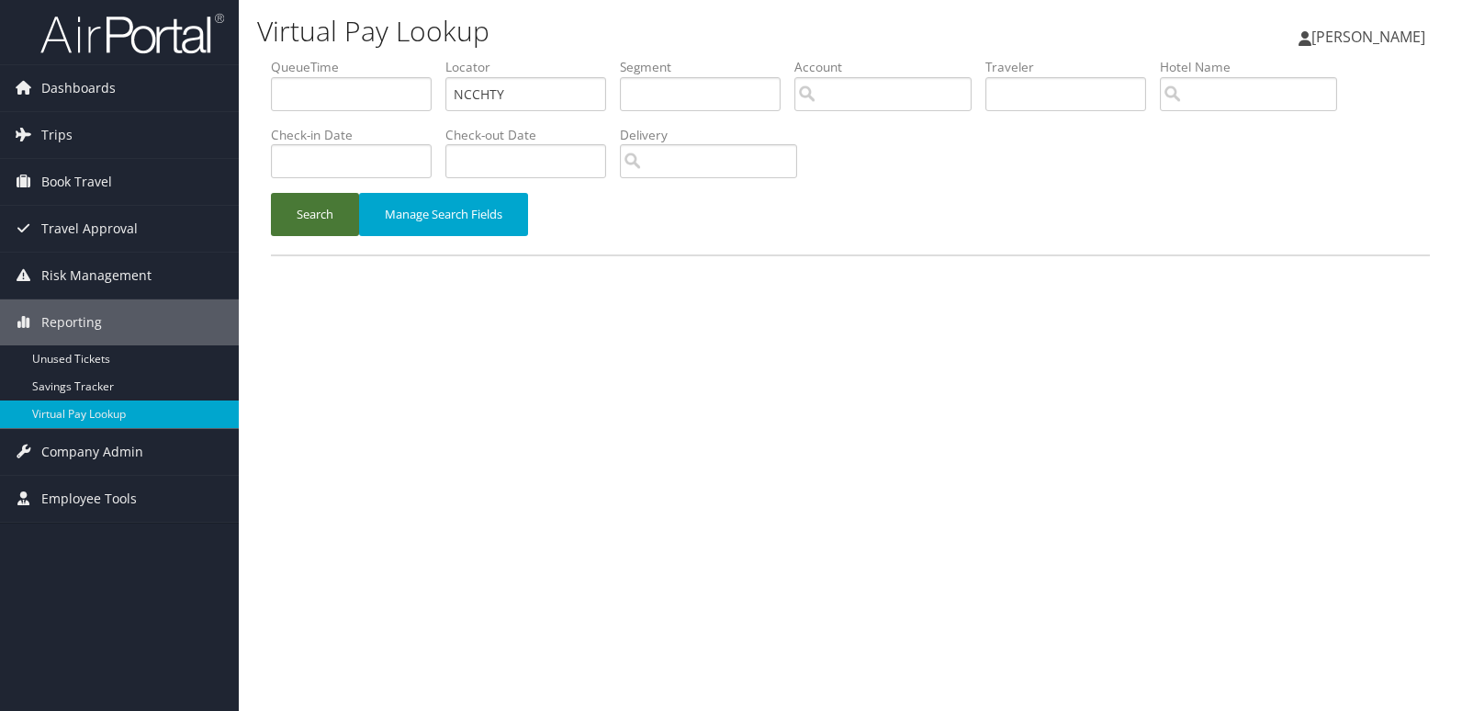
click at [334, 216] on button "Search" at bounding box center [315, 214] width 88 height 43
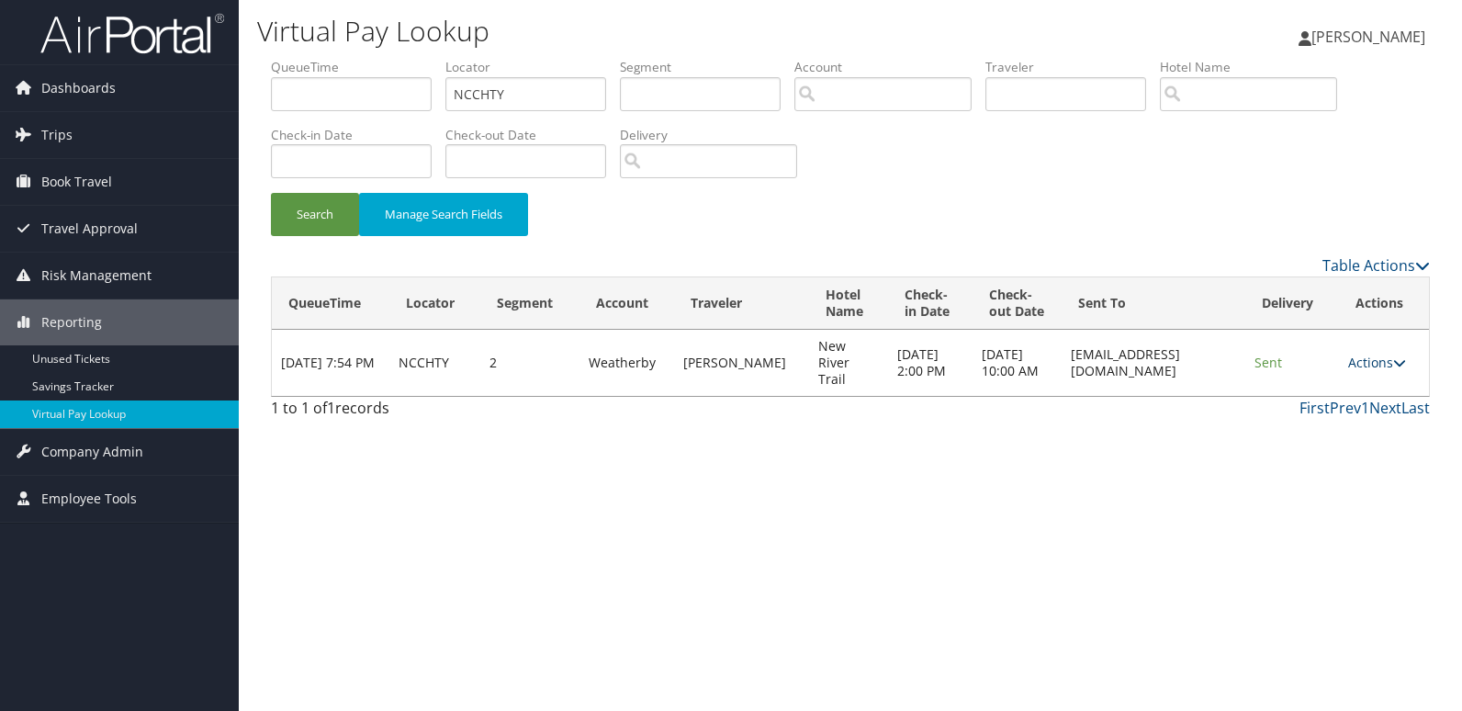
click at [1370, 371] on link "Actions" at bounding box center [1377, 362] width 58 height 17
click at [1342, 433] on link "Logs" at bounding box center [1345, 437] width 116 height 31
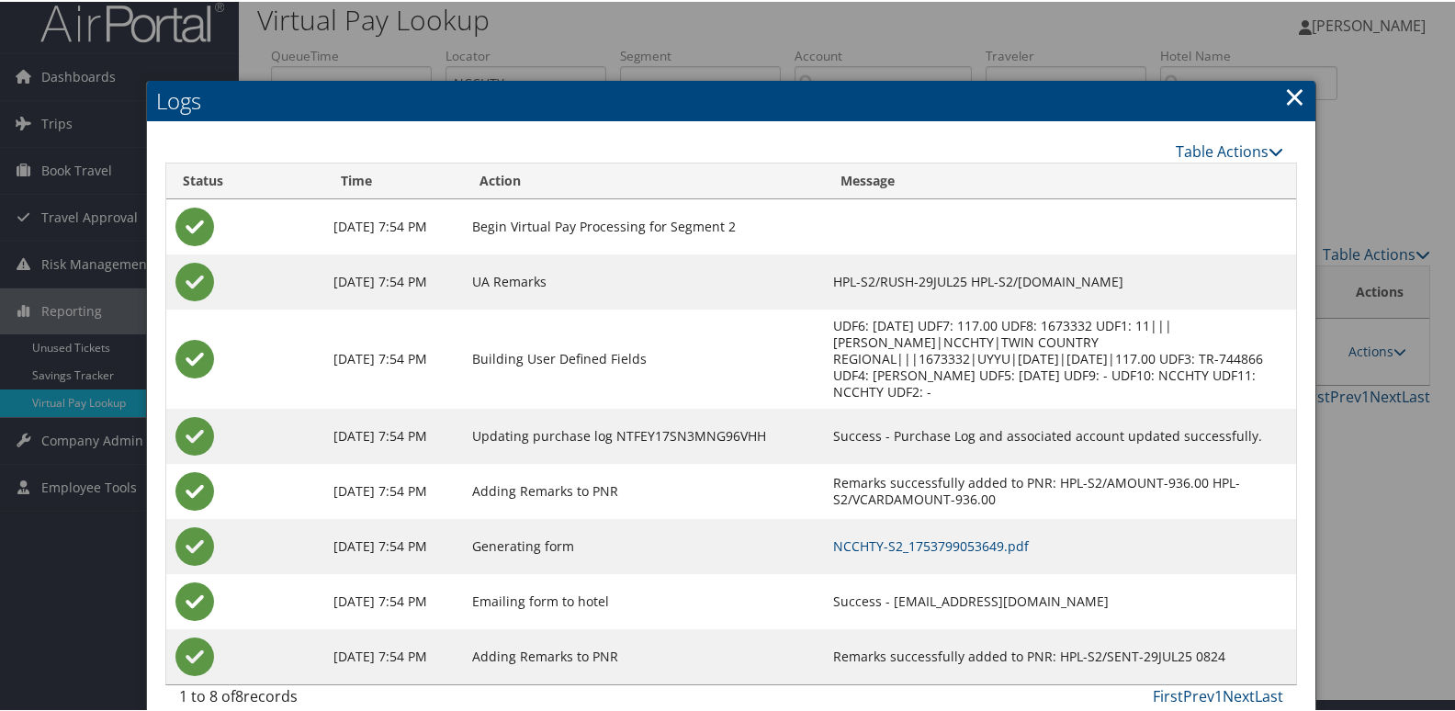
scroll to position [19, 0]
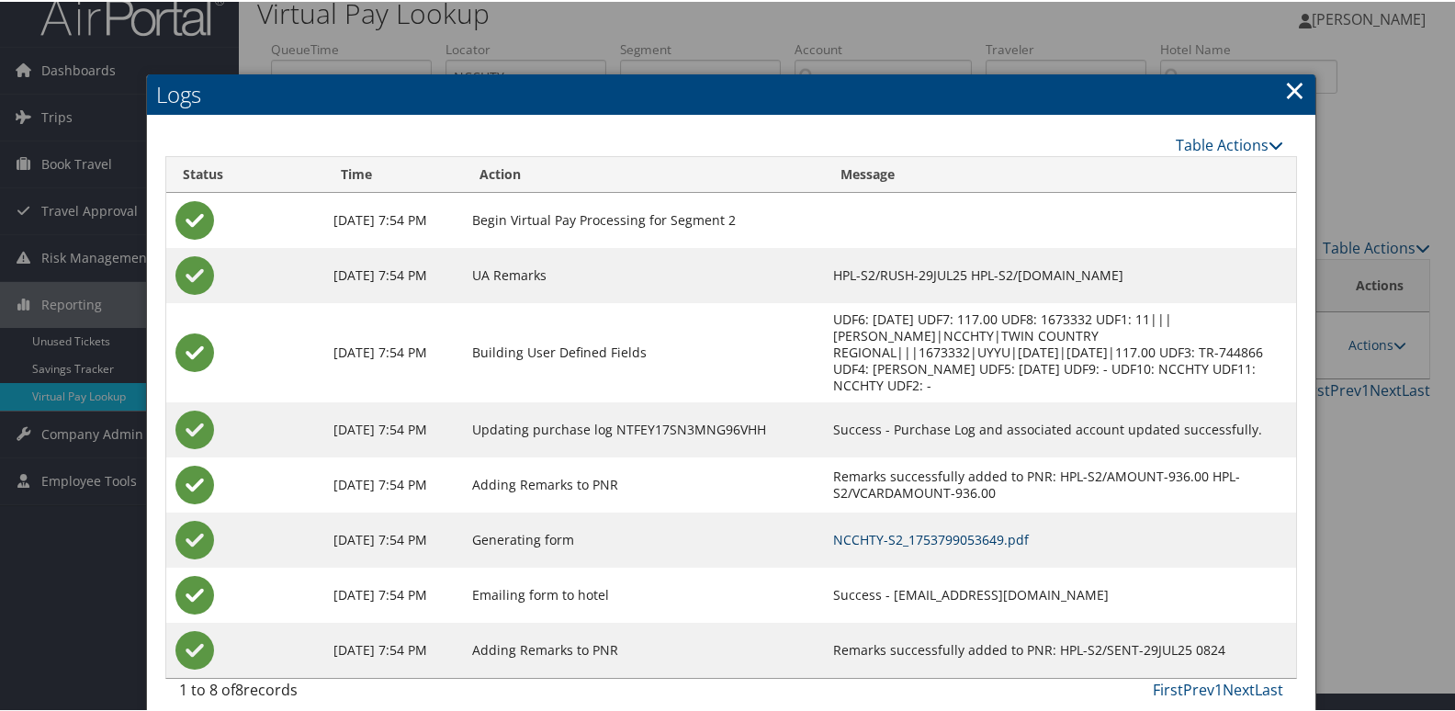
click at [986, 529] on link "NCCHTY-S2_1753799053649.pdf" at bounding box center [931, 537] width 196 height 17
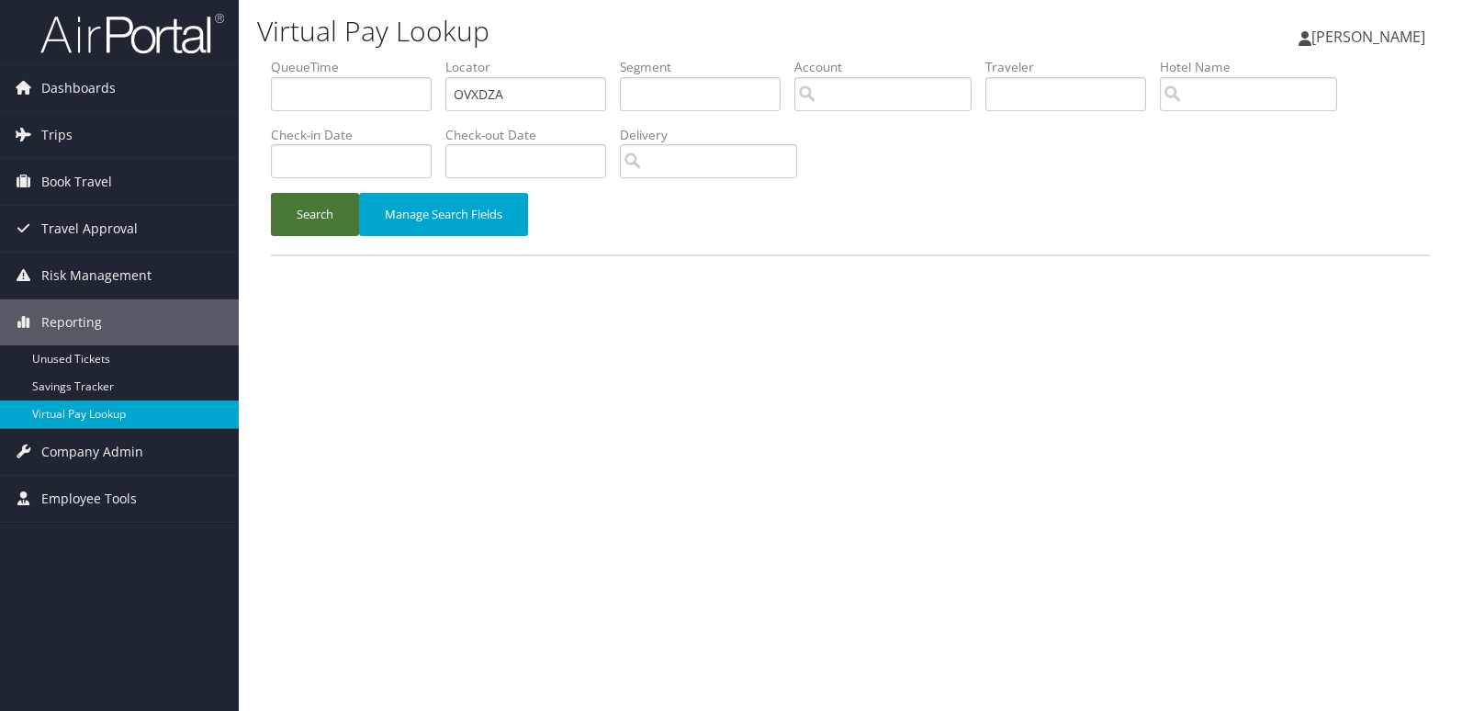
click at [321, 216] on button "Search" at bounding box center [315, 214] width 88 height 43
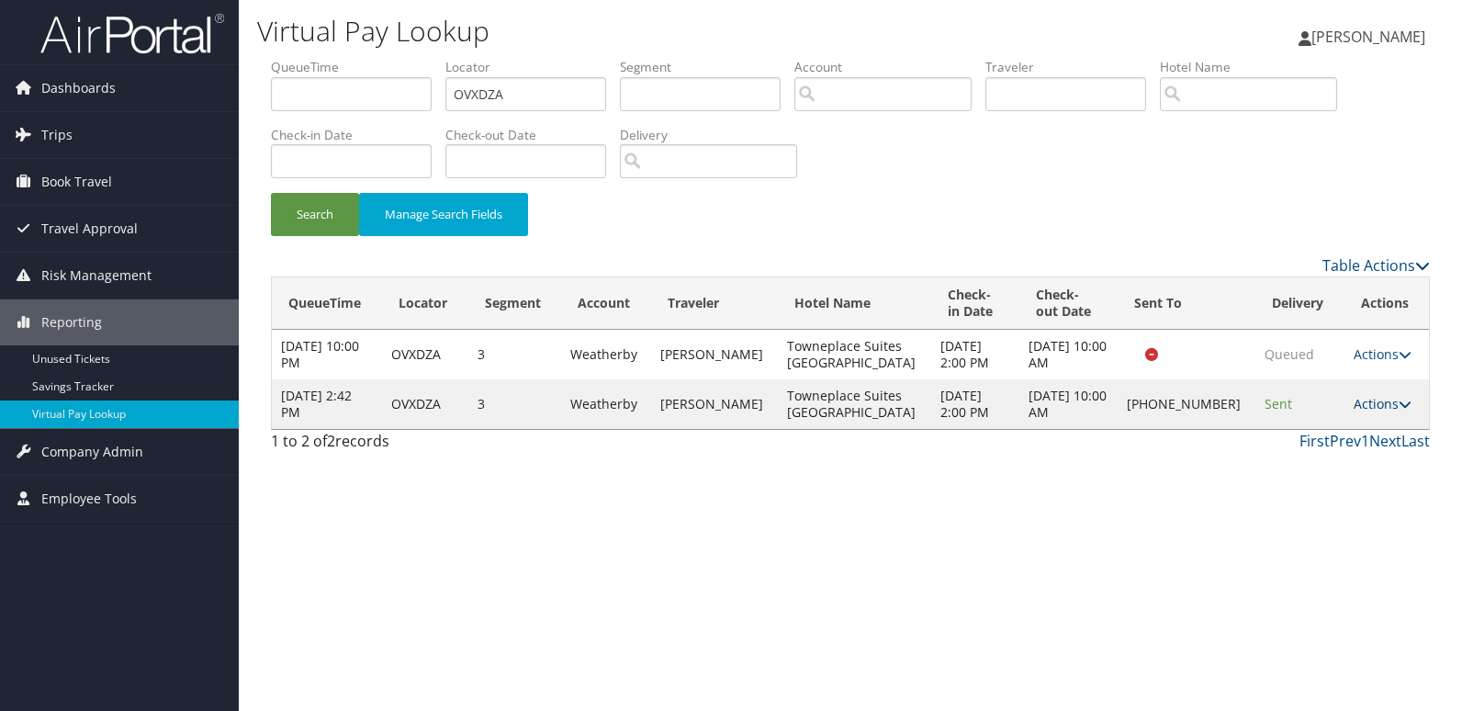
click at [1366, 399] on link "Actions" at bounding box center [1383, 403] width 58 height 17
click at [1343, 449] on link "Logs" at bounding box center [1319, 461] width 157 height 31
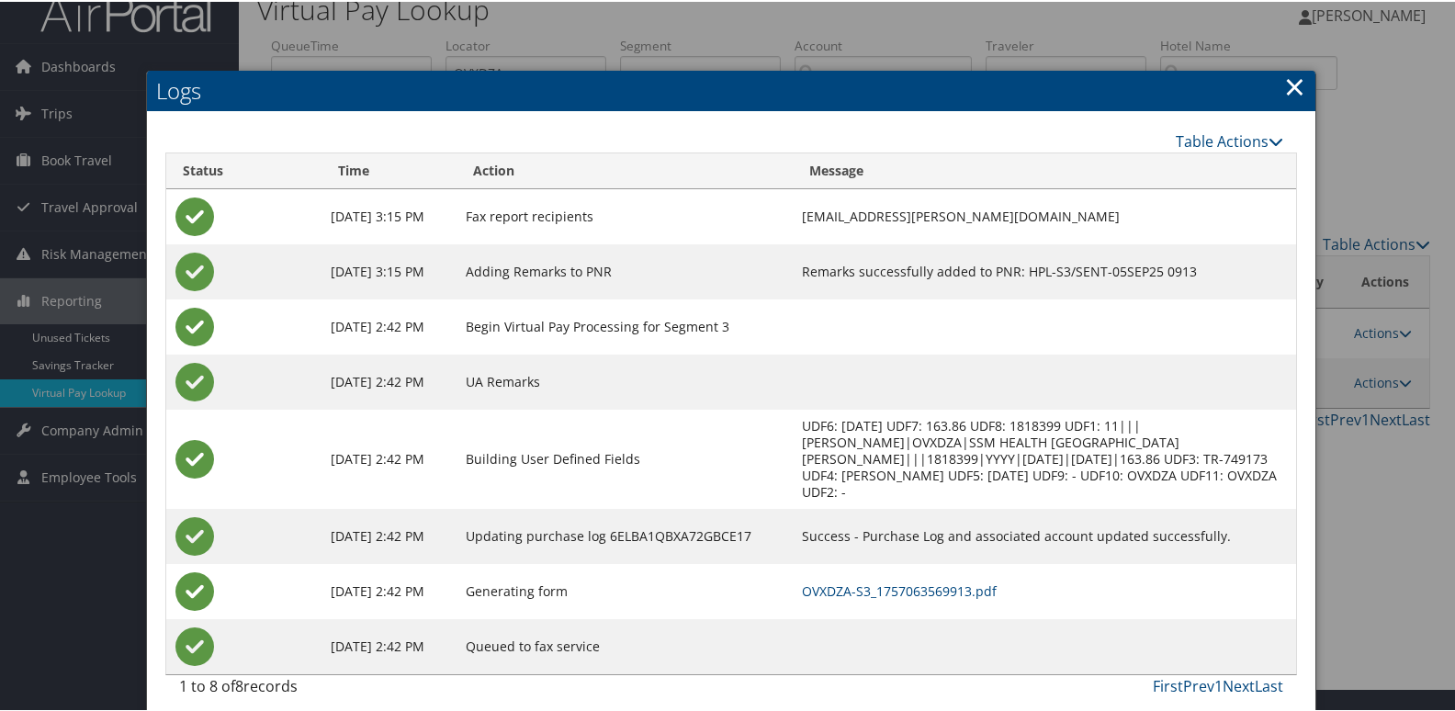
scroll to position [36, 0]
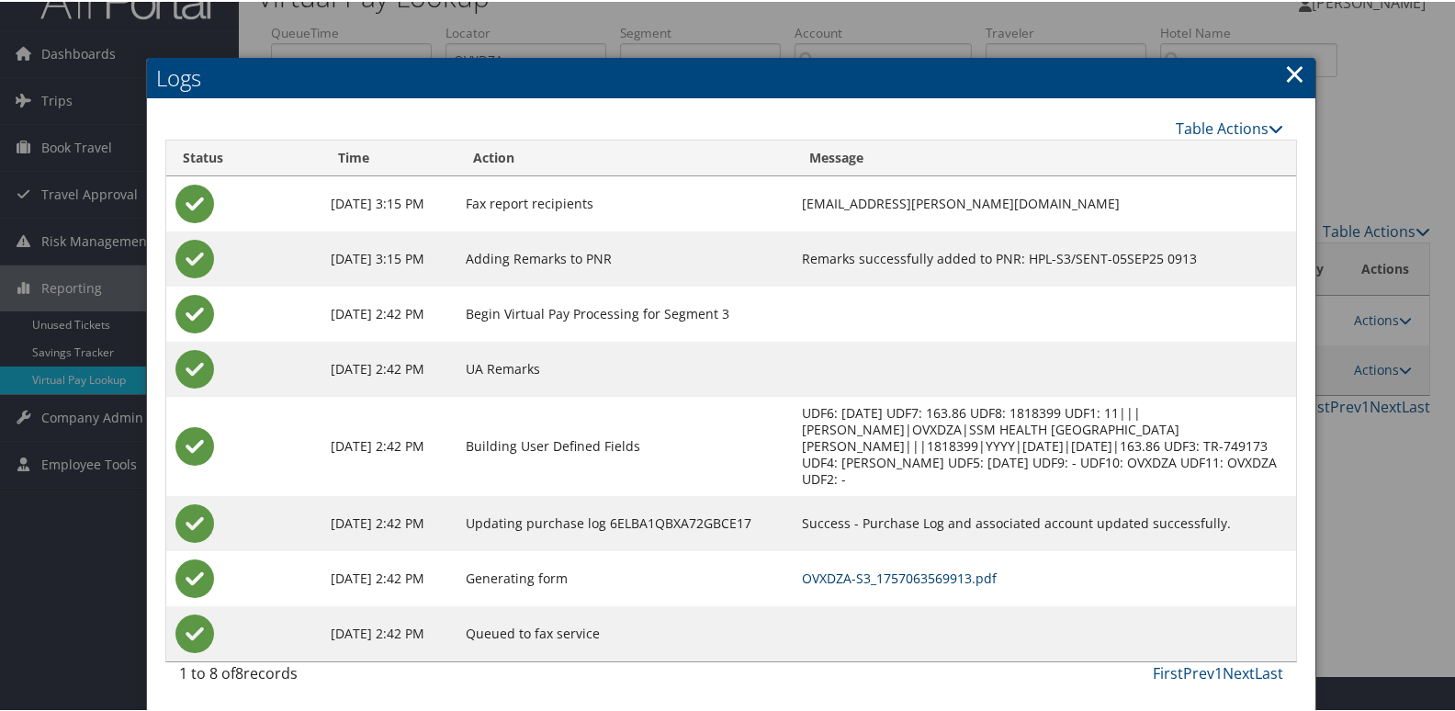
click at [978, 578] on link "OVXDZA-S3_1757063569913.pdf" at bounding box center [899, 576] width 195 height 17
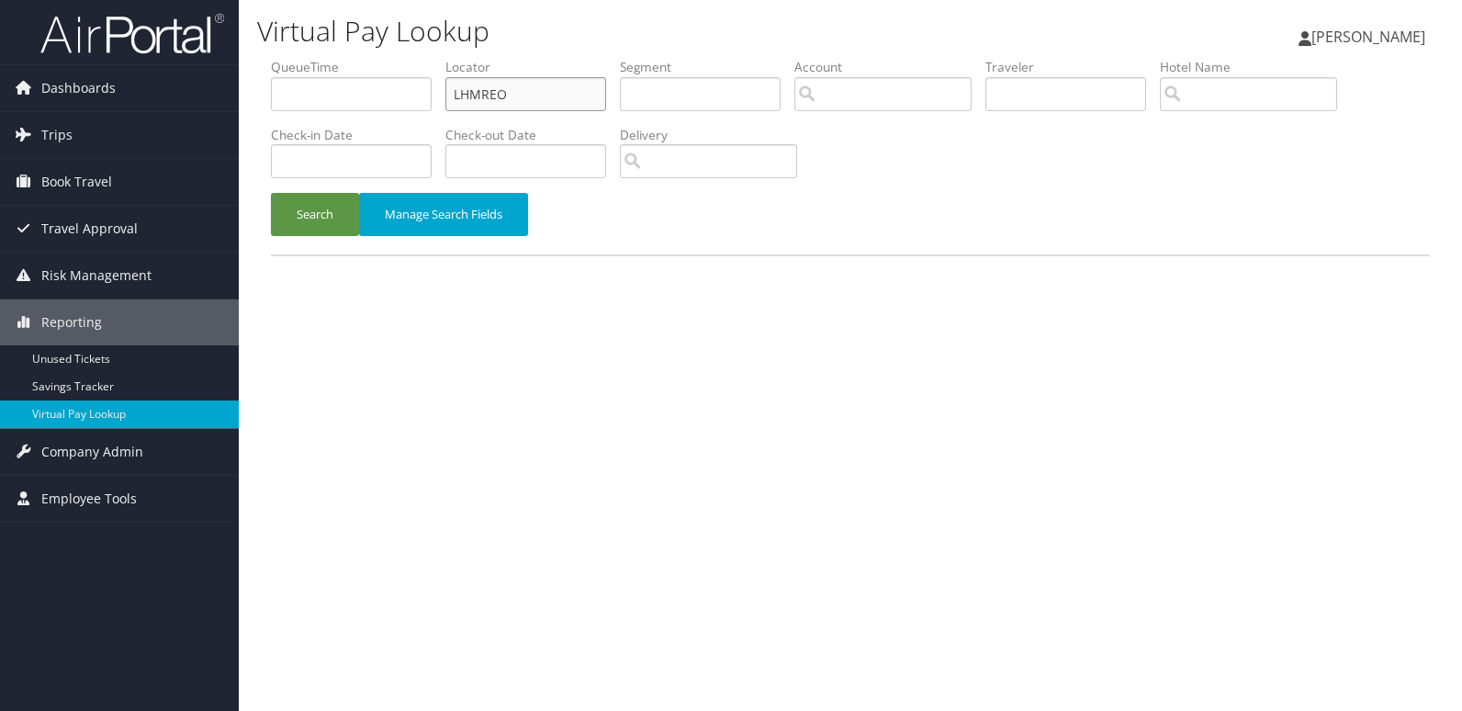
click at [565, 106] on input "LHMREO" at bounding box center [525, 94] width 161 height 34
paste input "KGEDCD"
type input "KGEDCD"
click at [332, 222] on button "Search" at bounding box center [315, 214] width 88 height 43
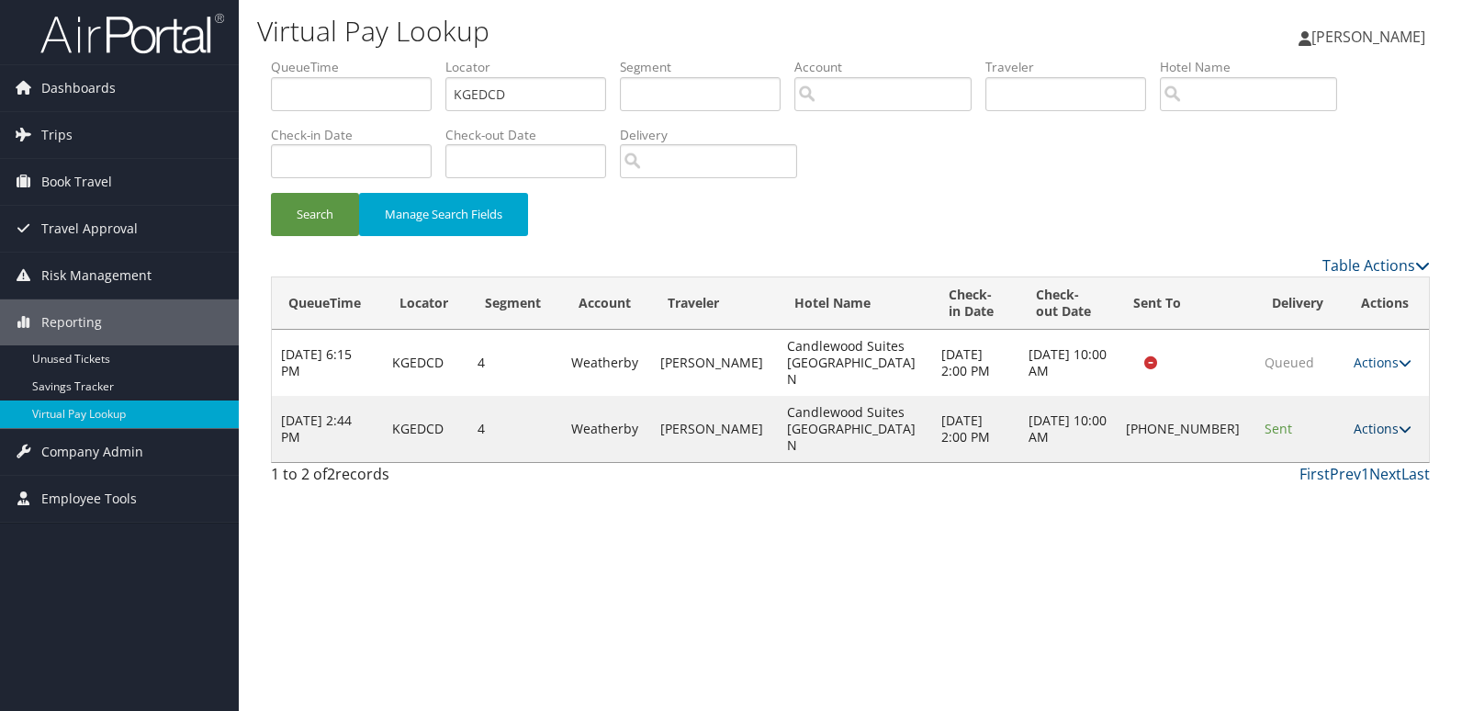
click at [1375, 420] on link "Actions" at bounding box center [1383, 428] width 58 height 17
click at [1314, 452] on link "Logs" at bounding box center [1320, 461] width 157 height 31
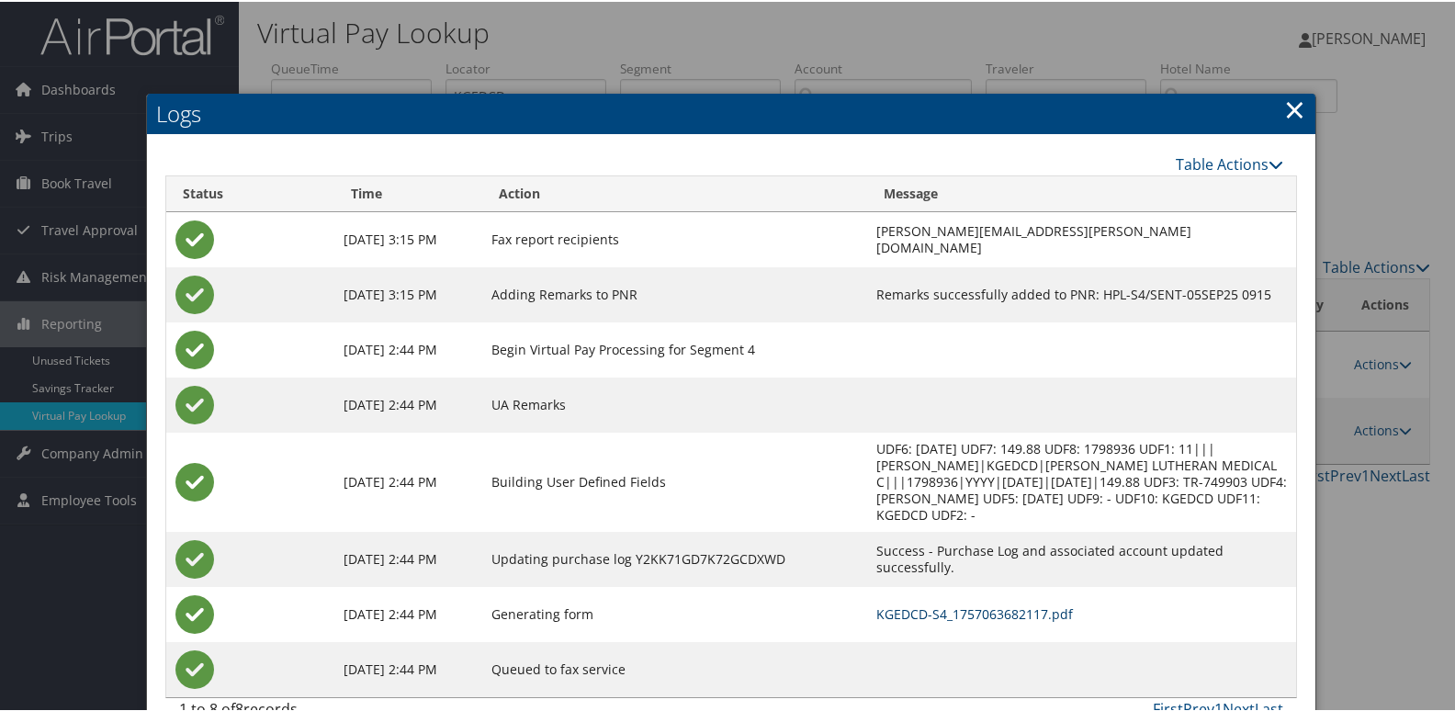
click at [924, 603] on link "KGEDCD-S4_1757063682117.pdf" at bounding box center [974, 611] width 197 height 17
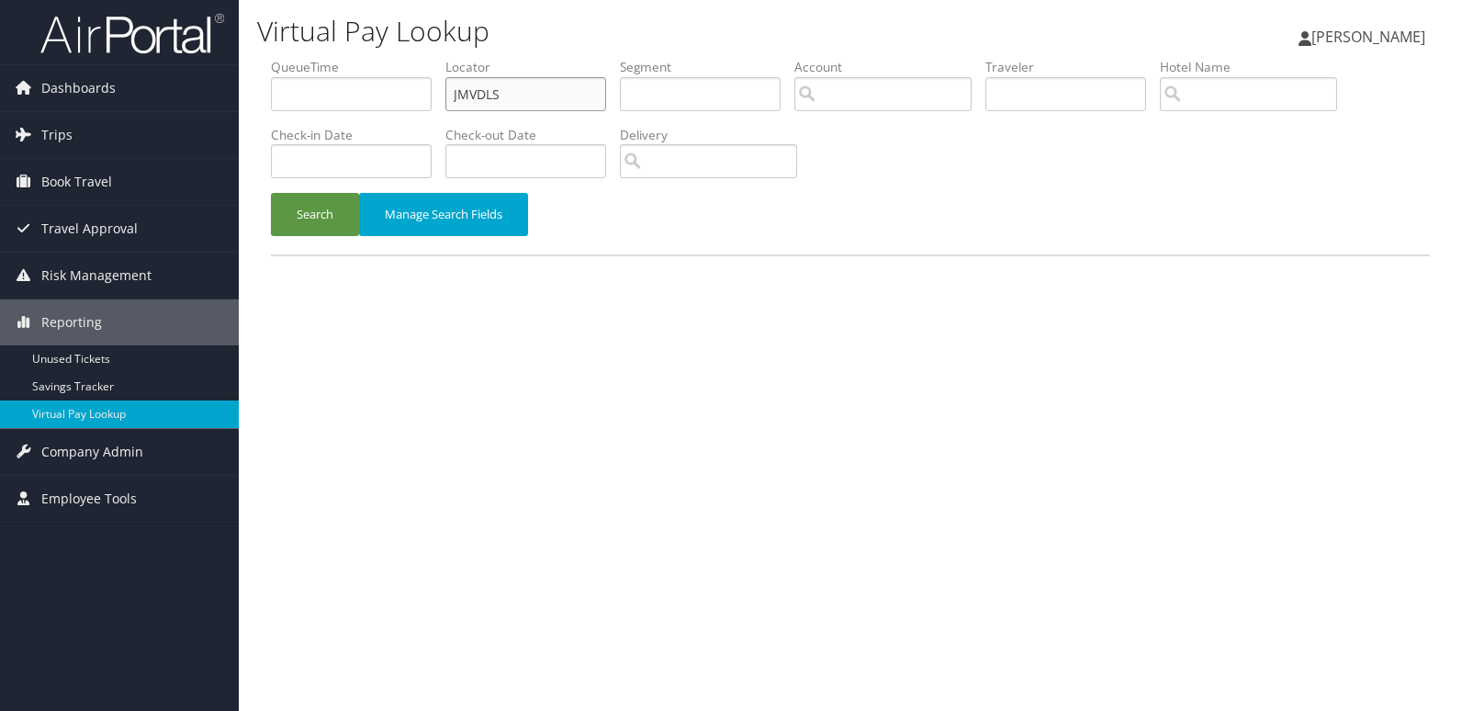
click at [517, 83] on input "JMVDLS" at bounding box center [525, 94] width 161 height 34
paste input "CKSJTZ"
click at [517, 83] on input "CKSJTZ" at bounding box center [525, 94] width 161 height 34
type input "CKSJTZ"
click at [318, 210] on button "Search" at bounding box center [315, 214] width 88 height 43
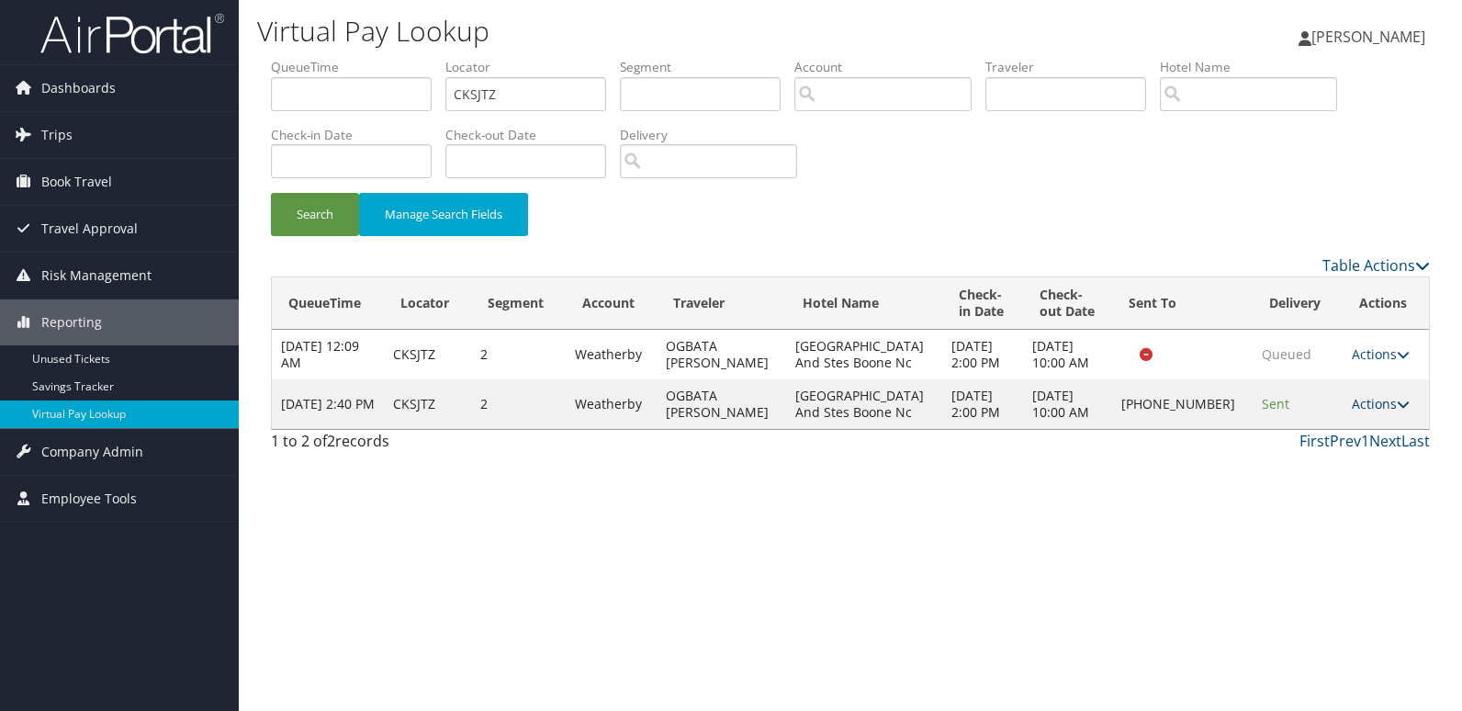
click at [1372, 412] on link "Actions" at bounding box center [1381, 403] width 58 height 17
click at [1338, 475] on link "Logs" at bounding box center [1318, 470] width 157 height 31
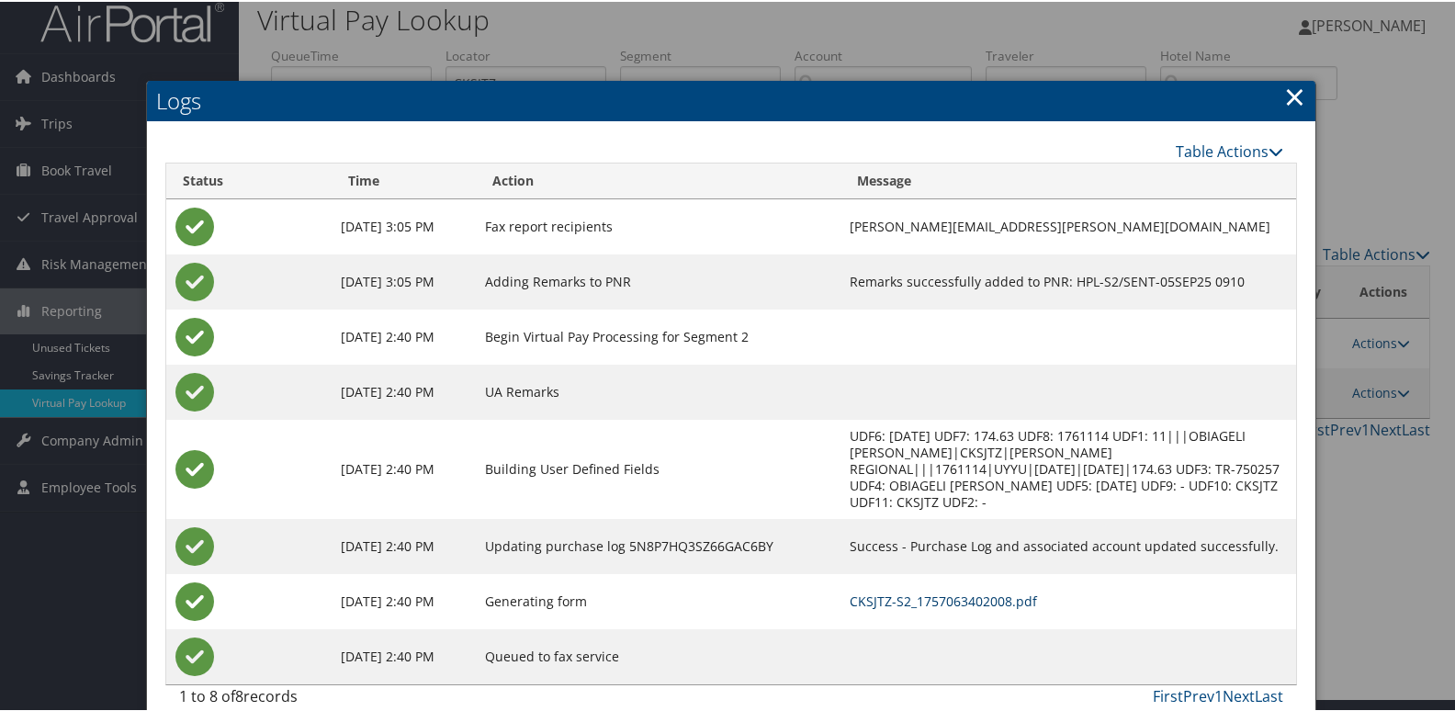
scroll to position [19, 0]
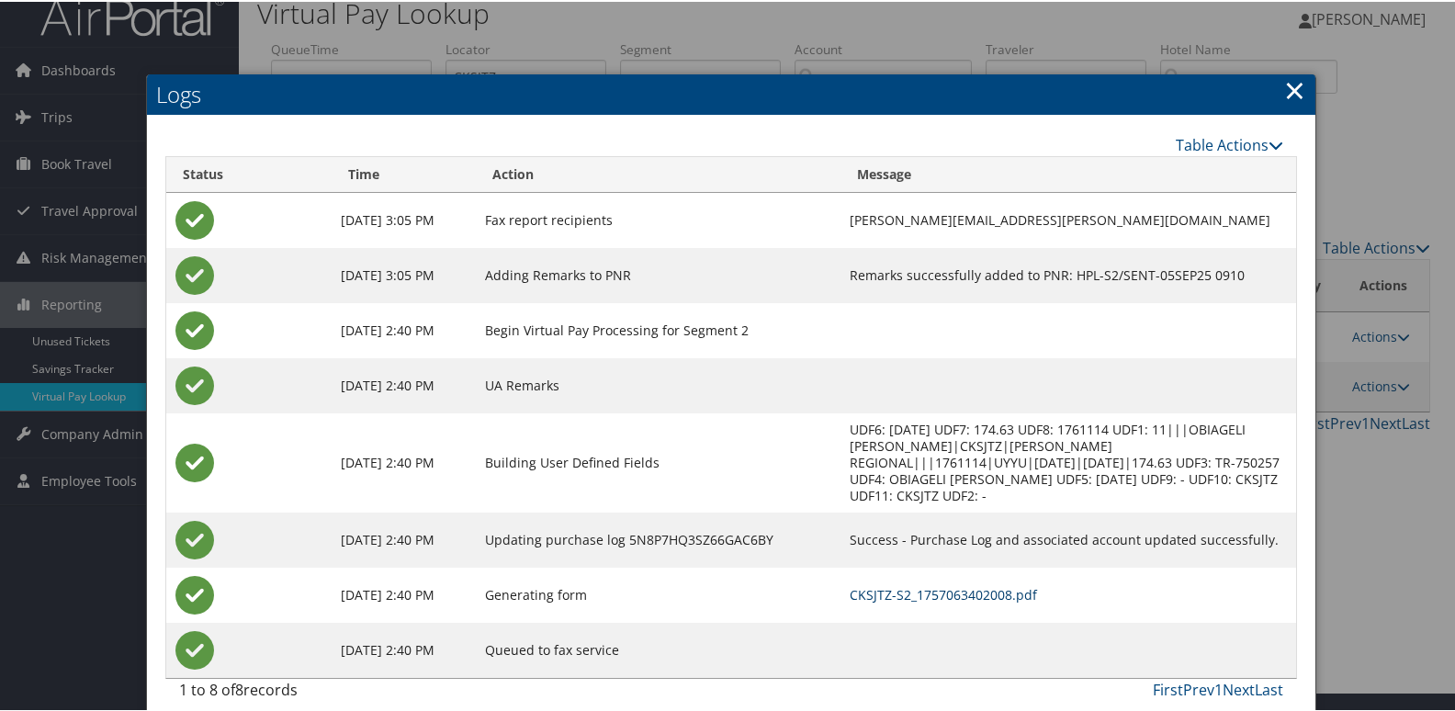
click at [955, 584] on link "CKSJTZ-S2_1757063402008.pdf" at bounding box center [943, 592] width 187 height 17
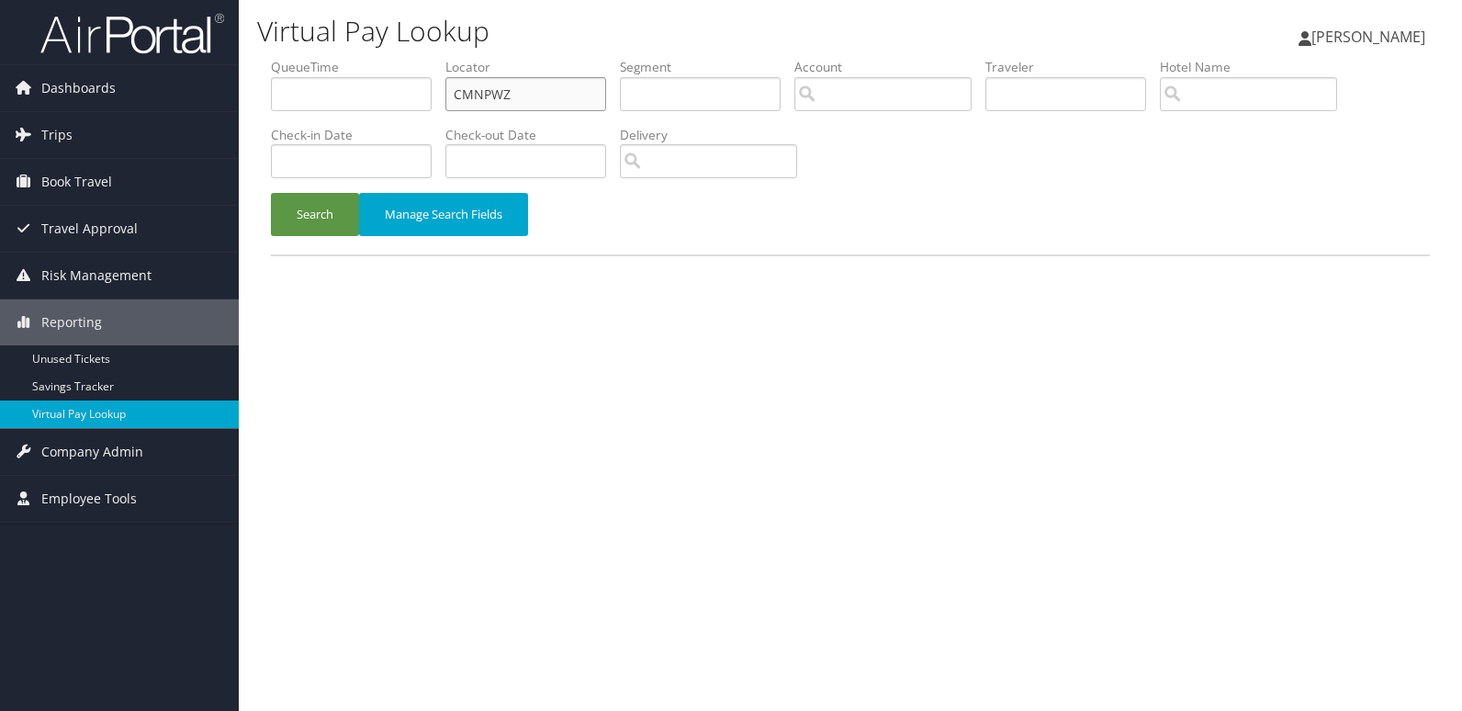
paste input "GZVRBW"
click at [559, 93] on input "CMNPWZGZVRBW" at bounding box center [525, 94] width 161 height 34
paste input "GZVRBW"
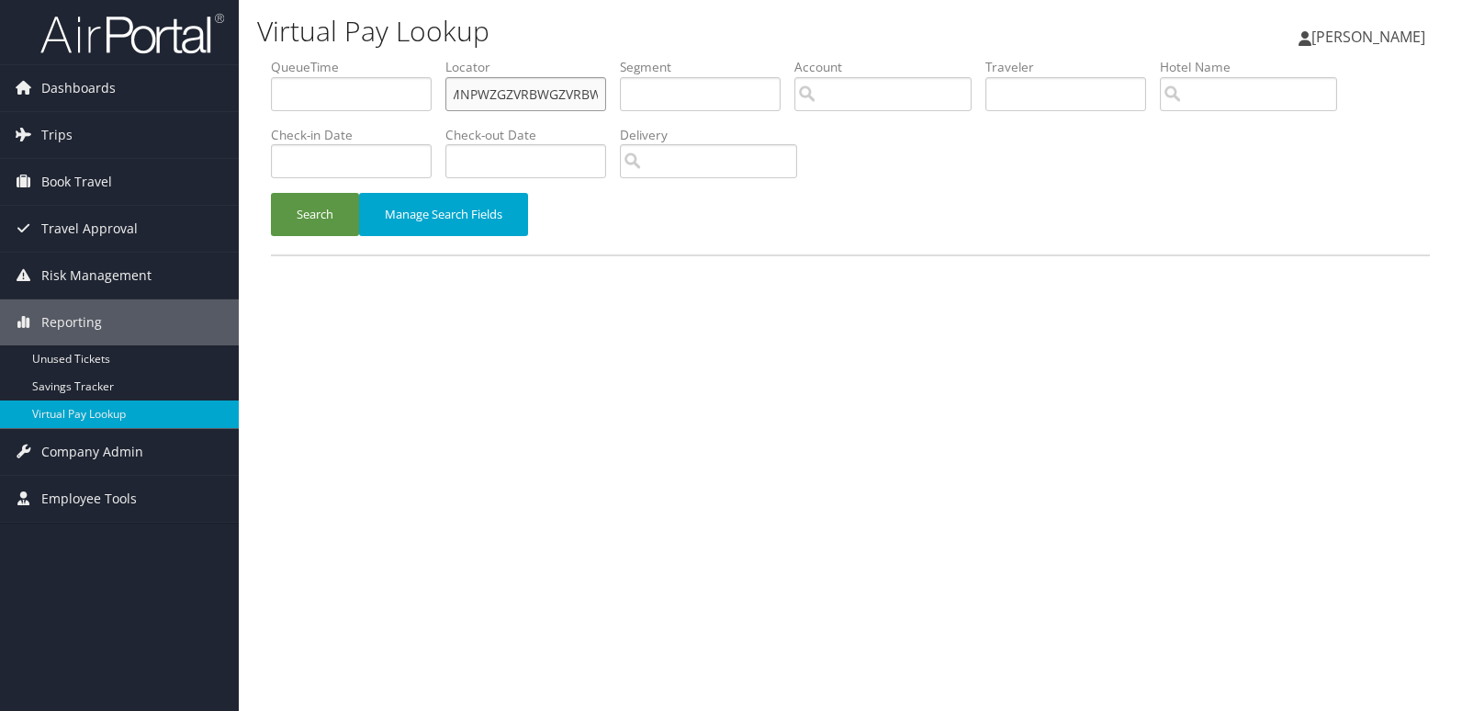
click at [559, 93] on input "CMNPWZGZVRBWGZVRBW" at bounding box center [525, 94] width 161 height 34
paste input "text"
type input "GZVRBW"
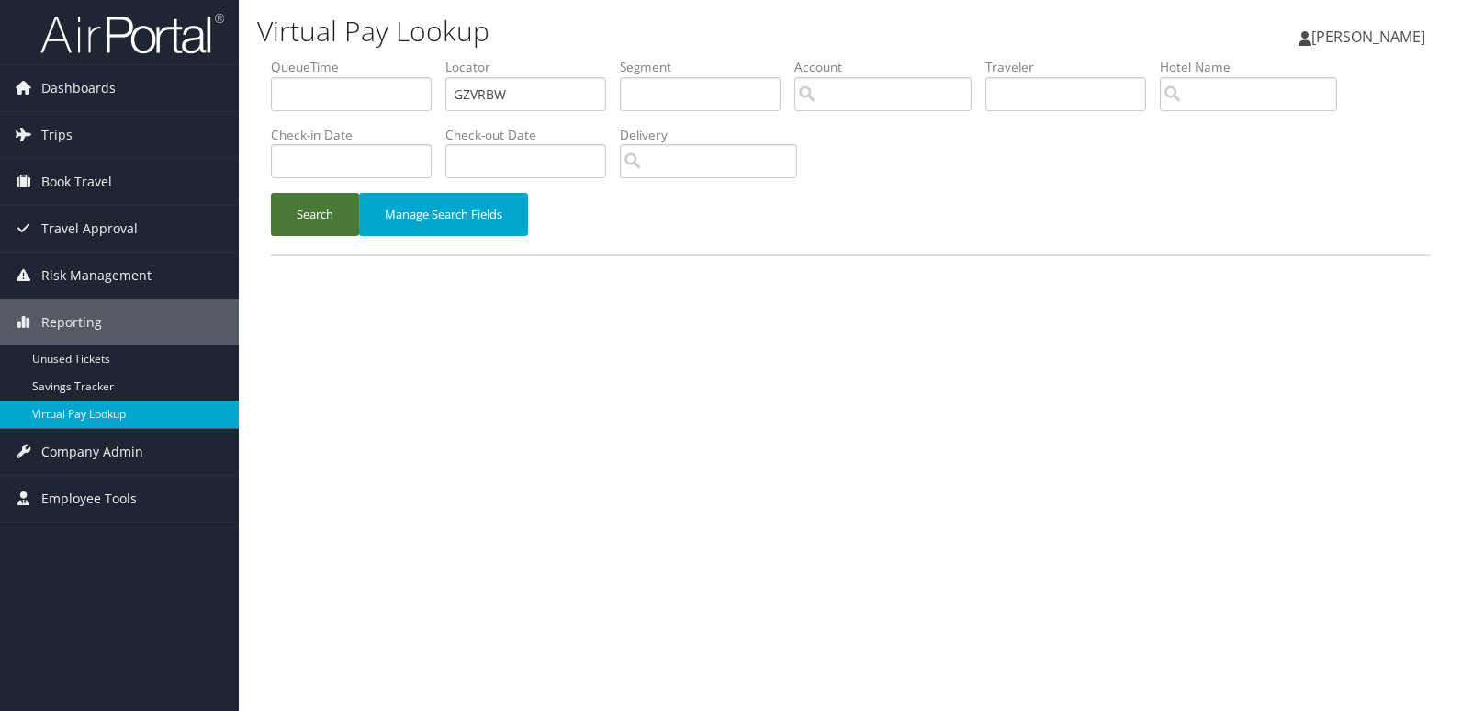
click at [327, 220] on button "Search" at bounding box center [315, 214] width 88 height 43
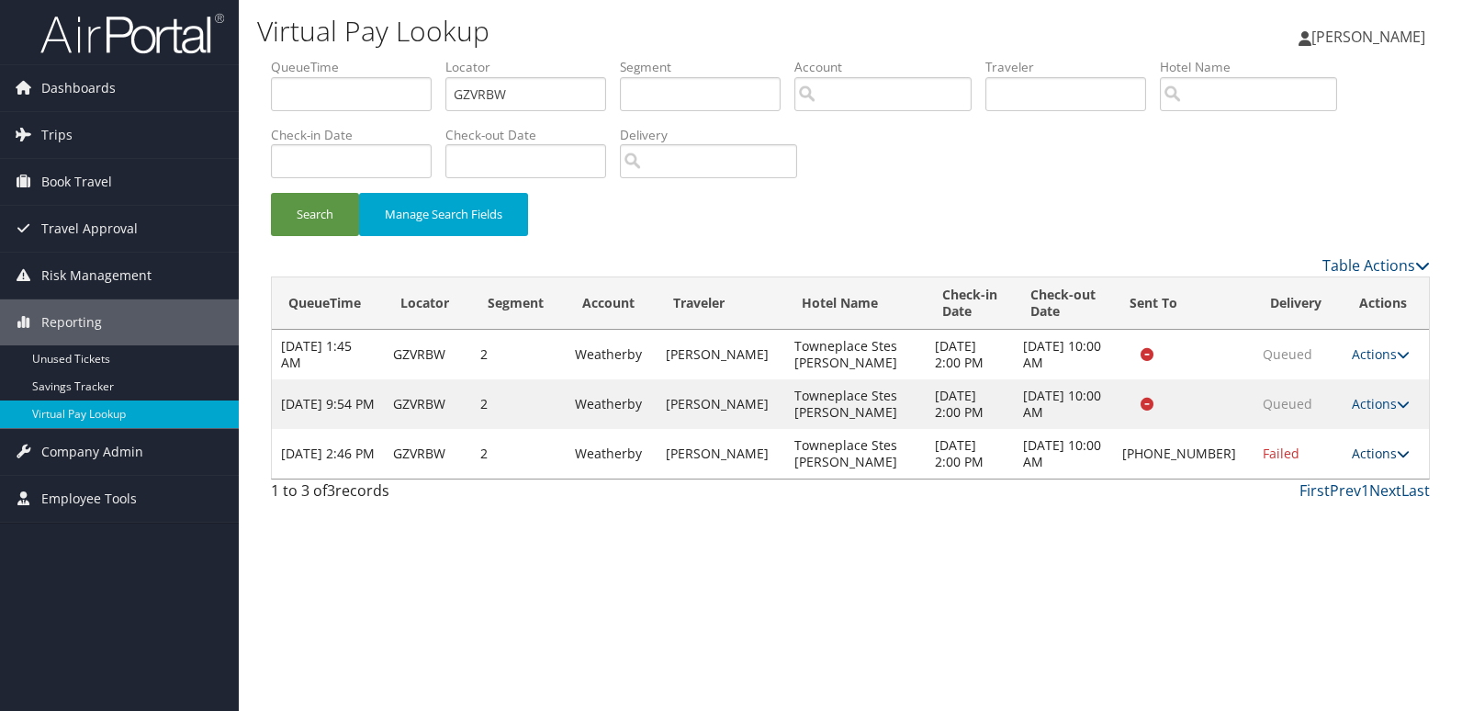
click at [1383, 456] on link "Actions" at bounding box center [1381, 453] width 58 height 17
click at [1333, 505] on link "Logs" at bounding box center [1319, 511] width 157 height 31
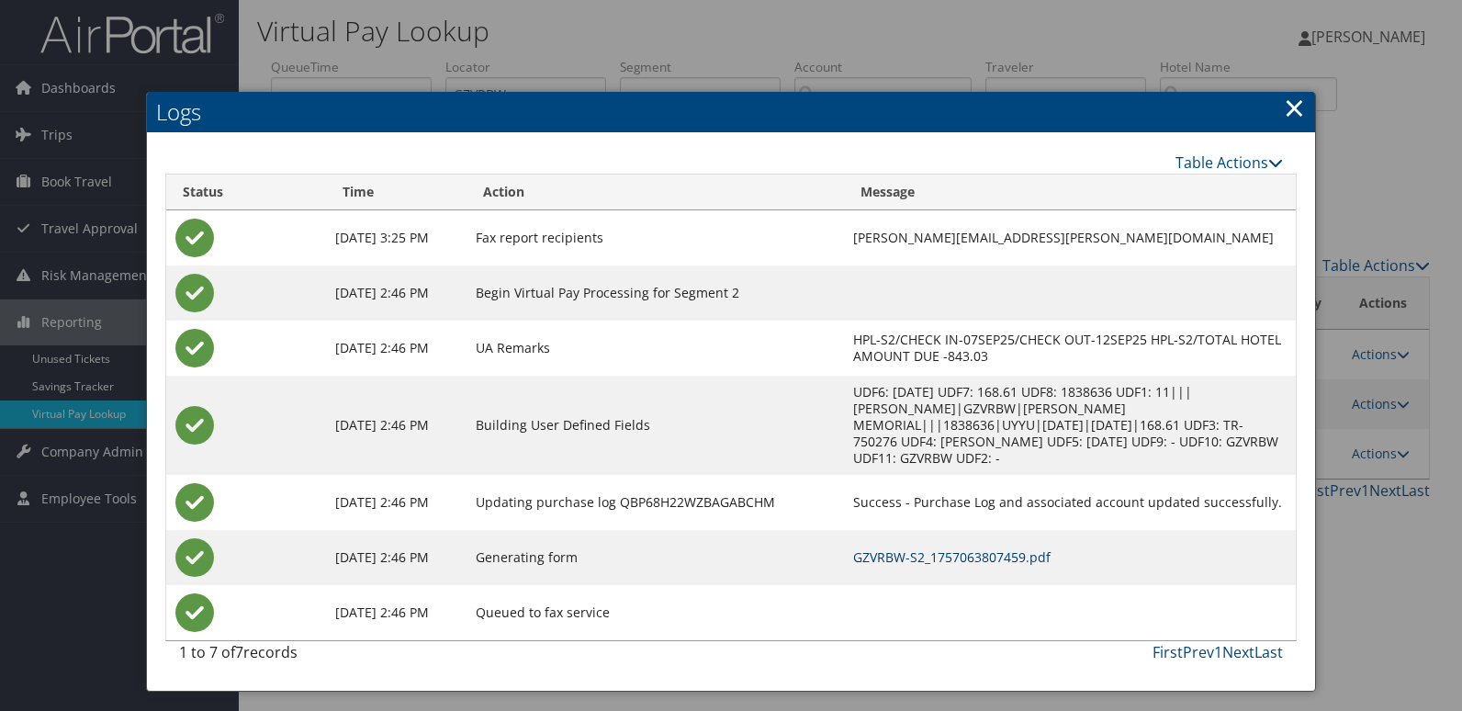
click at [967, 548] on link "GZVRBW-S2_1757063807459.pdf" at bounding box center [951, 556] width 197 height 17
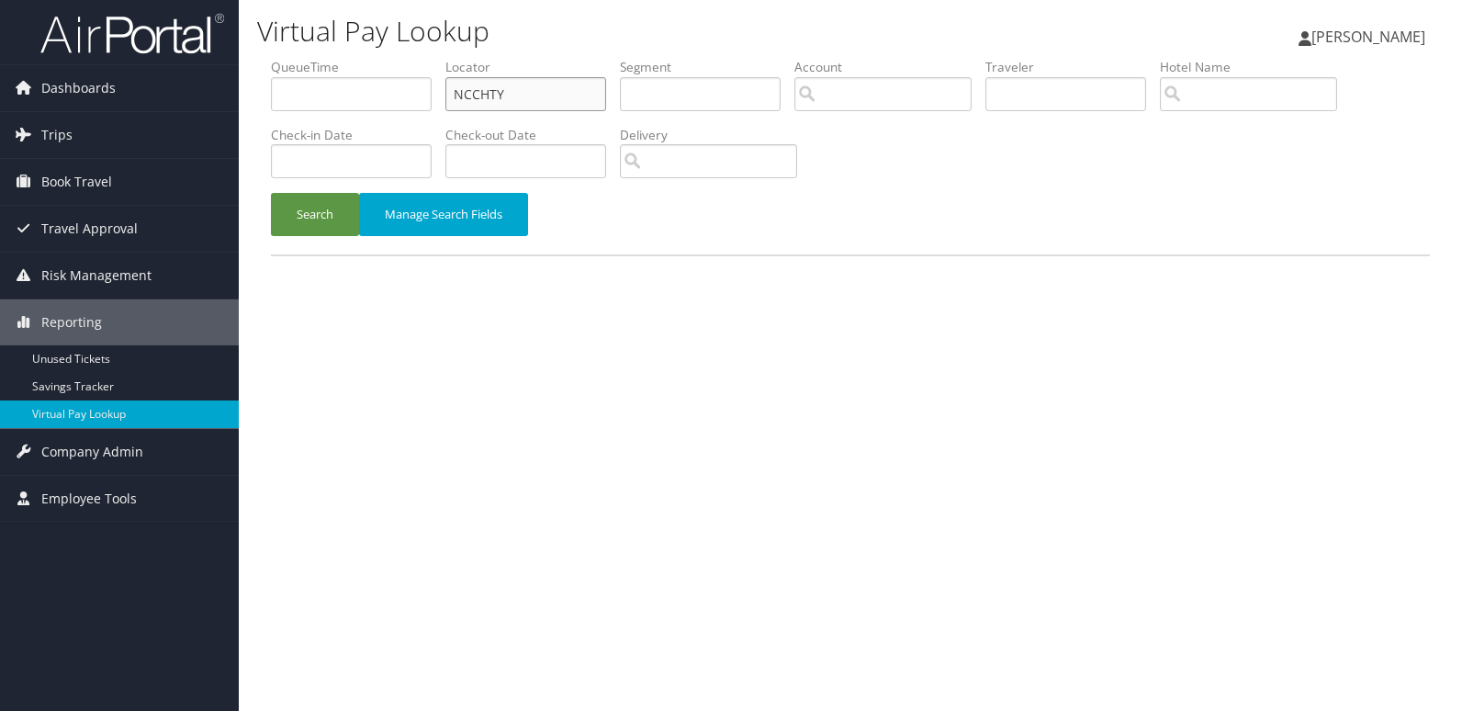
click at [428, 58] on ul "QueueTime Locator NCCHTY Segment Account Traveler Hotel Name Check-in Date Chec…" at bounding box center [850, 58] width 1159 height 0
paste input "JPCQWC"
type input "JPCQWC"
click at [324, 208] on button "Search" at bounding box center [315, 214] width 88 height 43
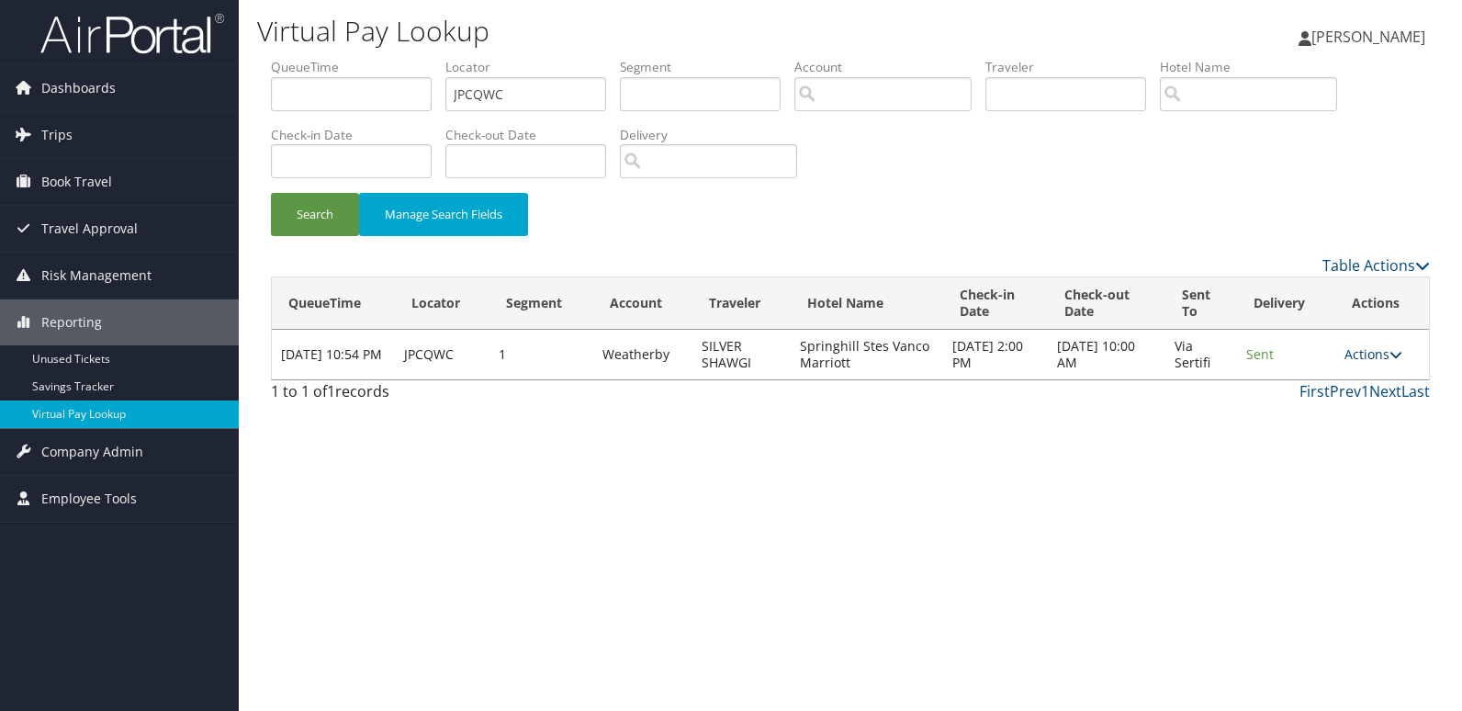
click at [1379, 345] on link "Actions" at bounding box center [1374, 353] width 58 height 17
drag, startPoint x: 1379, startPoint y: 345, endPoint x: 1341, endPoint y: 395, distance: 62.3
click at [1341, 395] on link "Resend" at bounding box center [1341, 381] width 116 height 31
click at [1385, 360] on link "Actions" at bounding box center [1374, 353] width 58 height 17
click at [1350, 424] on link "Logs" at bounding box center [1341, 412] width 116 height 31
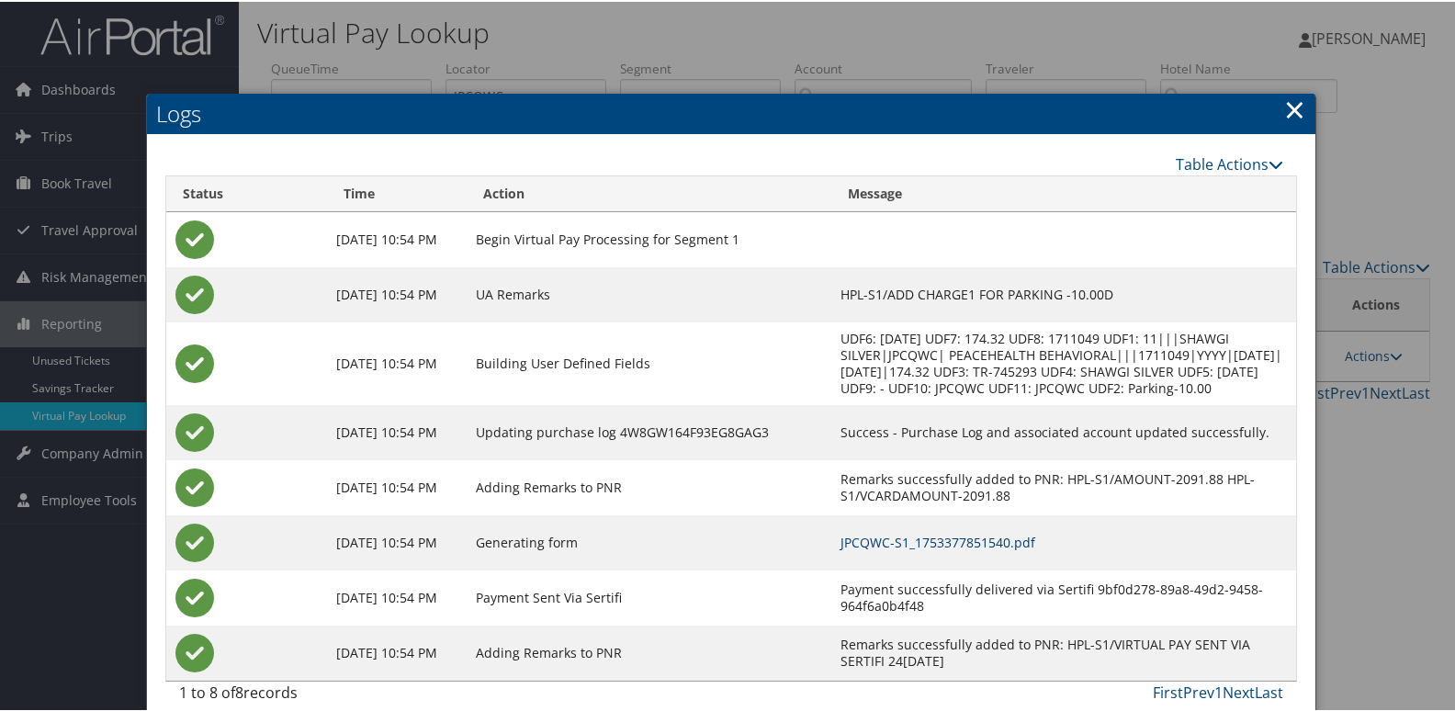
click at [975, 544] on link "JPCQWC-S1_1753377851540.pdf" at bounding box center [937, 540] width 195 height 17
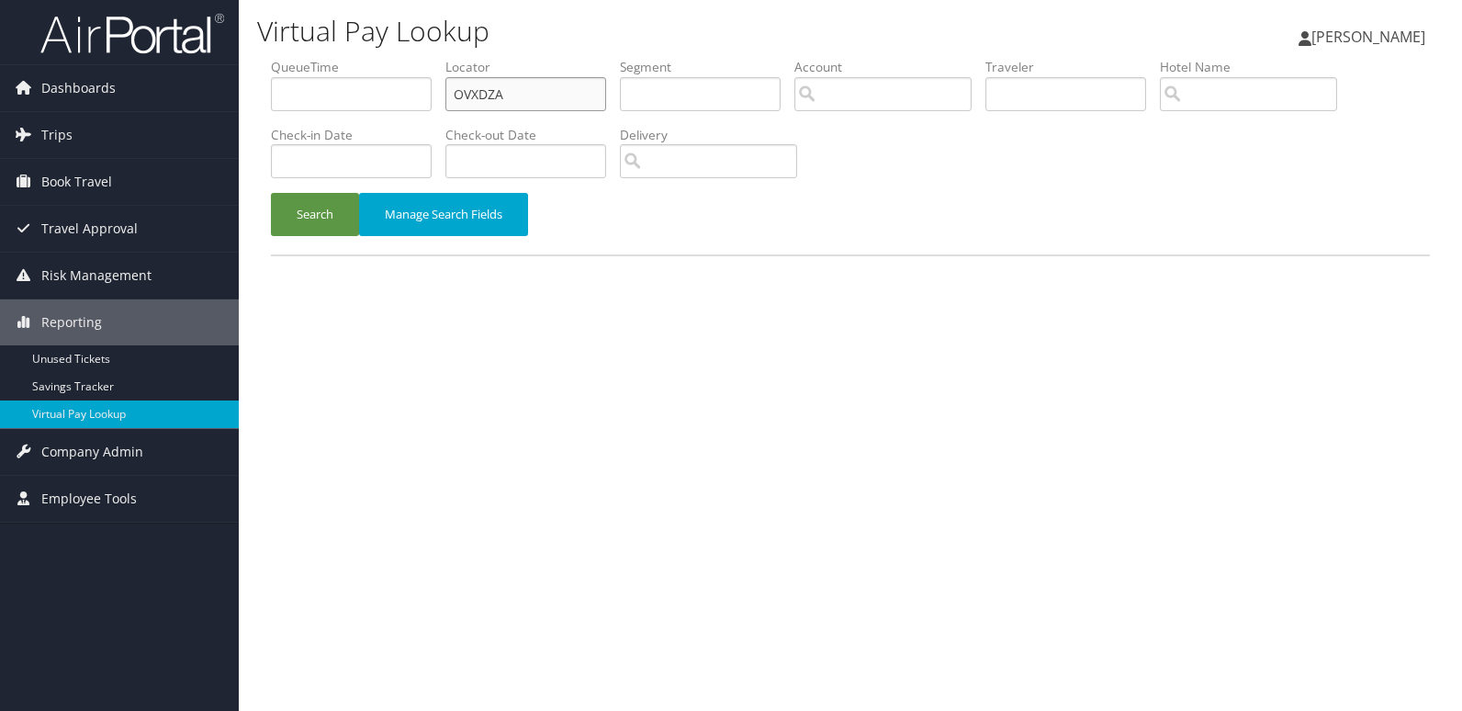
drag, startPoint x: 0, startPoint y: 0, endPoint x: 362, endPoint y: 100, distance: 375.4
click at [417, 58] on ul "QueueTime Locator OVXDZA Segment Account Traveler Hotel Name Check-in Date Chec…" at bounding box center [850, 58] width 1159 height 0
paste input "NSBTSC"
type input "NSBTSC"
click at [321, 219] on button "Search" at bounding box center [315, 214] width 88 height 43
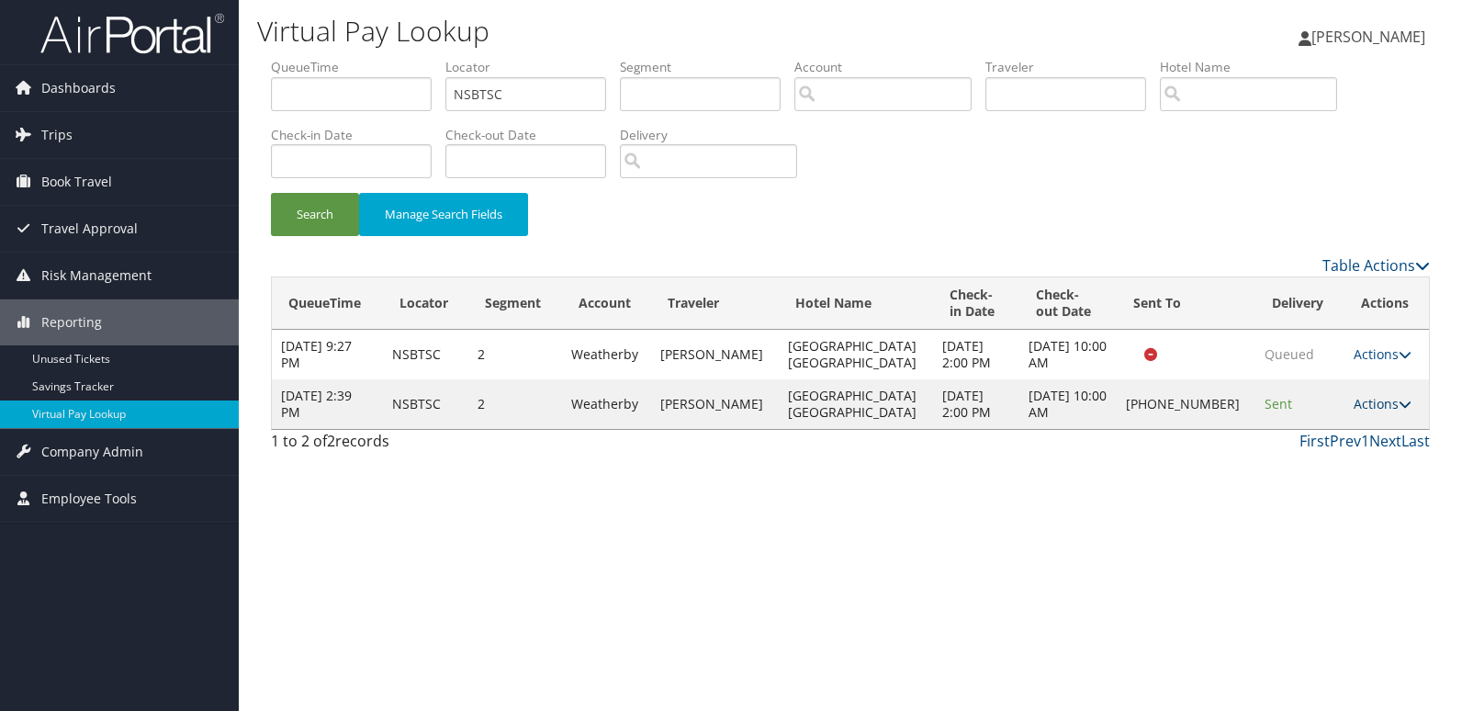
click at [1378, 401] on link "Actions" at bounding box center [1383, 403] width 58 height 17
click at [1334, 463] on link "Logs" at bounding box center [1318, 461] width 157 height 31
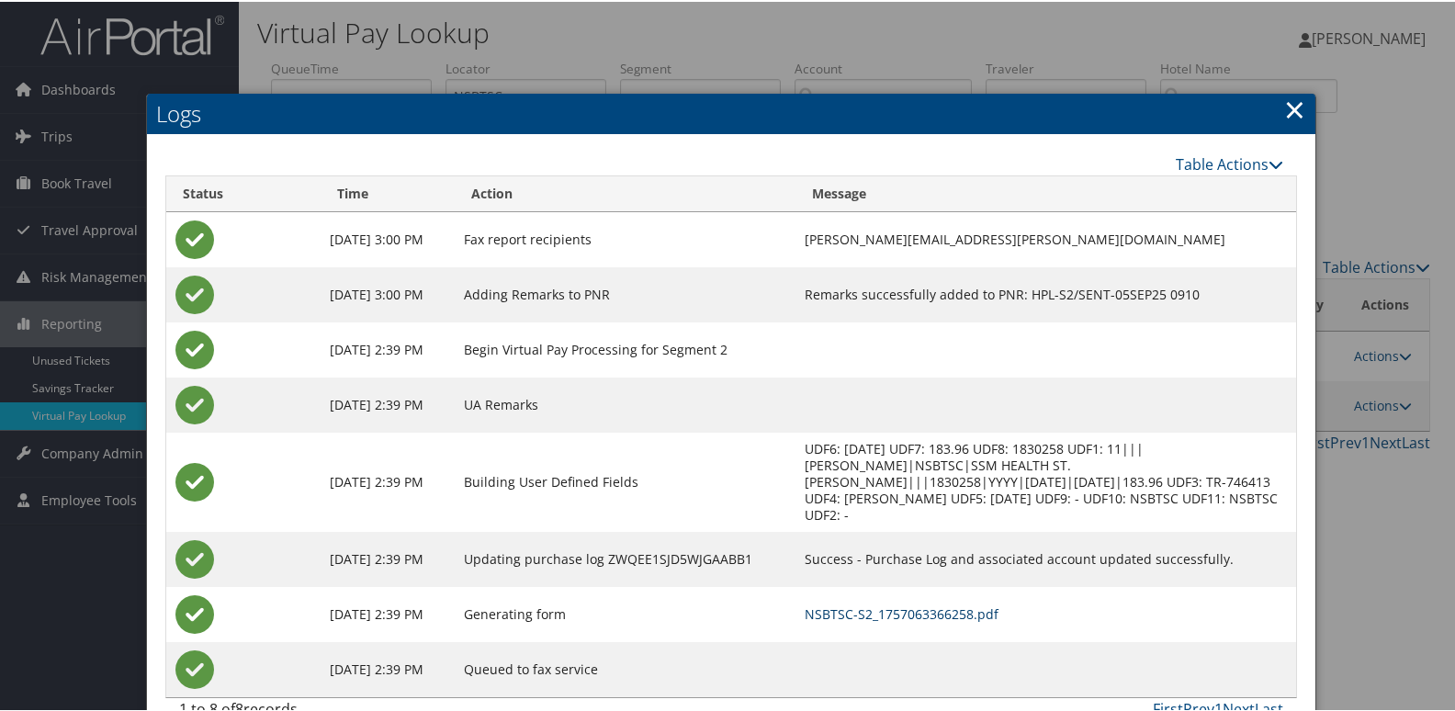
click at [952, 603] on link "NSBTSC-S2_1757063366258.pdf" at bounding box center [902, 611] width 194 height 17
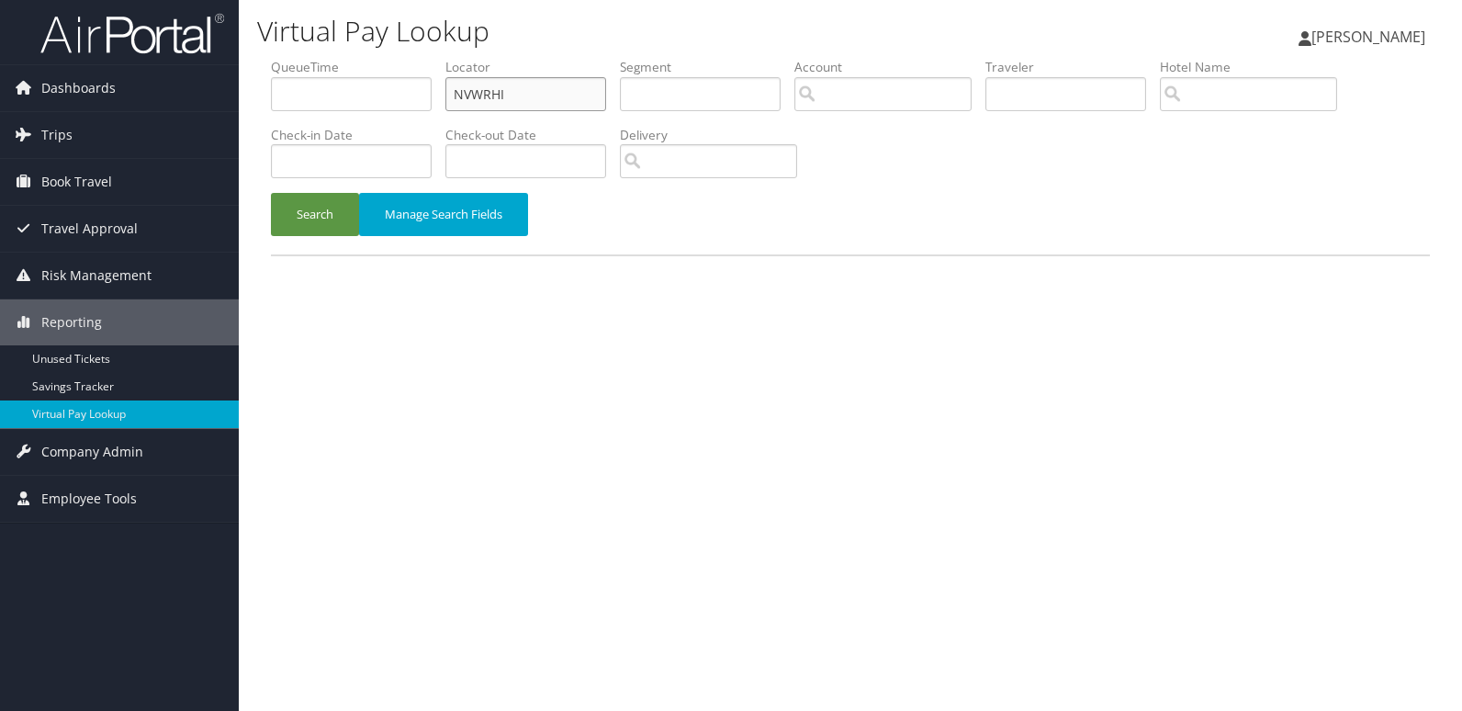
drag, startPoint x: 0, startPoint y: 0, endPoint x: 543, endPoint y: 94, distance: 550.8
click at [543, 94] on input "NVWRHI" at bounding box center [525, 94] width 161 height 34
paste input "WBYBOW"
click at [543, 94] on input "NVWRHI" at bounding box center [525, 94] width 161 height 34
type input "WBYBOW"
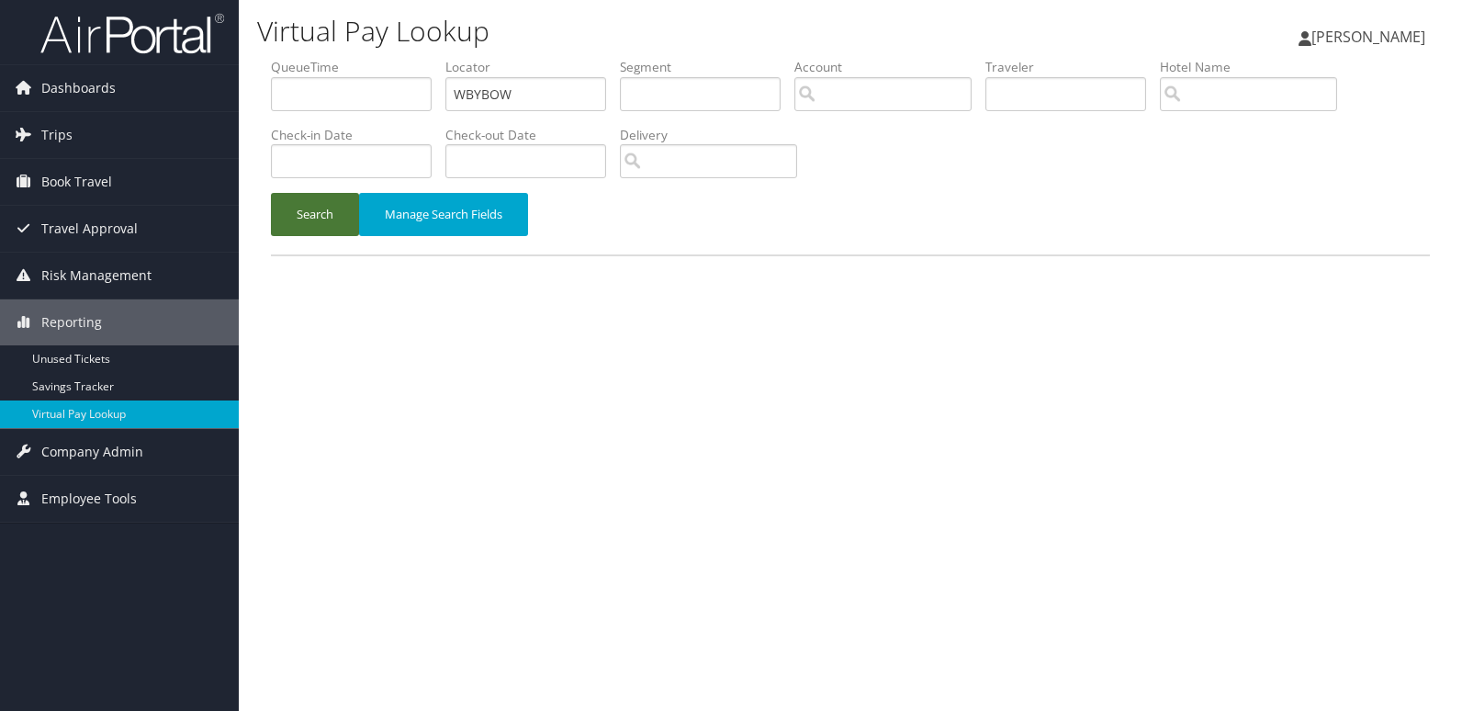
click at [330, 218] on button "Search" at bounding box center [315, 214] width 88 height 43
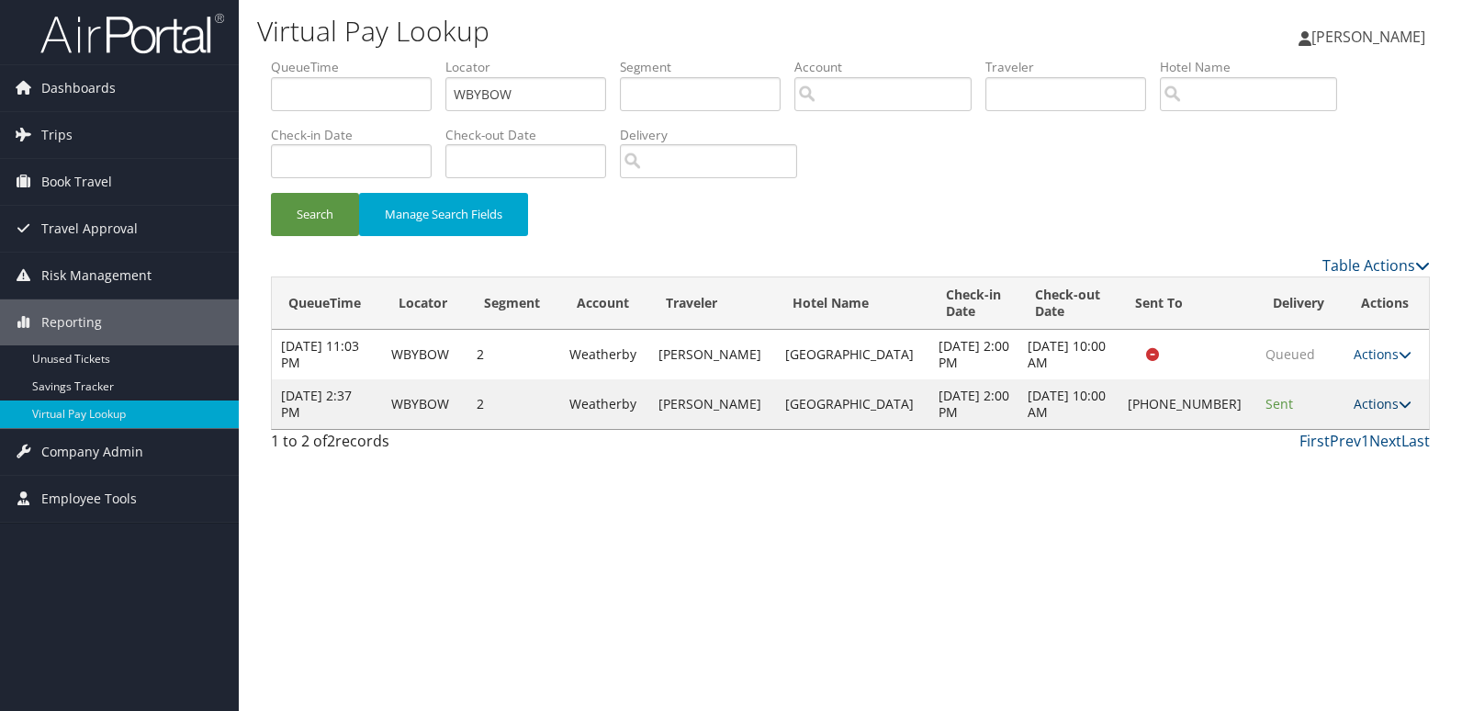
click at [1358, 406] on link "Actions" at bounding box center [1383, 403] width 58 height 17
click at [1353, 471] on link "Logs" at bounding box center [1318, 461] width 157 height 31
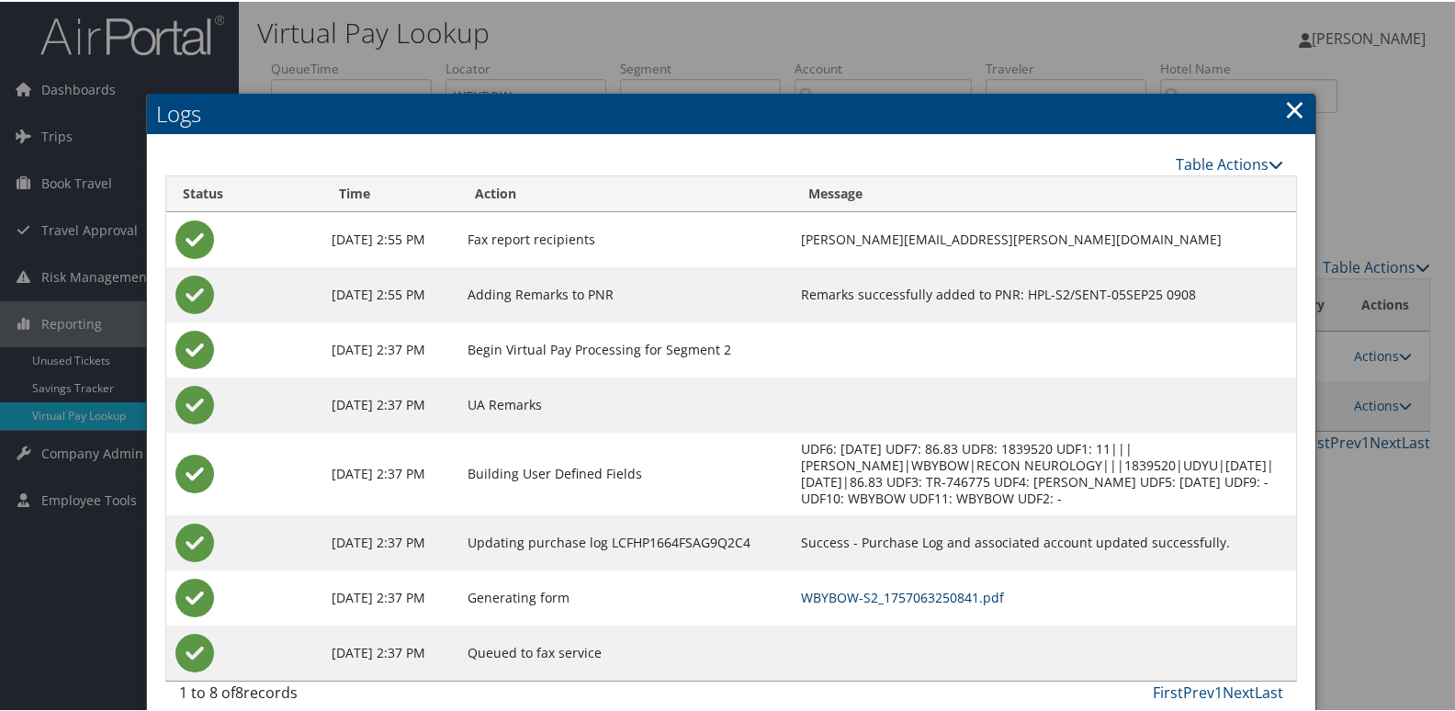
click at [982, 592] on link "WBYBOW-S2_1757063250841.pdf" at bounding box center [902, 595] width 203 height 17
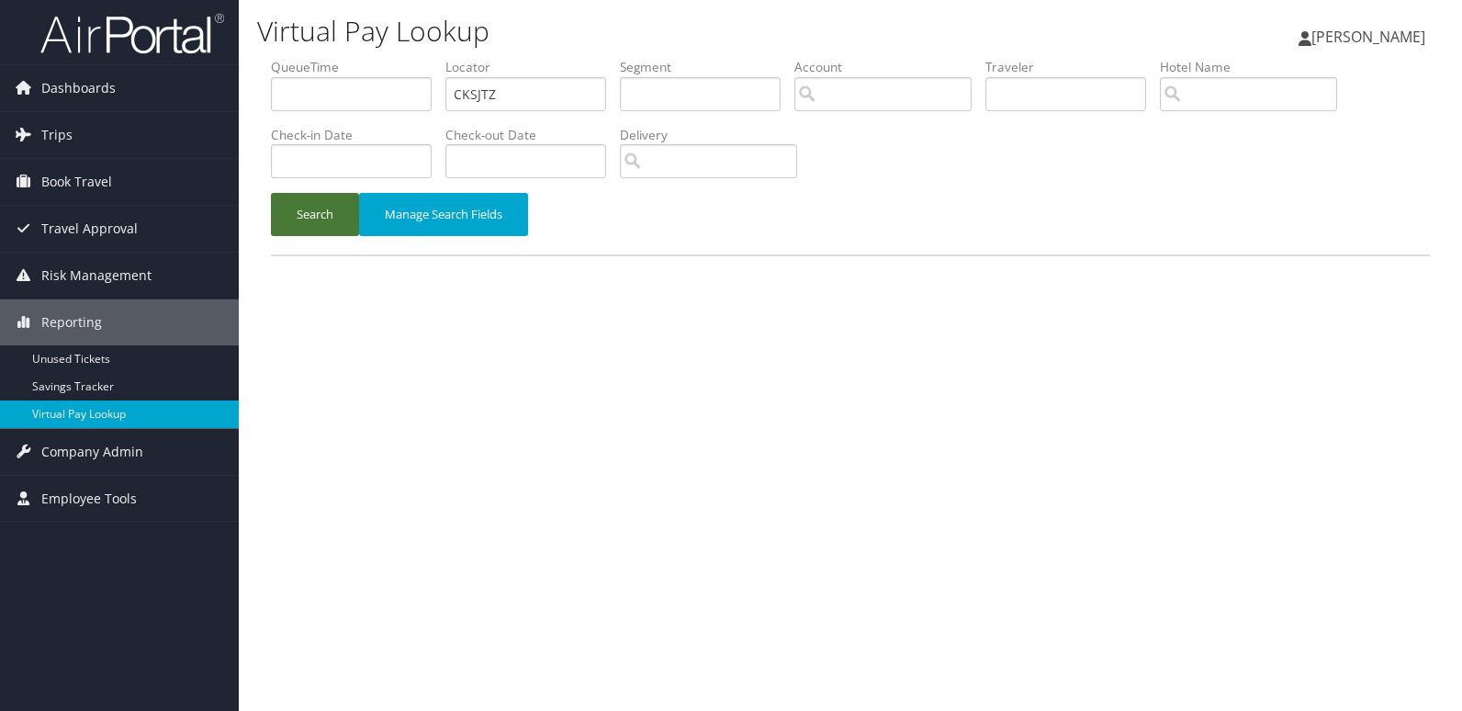
click at [320, 224] on button "Search" at bounding box center [315, 214] width 88 height 43
click at [345, 221] on button "Search" at bounding box center [315, 214] width 88 height 43
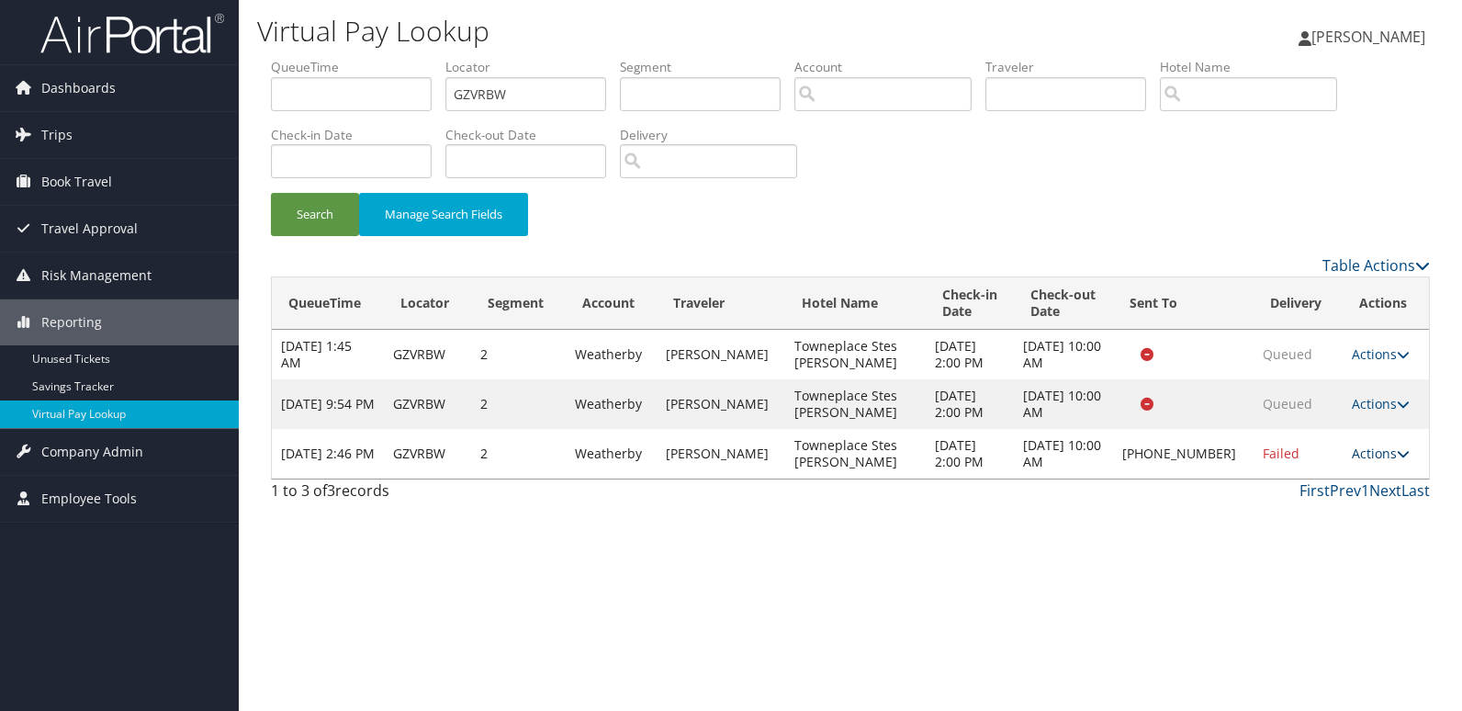
click at [1382, 456] on link "Actions" at bounding box center [1381, 453] width 58 height 17
drag, startPoint x: 891, startPoint y: 573, endPoint x: 890, endPoint y: 590, distance: 16.6
click at [890, 590] on div "Virtual Pay Lookup Mack Bravo Mack Bravo My Settings Travel Agency Contacts Vie…" at bounding box center [850, 355] width 1223 height 711
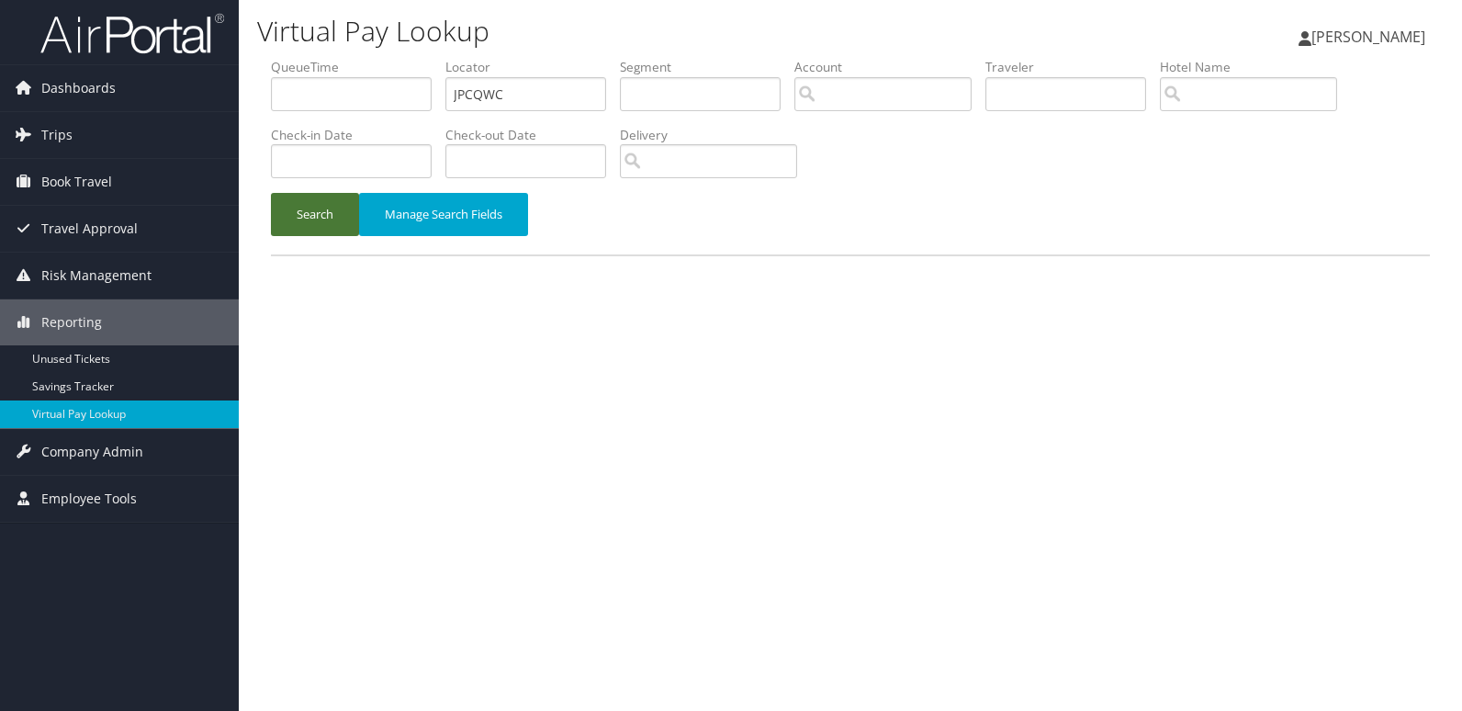
click at [326, 207] on button "Search" at bounding box center [315, 214] width 88 height 43
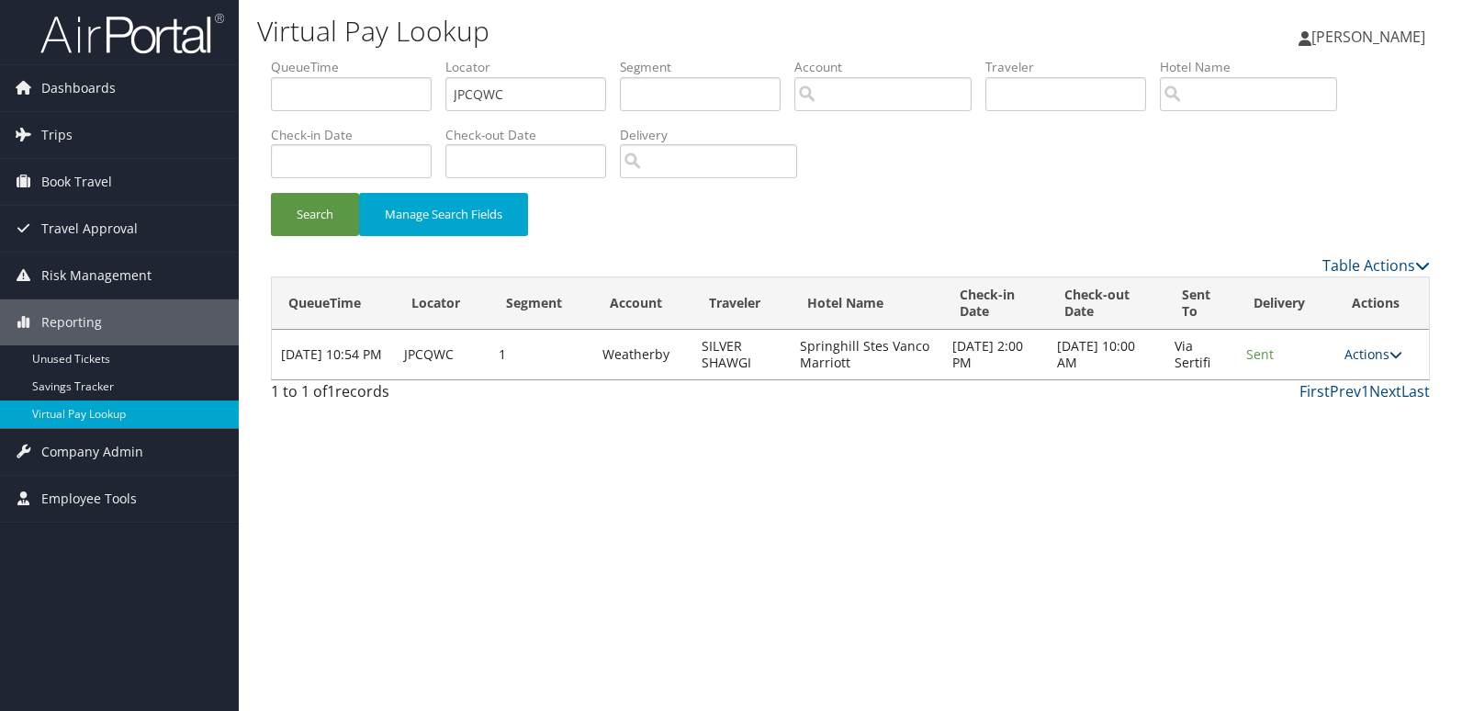
click at [1351, 351] on link "Actions" at bounding box center [1374, 353] width 58 height 17
click at [1369, 422] on link "Logs" at bounding box center [1341, 412] width 116 height 31
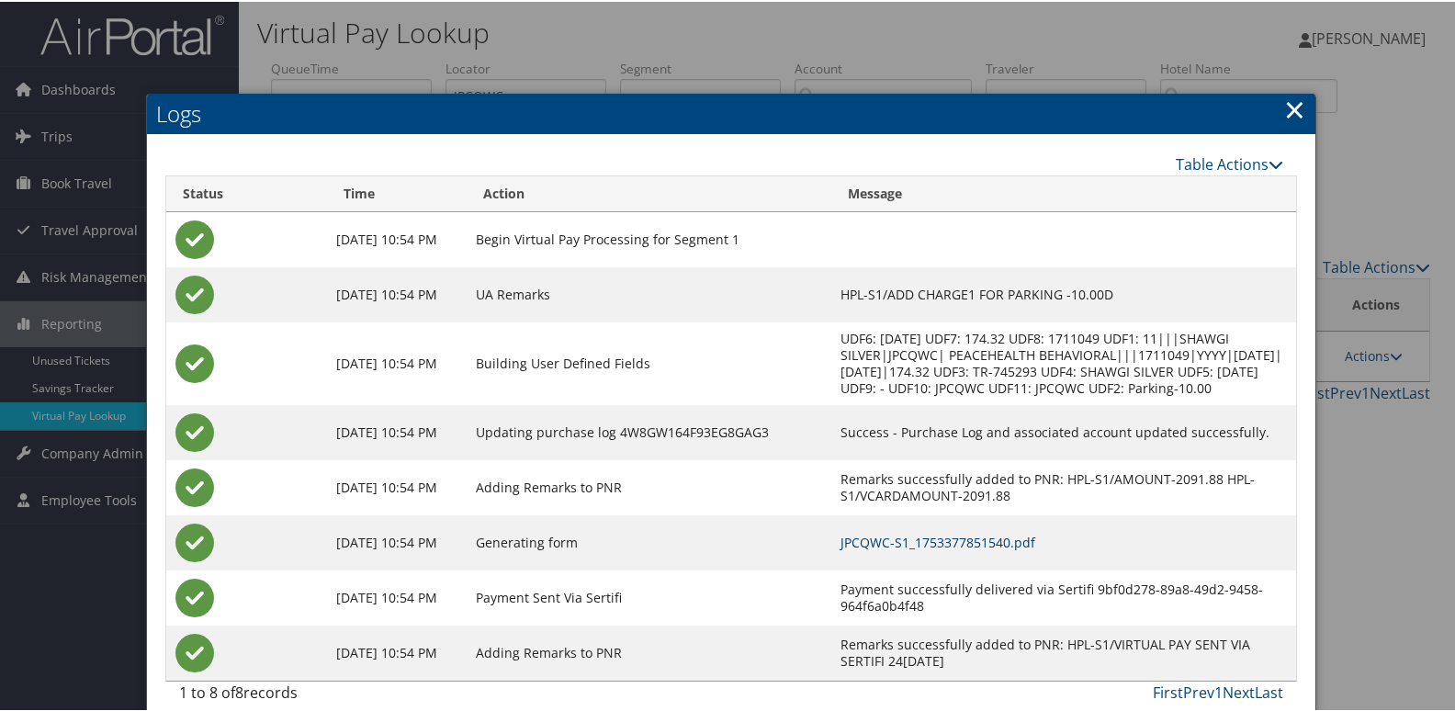
click at [913, 541] on link "JPCQWC-S1_1753377851540.pdf" at bounding box center [937, 540] width 195 height 17
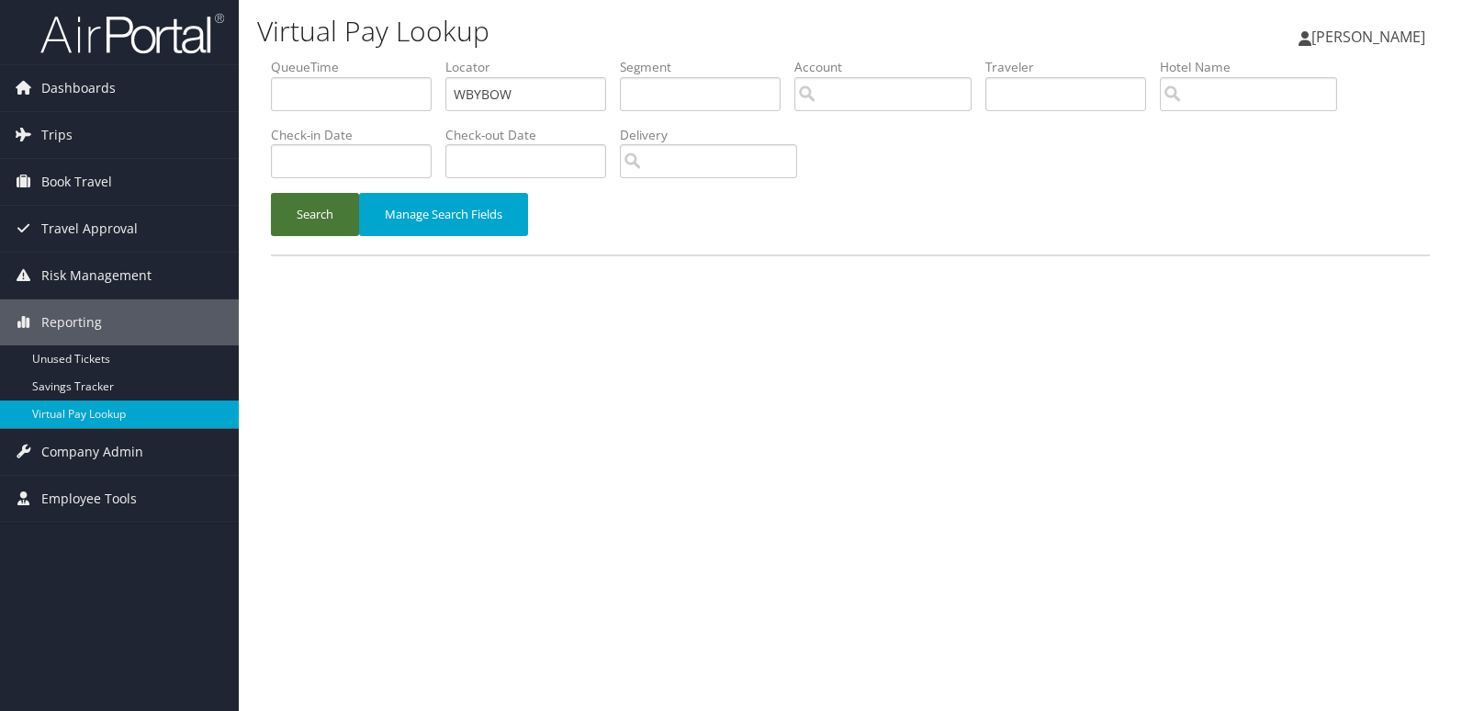
click at [309, 217] on button "Search" at bounding box center [315, 214] width 88 height 43
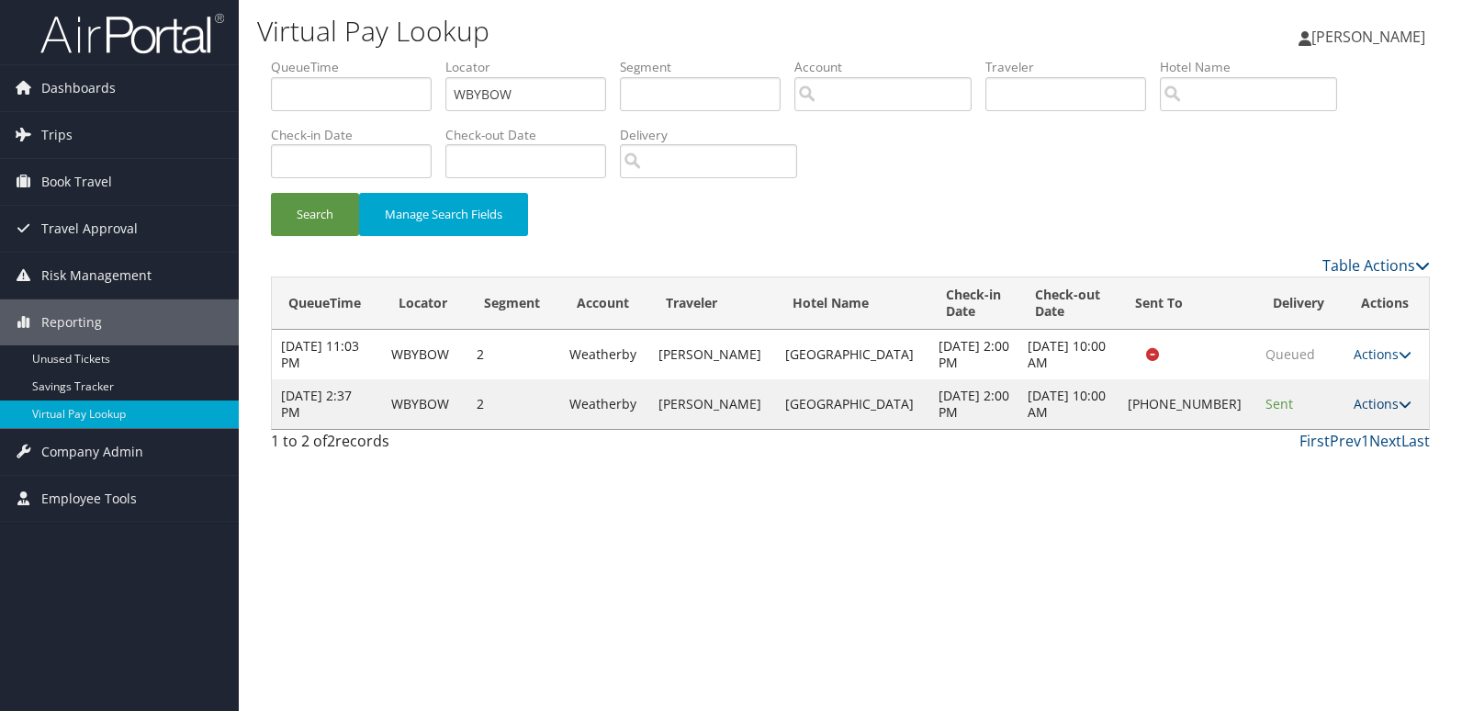
click at [1359, 402] on link "Actions" at bounding box center [1383, 403] width 58 height 17
click at [1345, 460] on link "Logs" at bounding box center [1318, 461] width 157 height 31
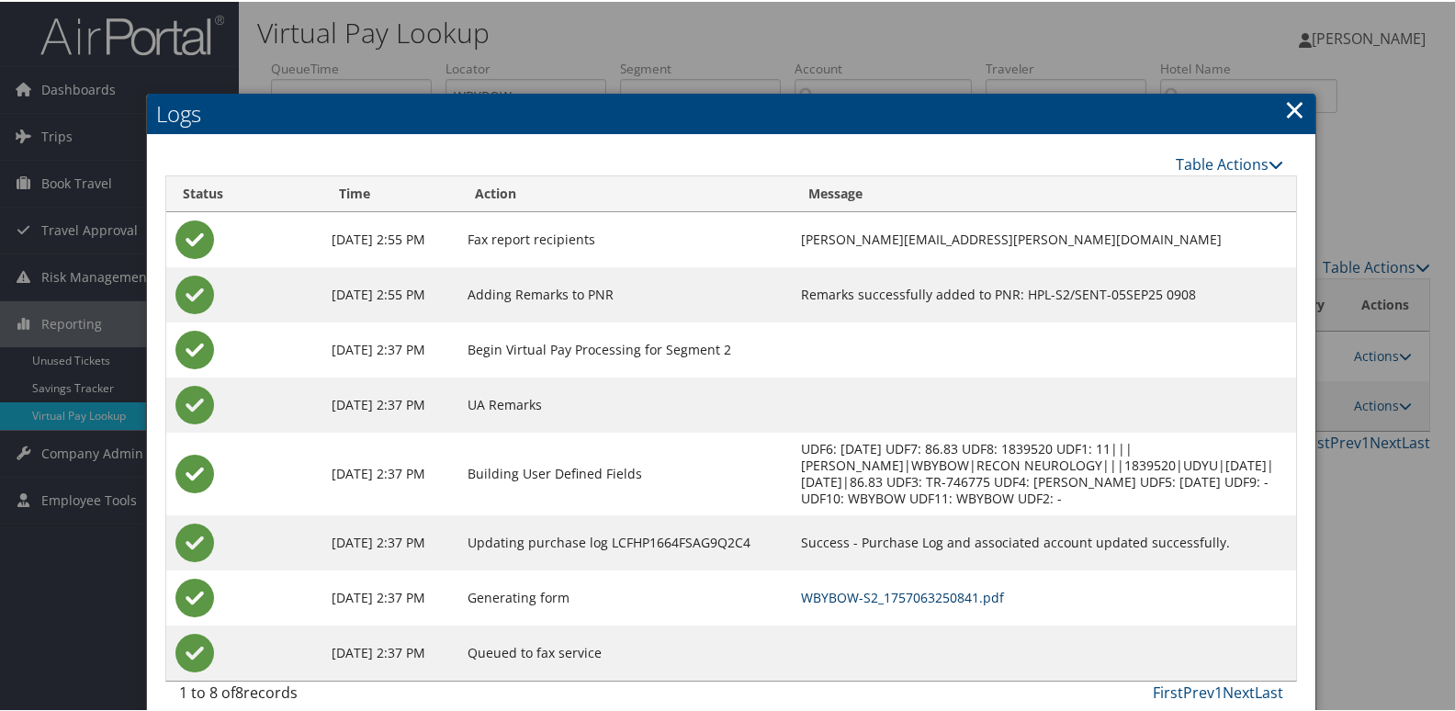
click at [954, 590] on link "WBYBOW-S2_1757063250841.pdf" at bounding box center [902, 595] width 203 height 17
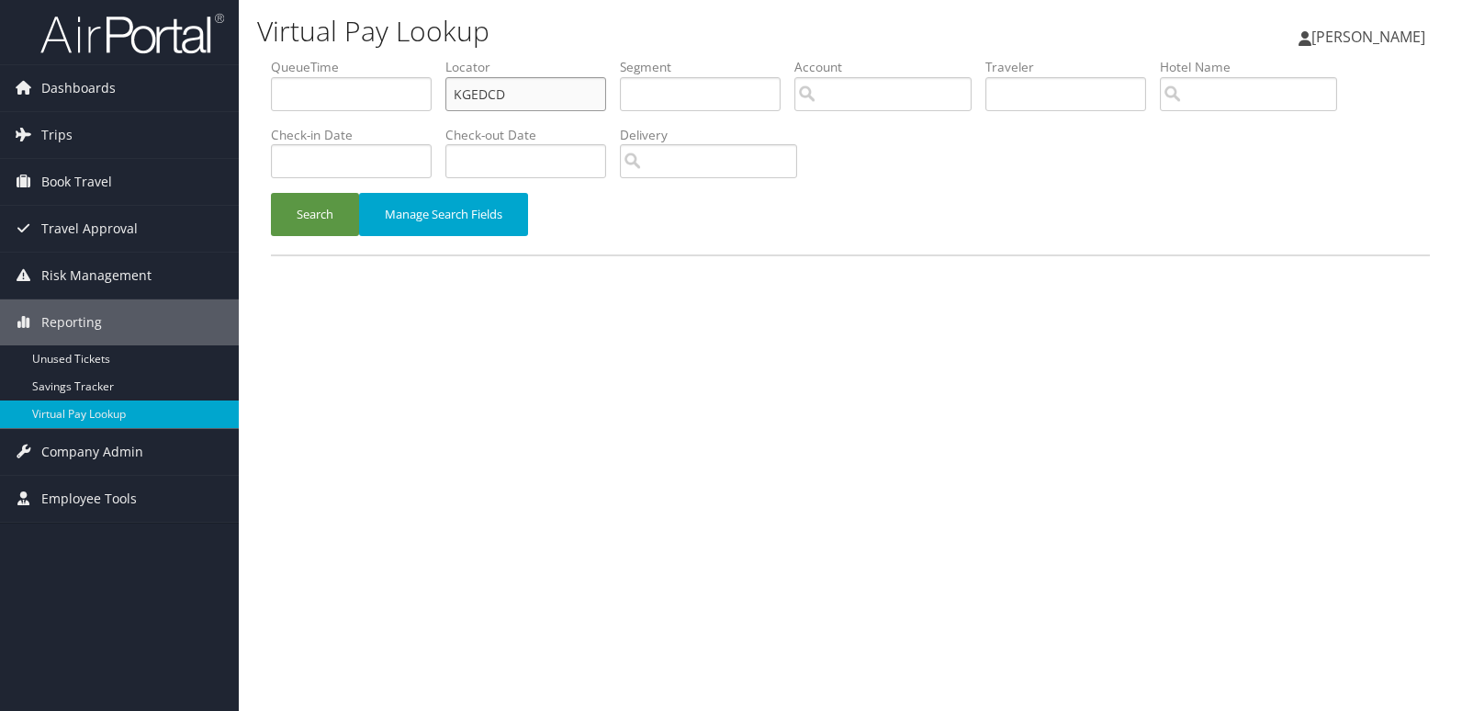
click at [541, 100] on input "KGEDCD" at bounding box center [525, 94] width 161 height 34
paste input "IHYGGQ"
type input "IHYGGQ"
click at [333, 208] on button "Search" at bounding box center [315, 214] width 88 height 43
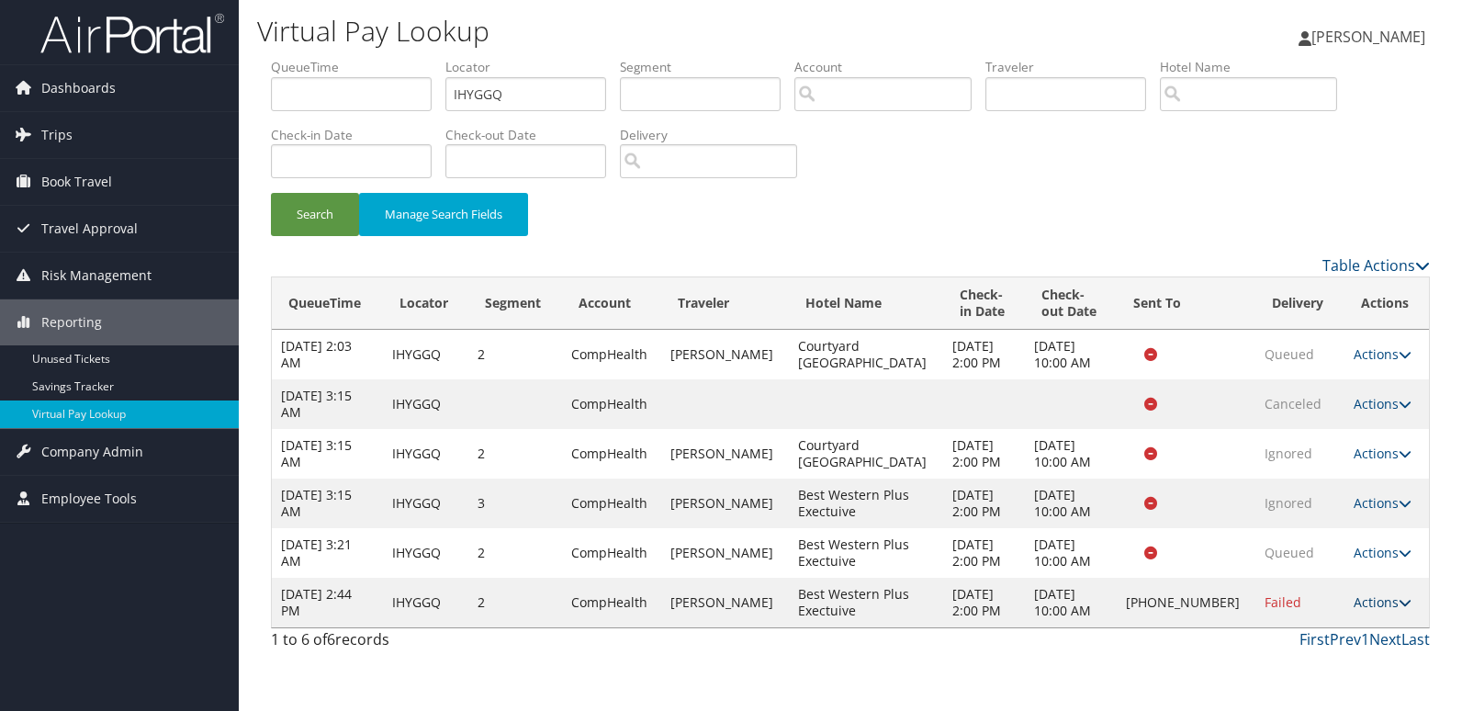
click at [1368, 598] on link "Actions" at bounding box center [1383, 601] width 58 height 17
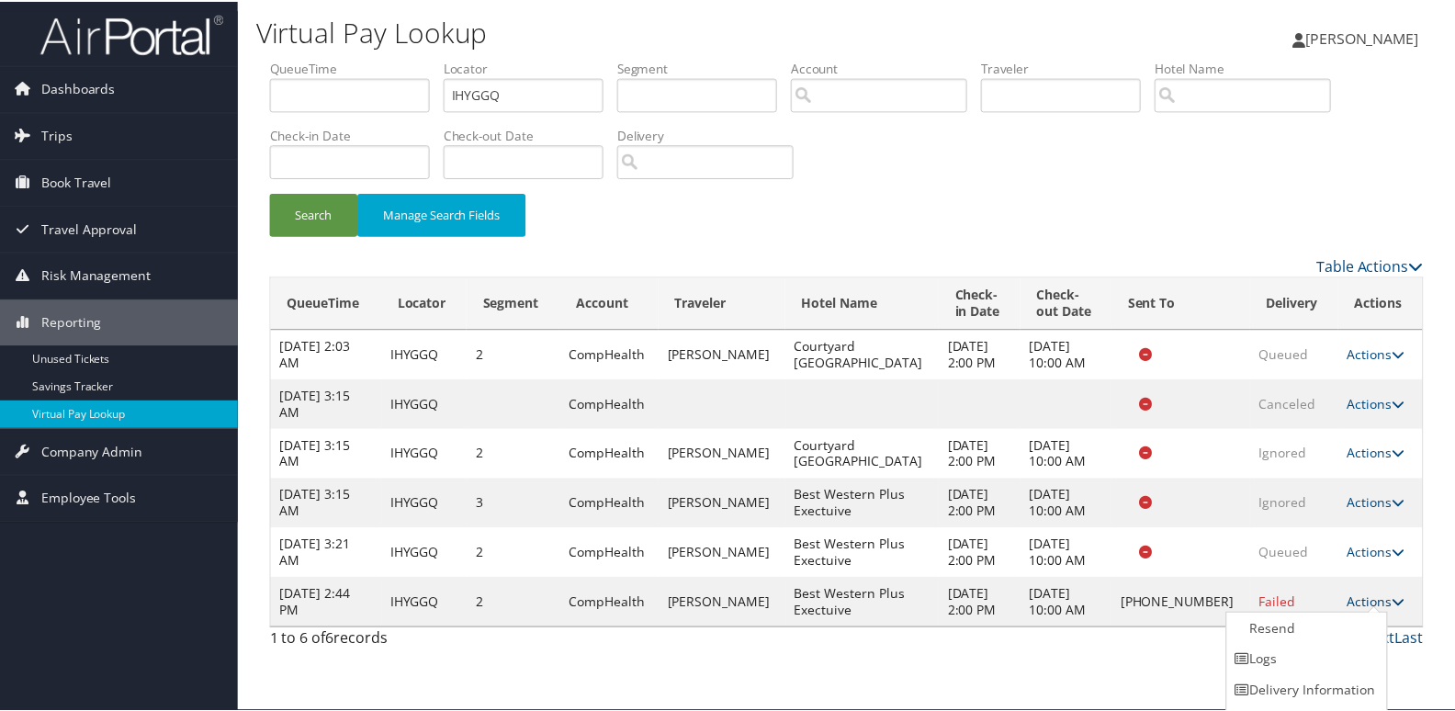
scroll to position [28, 0]
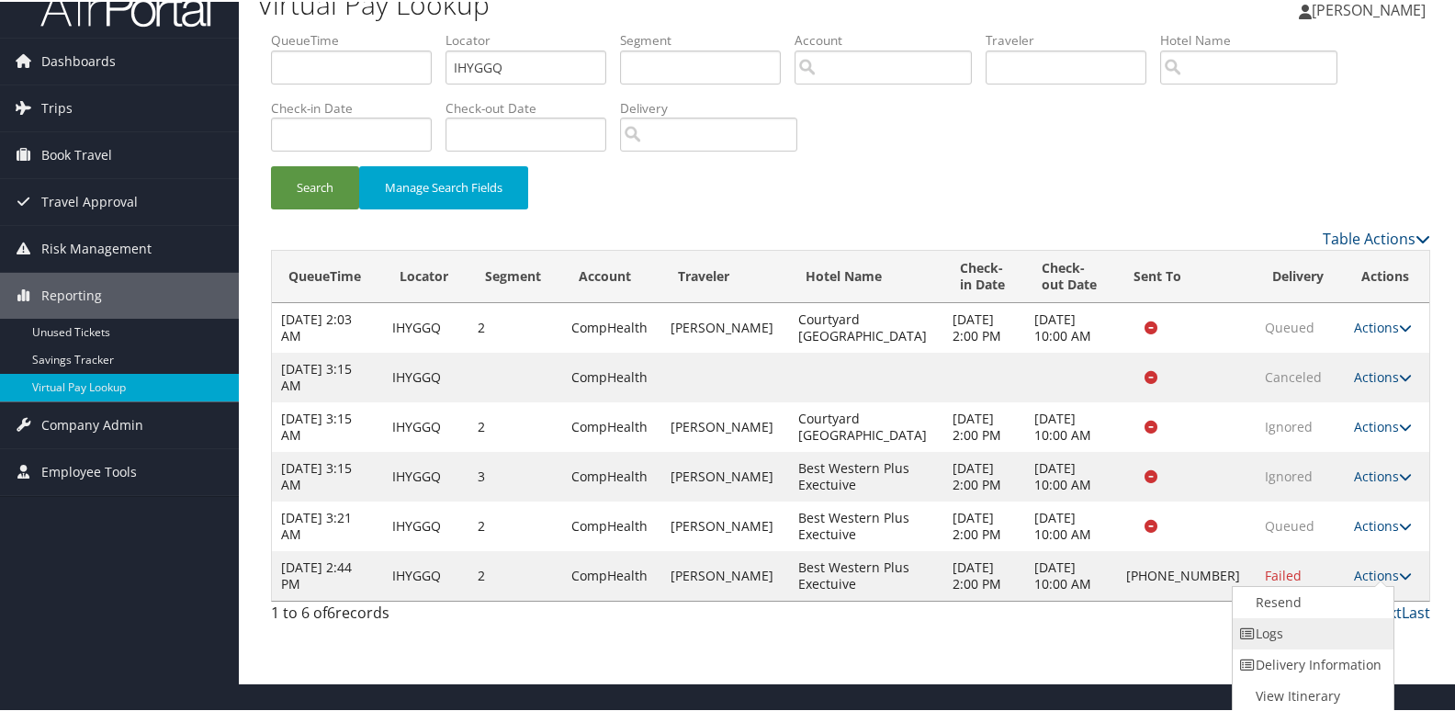
click at [1332, 628] on link "Logs" at bounding box center [1311, 631] width 157 height 31
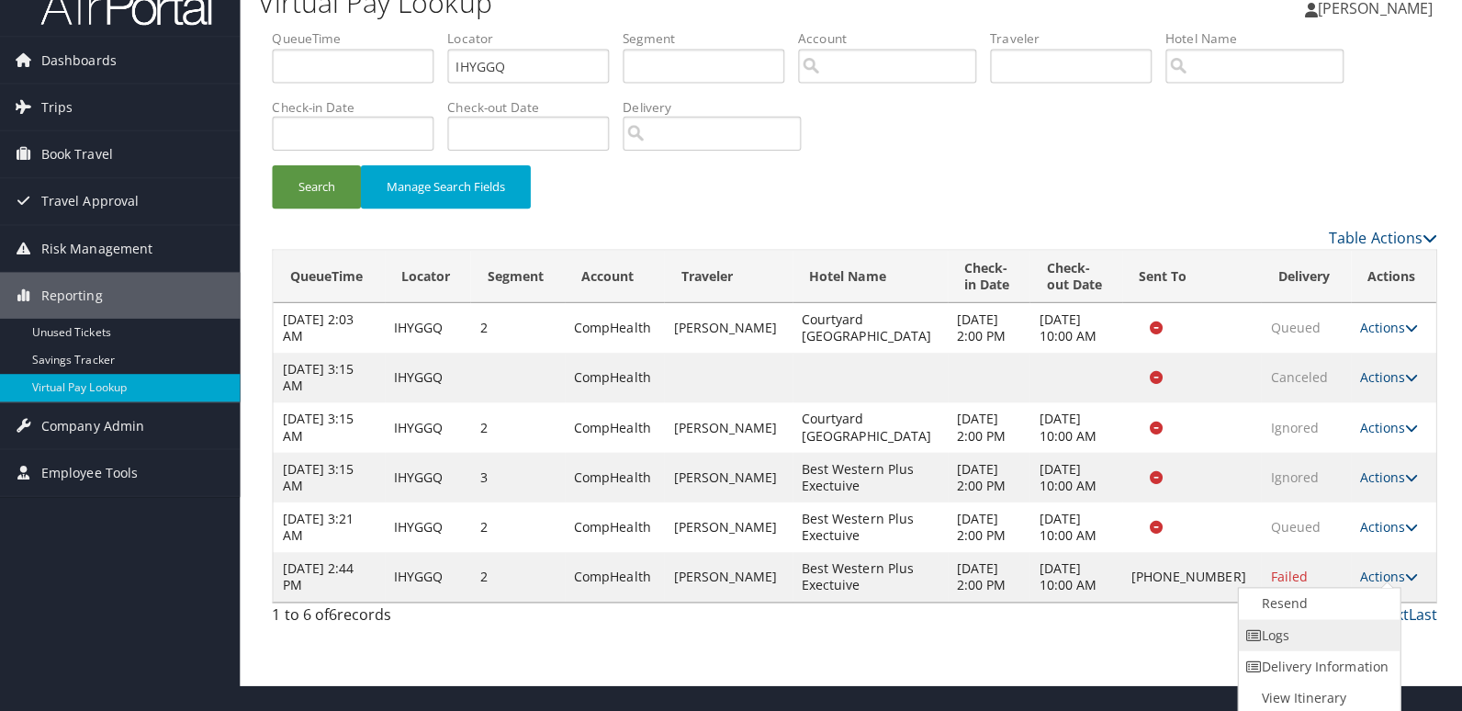
scroll to position [0, 0]
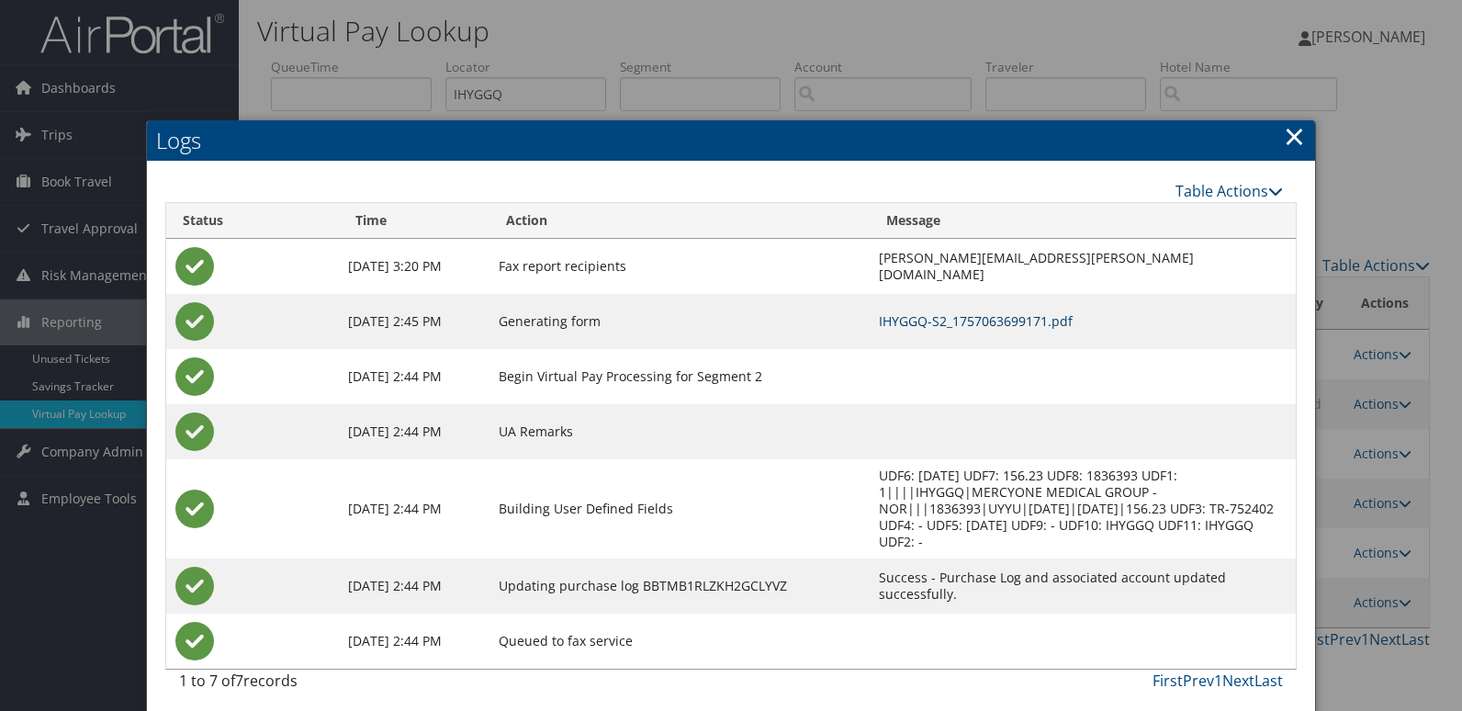
click at [947, 322] on link "IHYGGQ-S2_1757063699171.pdf" at bounding box center [976, 320] width 194 height 17
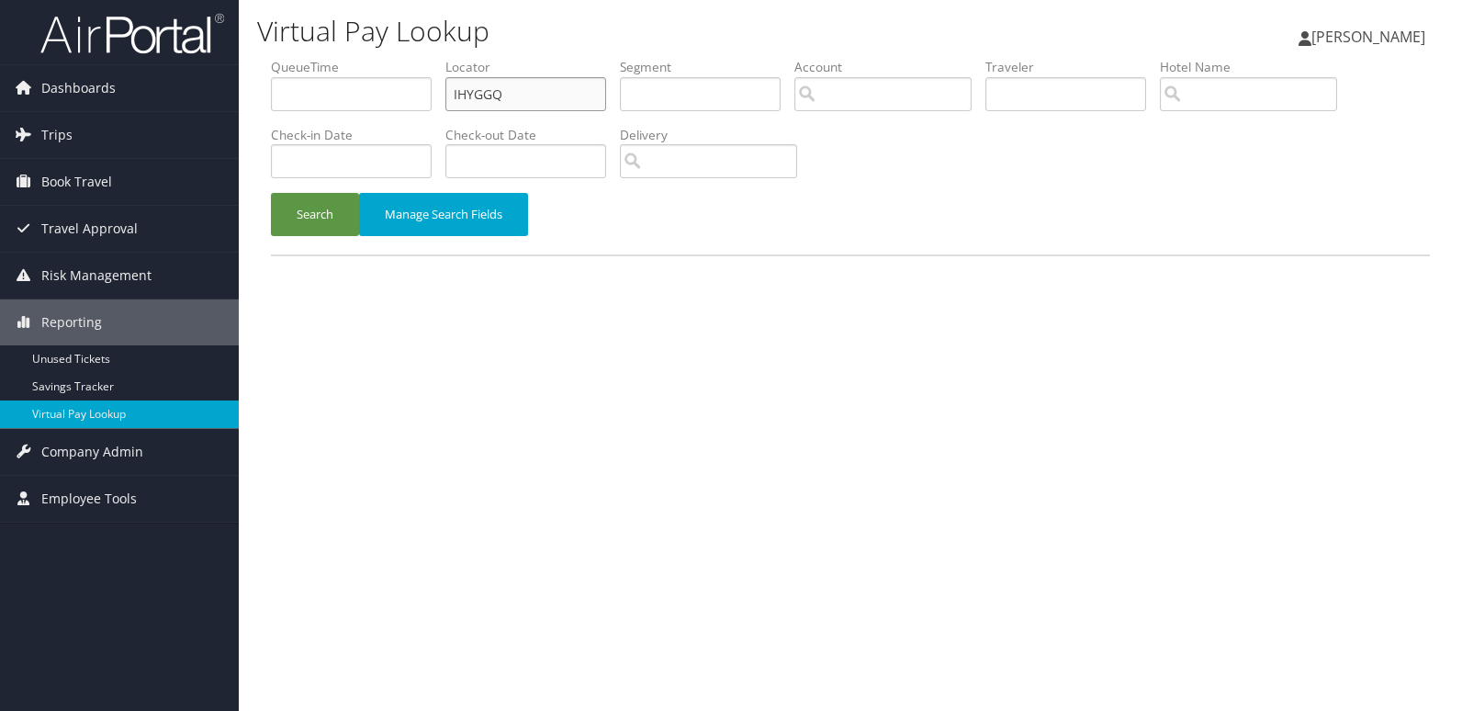
drag, startPoint x: 0, startPoint y: 0, endPoint x: 560, endPoint y: 97, distance: 568.6
click at [560, 97] on input "IHYGGQ" at bounding box center [525, 94] width 161 height 34
paste input "EOLMVE"
type input "EOLMVE"
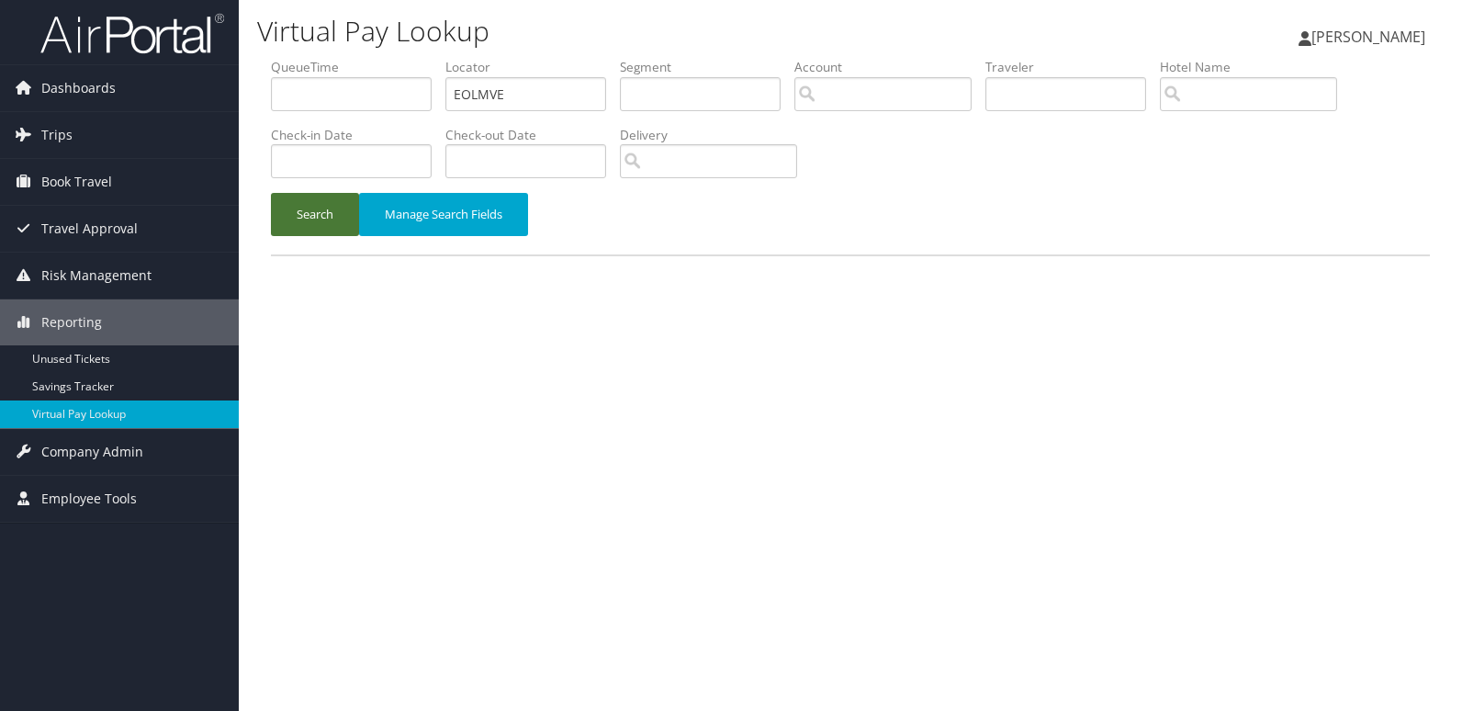
click at [321, 202] on button "Search" at bounding box center [315, 214] width 88 height 43
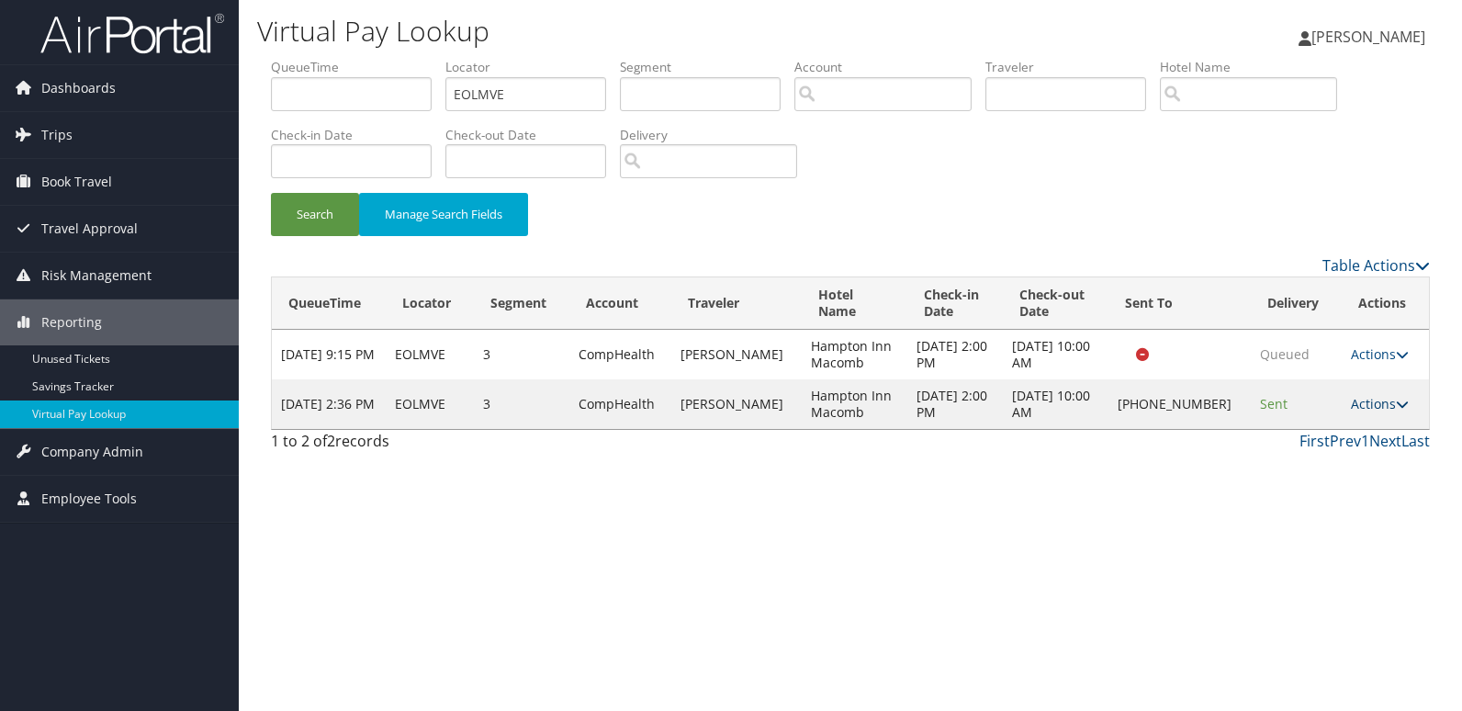
click at [1383, 411] on link "Actions" at bounding box center [1380, 403] width 58 height 17
click at [1360, 457] on link "Logs" at bounding box center [1318, 461] width 157 height 31
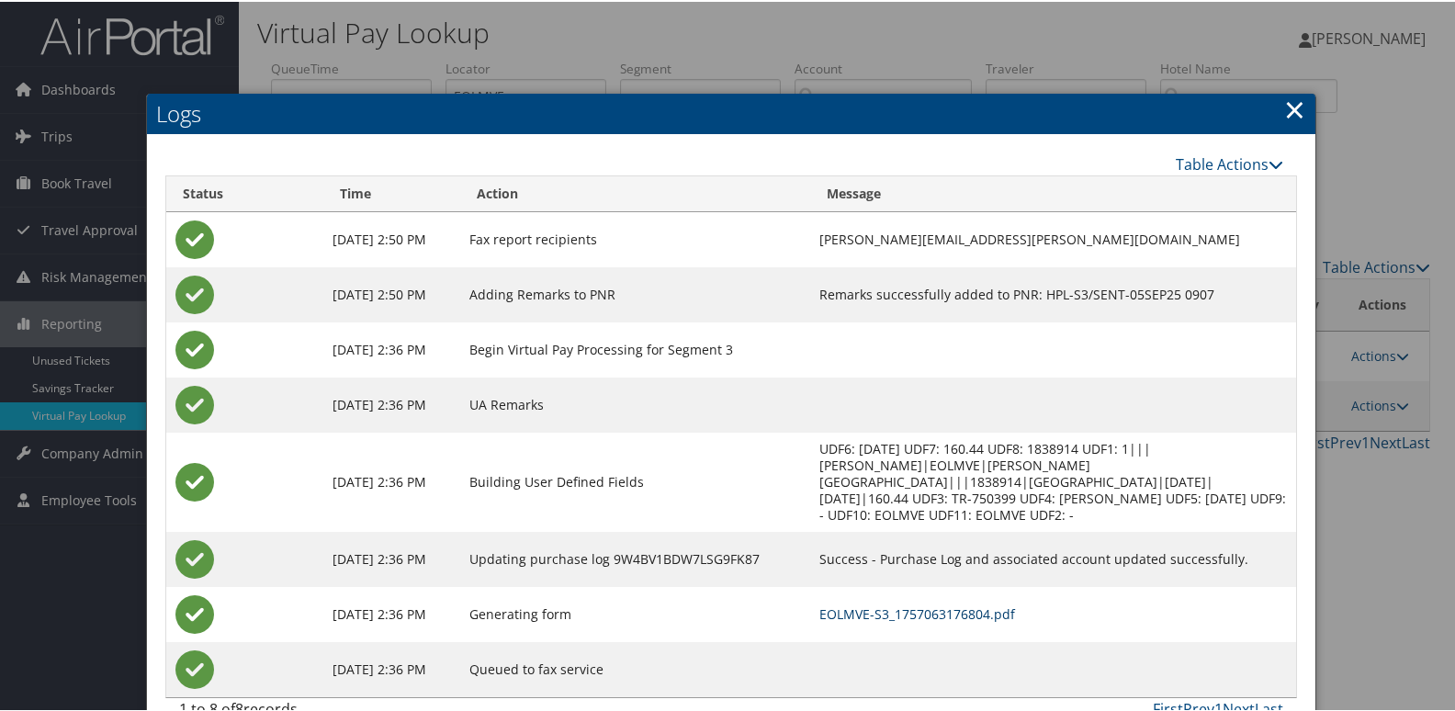
click at [933, 603] on link "EOLMVE-S3_1757063176804.pdf" at bounding box center [917, 611] width 196 height 17
